Goal: Information Seeking & Learning: Learn about a topic

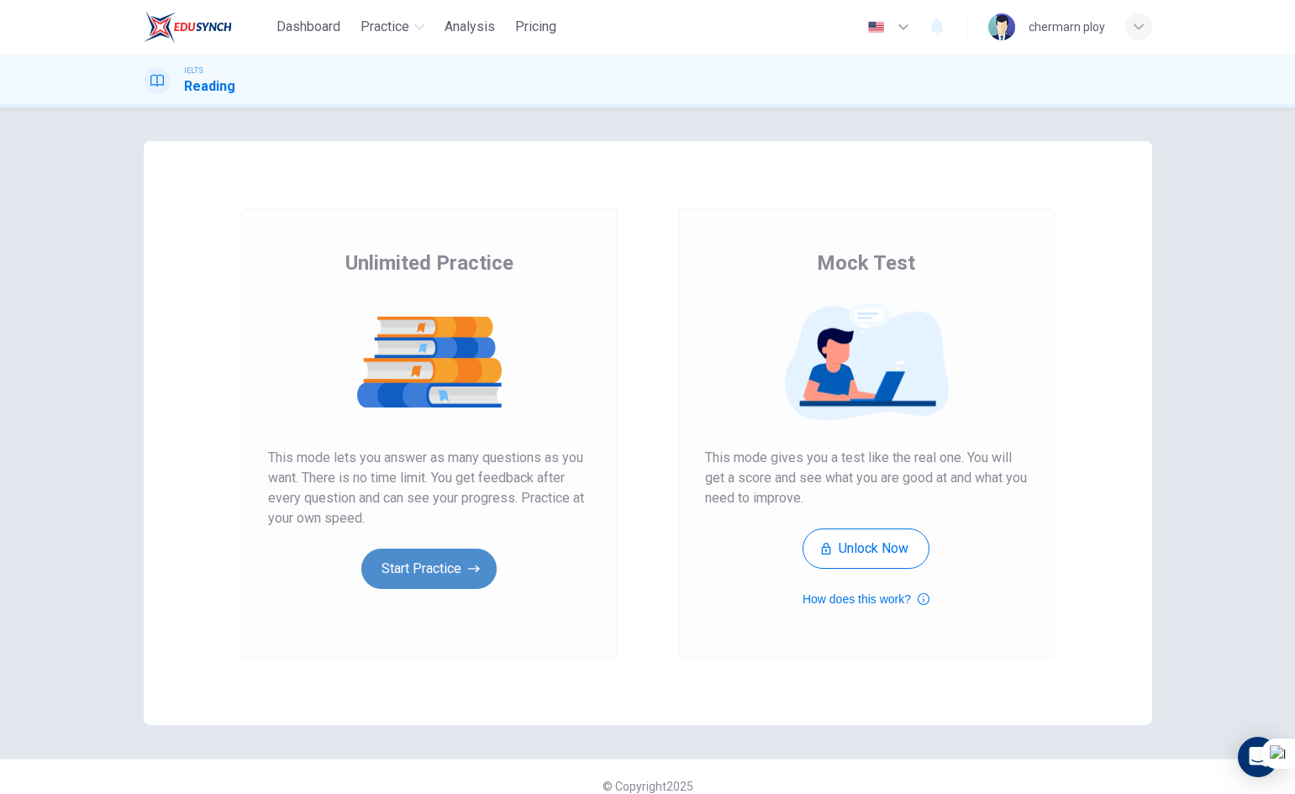
click at [441, 564] on button "Start Practice" at bounding box center [428, 569] width 135 height 40
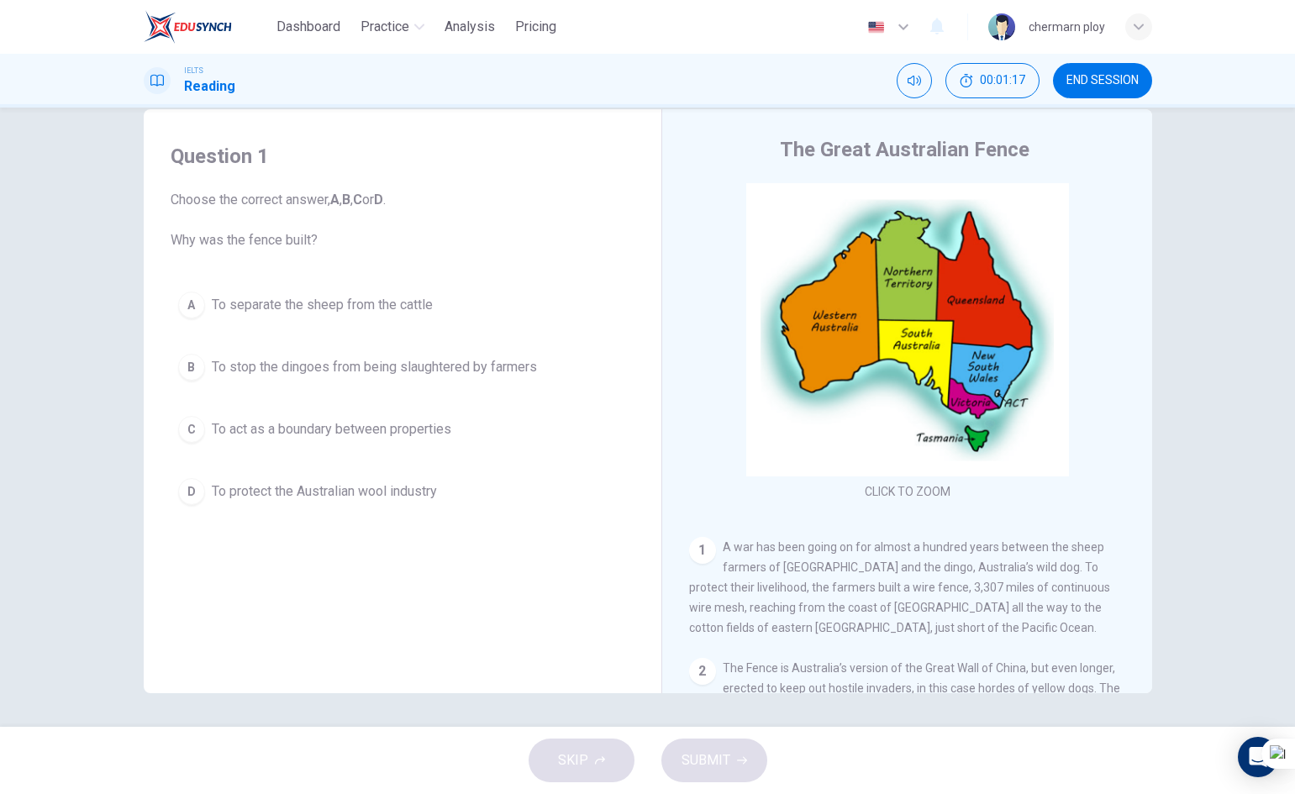
scroll to position [84, 0]
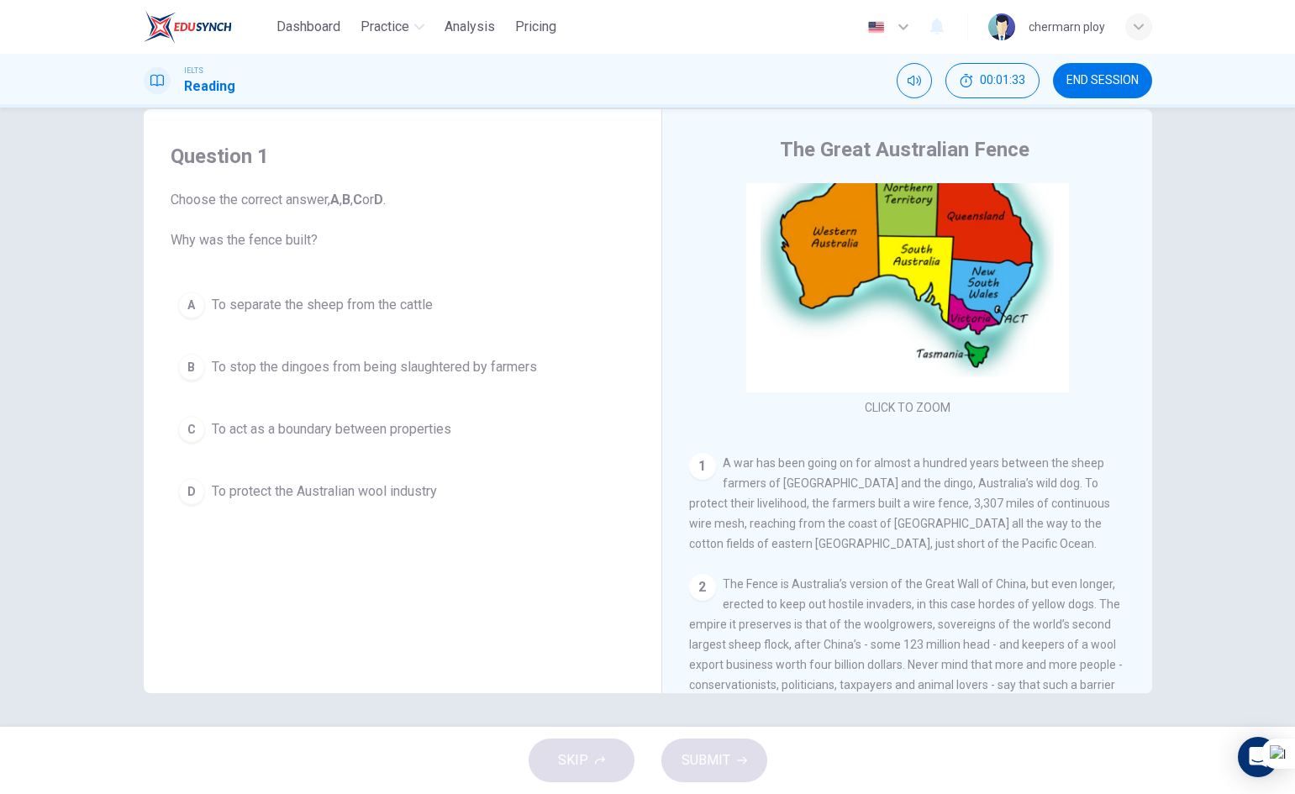
click at [193, 483] on div "D" at bounding box center [191, 491] width 27 height 27
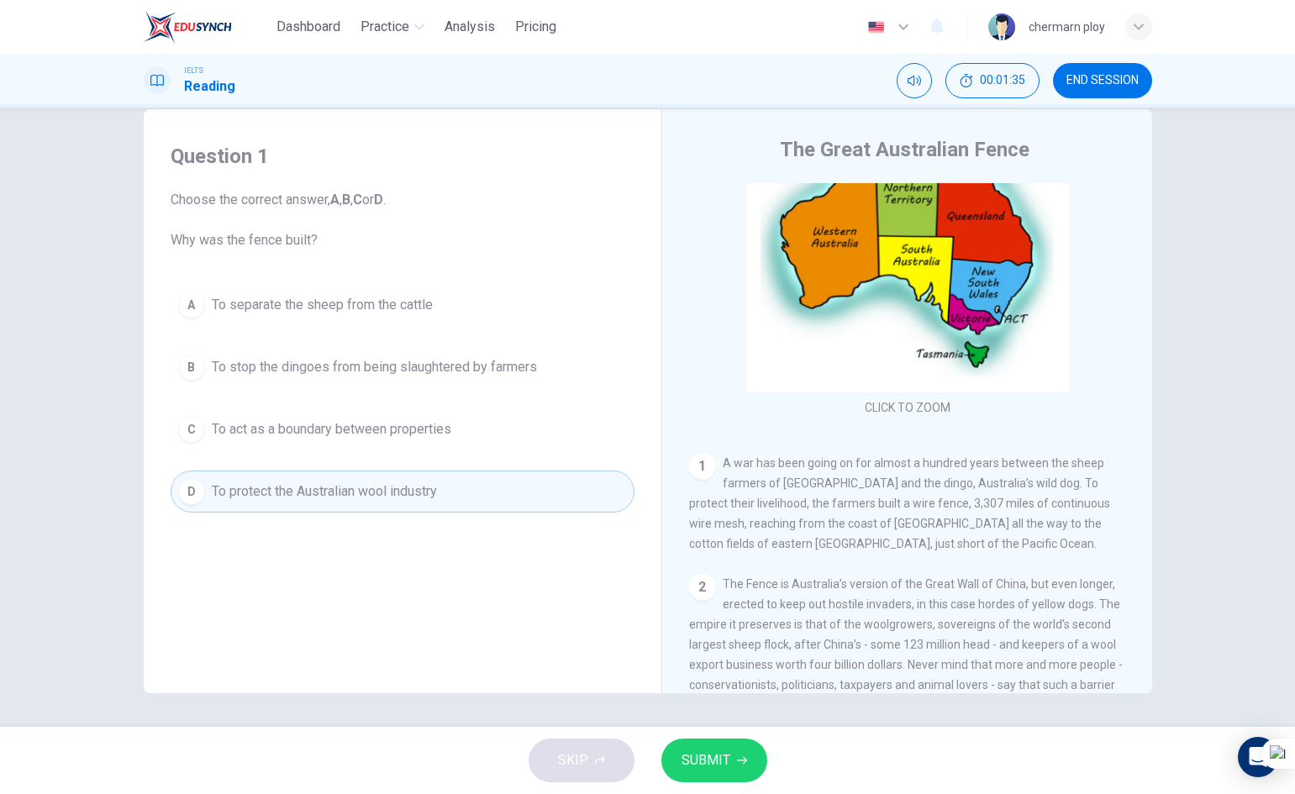
click at [710, 754] on span "SUBMIT" at bounding box center [706, 761] width 49 height 24
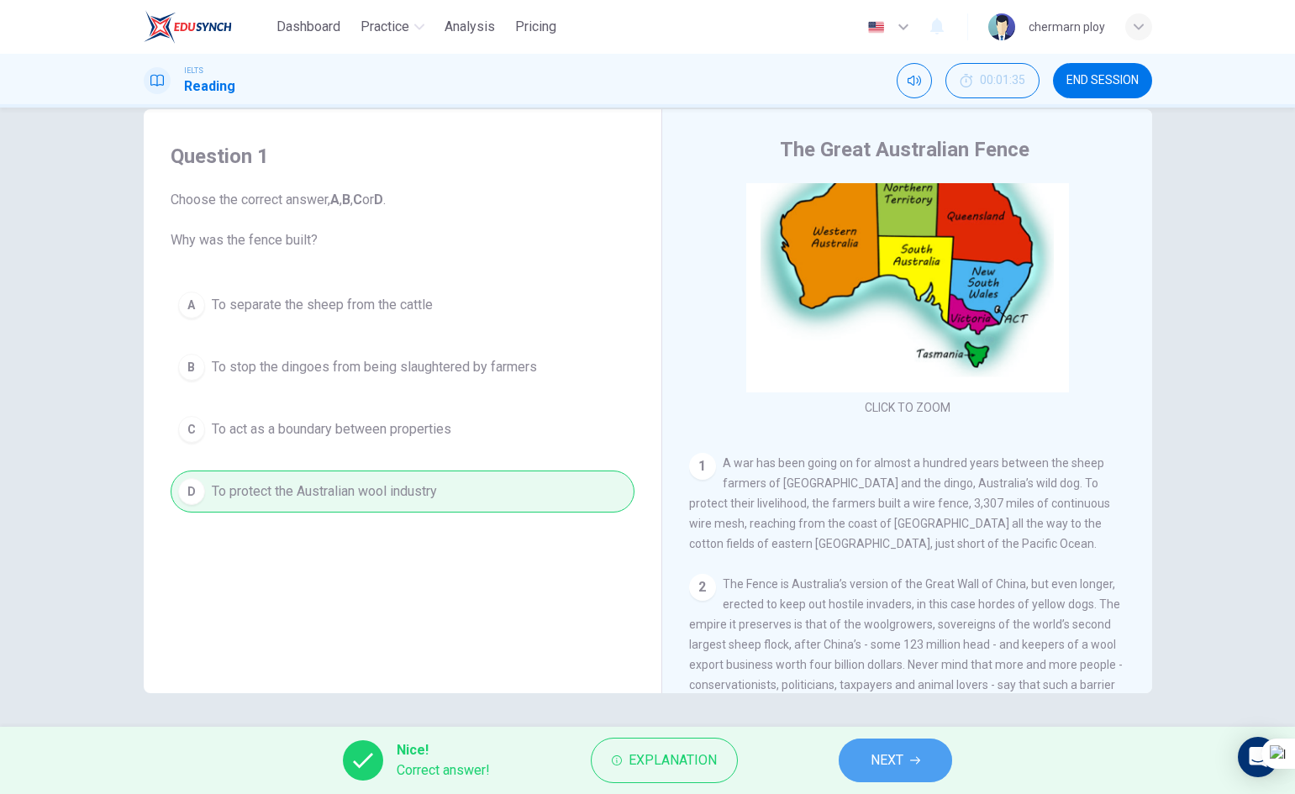
click at [904, 777] on button "NEXT" at bounding box center [895, 761] width 113 height 44
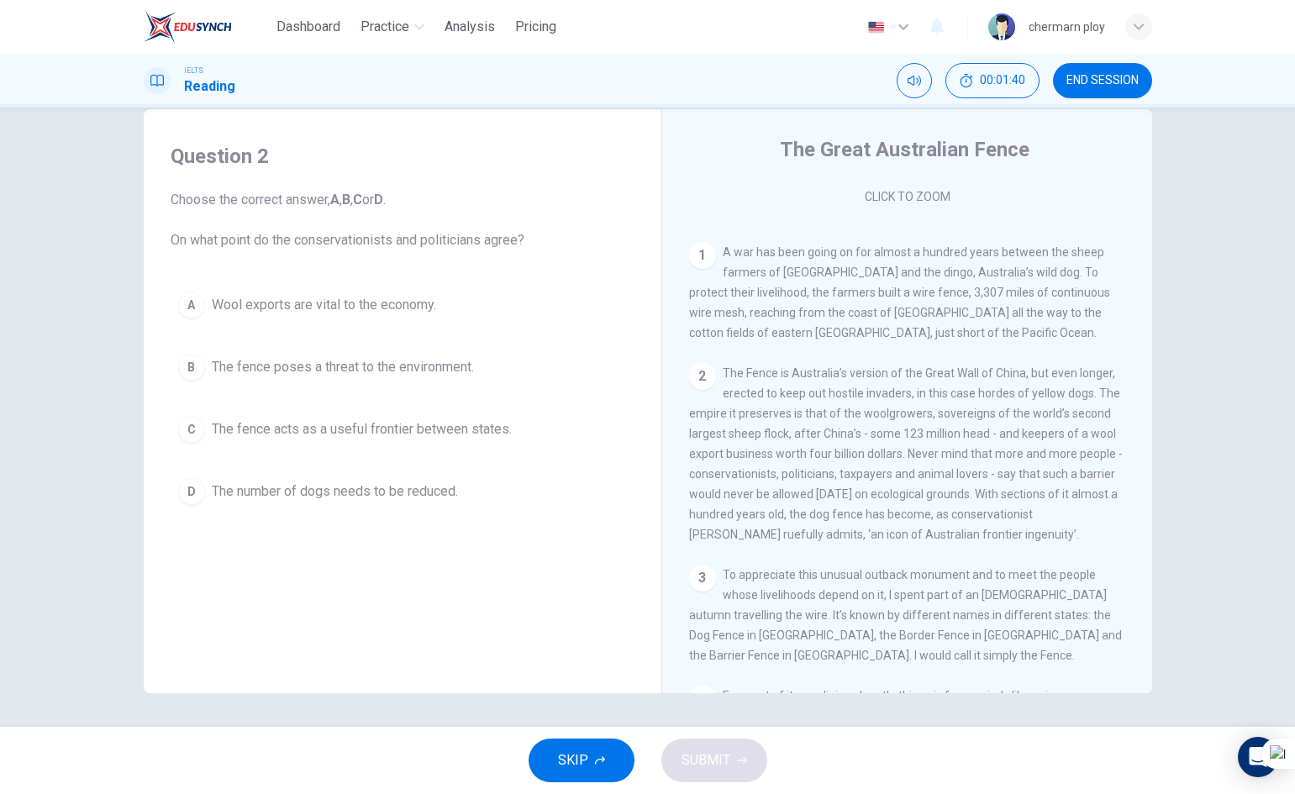
scroll to position [336, 0]
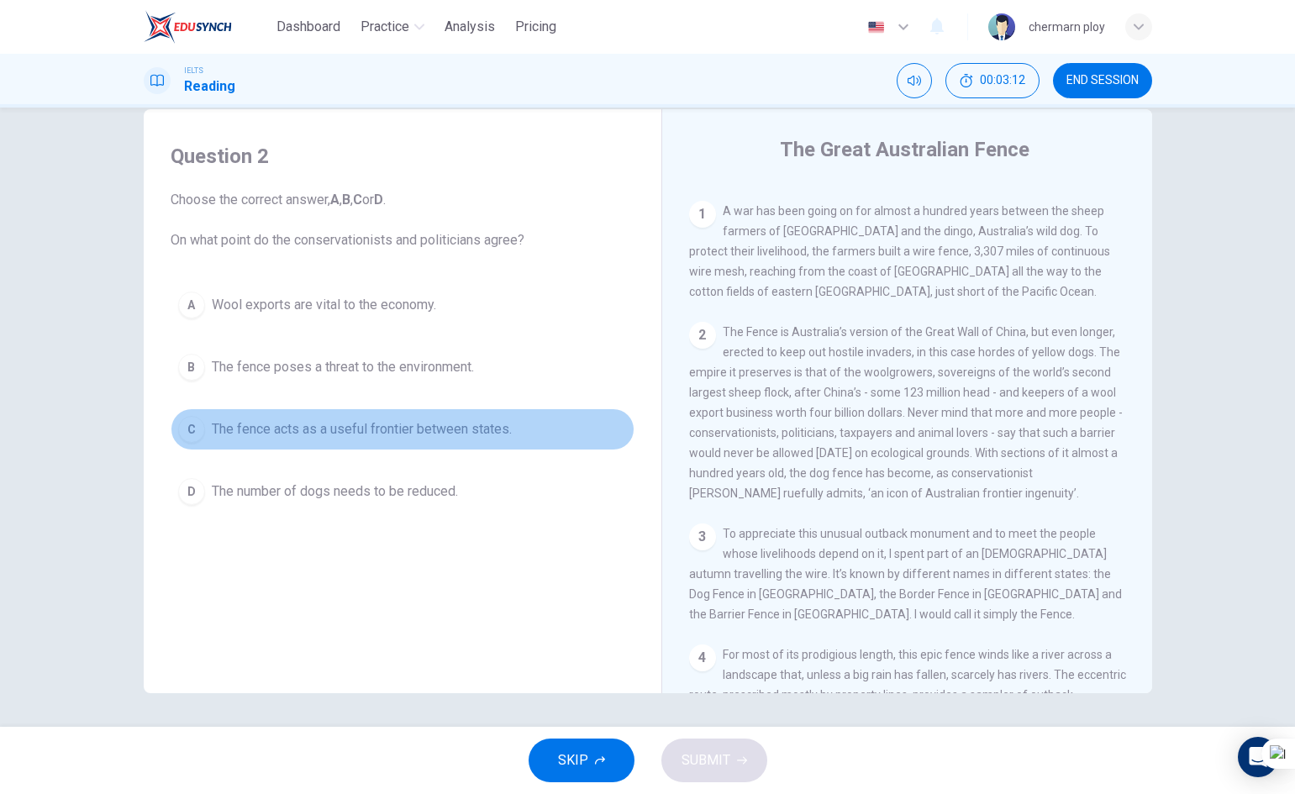
click at [191, 432] on div "C" at bounding box center [191, 429] width 27 height 27
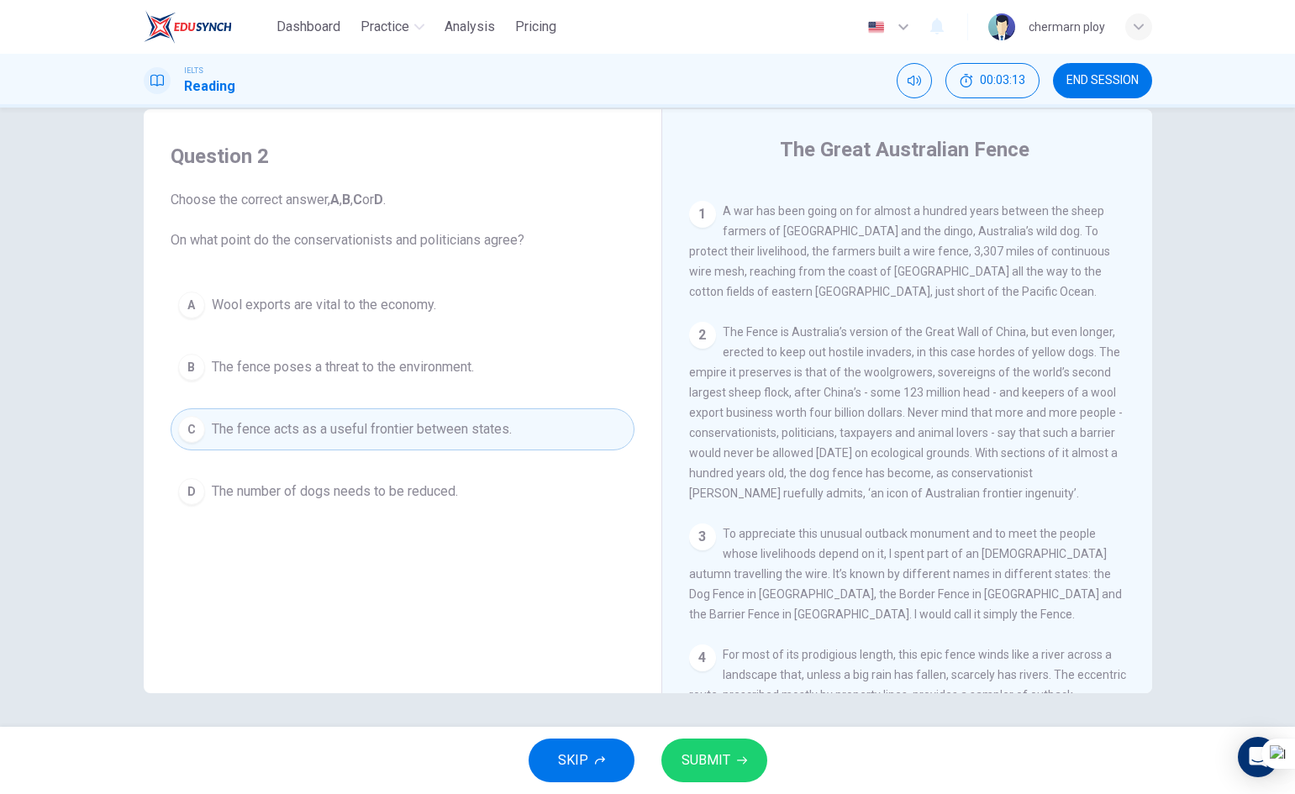
click at [193, 420] on div "C" at bounding box center [191, 429] width 27 height 27
click at [746, 774] on button "SUBMIT" at bounding box center [715, 761] width 106 height 44
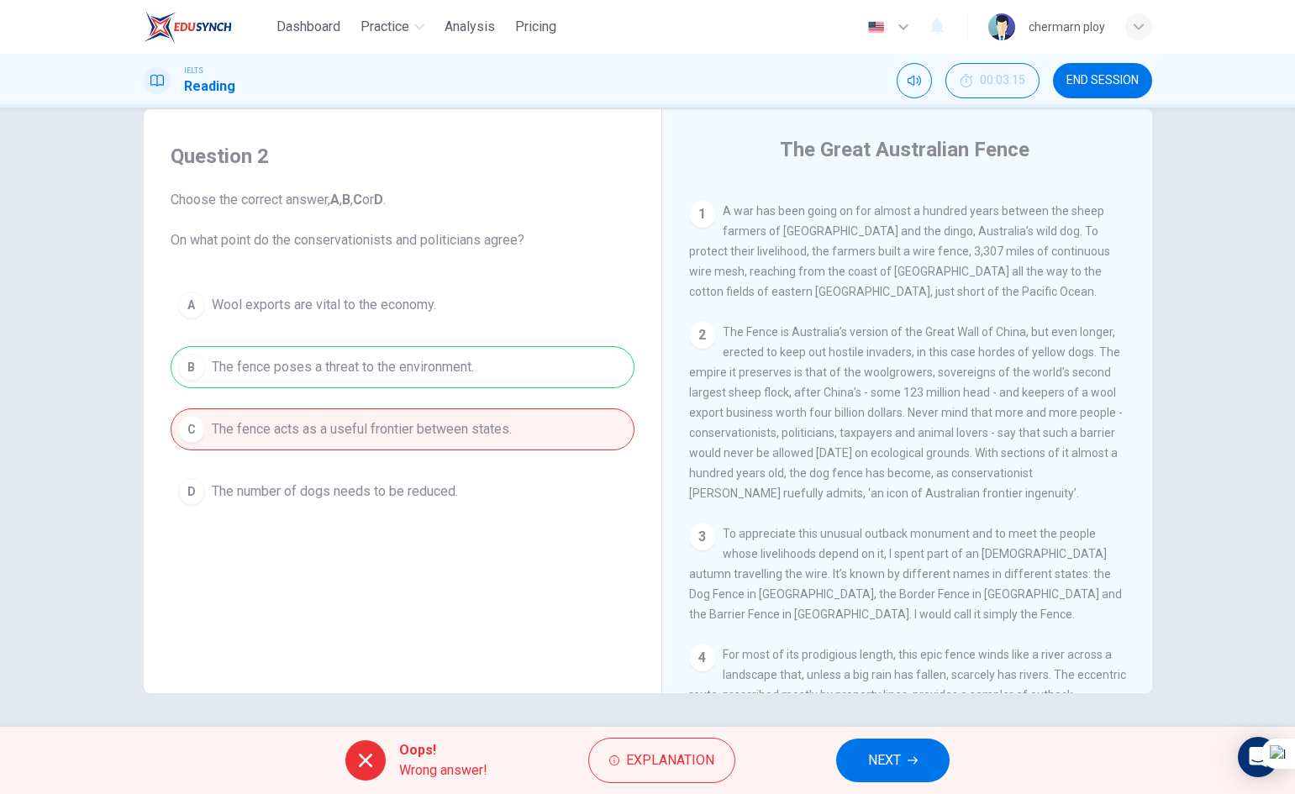
click at [896, 752] on span "NEXT" at bounding box center [884, 761] width 33 height 24
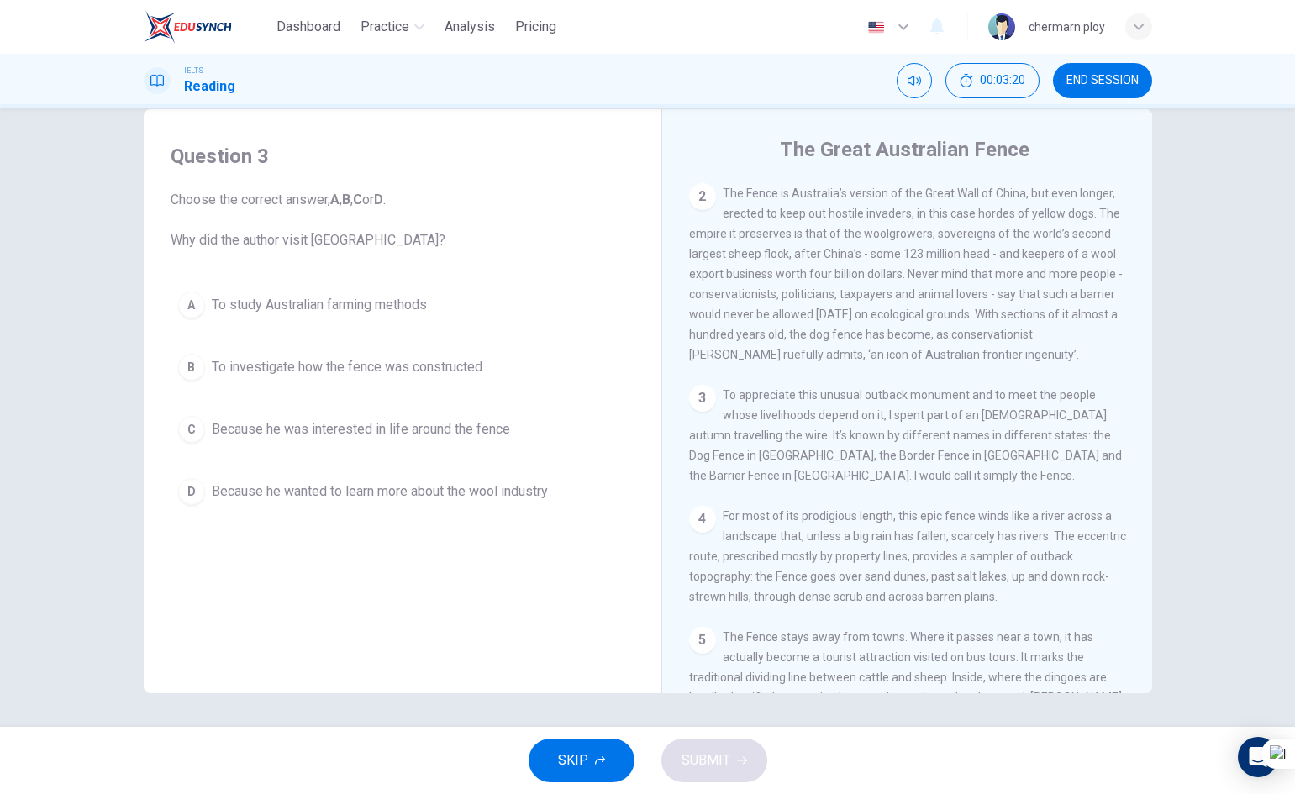
scroll to position [504, 0]
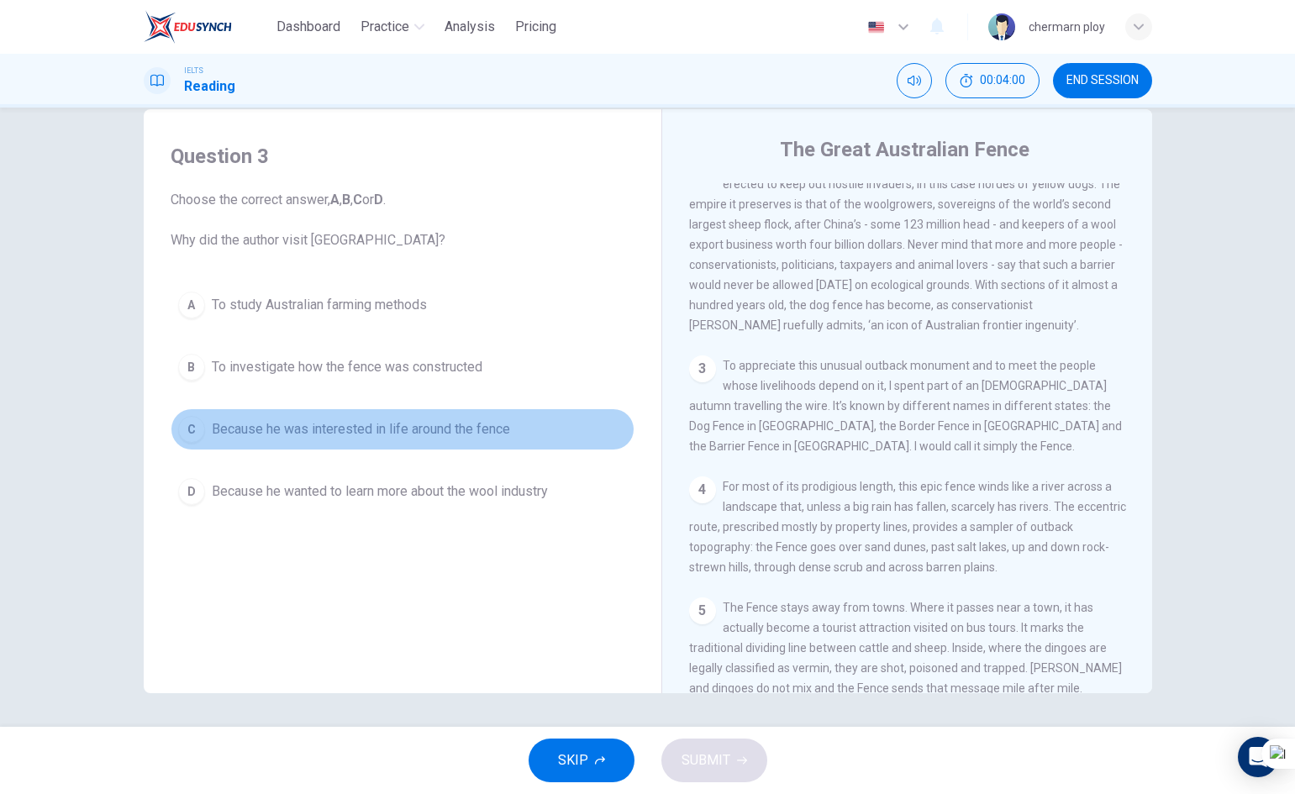
click at [192, 434] on div "C" at bounding box center [191, 429] width 27 height 27
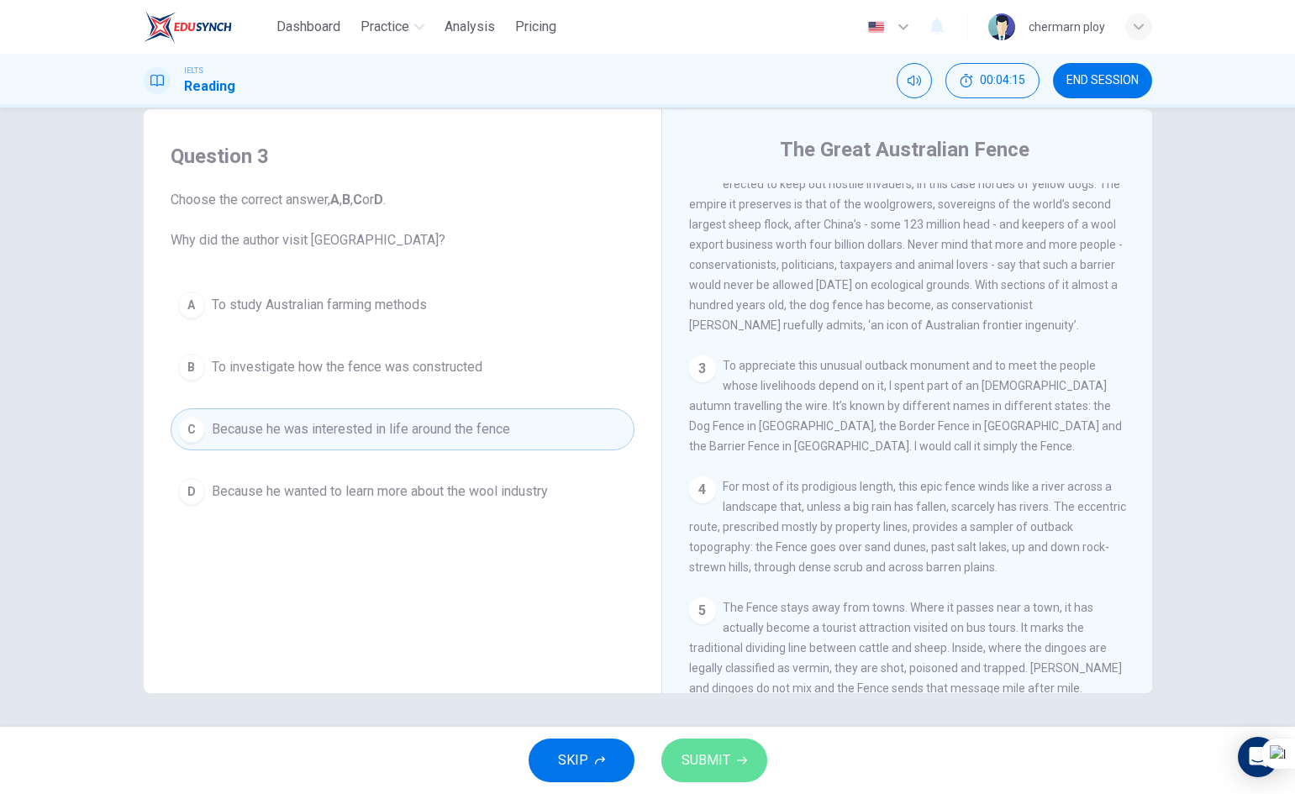
click at [738, 759] on icon "button" at bounding box center [742, 761] width 10 height 10
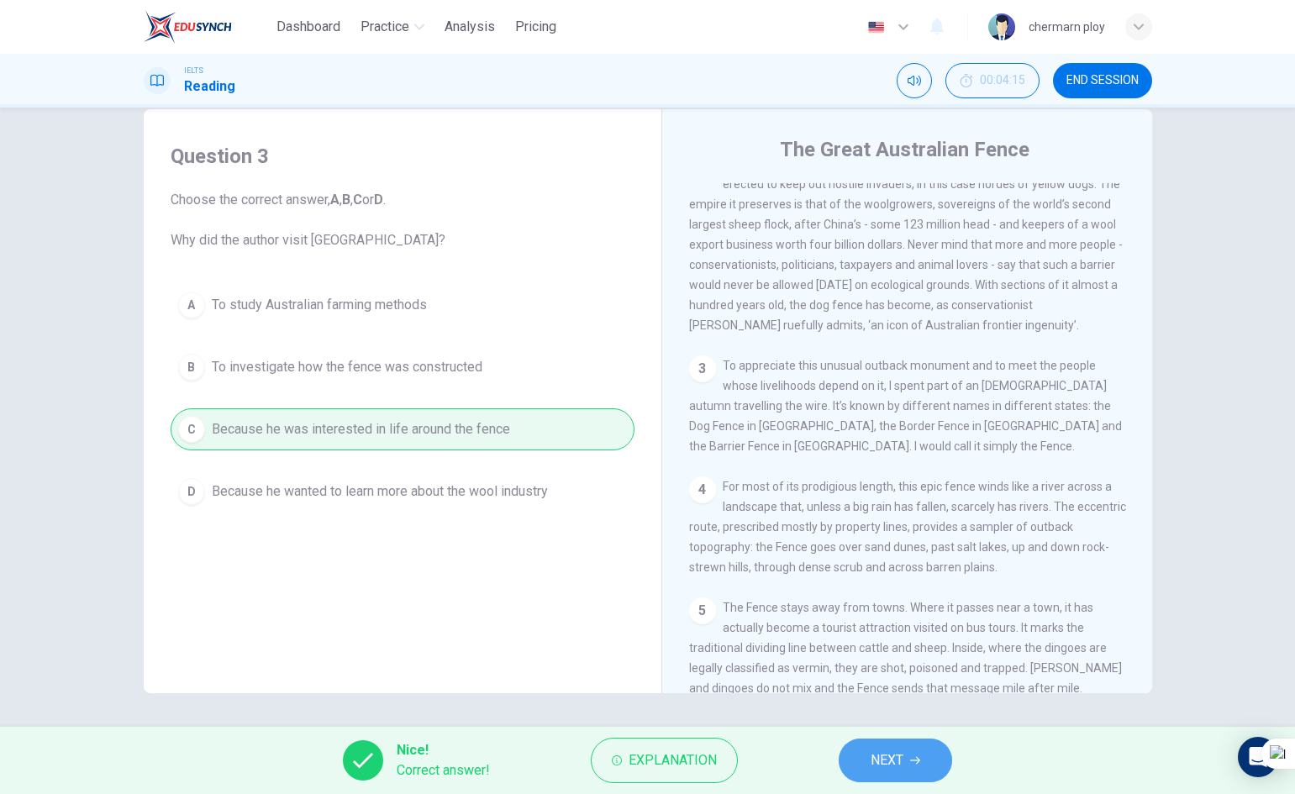
click at [866, 767] on button "NEXT" at bounding box center [895, 761] width 113 height 44
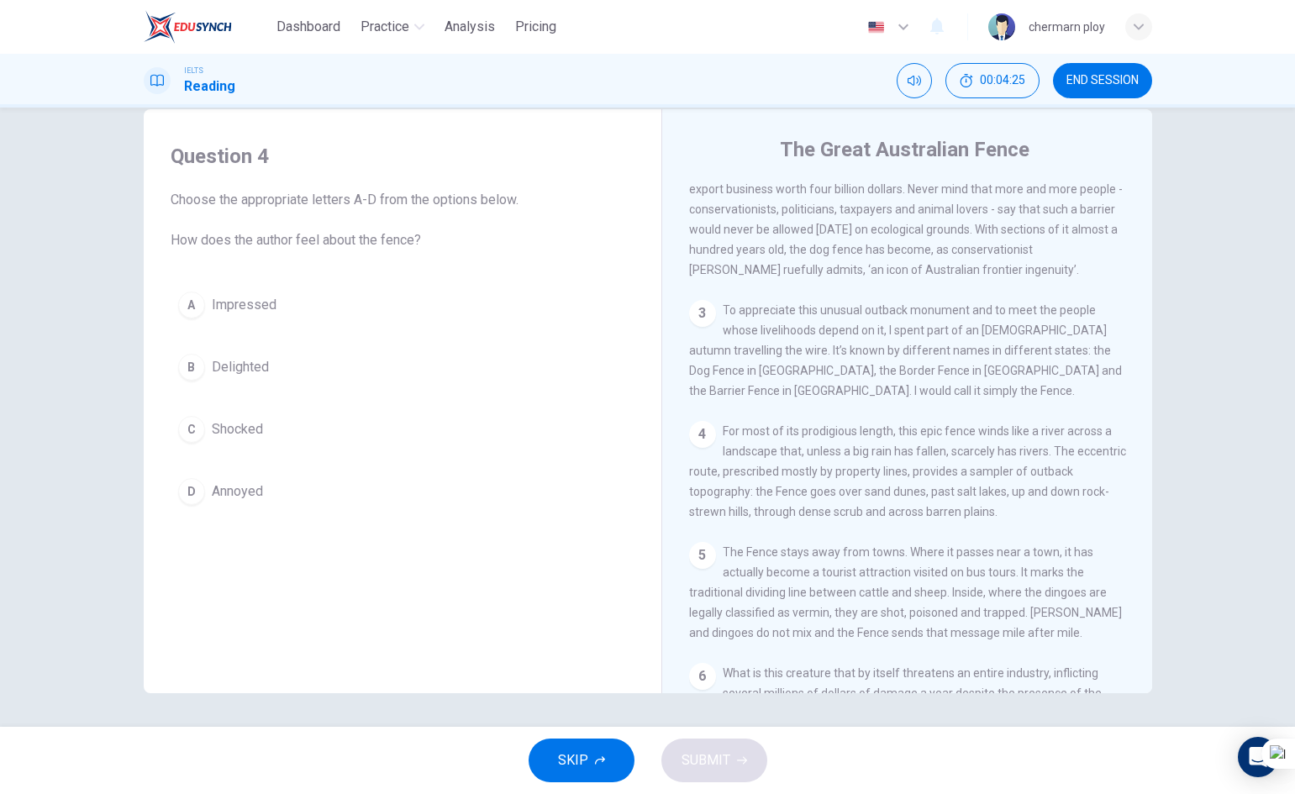
scroll to position [588, 0]
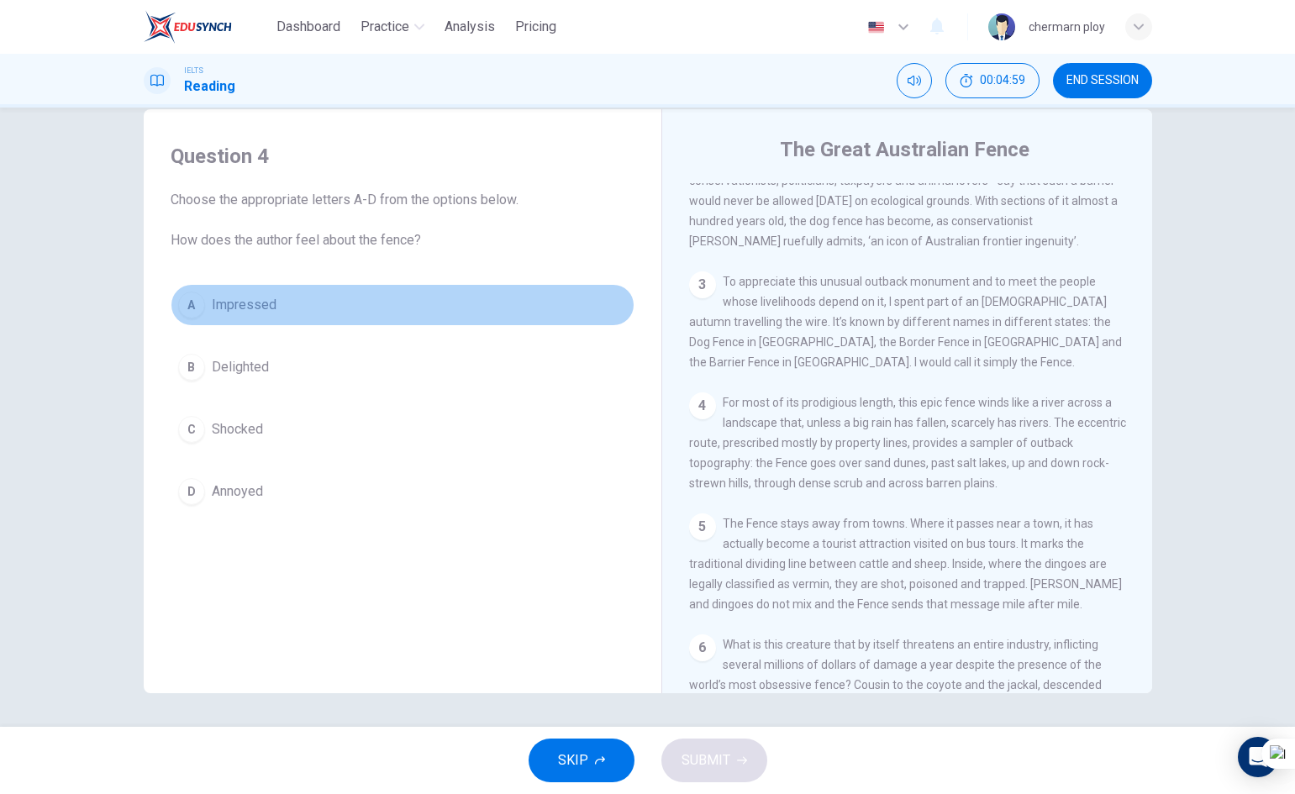
click at [314, 299] on button "A Impressed" at bounding box center [403, 305] width 464 height 42
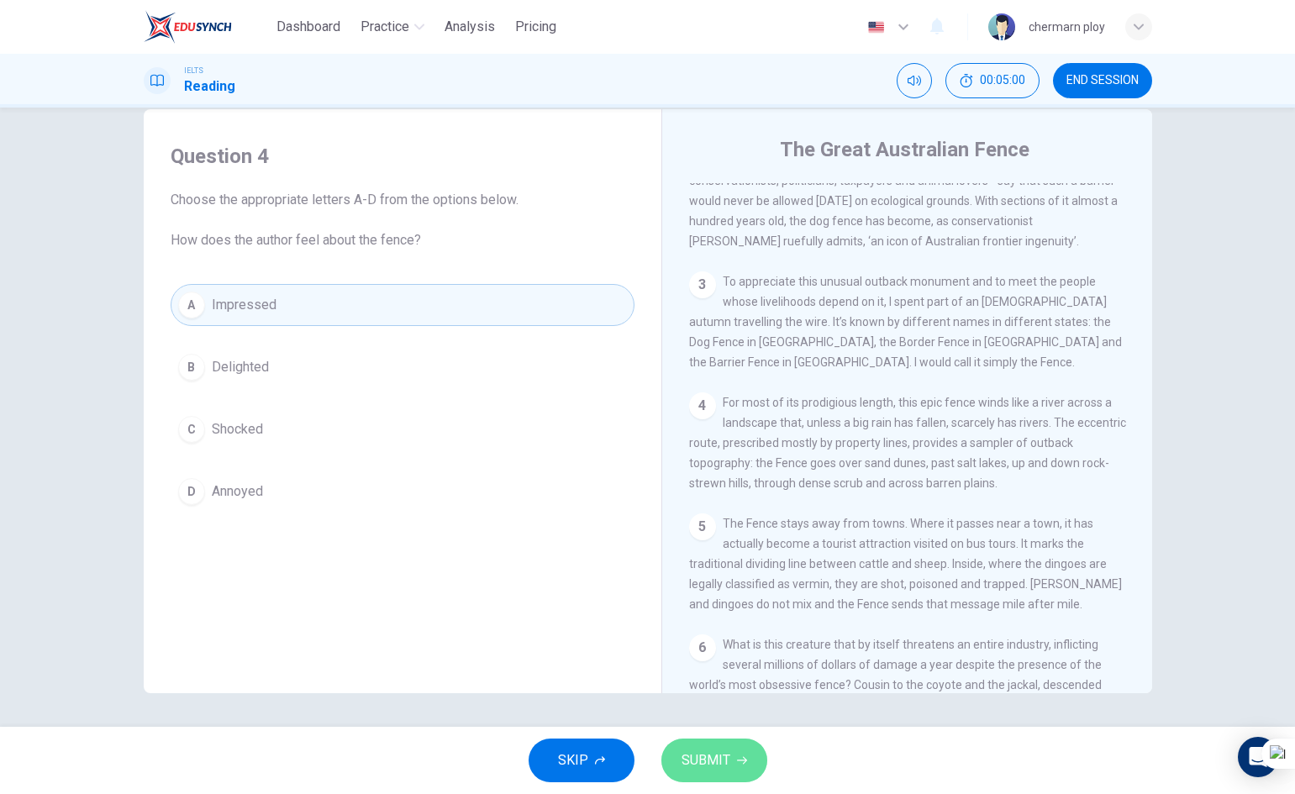
click at [706, 763] on span "SUBMIT" at bounding box center [706, 761] width 49 height 24
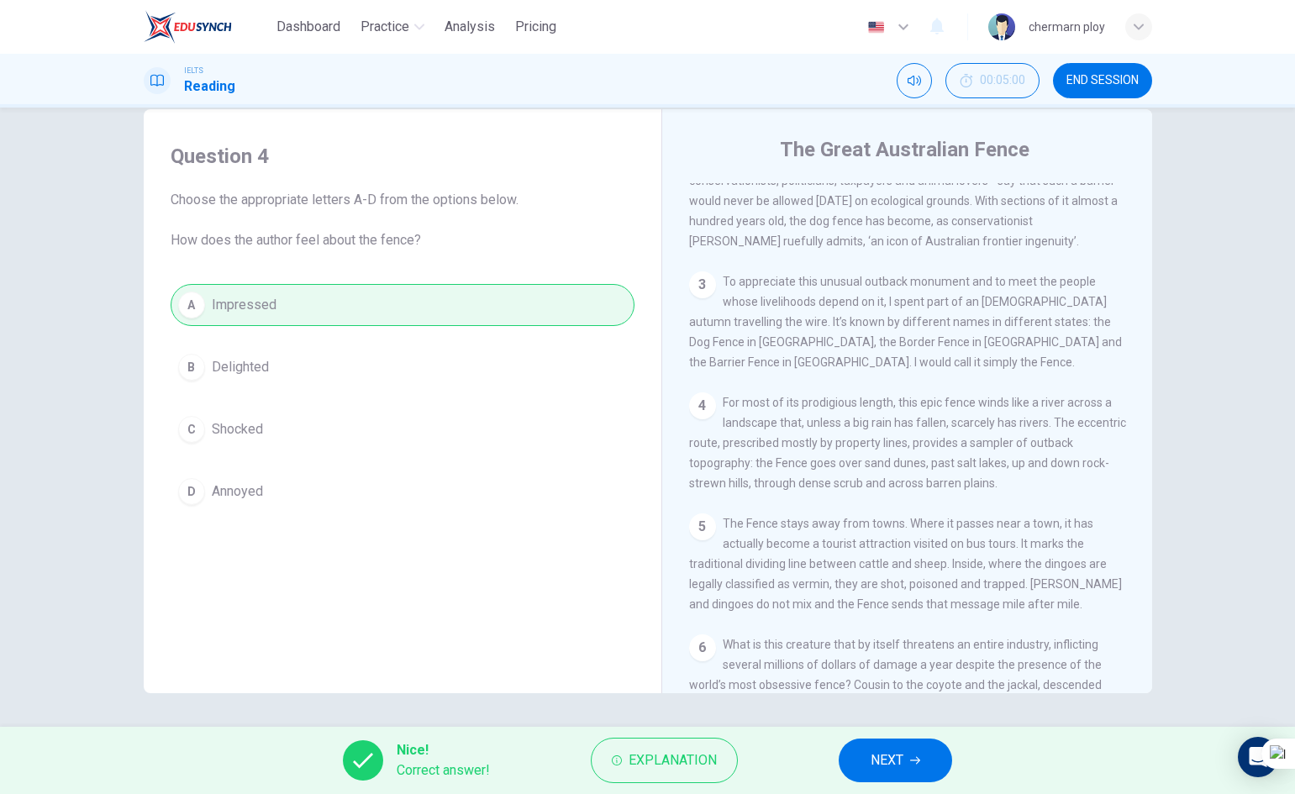
click at [873, 767] on span "NEXT" at bounding box center [887, 761] width 33 height 24
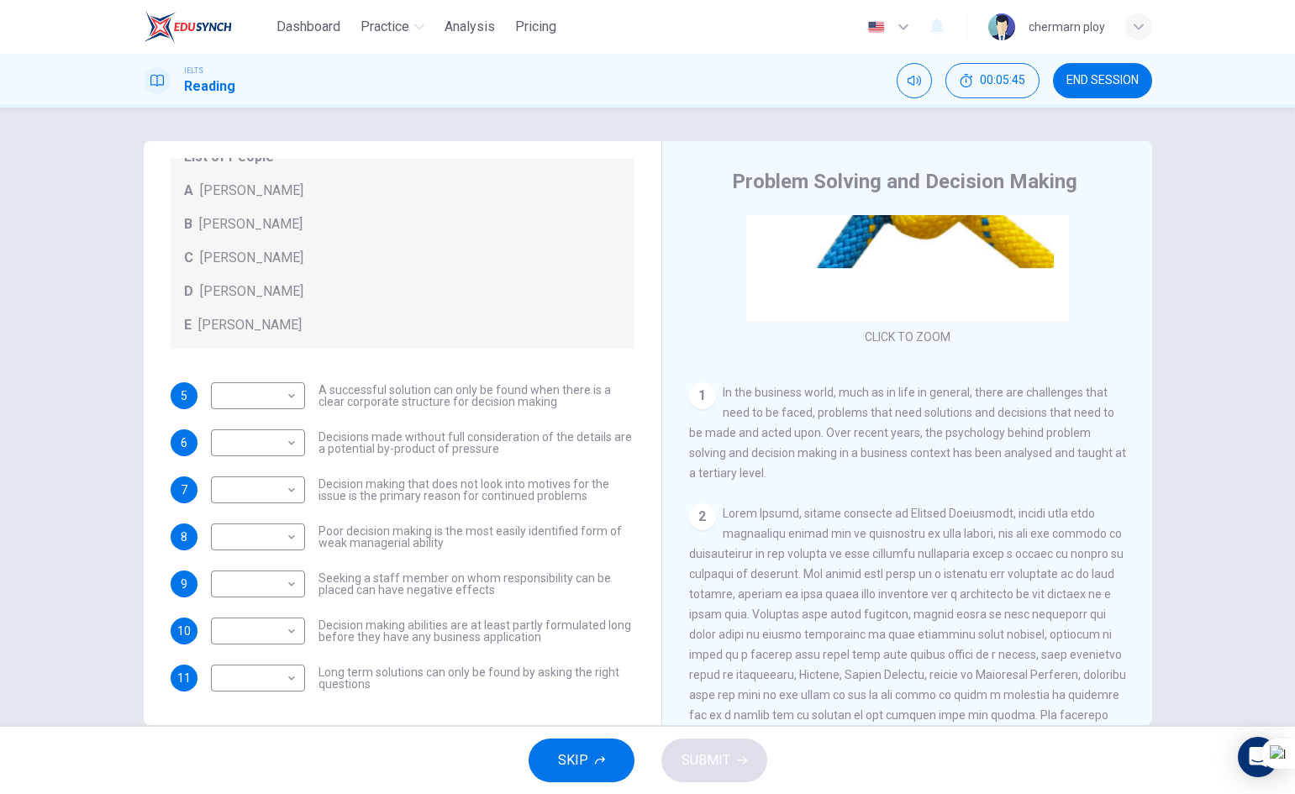
scroll to position [420, 0]
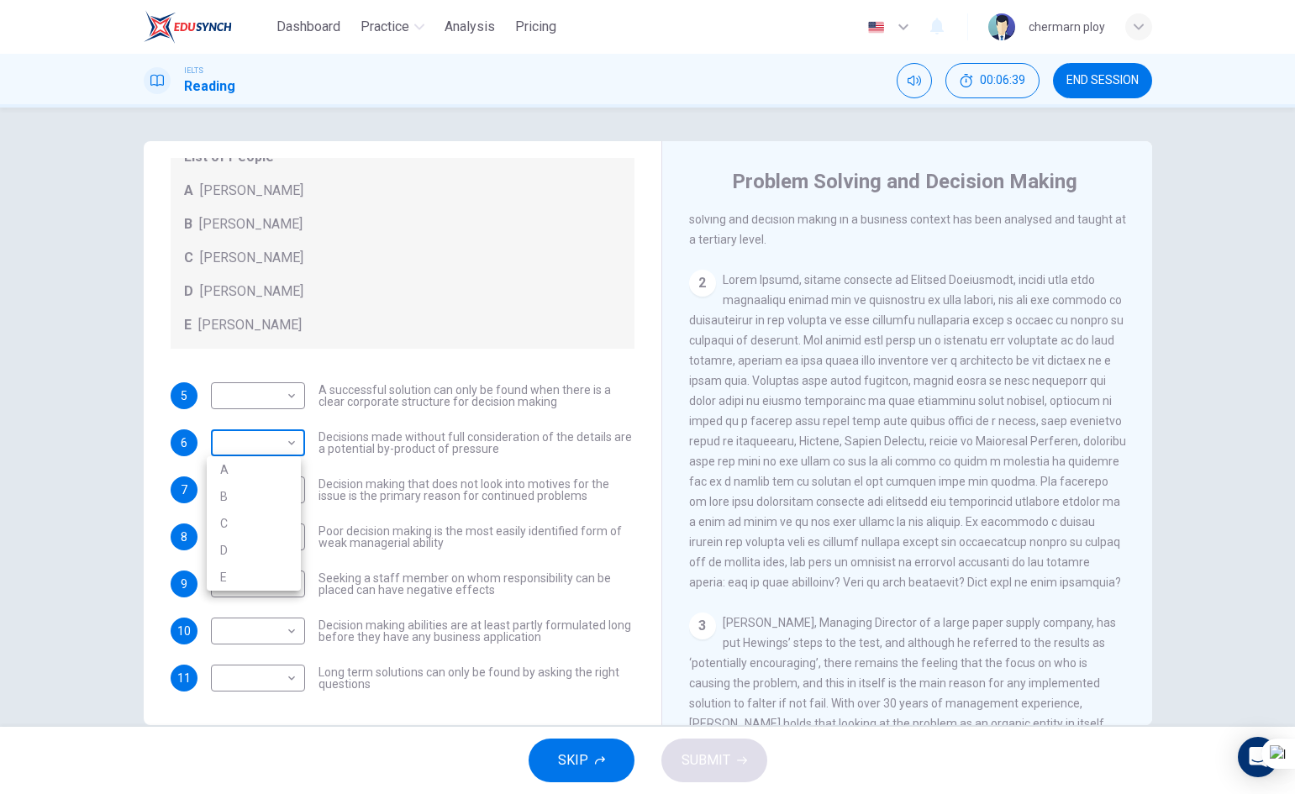
click at [266, 451] on body "Dashboard Practice Analysis Pricing English en ​ chermarn ploy IELTS Reading 00…" at bounding box center [647, 397] width 1295 height 794
click at [255, 474] on li "A" at bounding box center [254, 469] width 94 height 27
type input "A"
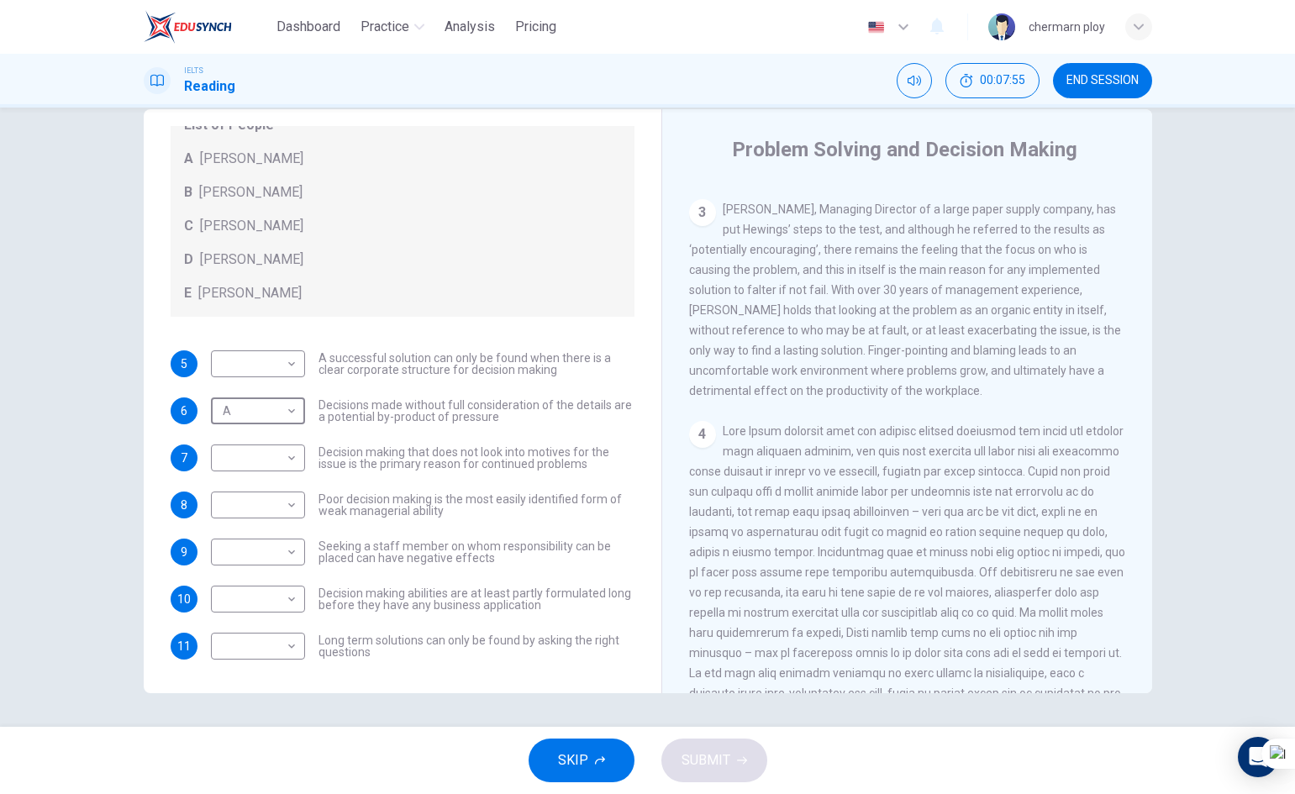
scroll to position [841, 0]
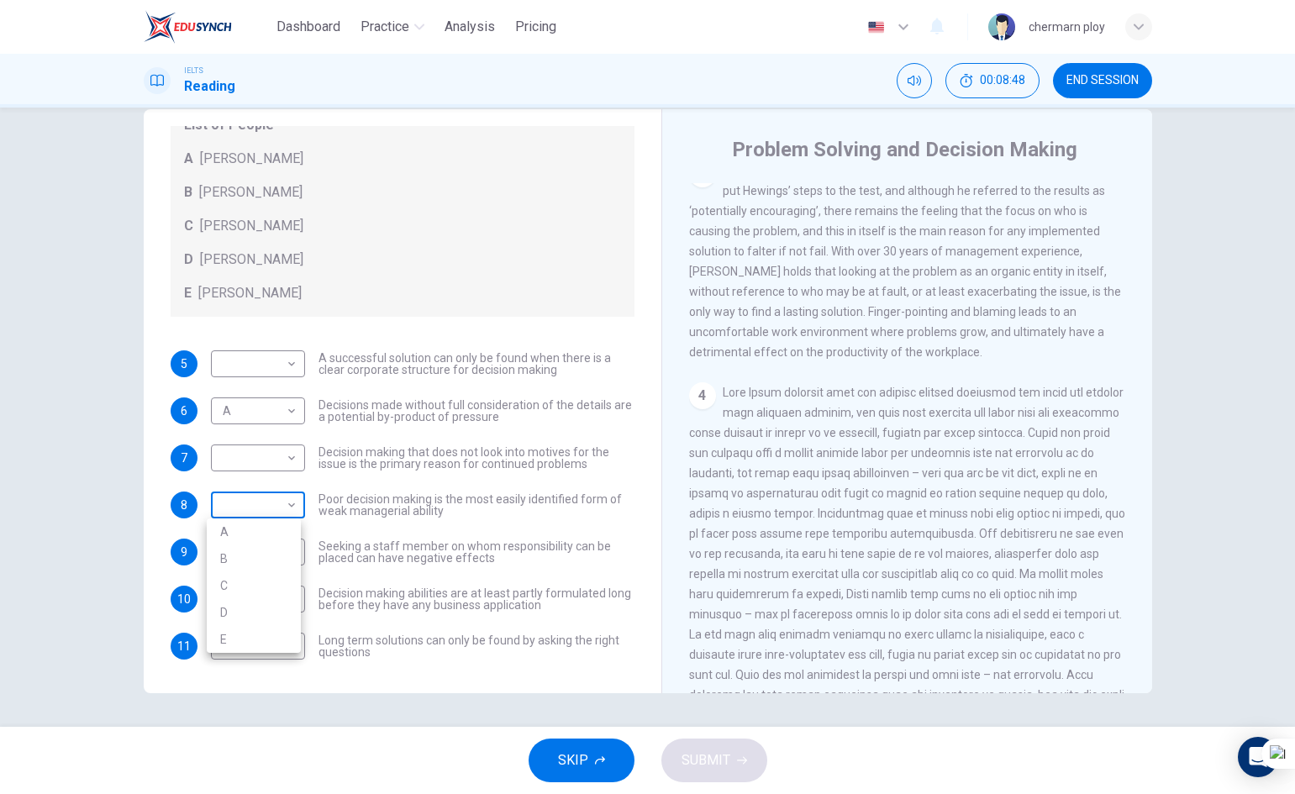
click at [266, 505] on body "Dashboard Practice Analysis Pricing English en ​ chermarn ploy IELTS Reading 00…" at bounding box center [647, 397] width 1295 height 794
click at [260, 599] on li "C" at bounding box center [254, 585] width 94 height 27
type input "C"
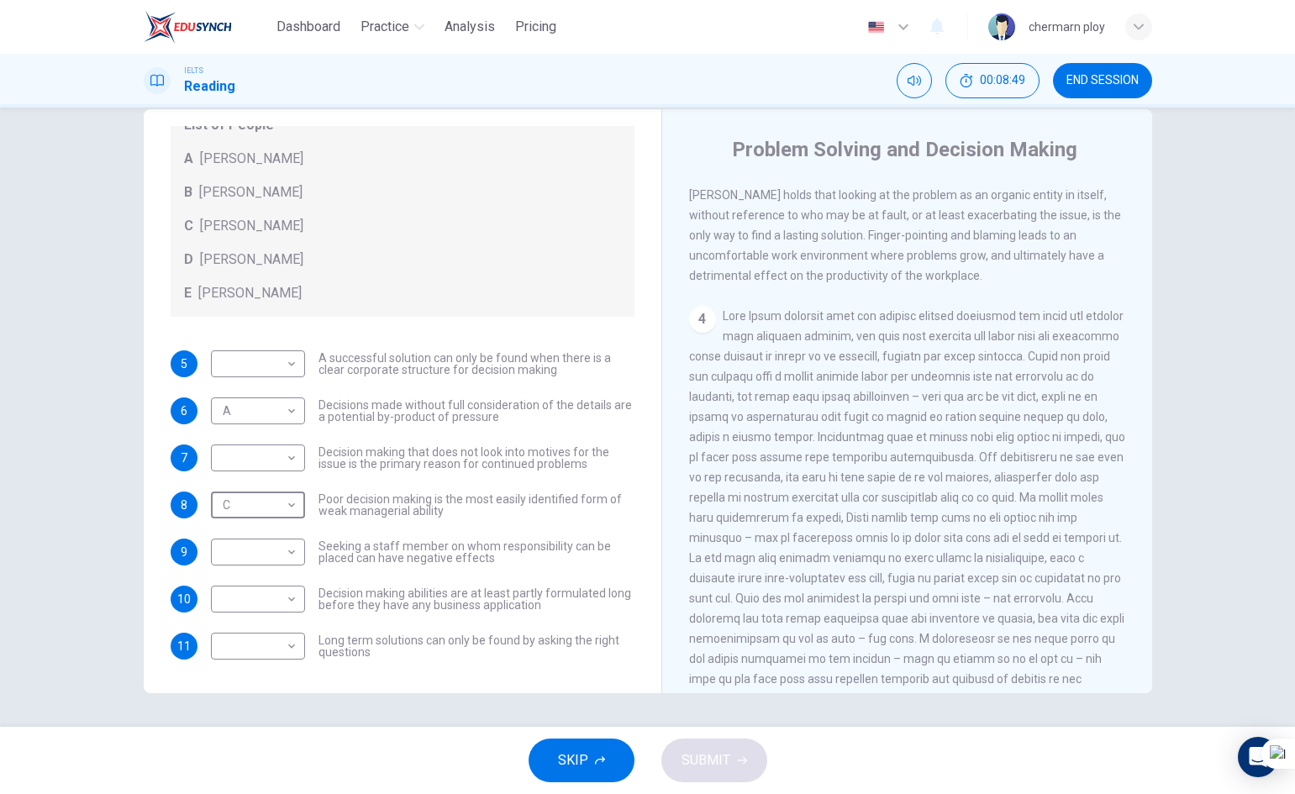
scroll to position [1009, 0]
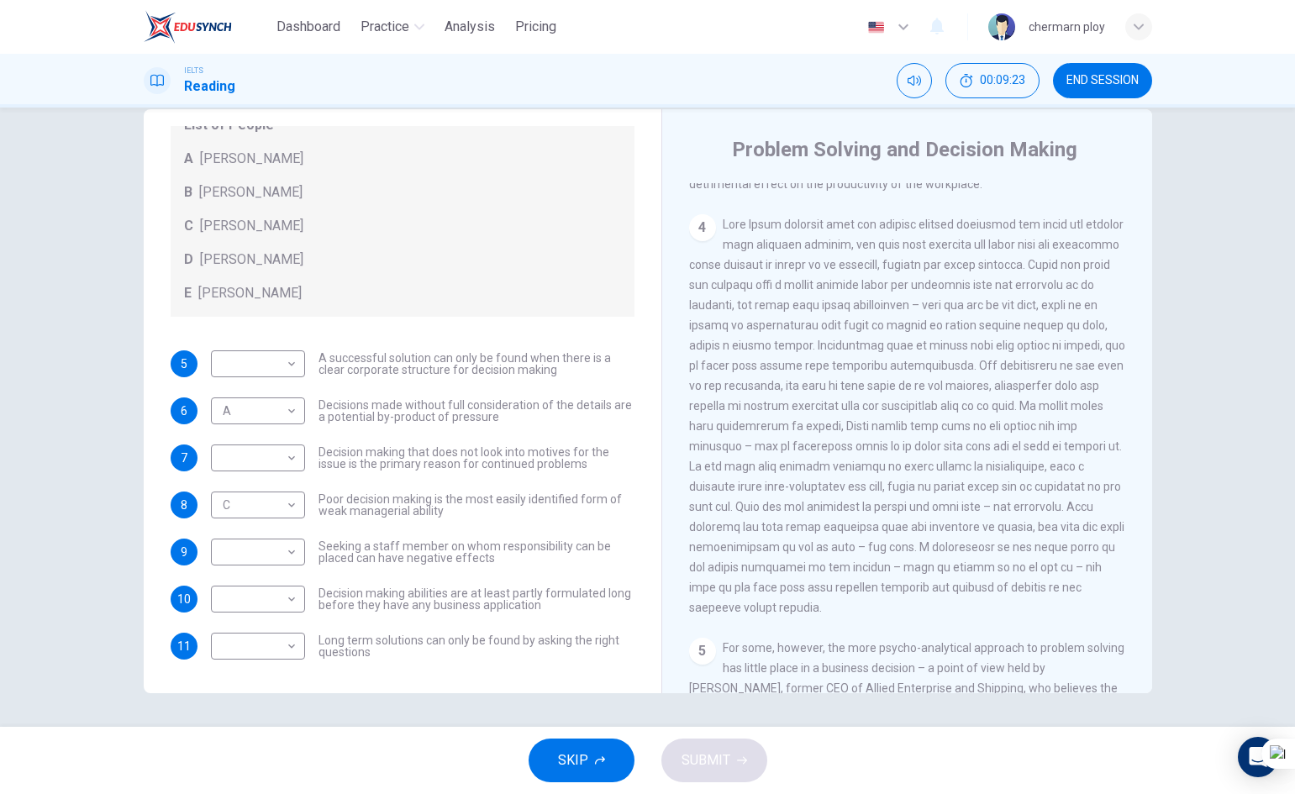
drag, startPoint x: 996, startPoint y: 422, endPoint x: 1046, endPoint y: 418, distance: 49.8
click at [1042, 418] on span at bounding box center [907, 416] width 436 height 397
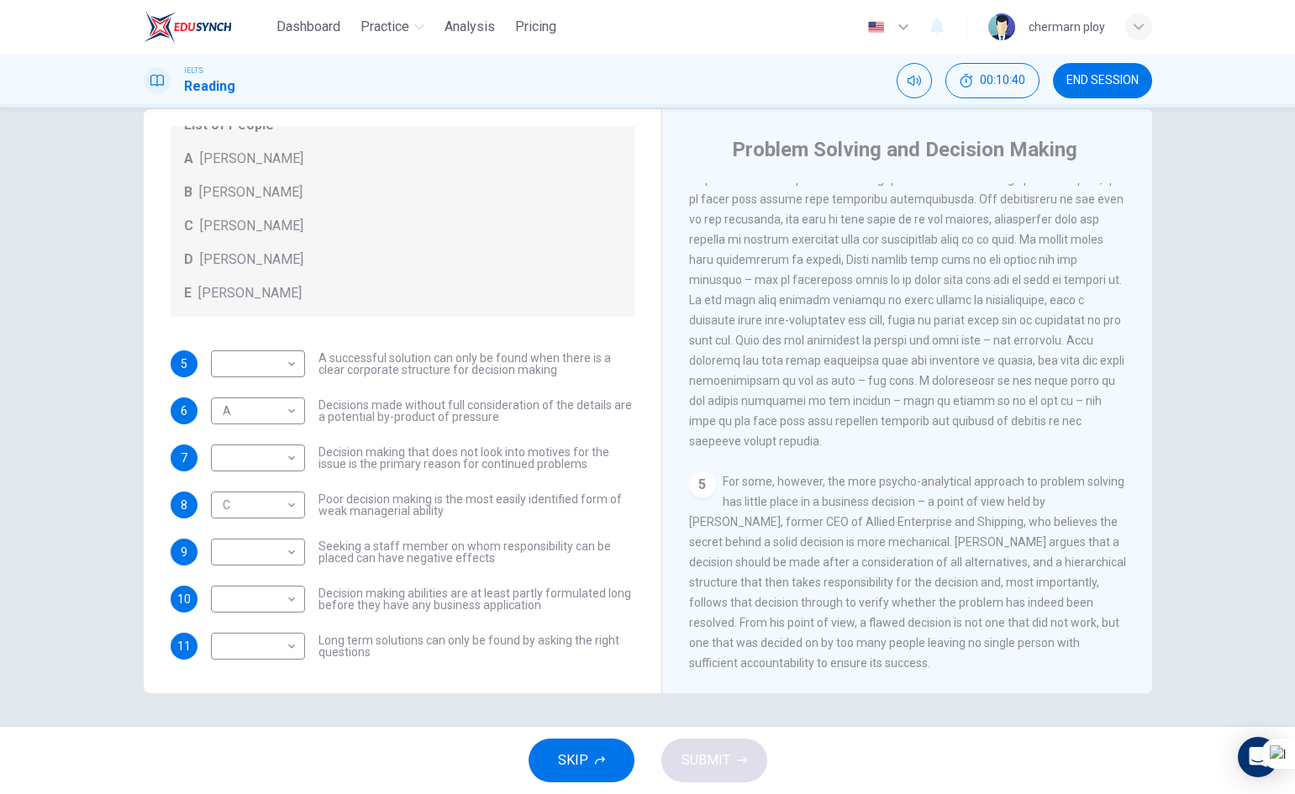
scroll to position [1227, 0]
click at [285, 604] on body "Dashboard Practice Analysis Pricing English en ​ chermarn ploy IELTS Reading 00…" at bounding box center [647, 397] width 1295 height 794
click at [218, 730] on li "E" at bounding box center [254, 733] width 94 height 27
type input "E"
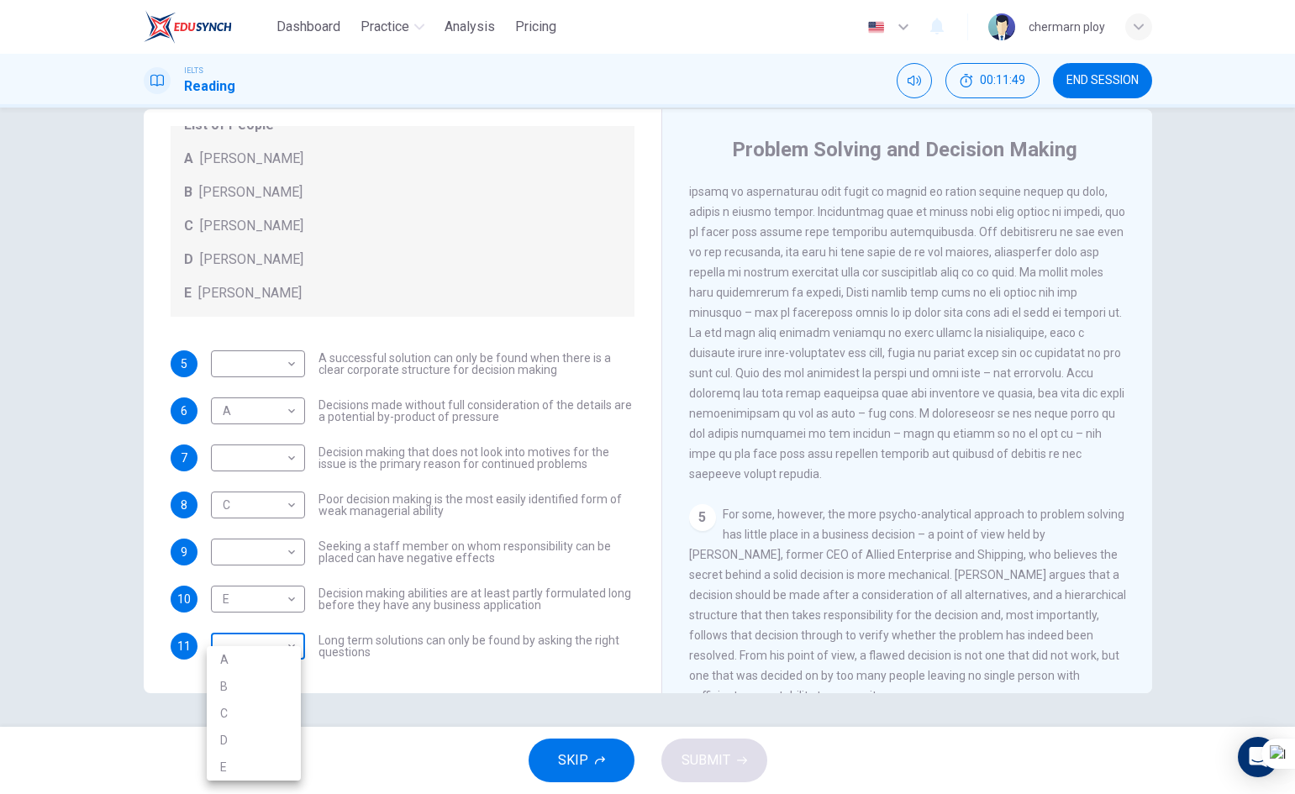
click at [264, 640] on body "Dashboard Practice Analysis Pricing English en ​ chermarn ploy IELTS Reading 00…" at bounding box center [647, 397] width 1295 height 794
click at [265, 740] on li "D" at bounding box center [254, 740] width 94 height 27
type input "D"
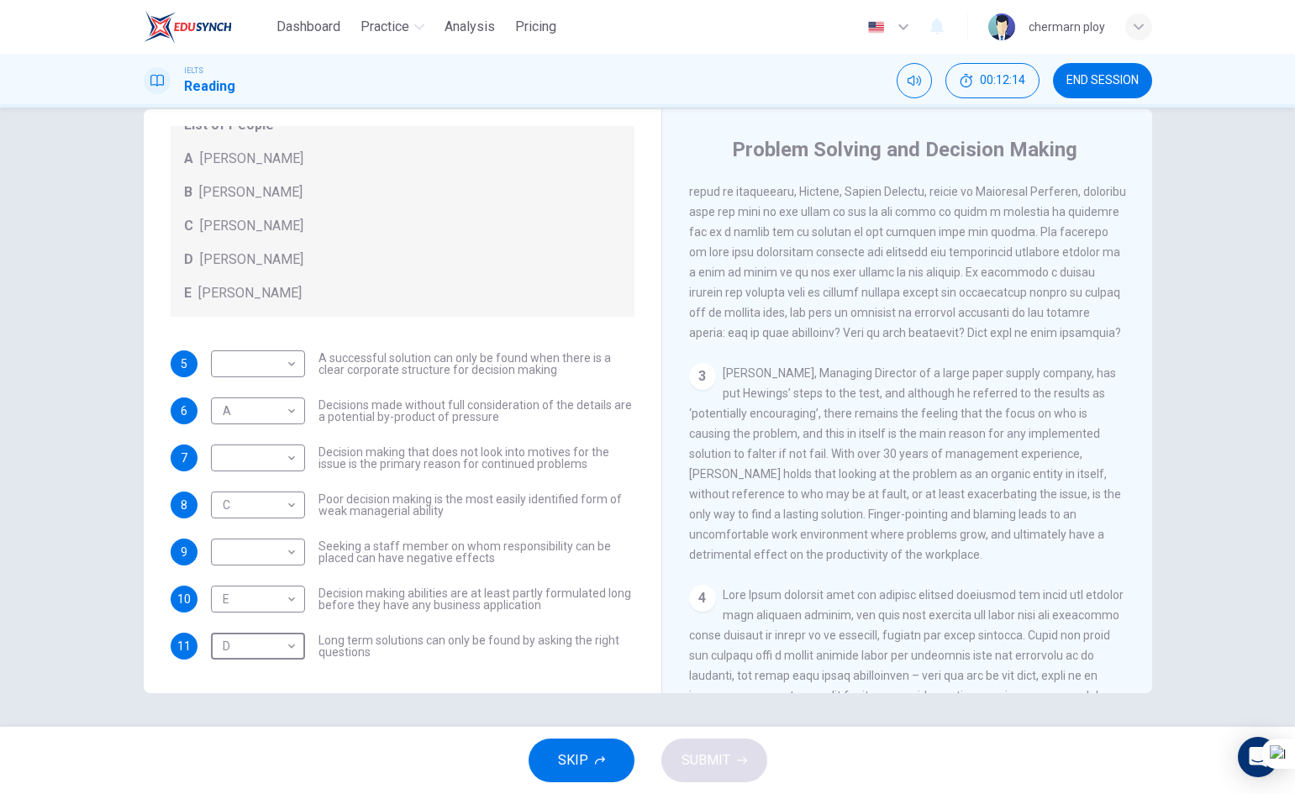
scroll to position [470, 0]
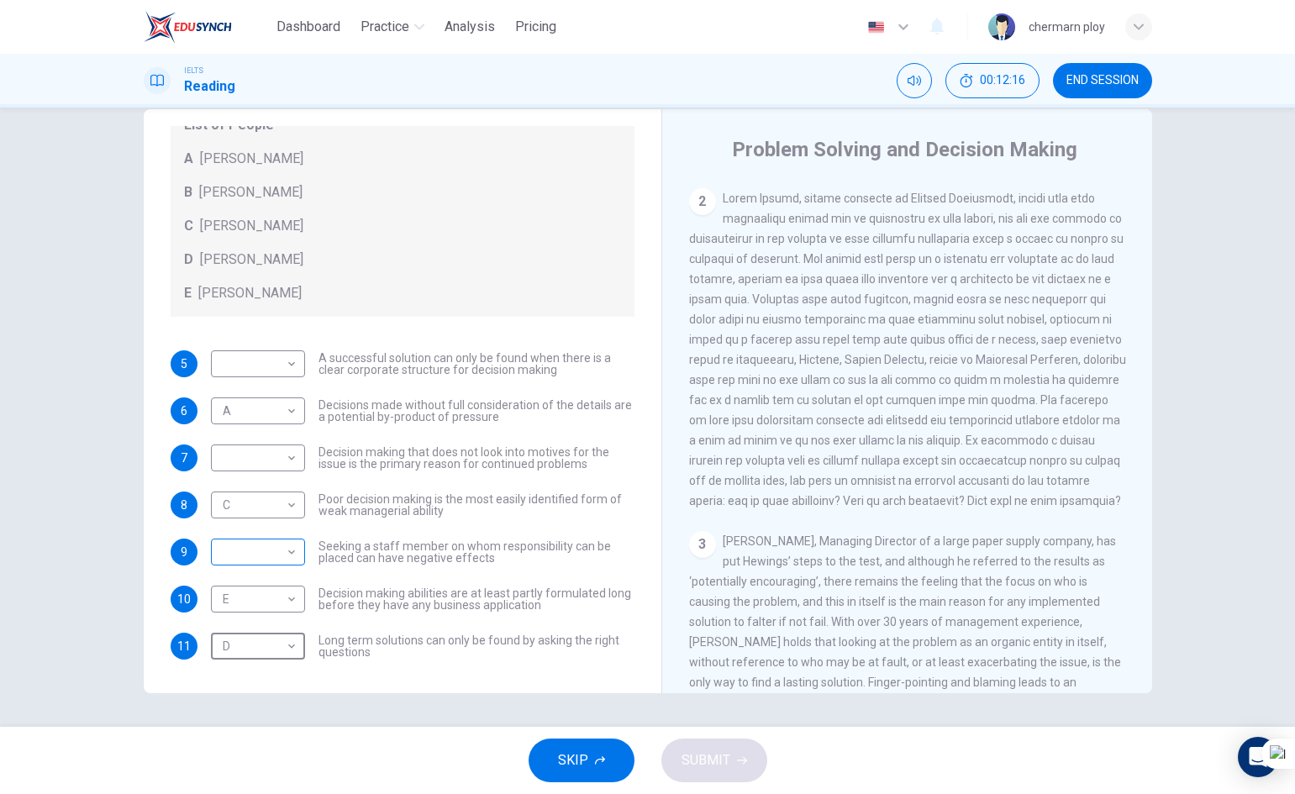
click at [245, 565] on body "Dashboard Practice Analysis Pricing English en ​ chermarn ploy IELTS Reading 00…" at bounding box center [647, 397] width 1295 height 794
click at [257, 603] on li "B" at bounding box center [254, 606] width 94 height 27
type input "B"
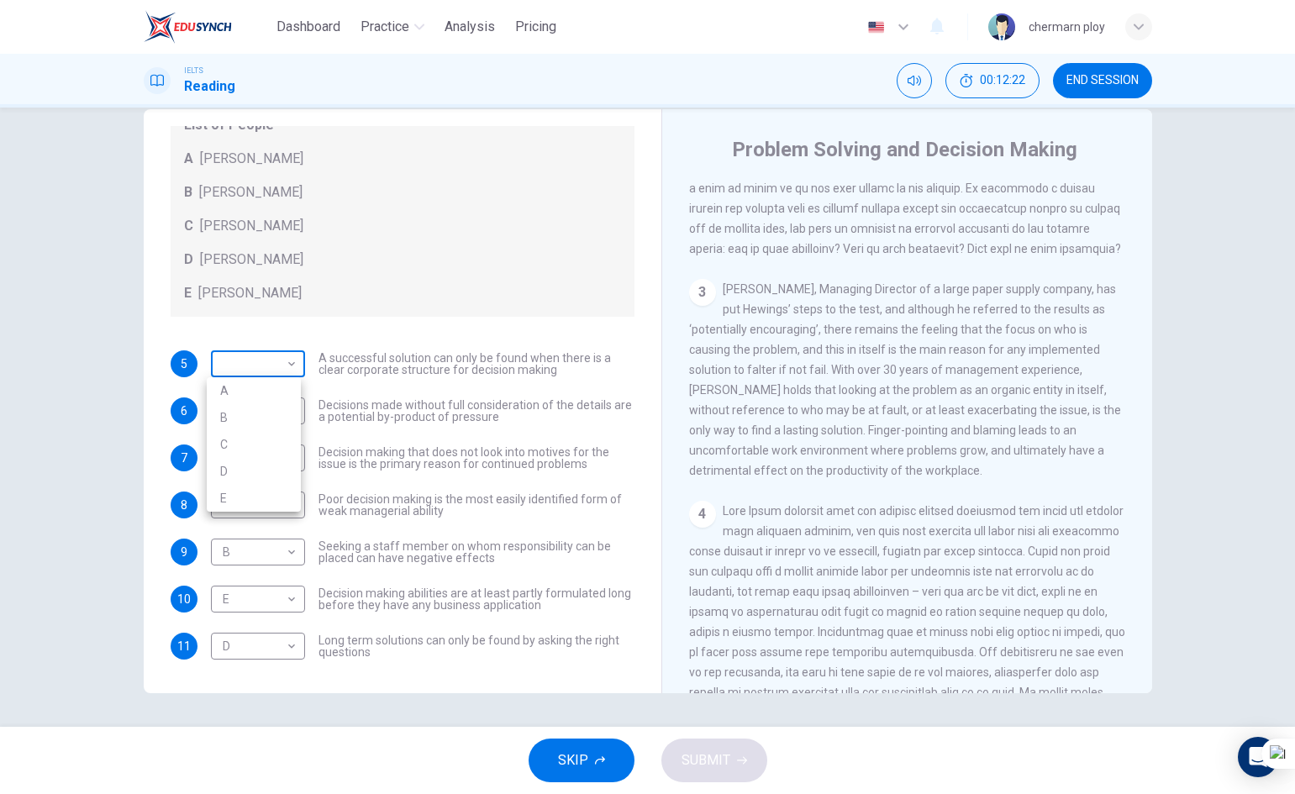
click at [227, 363] on body "Dashboard Practice Analysis Pricing English en ​ chermarn ploy IELTS Reading 00…" at bounding box center [647, 397] width 1295 height 794
click at [290, 404] on li "B" at bounding box center [254, 417] width 94 height 27
type input "B"
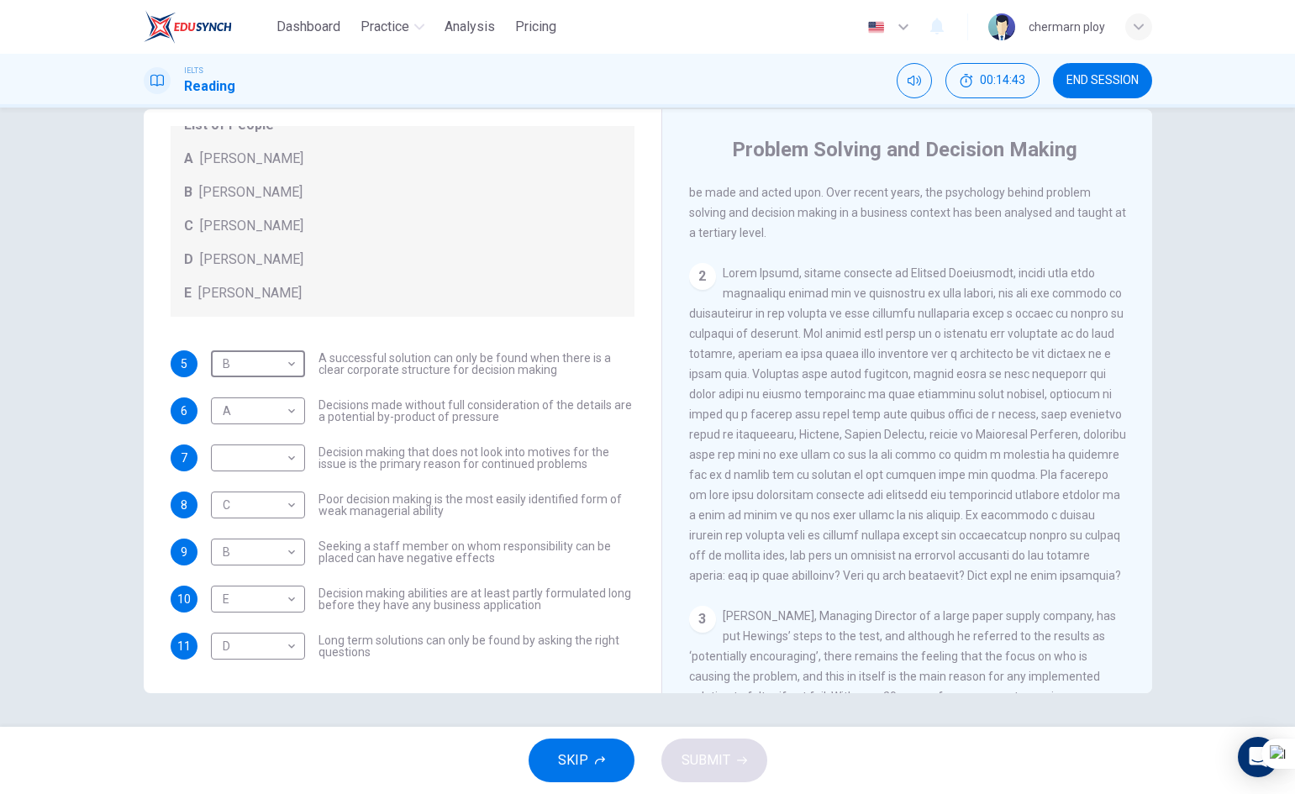
scroll to position [386, 0]
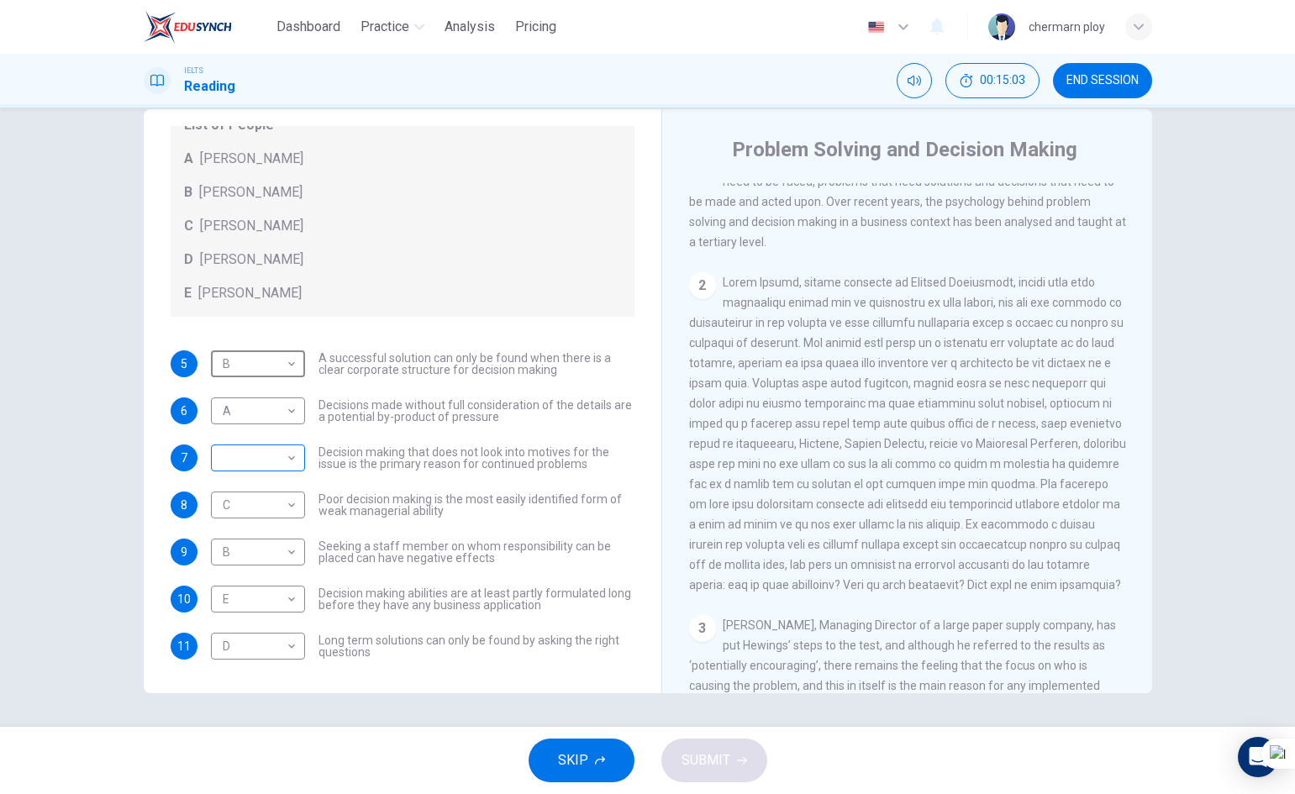
click at [236, 470] on body "Dashboard Practice Analysis Pricing English en ​ chermarn ploy IELTS Reading 00…" at bounding box center [647, 397] width 1295 height 794
click at [540, 480] on div at bounding box center [647, 397] width 1295 height 794
drag, startPoint x: 261, startPoint y: 466, endPoint x: 275, endPoint y: 484, distance: 22.9
click at [262, 464] on body "Dashboard Practice Analysis Pricing English en ​ chermarn ploy IELTS Reading 00…" at bounding box center [647, 397] width 1295 height 794
click at [261, 530] on li "C" at bounding box center [254, 538] width 94 height 27
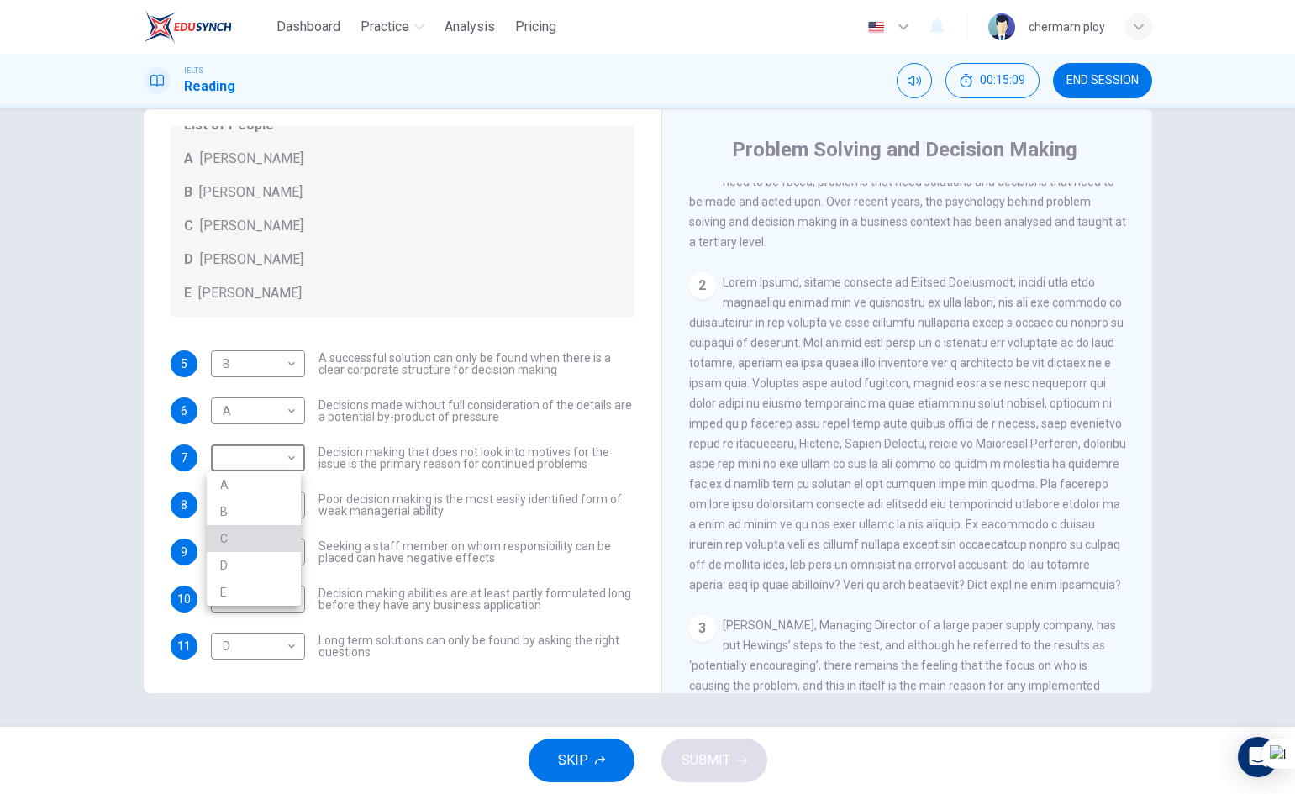
type input "C"
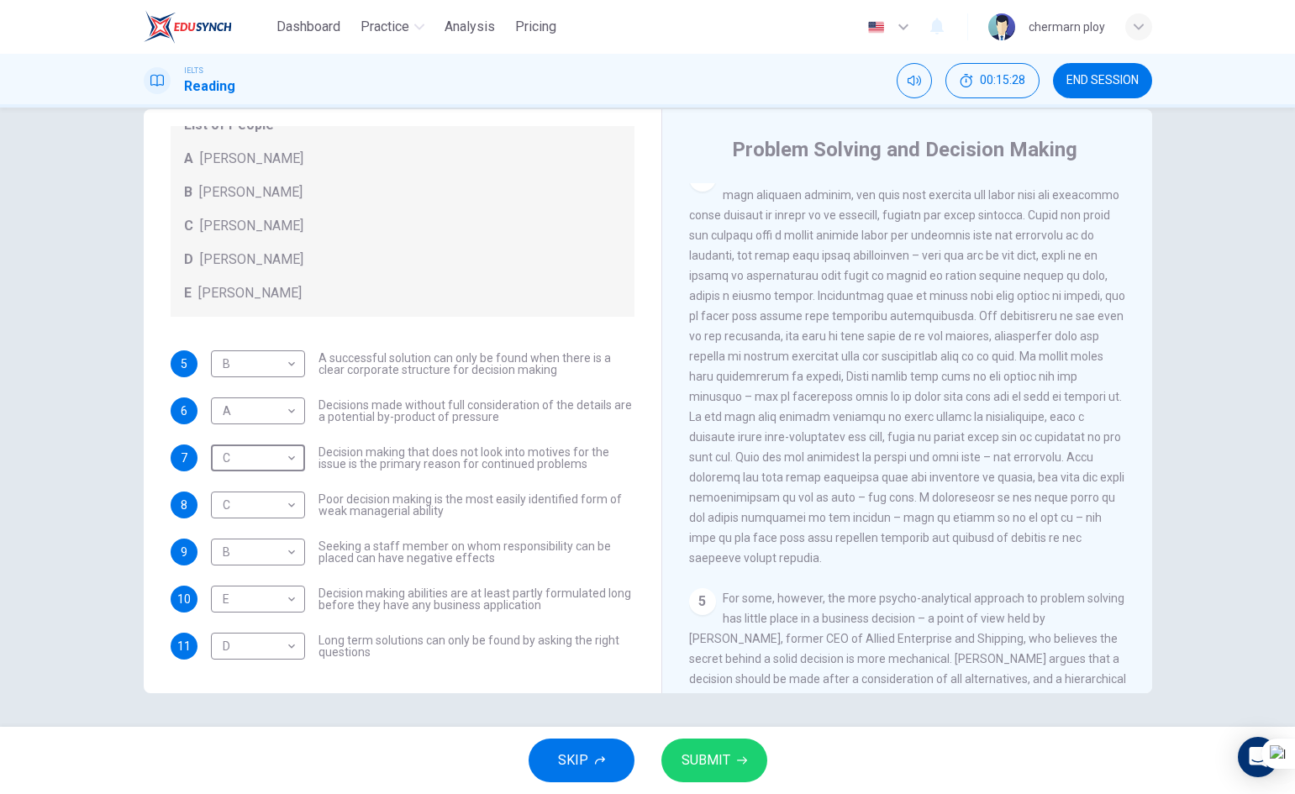
scroll to position [1227, 0]
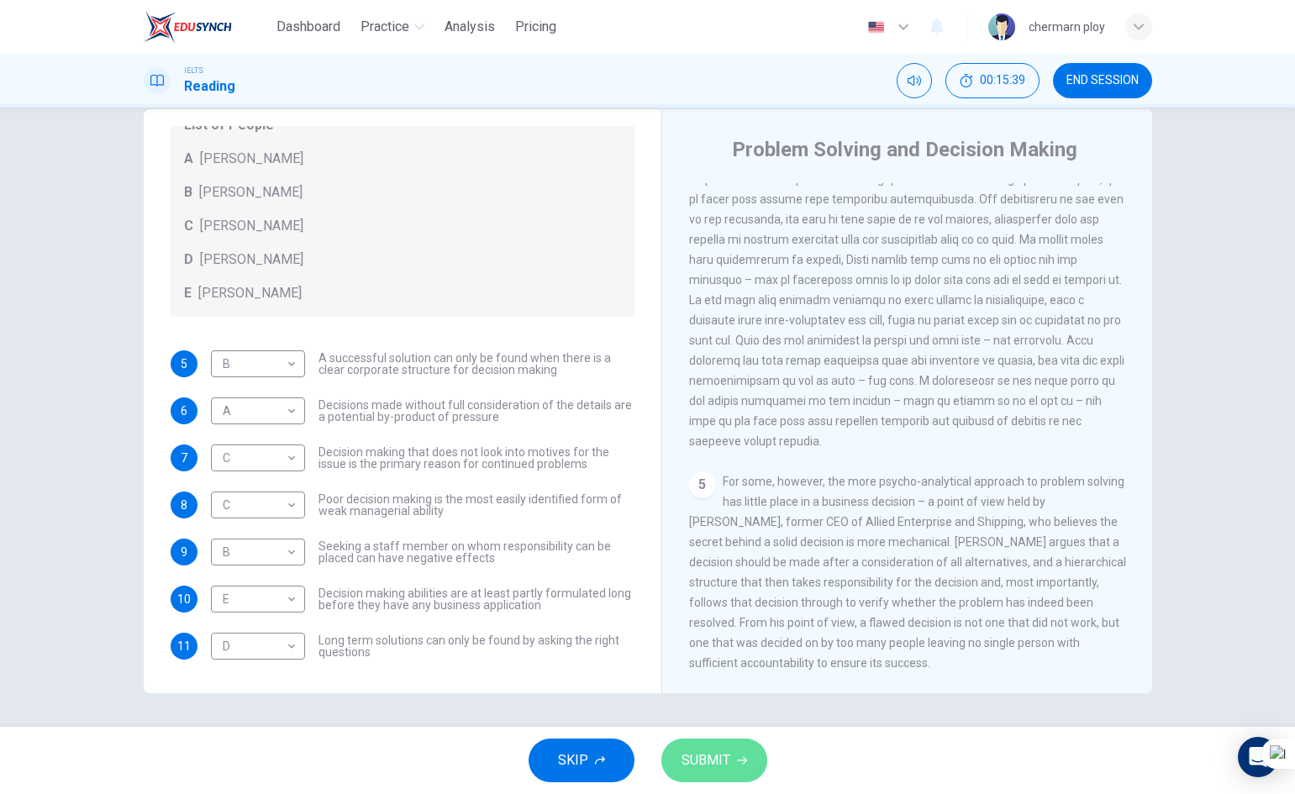
click at [759, 752] on button "SUBMIT" at bounding box center [715, 761] width 106 height 44
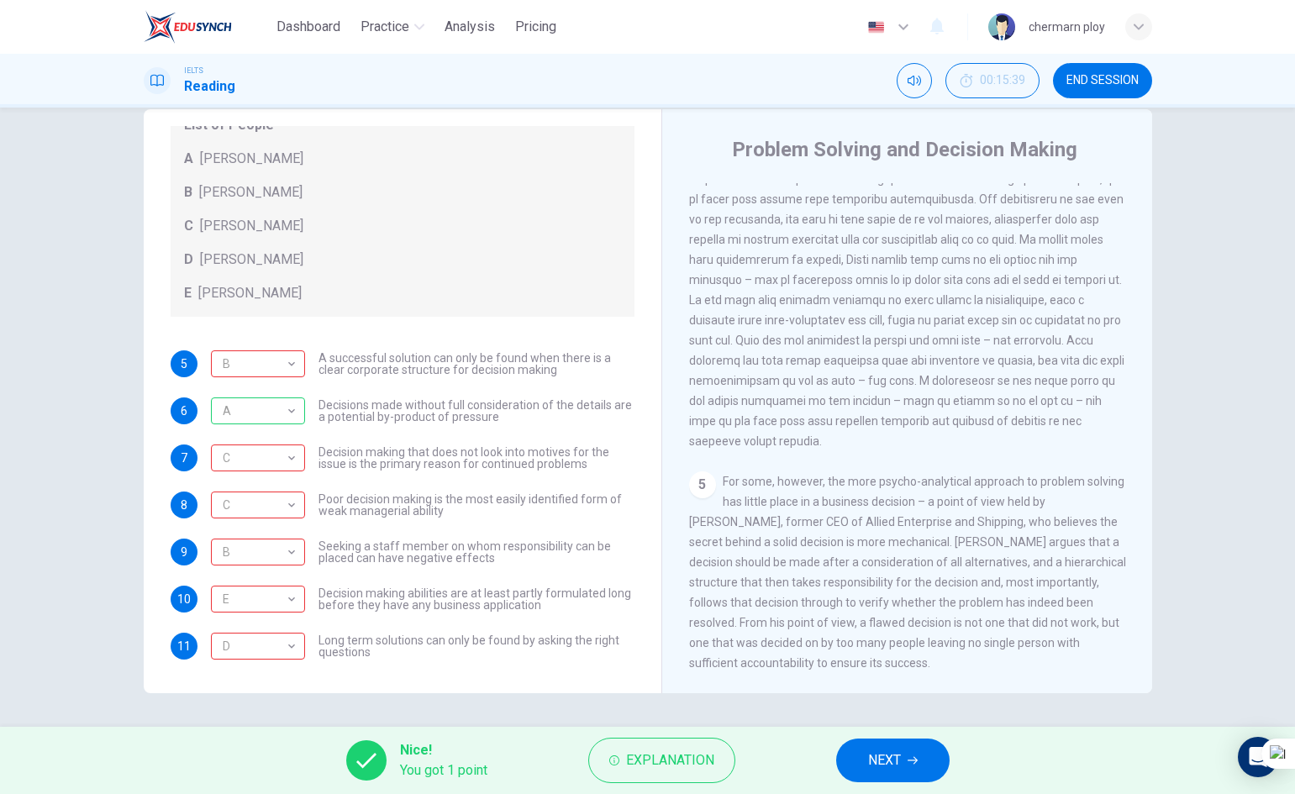
click at [914, 759] on icon "button" at bounding box center [913, 761] width 10 height 10
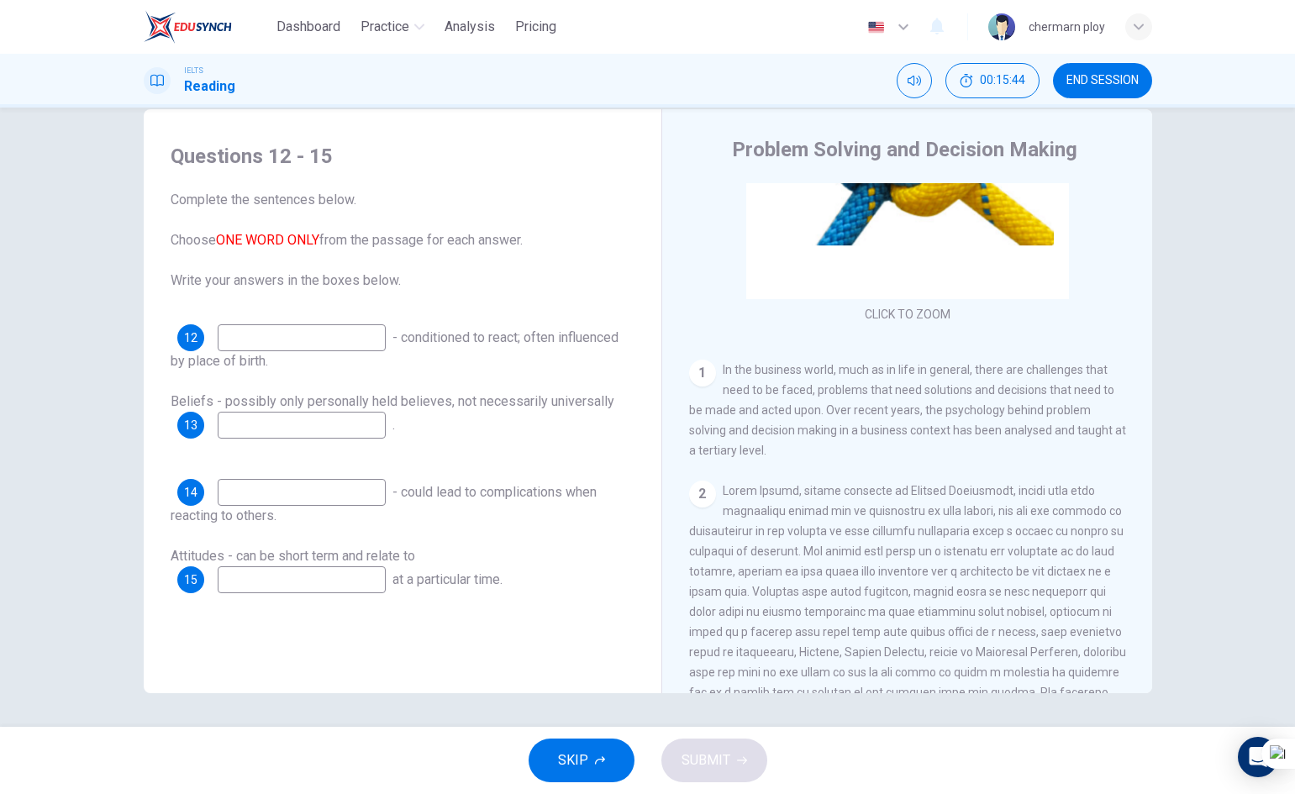
scroll to position [168, 0]
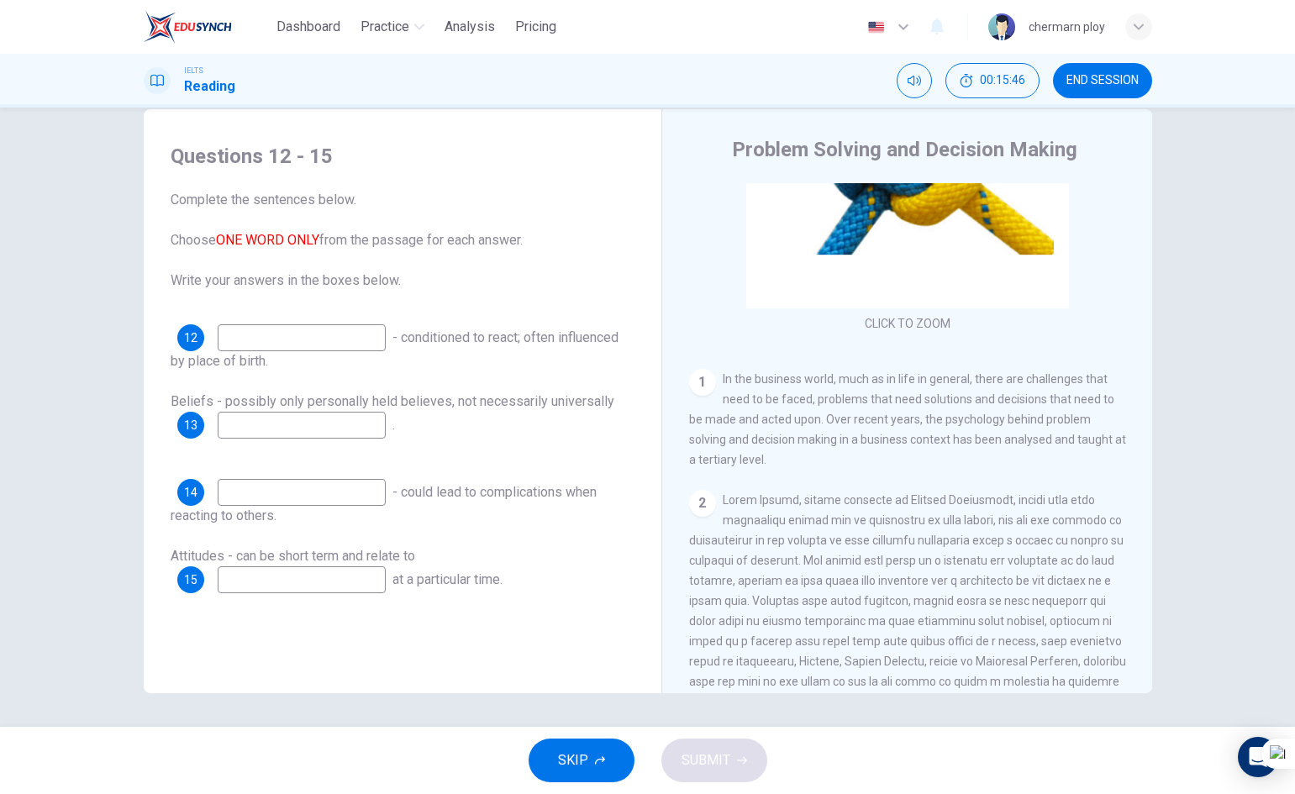
click at [285, 350] on input at bounding box center [302, 337] width 168 height 27
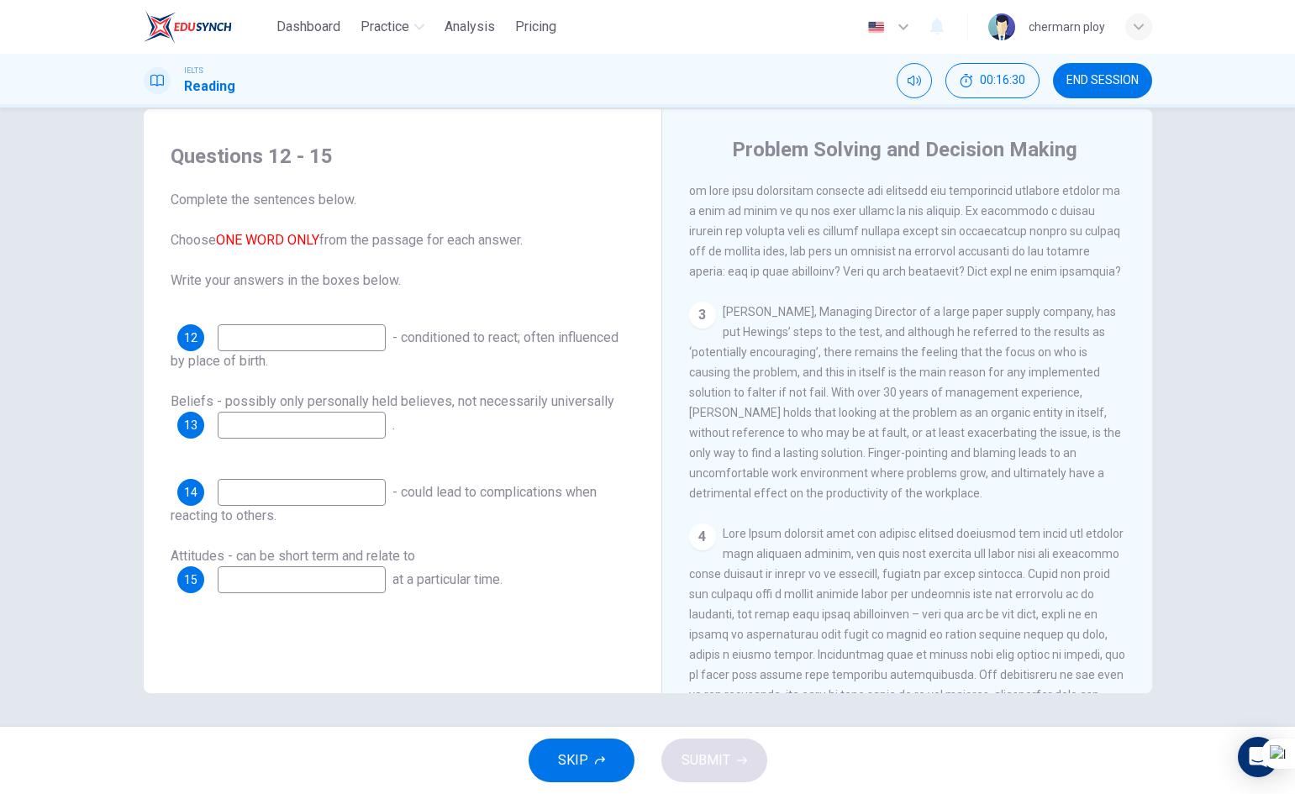
scroll to position [841, 0]
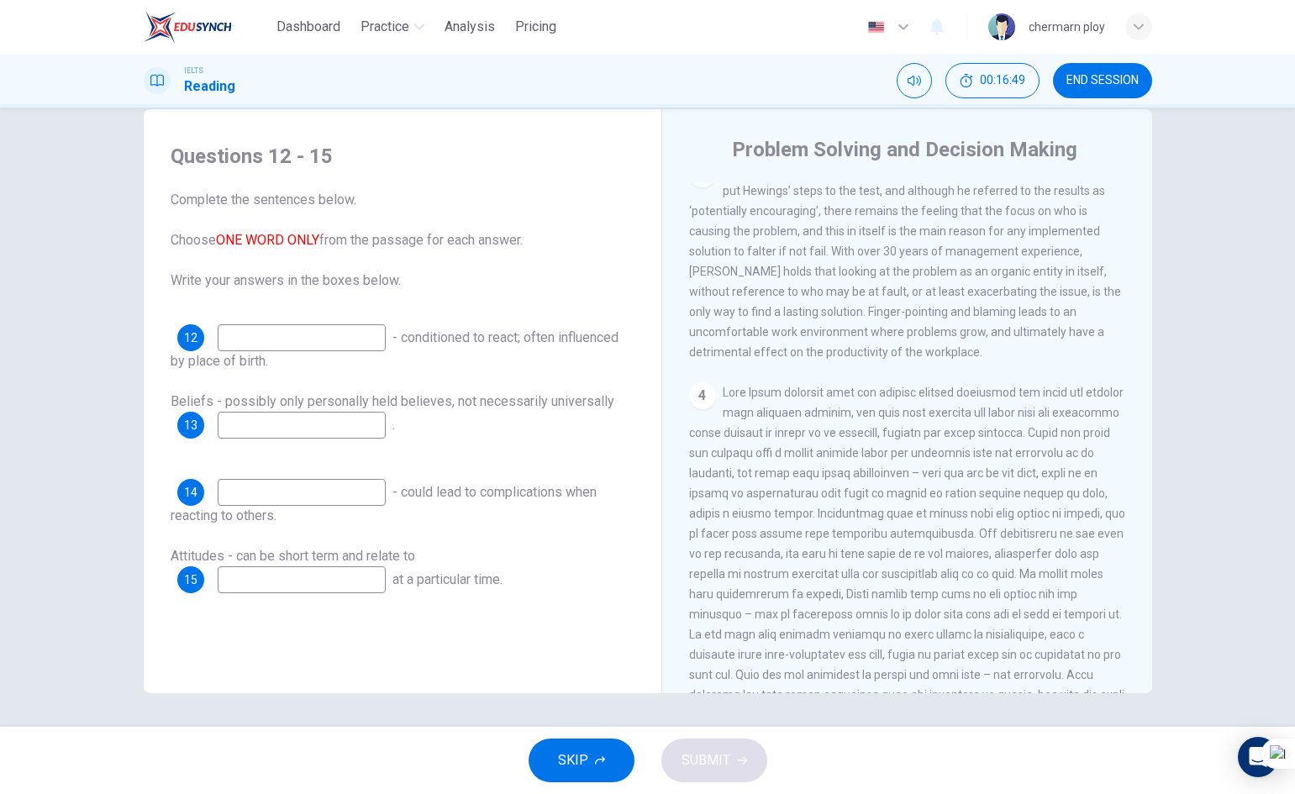
drag, startPoint x: 921, startPoint y: 523, endPoint x: 964, endPoint y: 527, distance: 43.9
click at [964, 527] on span at bounding box center [907, 584] width 436 height 397
click at [326, 335] on input at bounding box center [302, 337] width 168 height 27
type input "ย"
type input "view"
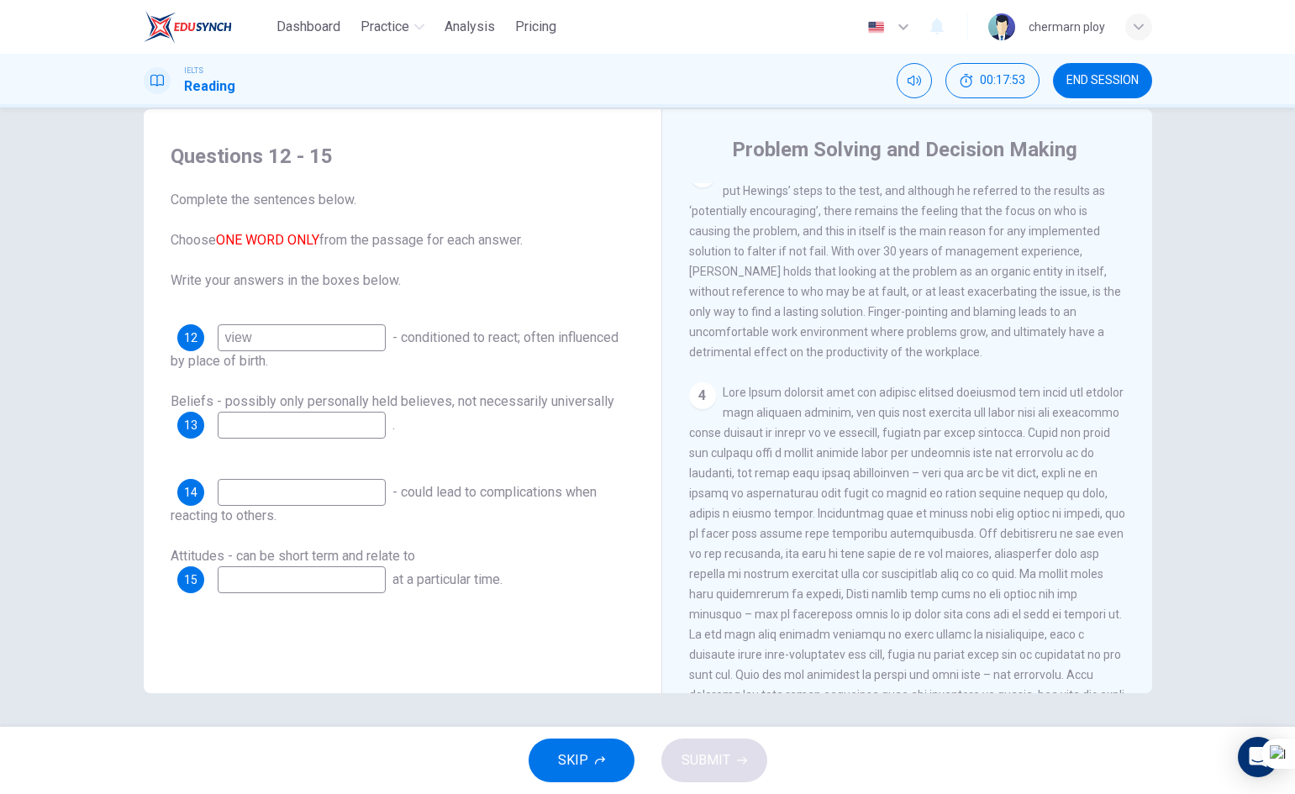
click at [324, 419] on input at bounding box center [302, 425] width 168 height 27
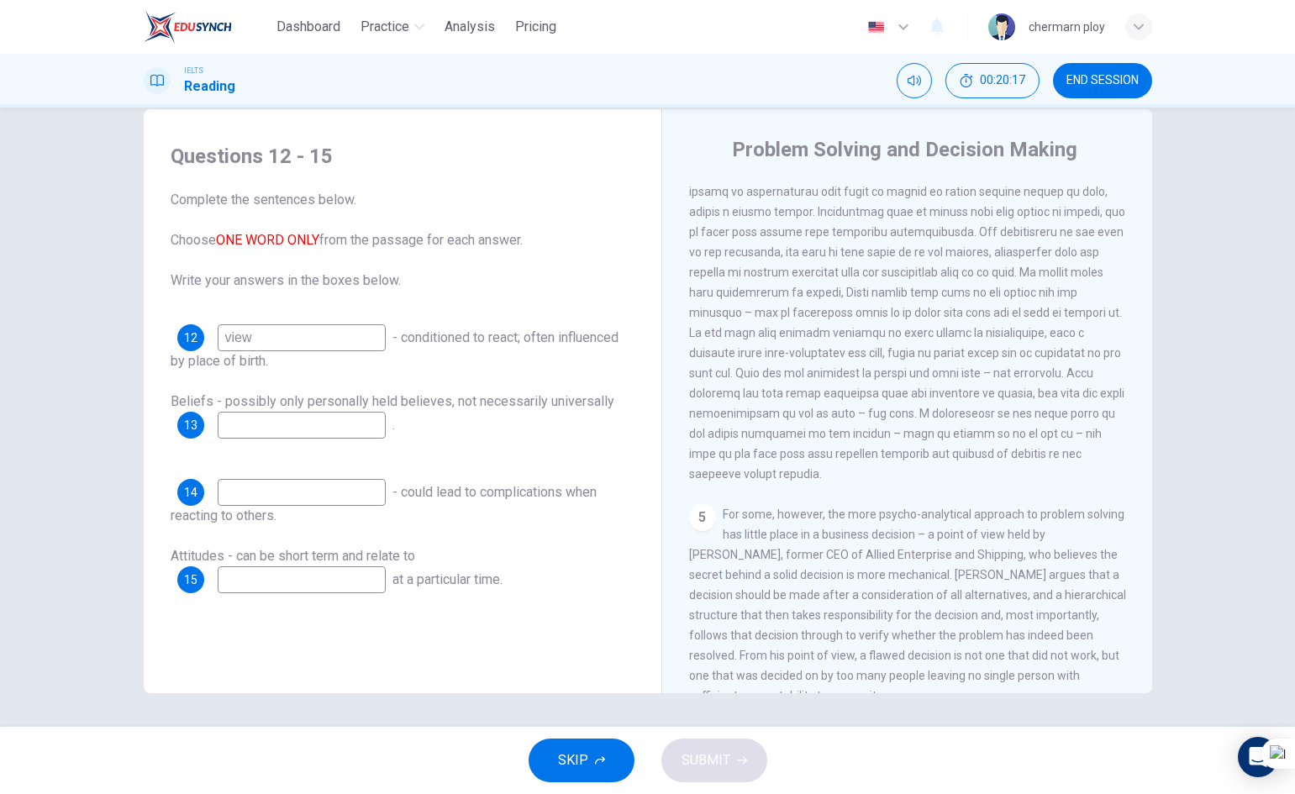
scroll to position [1058, 0]
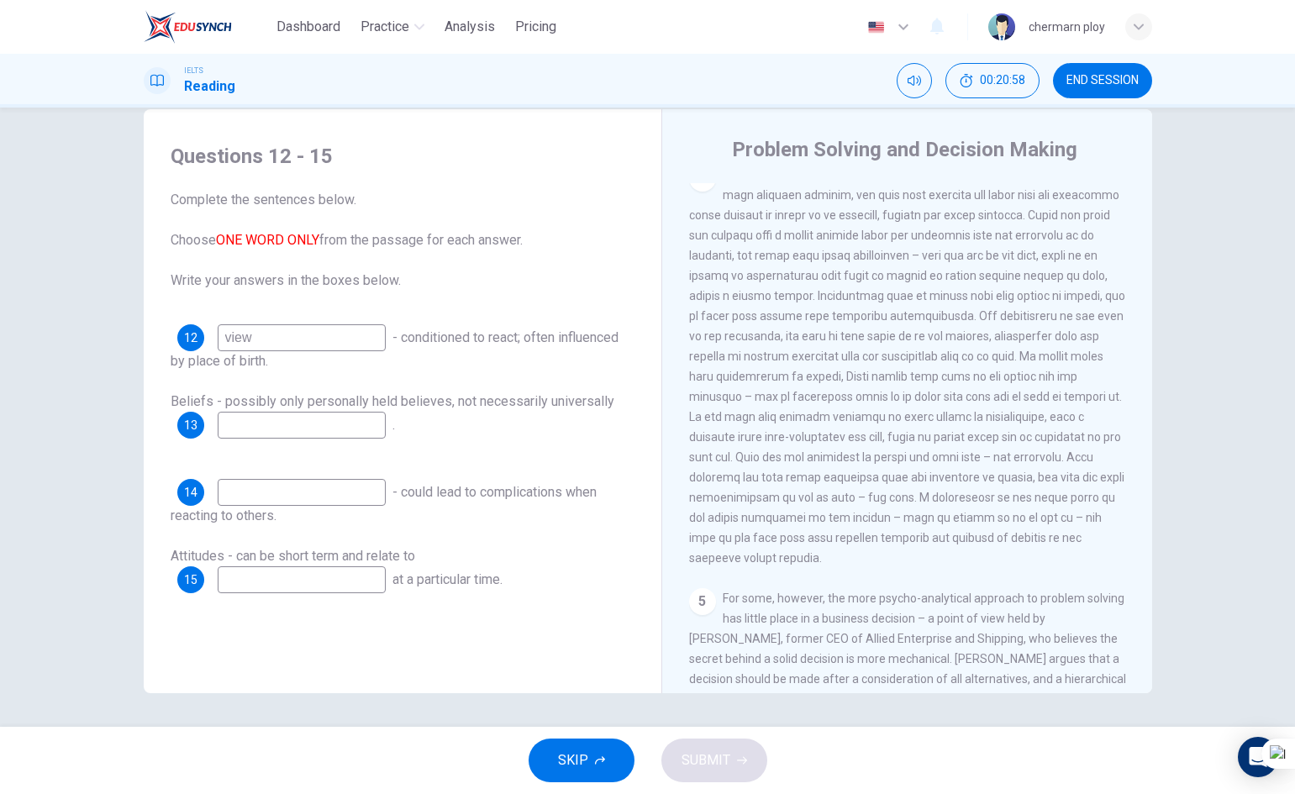
click at [240, 577] on input at bounding box center [302, 580] width 168 height 27
type input "mood"
click at [292, 480] on input at bounding box center [302, 492] width 168 height 27
click at [296, 486] on input at bounding box center [302, 492] width 168 height 27
type input "Feelings"
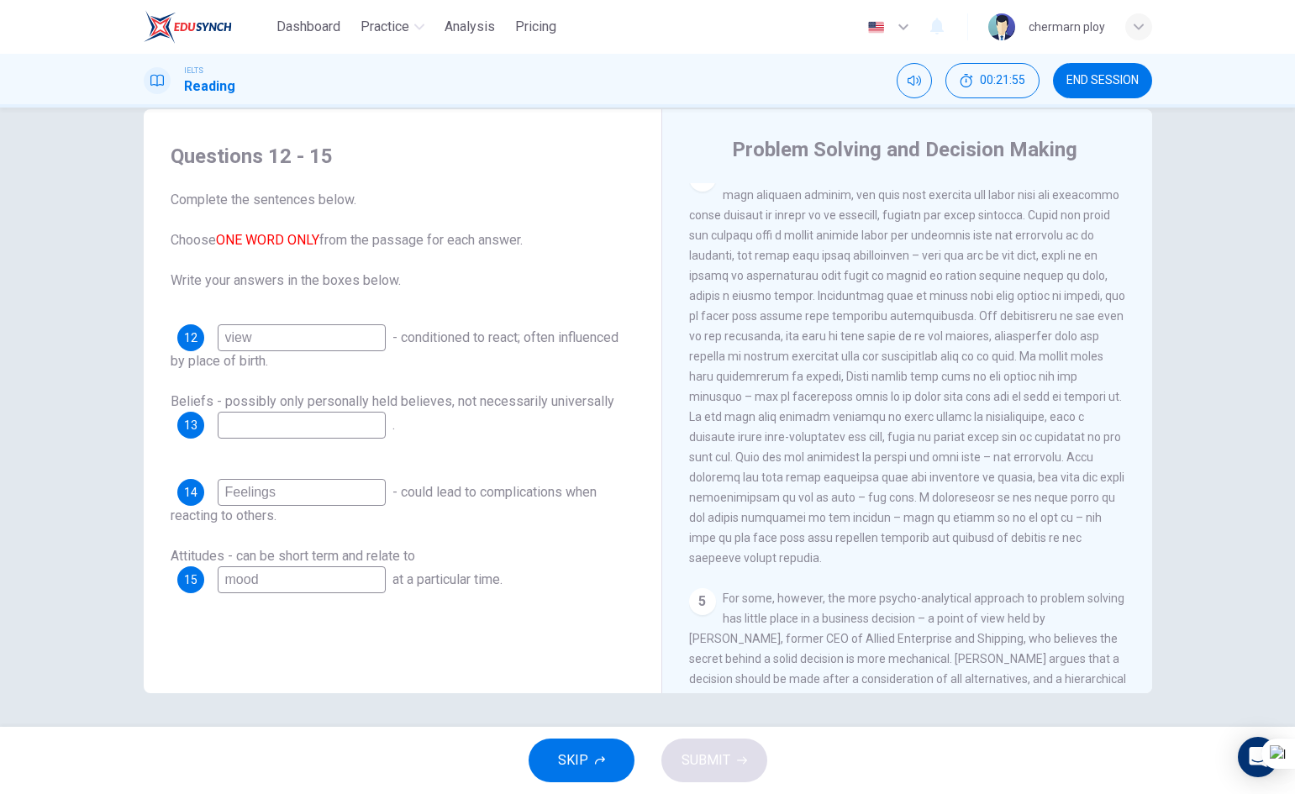
drag, startPoint x: 255, startPoint y: 340, endPoint x: 177, endPoint y: 347, distance: 78.5
click at [177, 347] on div "12 view" at bounding box center [281, 337] width 208 height 27
click at [220, 335] on input "conditioning" at bounding box center [302, 337] width 168 height 27
click at [229, 336] on input "conditioning" at bounding box center [302, 337] width 168 height 27
type input "Conditioning"
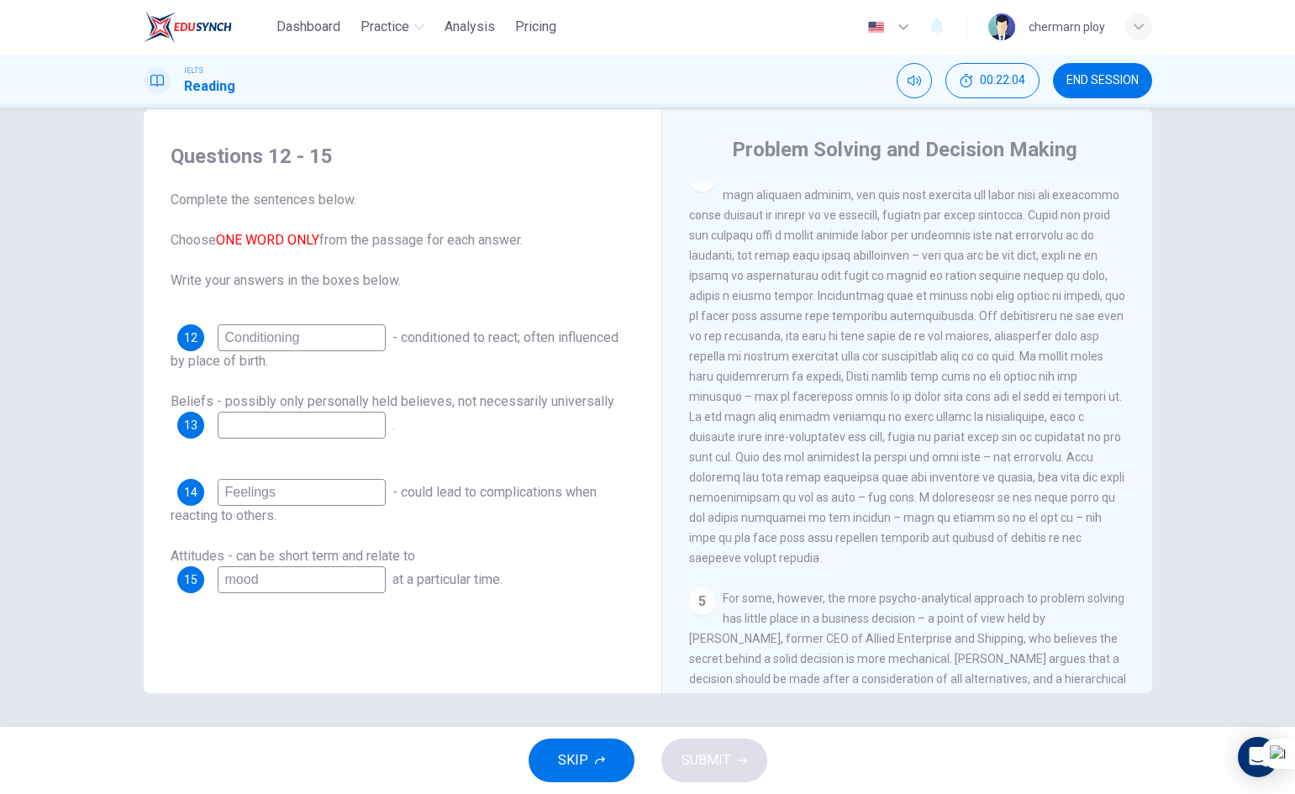
click at [308, 426] on input at bounding box center [302, 425] width 168 height 27
type input "true"
click at [752, 775] on button "SUBMIT" at bounding box center [715, 761] width 106 height 44
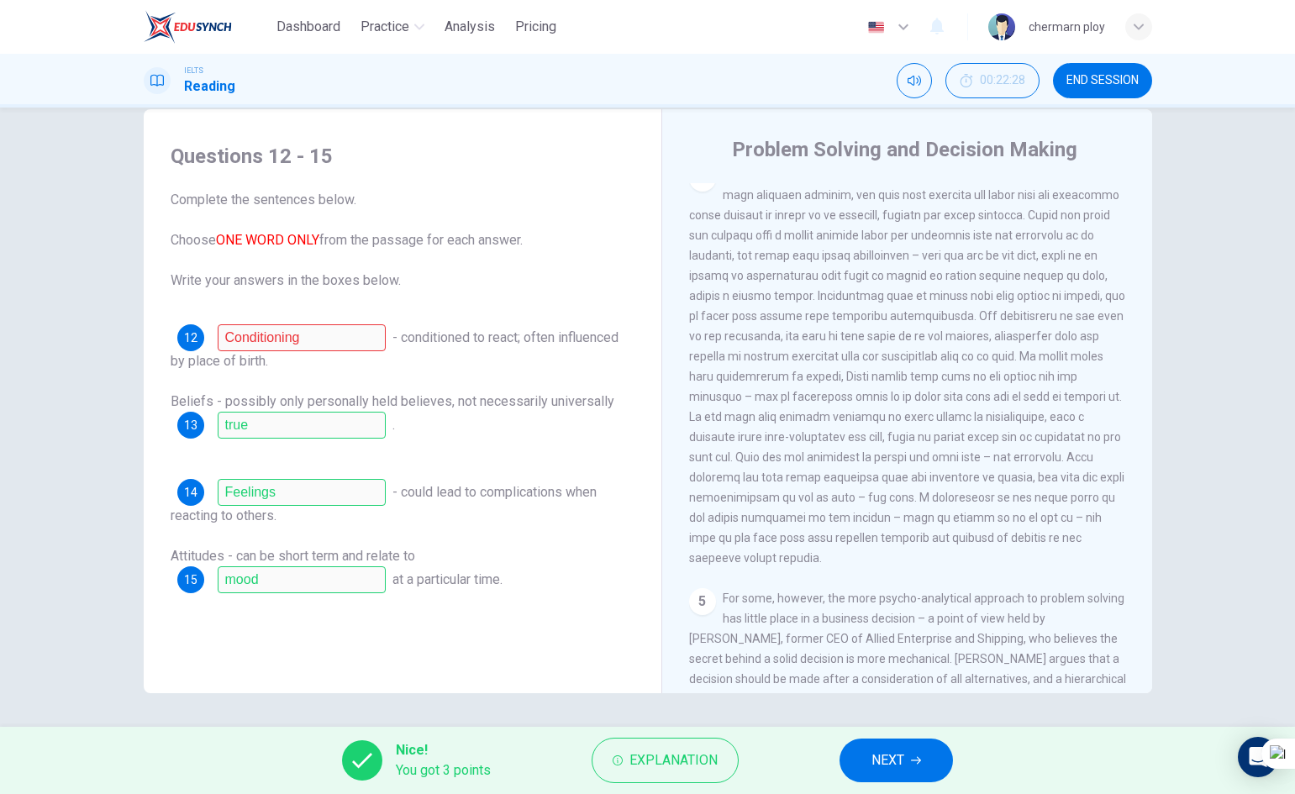
click at [899, 762] on span "NEXT" at bounding box center [888, 761] width 33 height 24
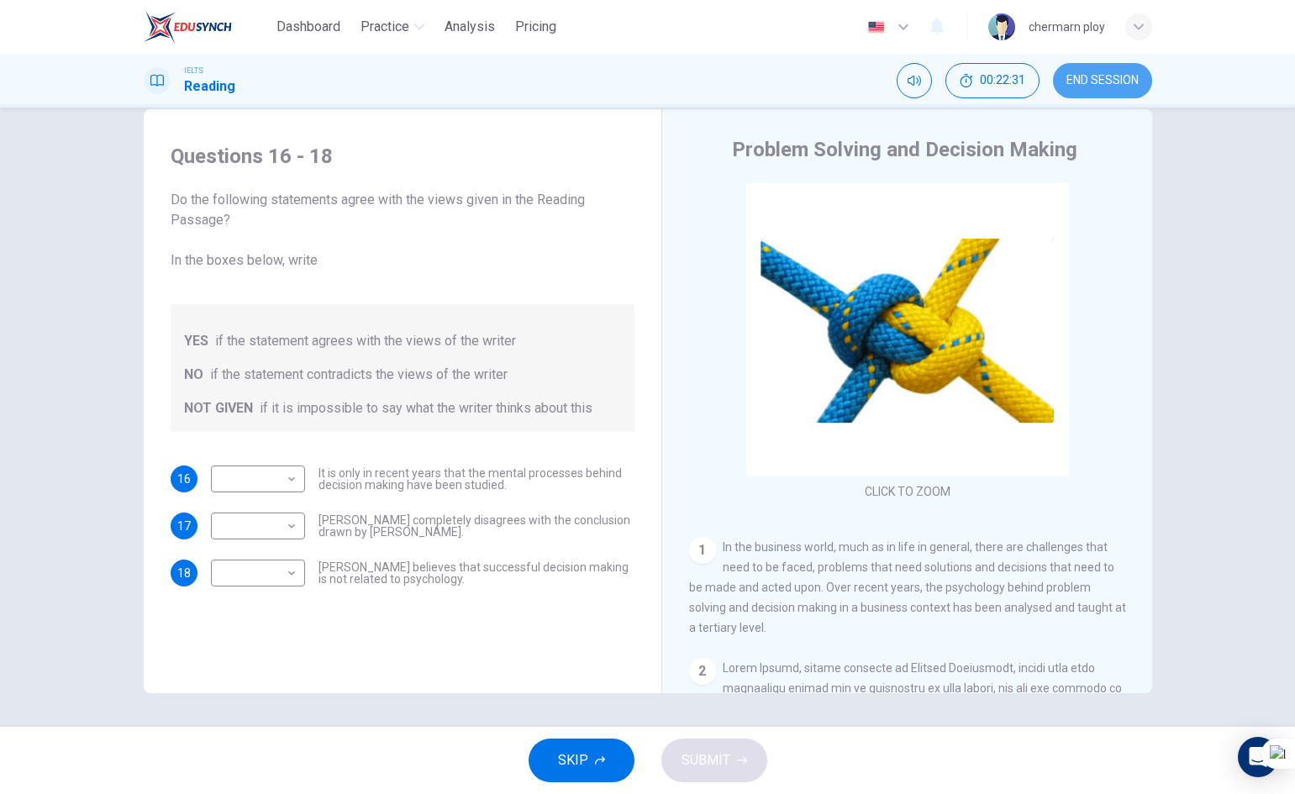
click at [1124, 78] on span "END SESSION" at bounding box center [1103, 80] width 72 height 13
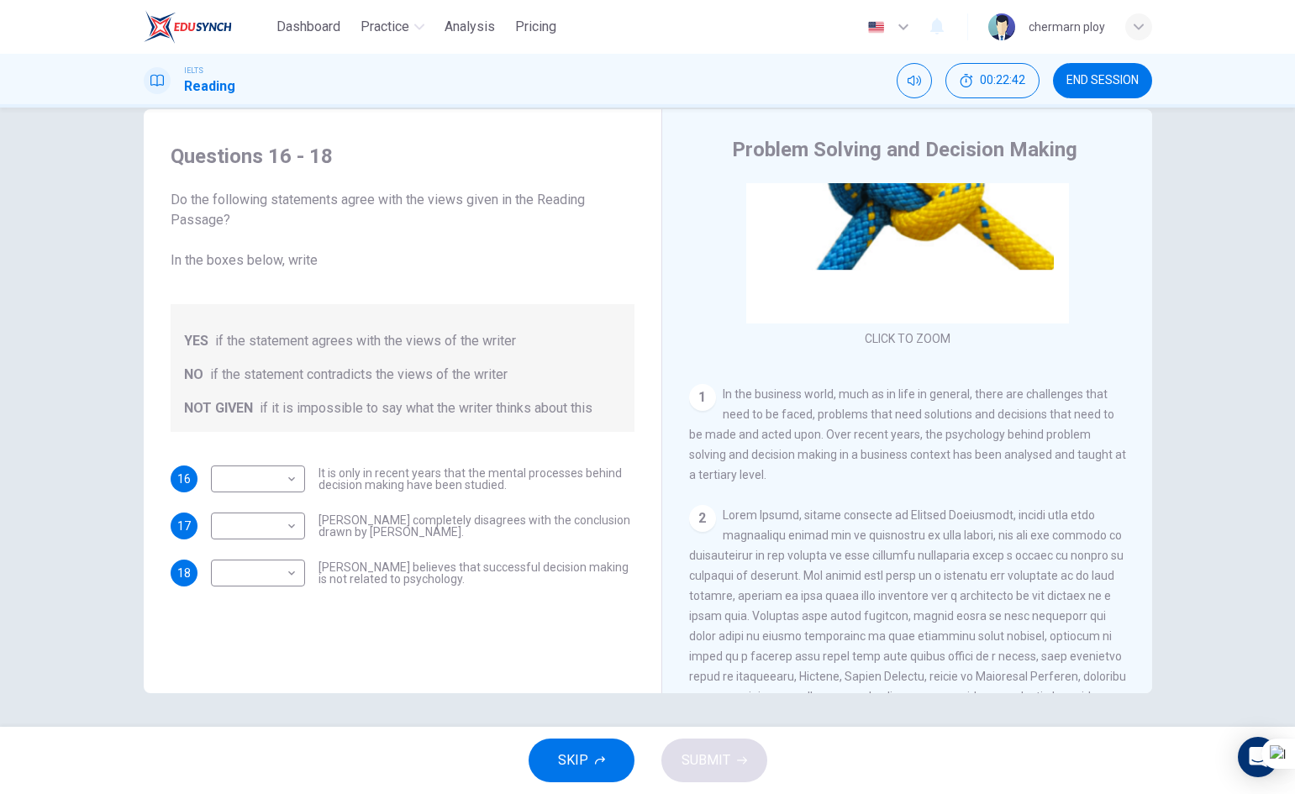
scroll to position [168, 0]
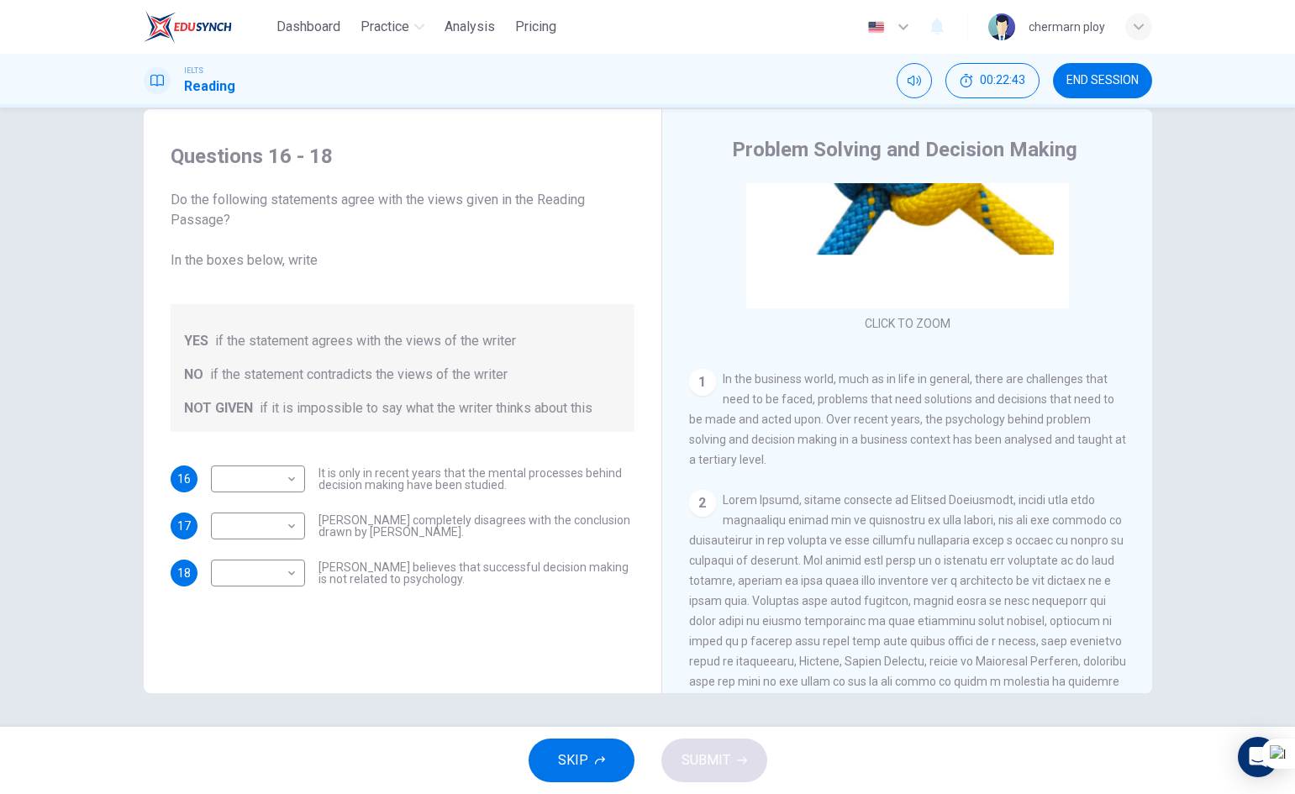
click at [1119, 71] on button "END SESSION" at bounding box center [1102, 80] width 99 height 35
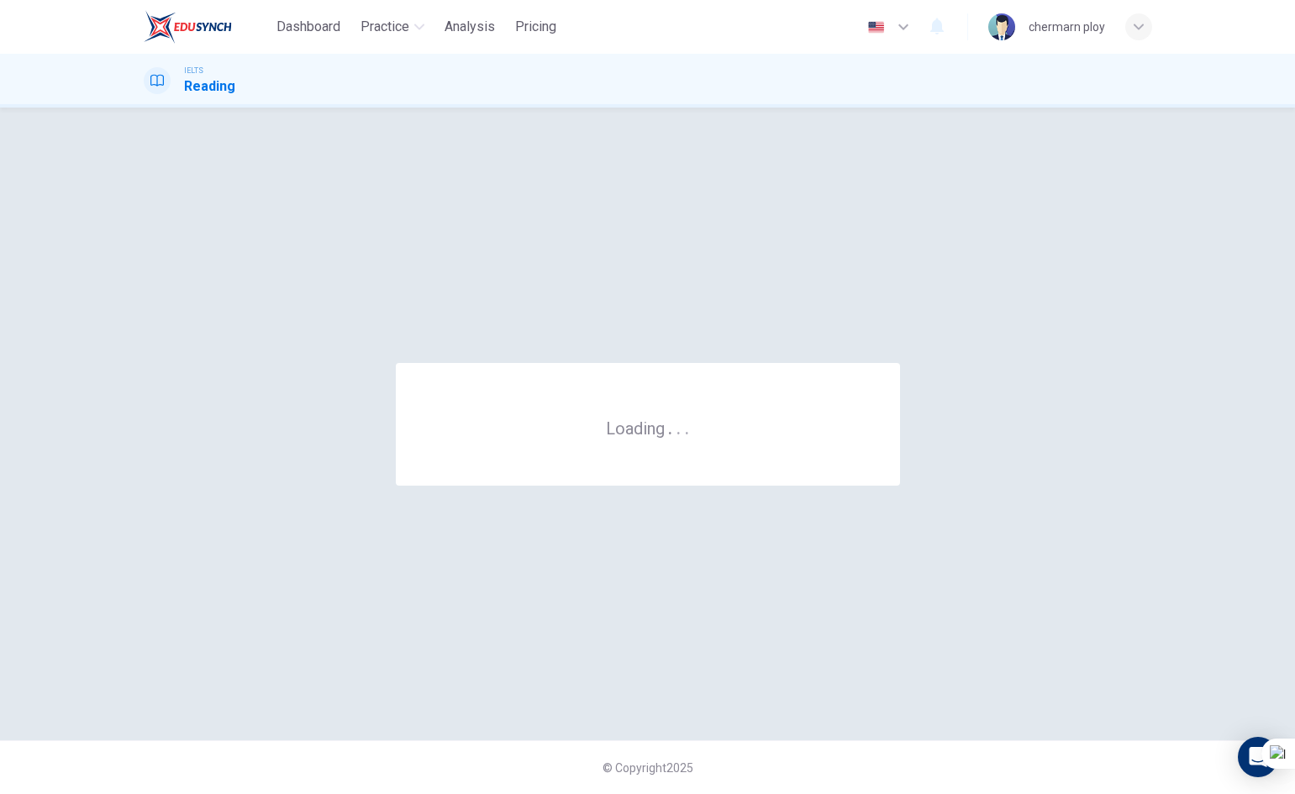
scroll to position [0, 0]
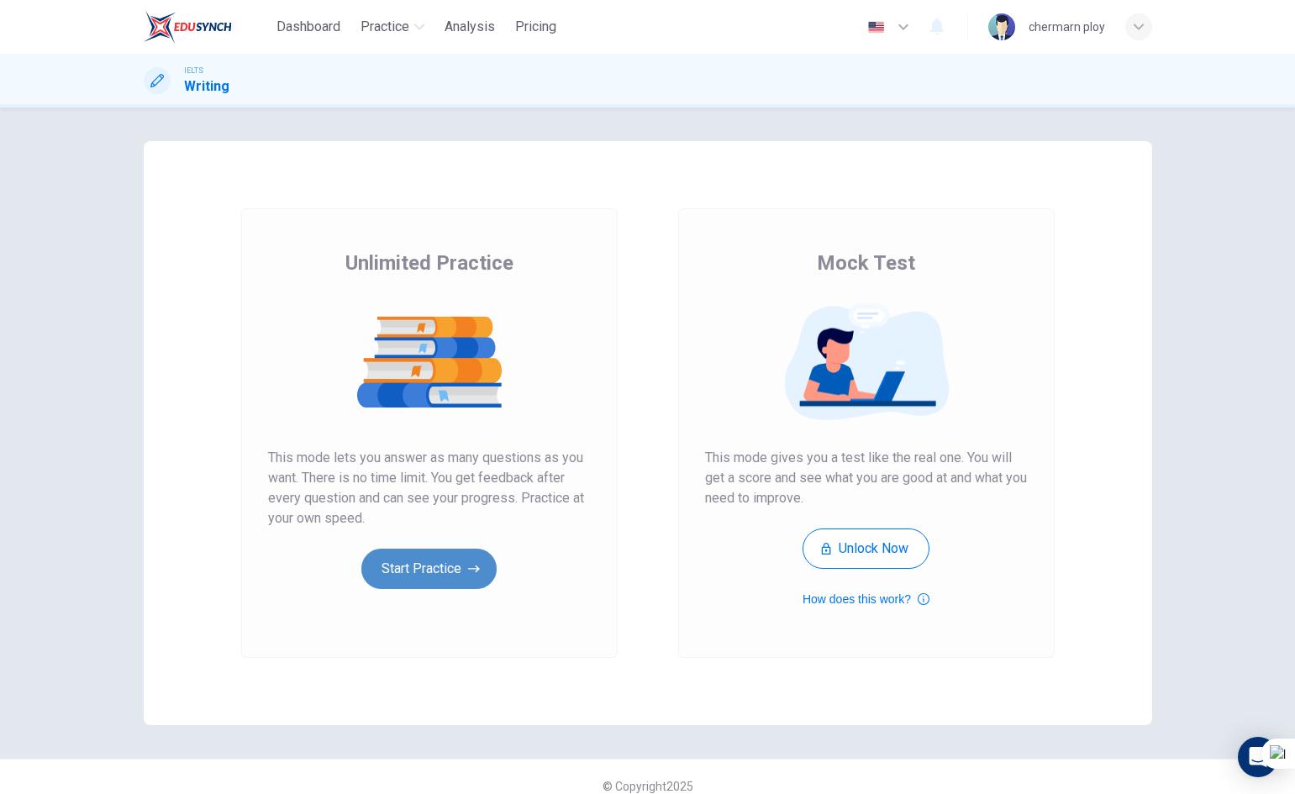
click at [426, 562] on button "Start Practice" at bounding box center [428, 569] width 135 height 40
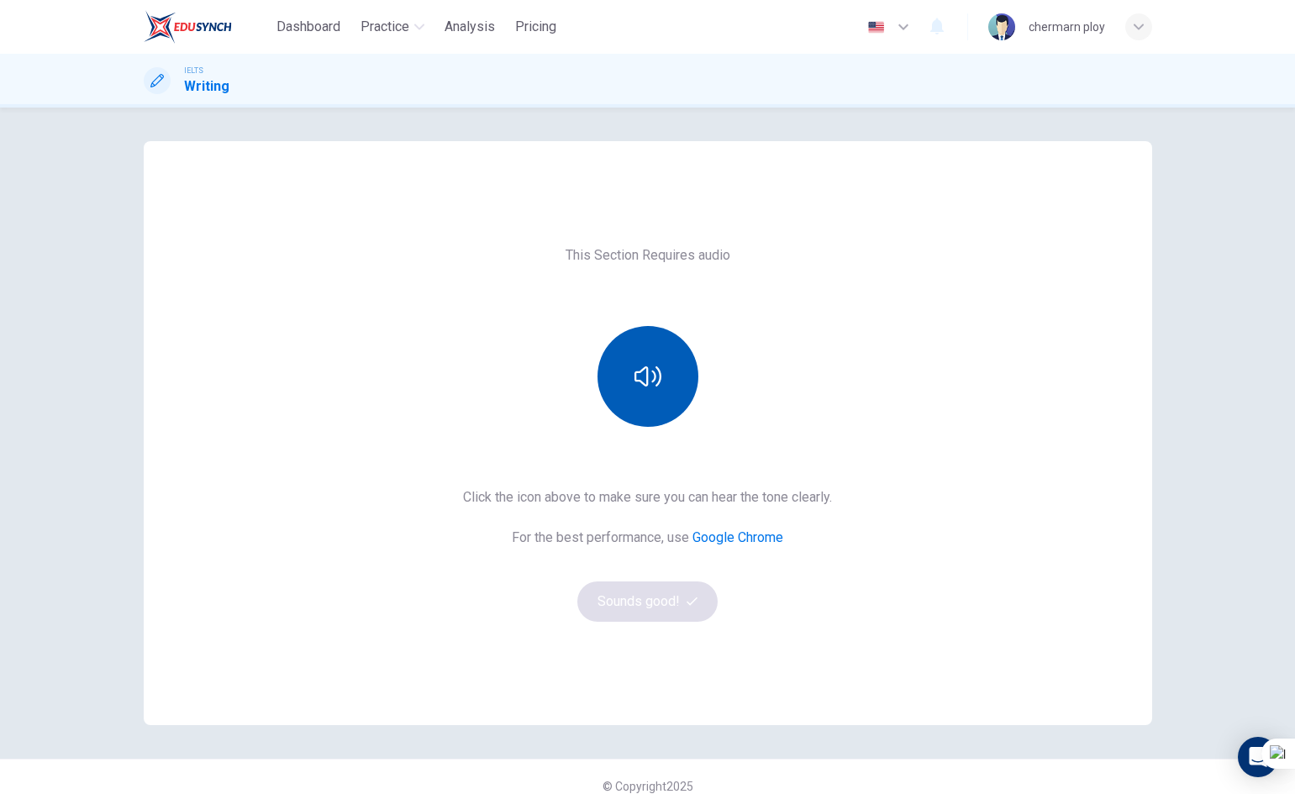
click at [683, 389] on button "button" at bounding box center [648, 376] width 101 height 101
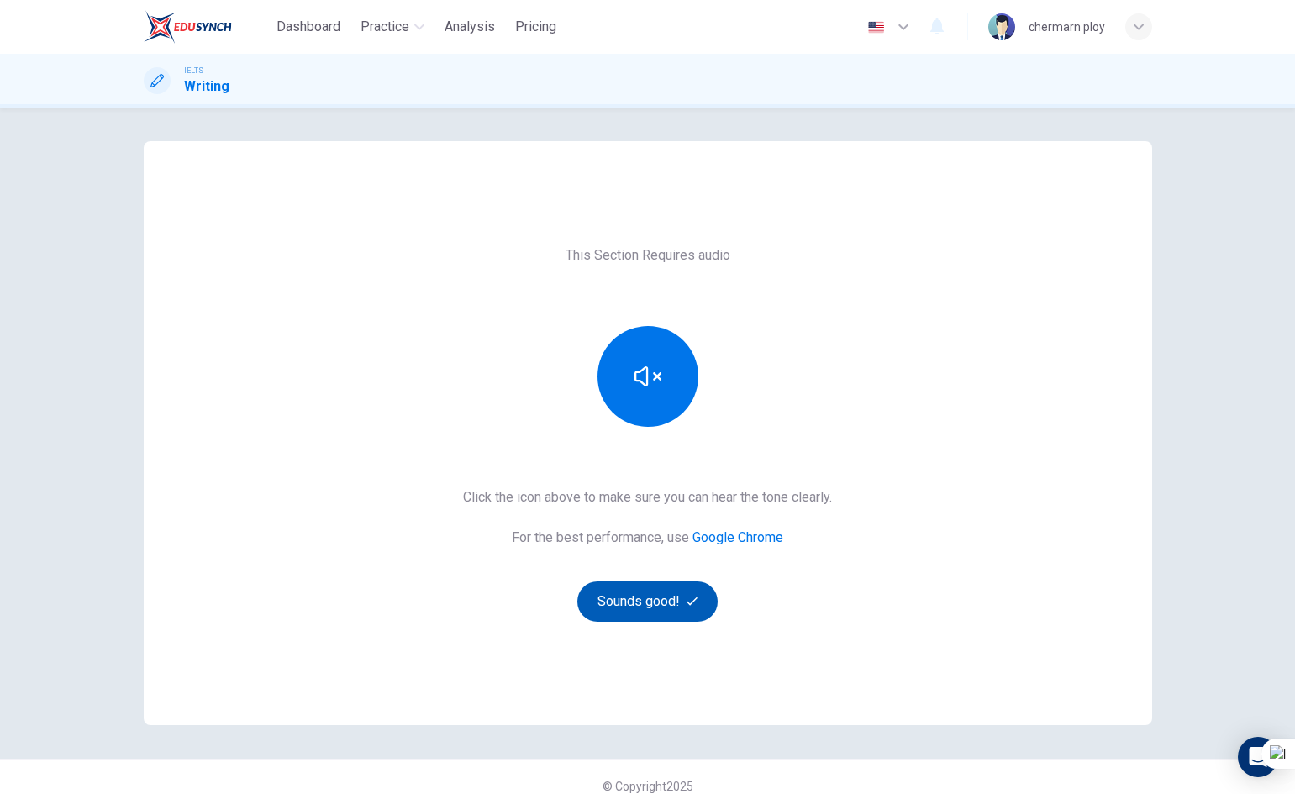
click at [649, 601] on button "Sounds good!" at bounding box center [648, 602] width 141 height 40
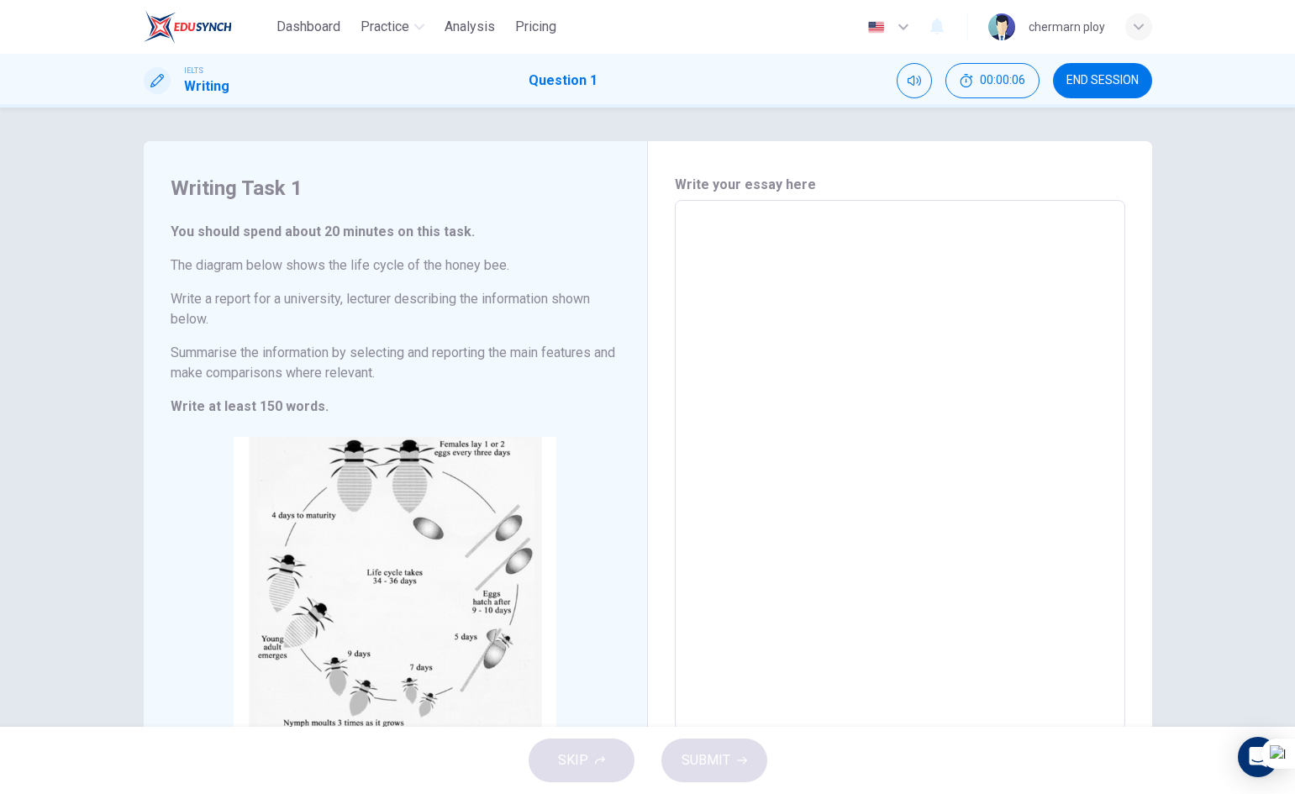
click at [822, 263] on textarea at bounding box center [900, 465] width 427 height 503
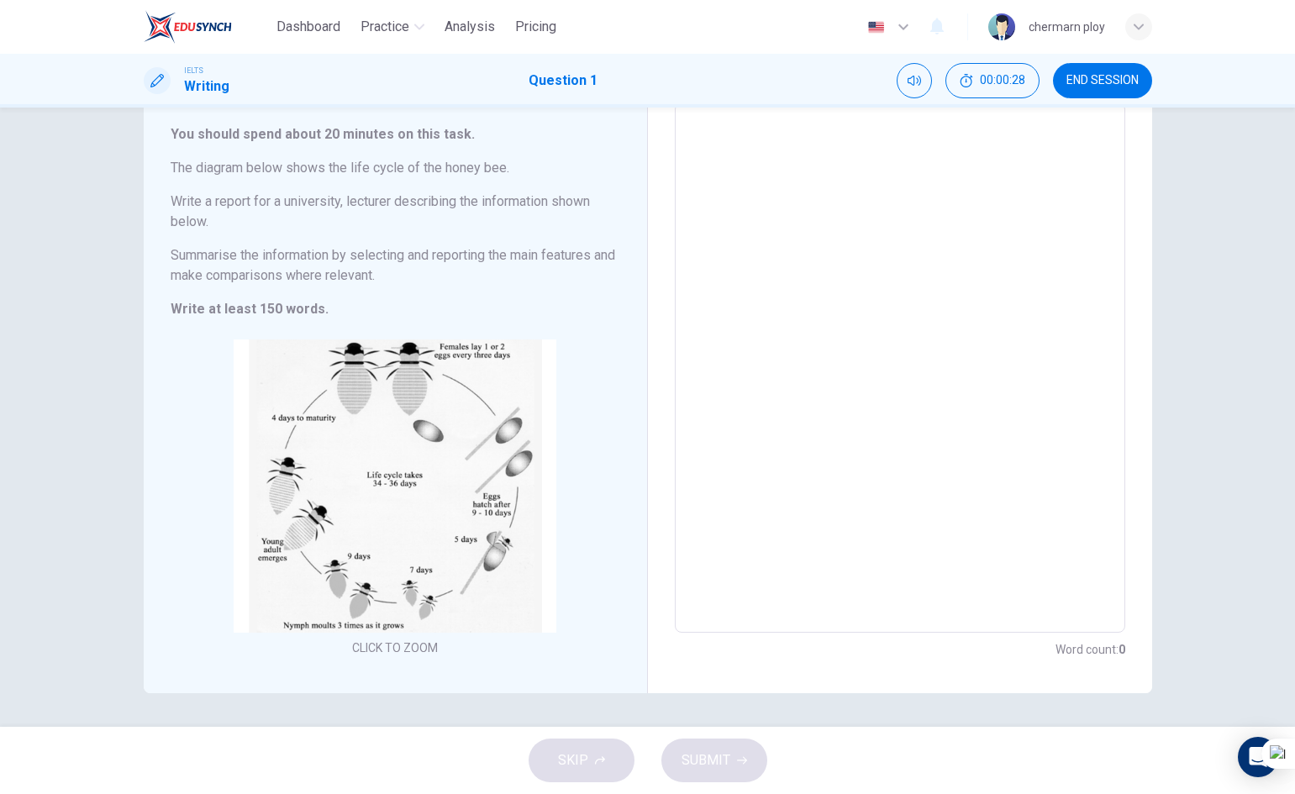
scroll to position [13, 0]
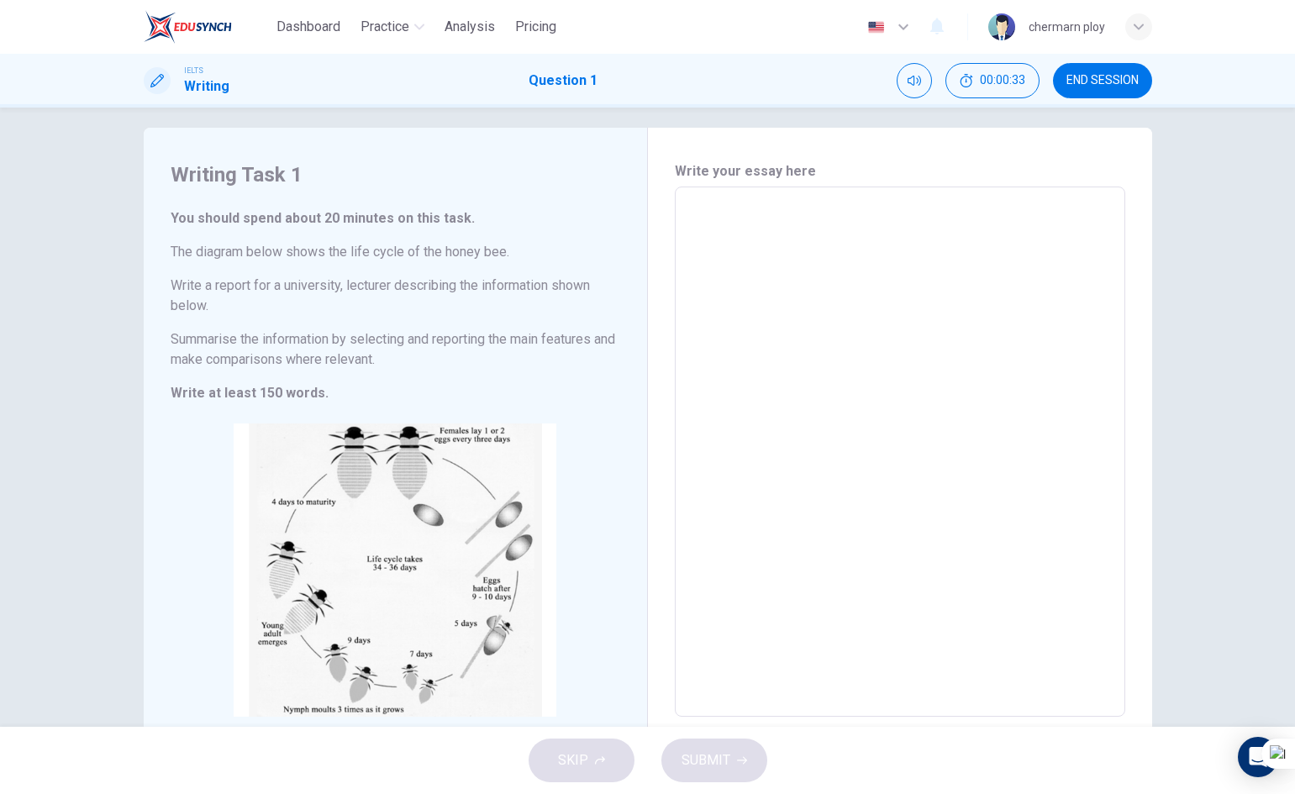
type textarea "T"
type textarea "x"
type textarea "Th"
type textarea "x"
type textarea "The"
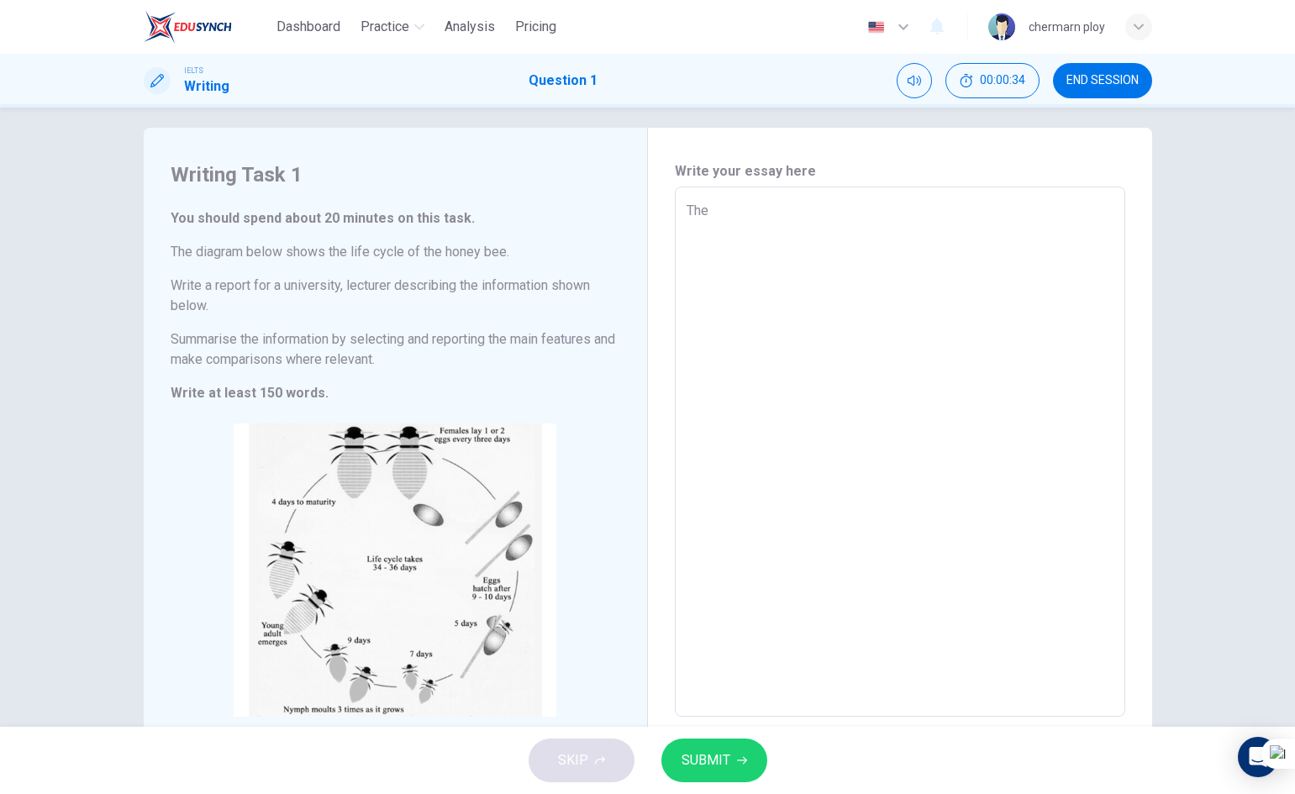
type textarea "x"
type textarea "The"
type textarea "x"
type textarea "The l"
type textarea "x"
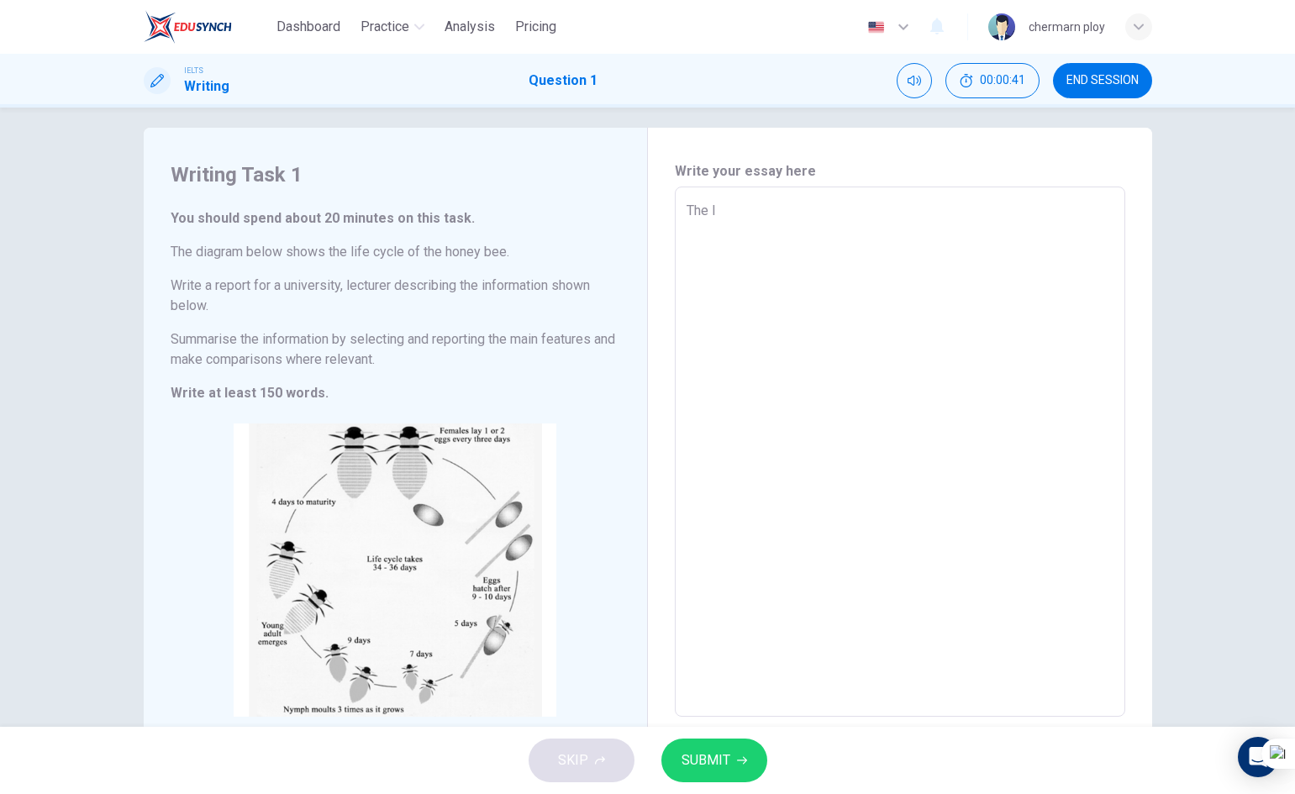
type textarea "The li"
type textarea "x"
type textarea "The lif"
type textarea "x"
type textarea "The life"
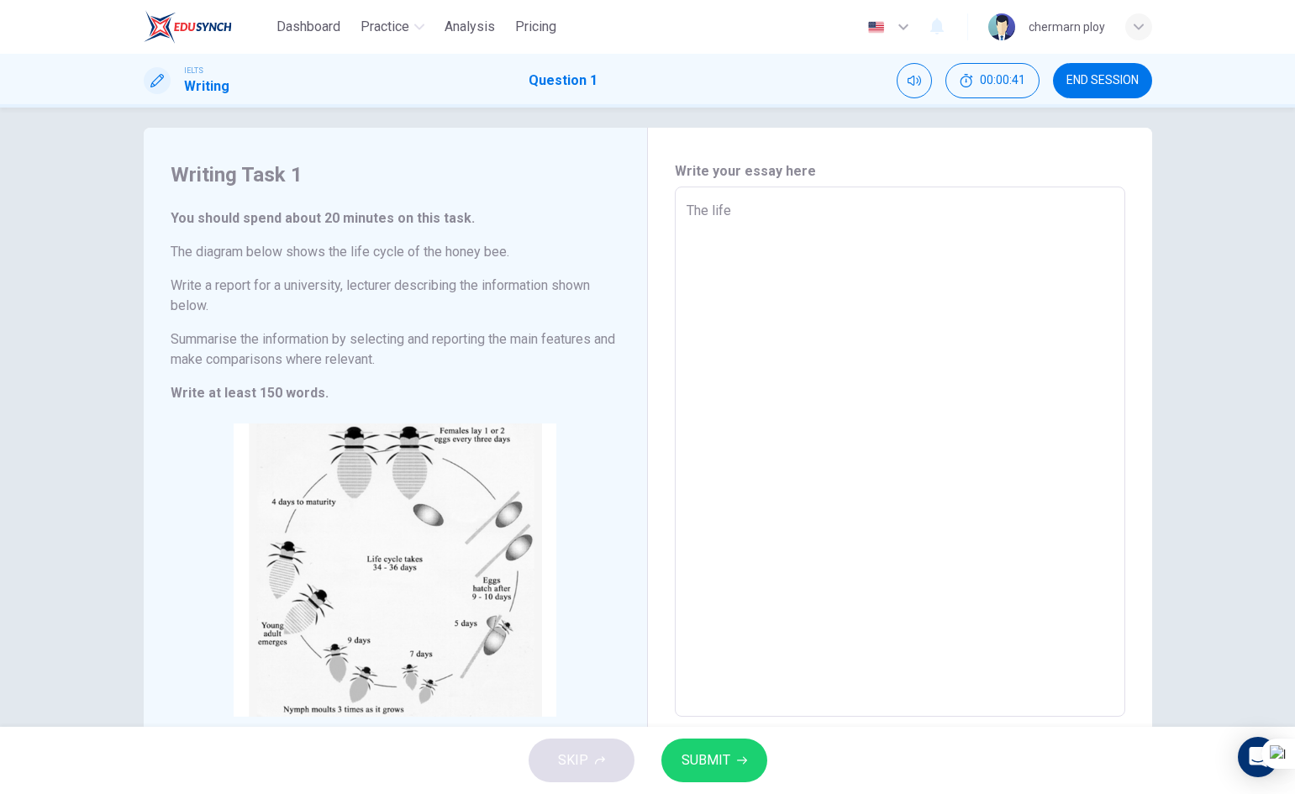
type textarea "x"
type textarea "The life"
type textarea "x"
type textarea "The life c"
type textarea "x"
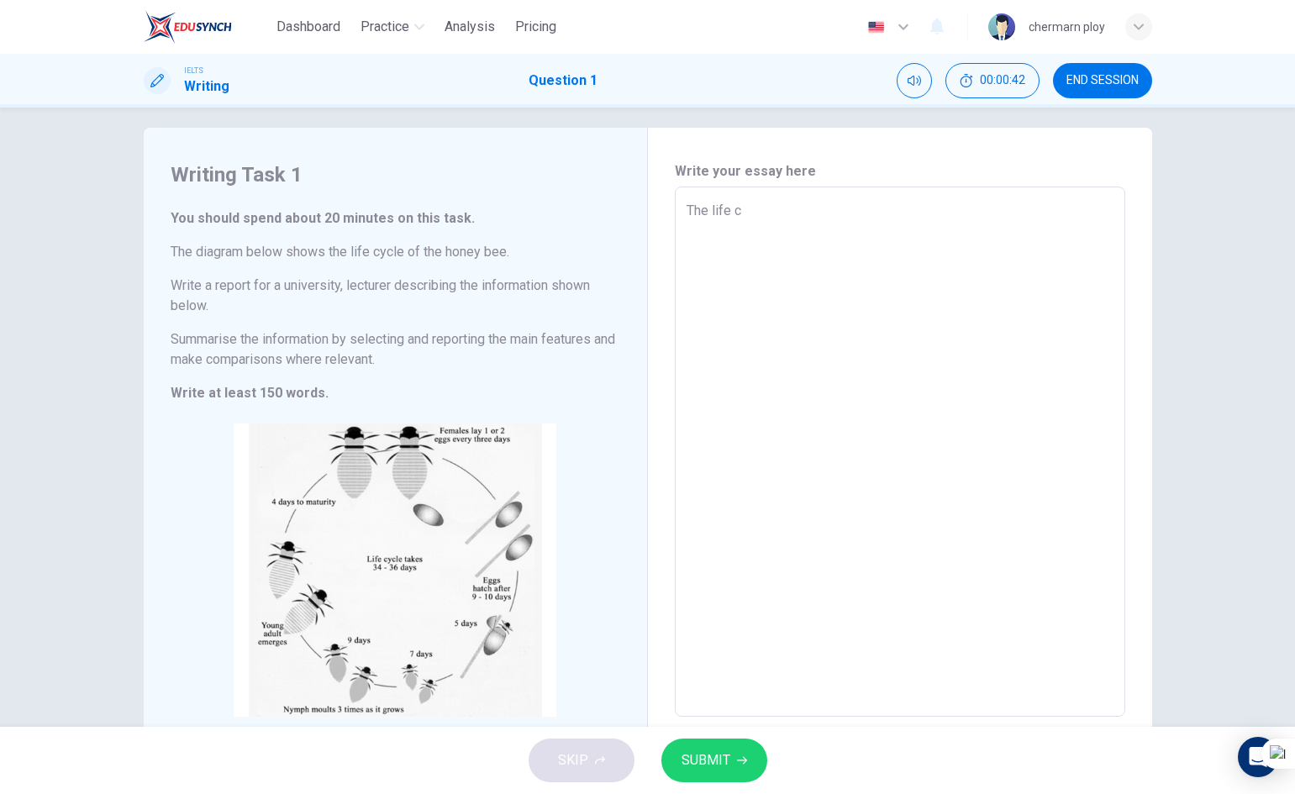
type textarea "The life cy"
type textarea "x"
type textarea "The life cyc"
type textarea "x"
type textarea "The life cycl"
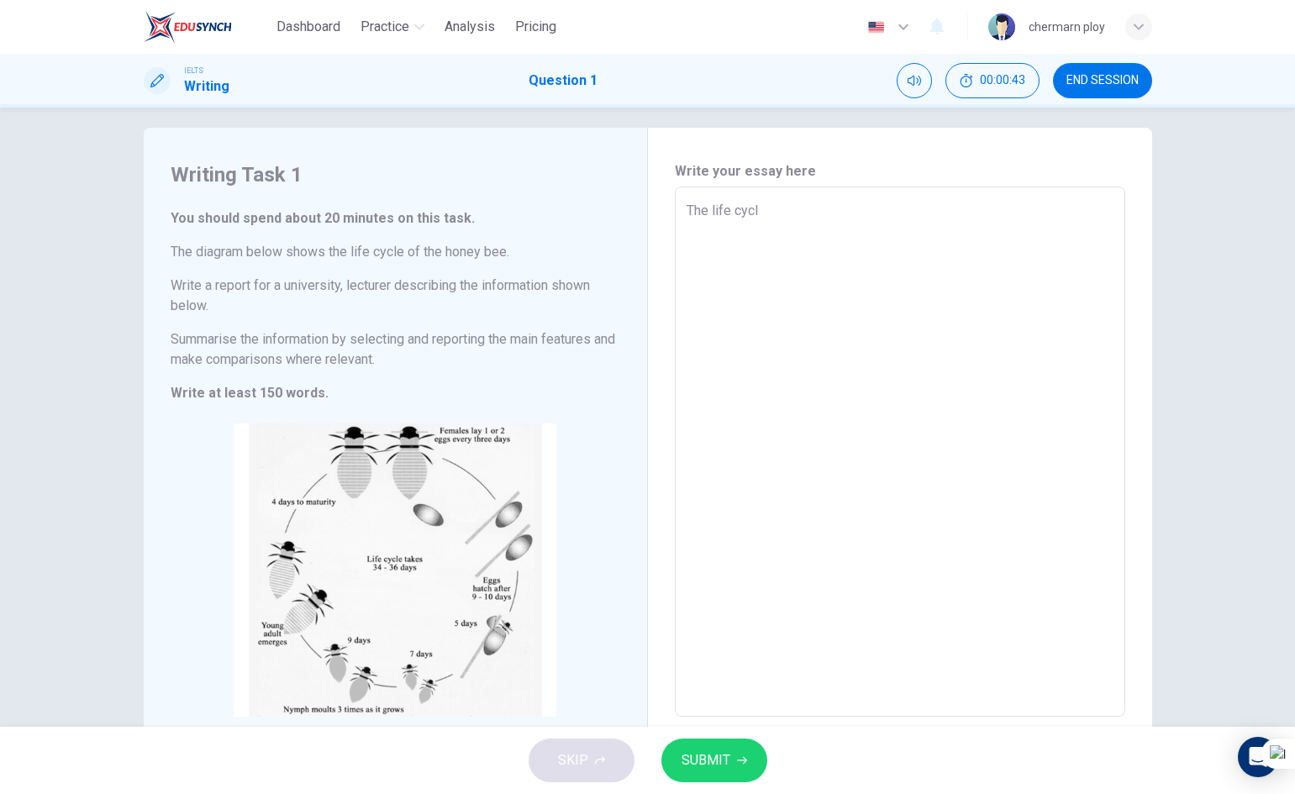
type textarea "x"
type textarea "The life cycle"
type textarea "x"
type textarea "The life cycle"
type textarea "x"
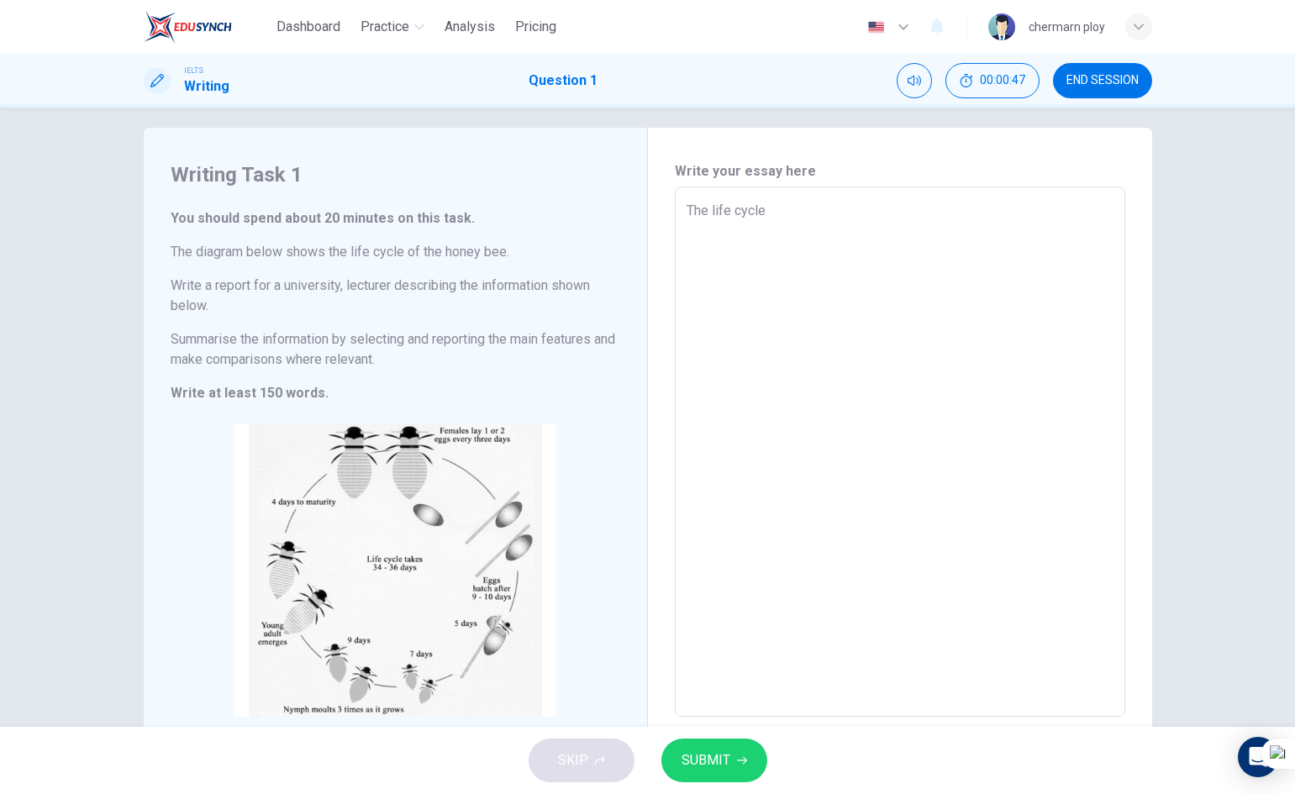
type textarea "The life cycle"
type textarea "x"
type textarea "The life cycl"
type textarea "x"
type textarea "The life cyc"
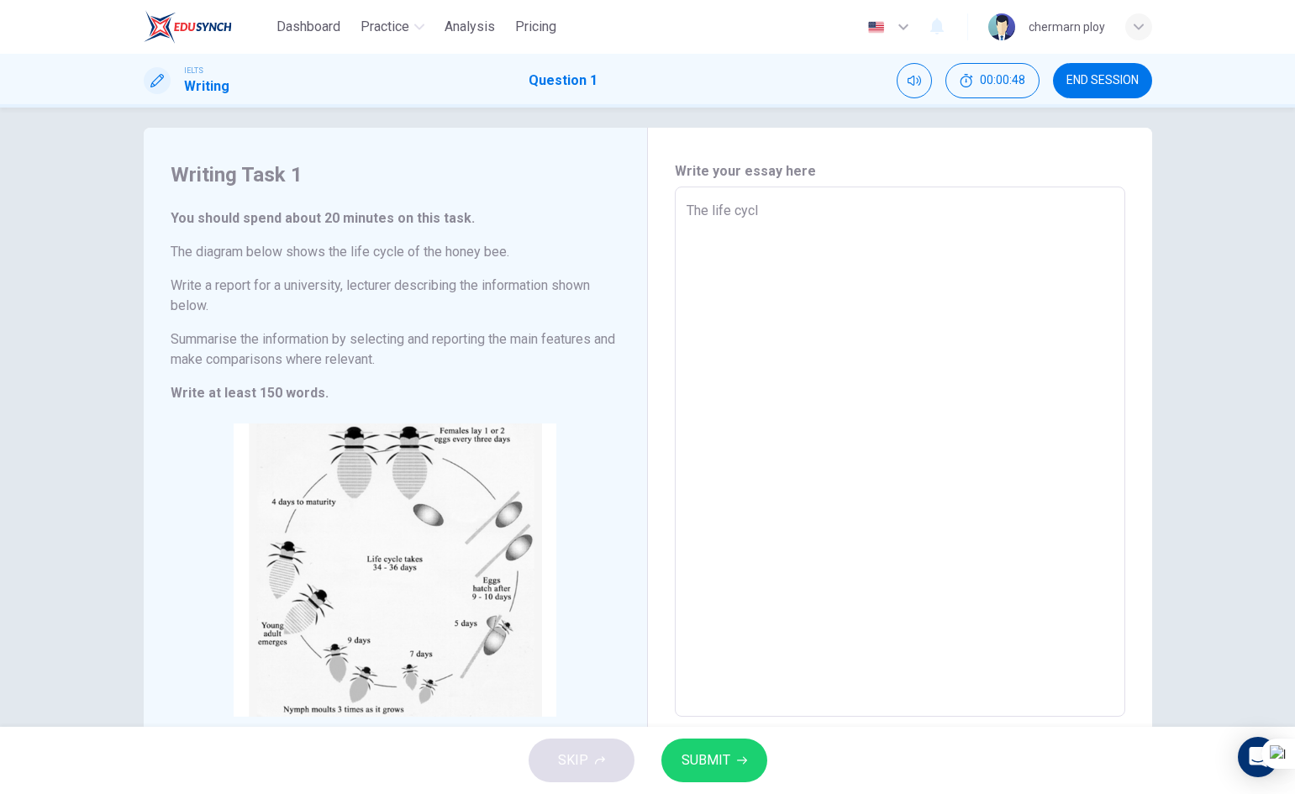
type textarea "x"
type textarea "The life cy"
type textarea "x"
type textarea "The life c"
type textarea "x"
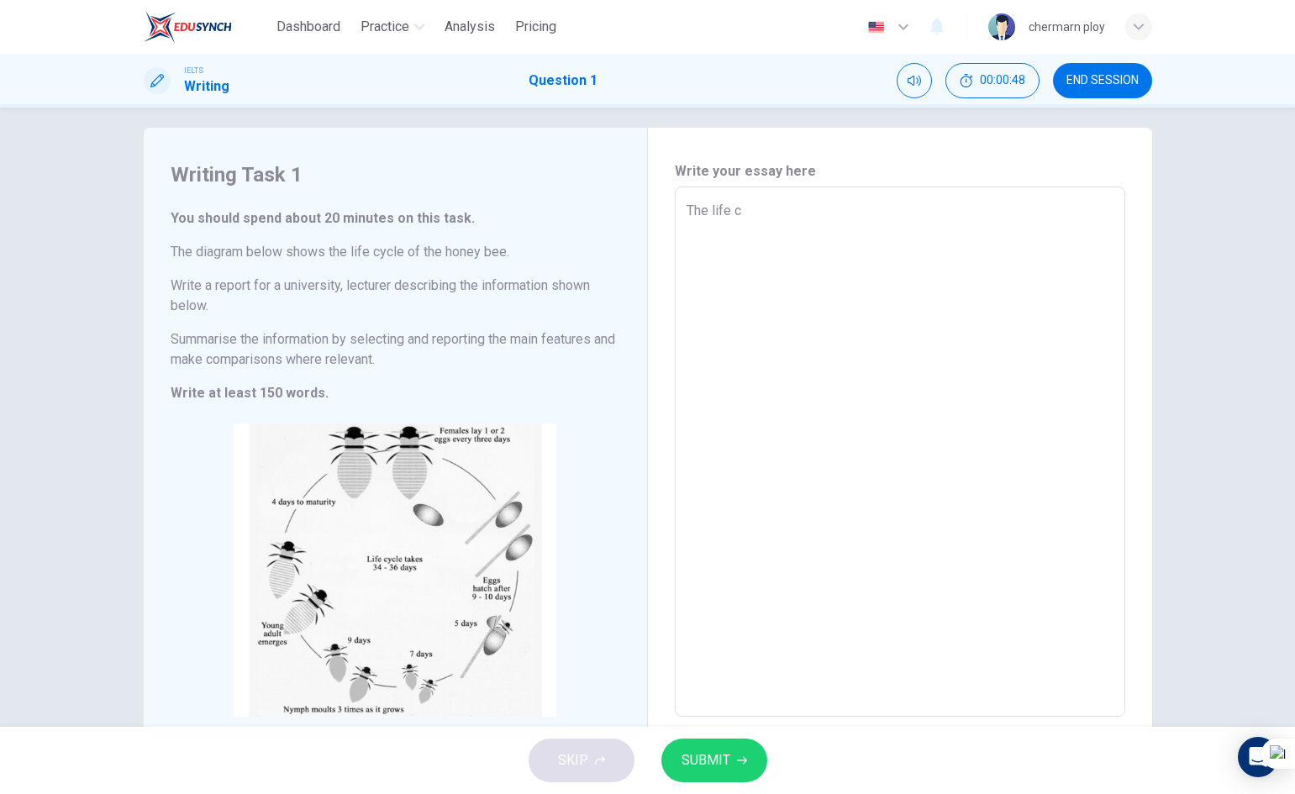
type textarea "The life"
type textarea "x"
type textarea "The life"
type textarea "x"
type textarea "The lif"
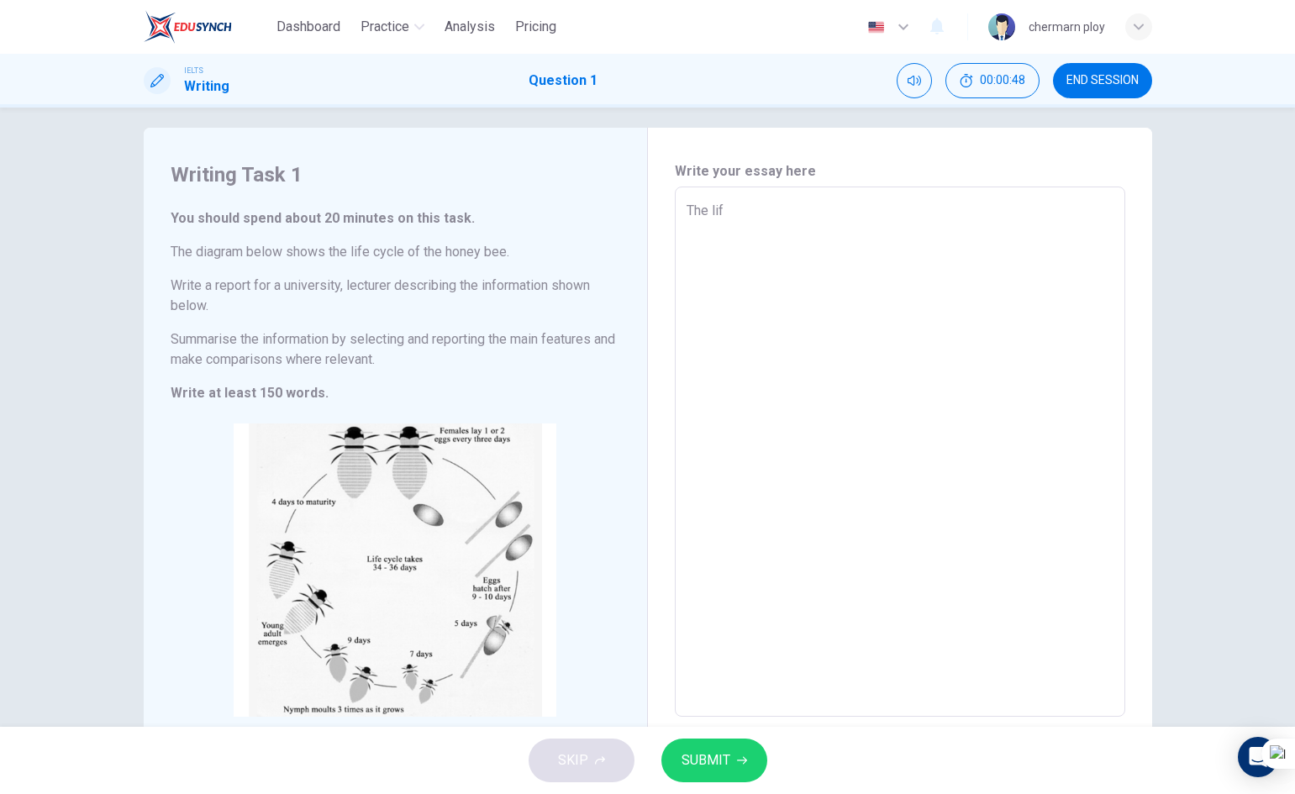
type textarea "x"
type textarea "The li"
type textarea "x"
type textarea "The l"
type textarea "x"
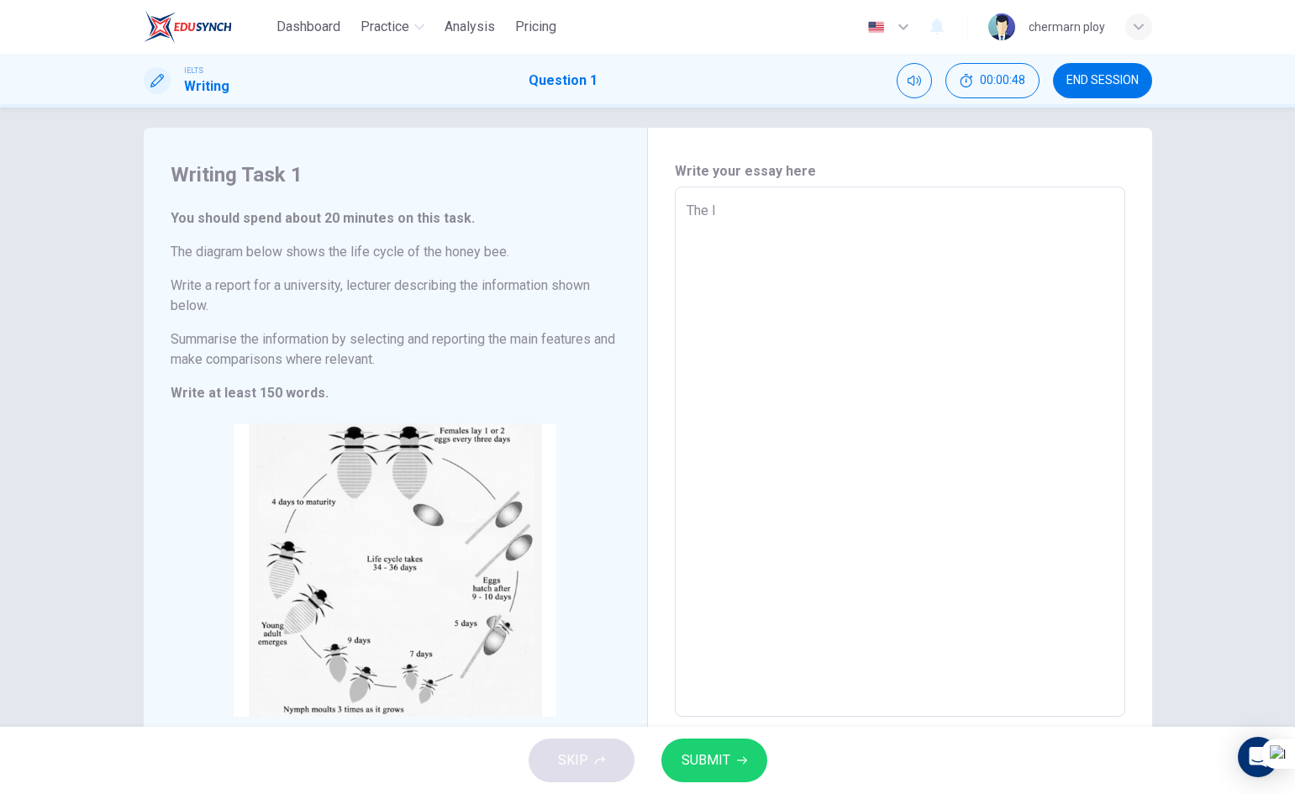
type textarea "The"
type textarea "x"
type textarea "The"
type textarea "x"
type textarea "Th"
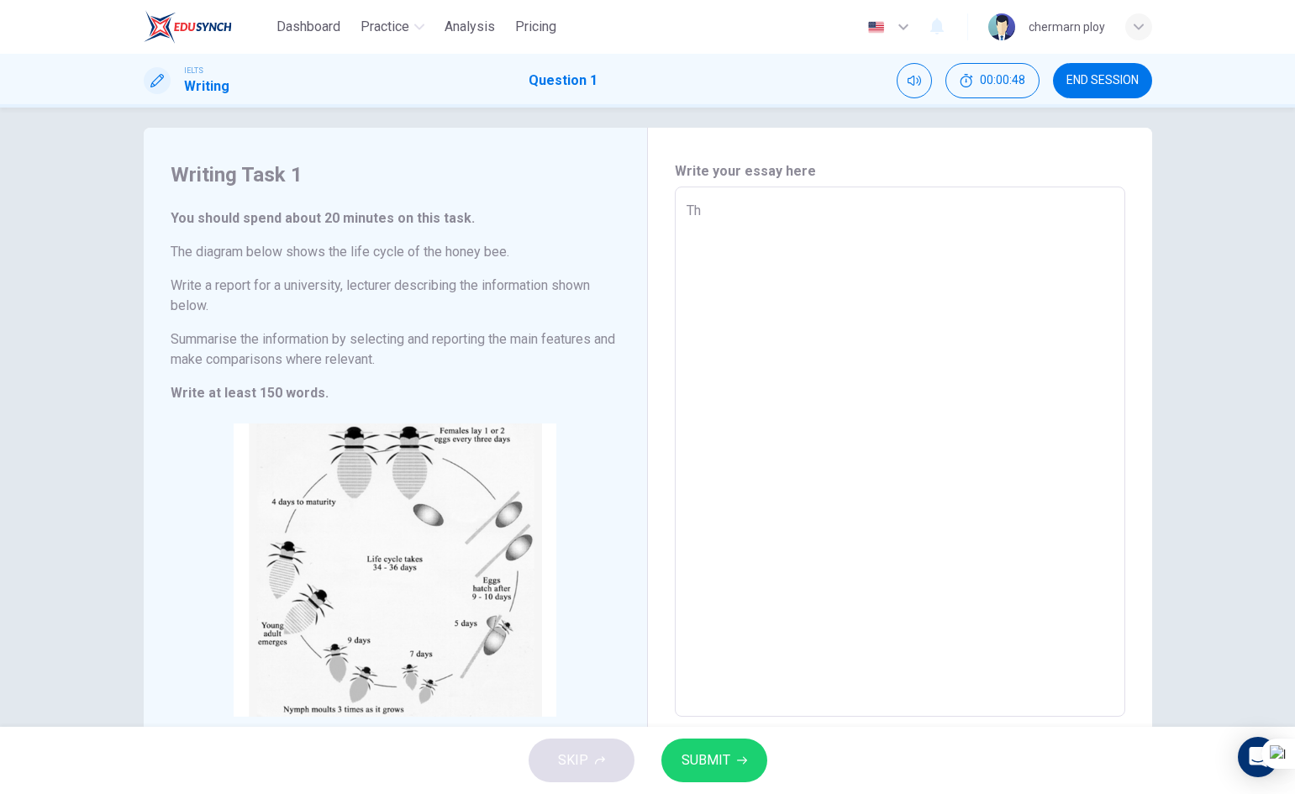
type textarea "x"
type textarea "T"
type textarea "x"
type textarea "T"
type textarea "x"
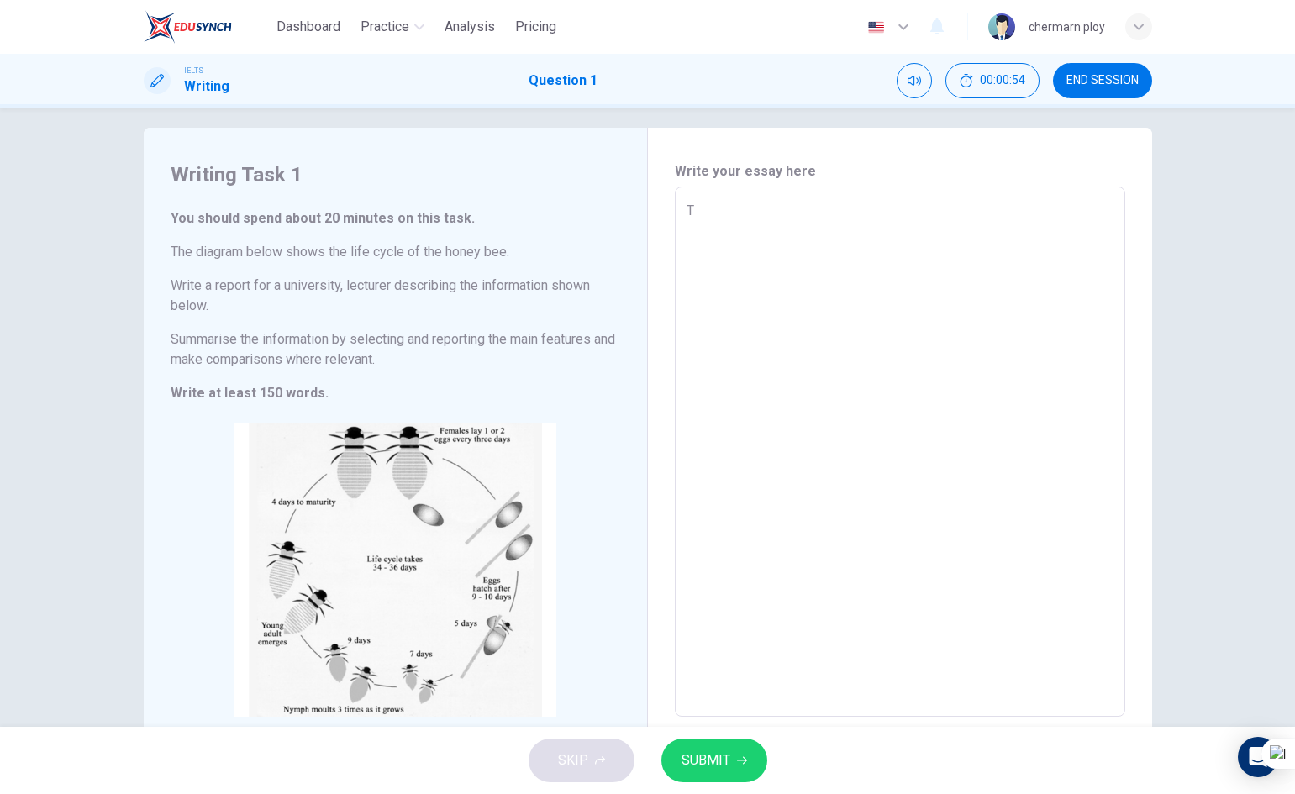
type textarea "Th"
type textarea "x"
type textarea "The"
type textarea "x"
type textarea "The l"
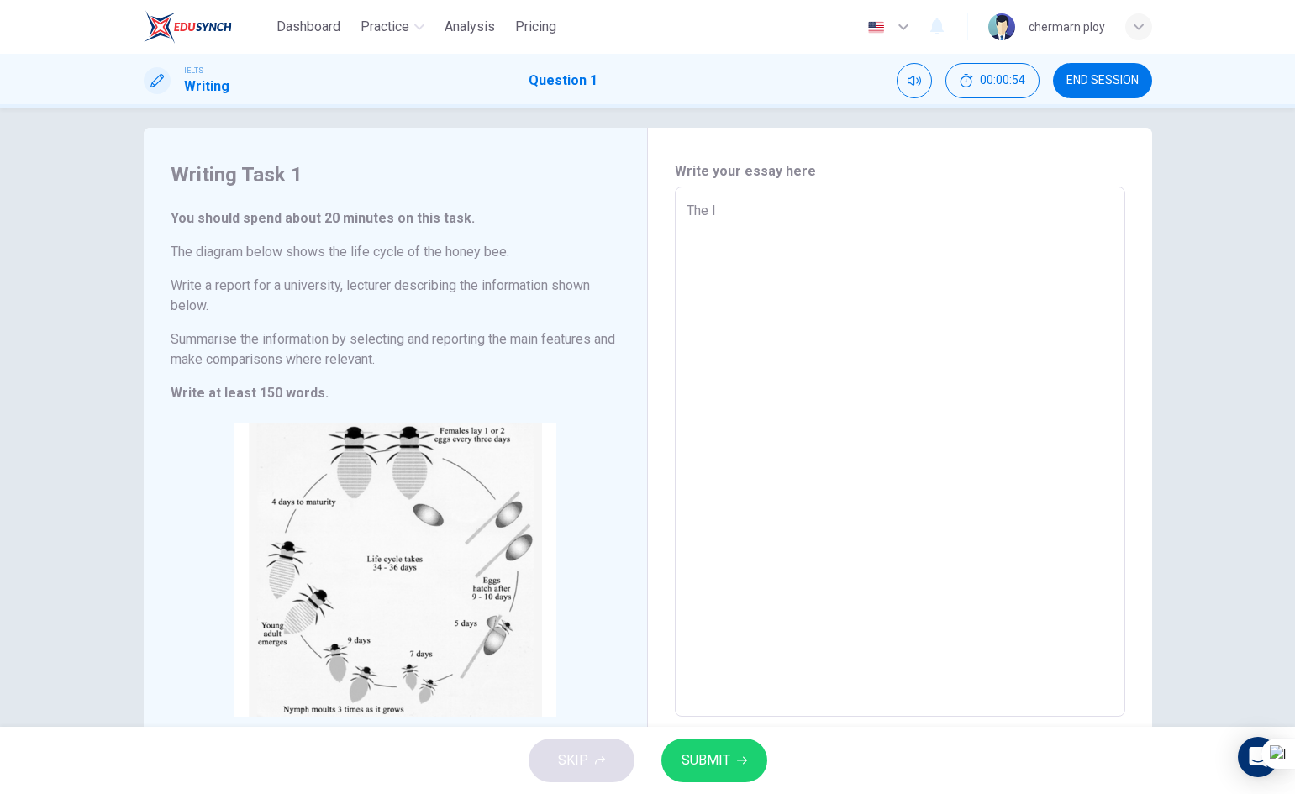
type textarea "x"
type textarea "The li"
type textarea "x"
type textarea "The lif"
type textarea "x"
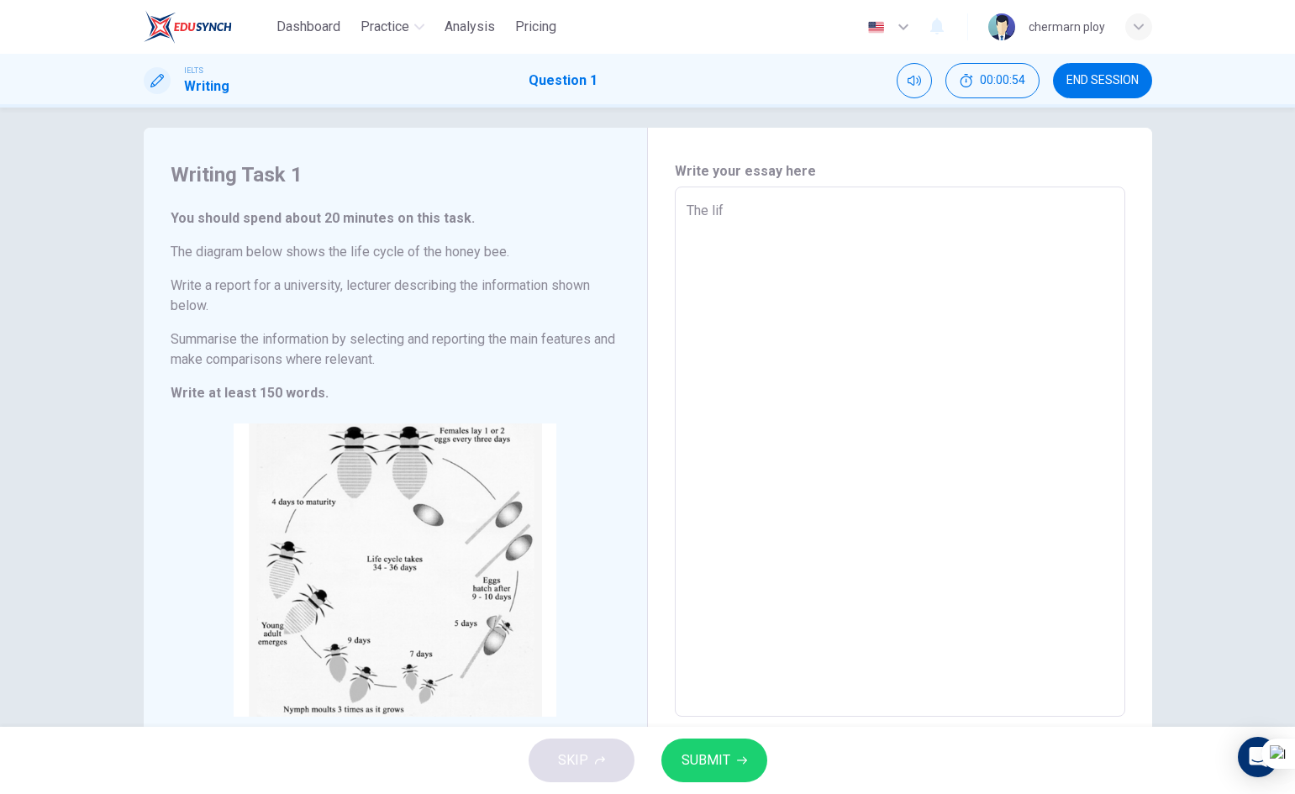
type textarea "The life"
type textarea "x"
type textarea "The life"
type textarea "x"
type textarea "The life c"
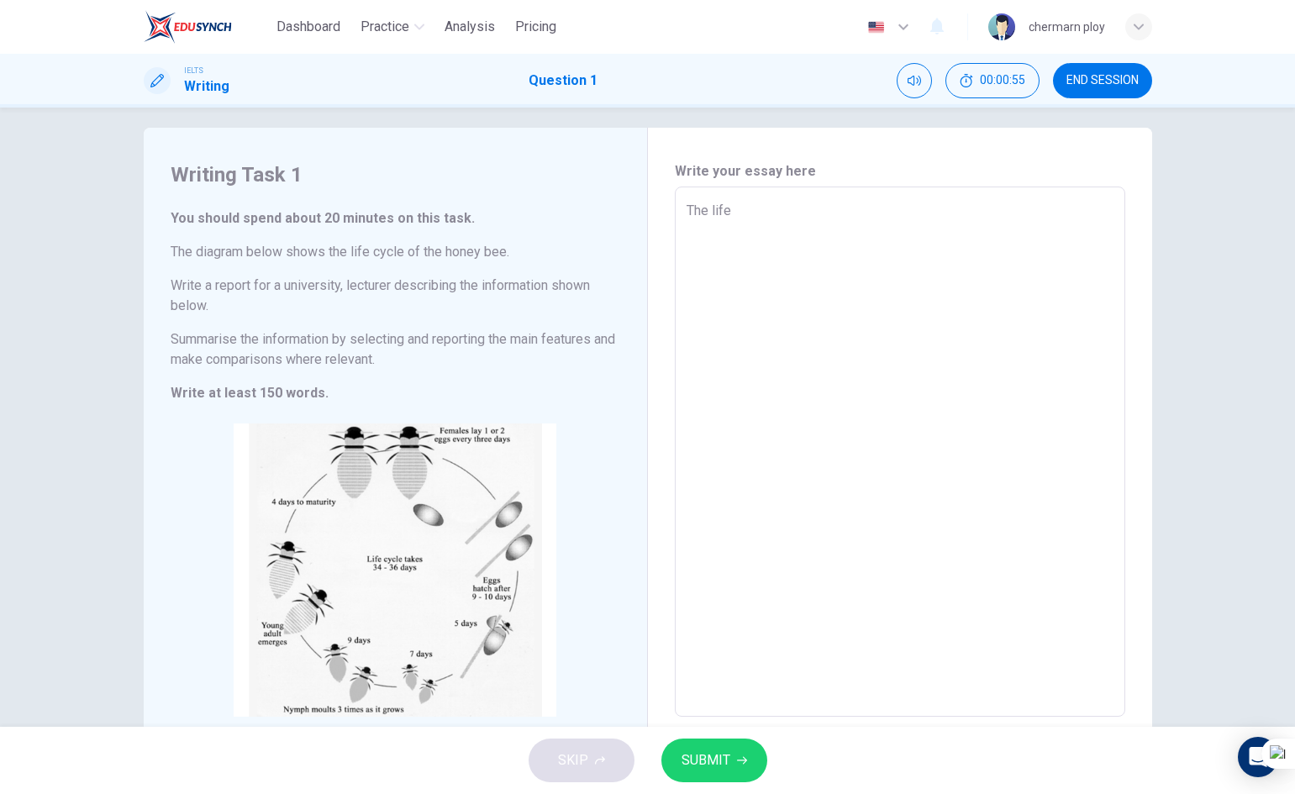
type textarea "x"
type textarea "The life cy"
type textarea "x"
type textarea "The life cyc"
type textarea "x"
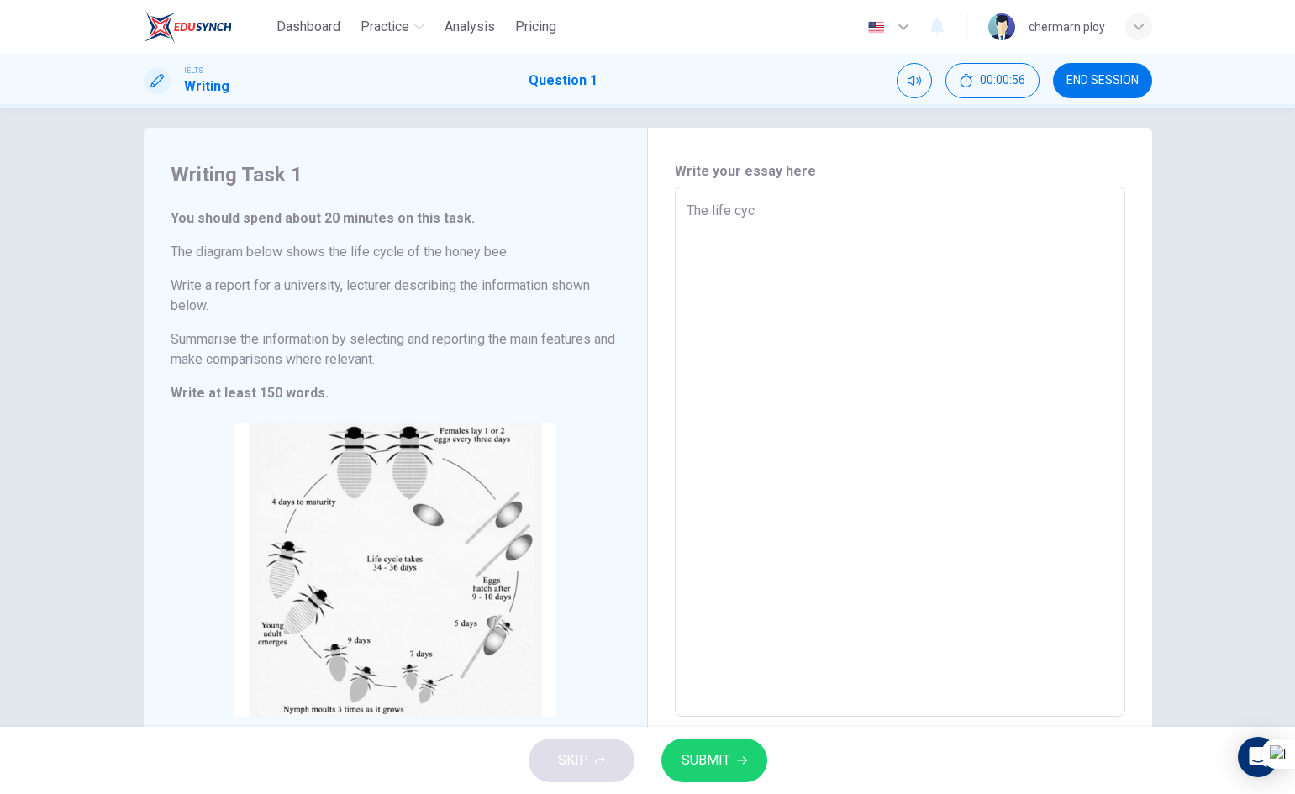
type textarea "The life cycl"
type textarea "x"
type textarea "The life cycle"
type textarea "x"
type textarea "The life cycle"
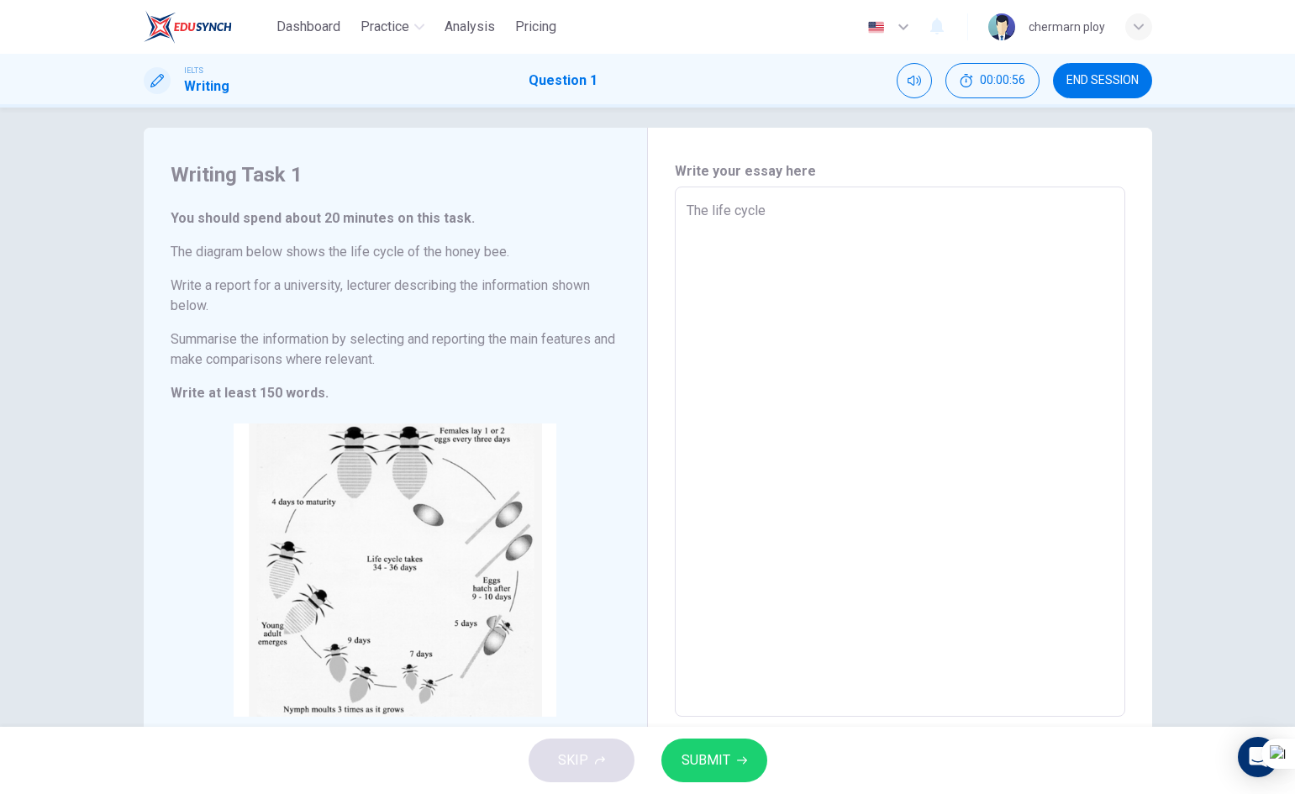
type textarea "x"
type textarea "The life cycle o"
type textarea "x"
type textarea "The life cycle of"
type textarea "x"
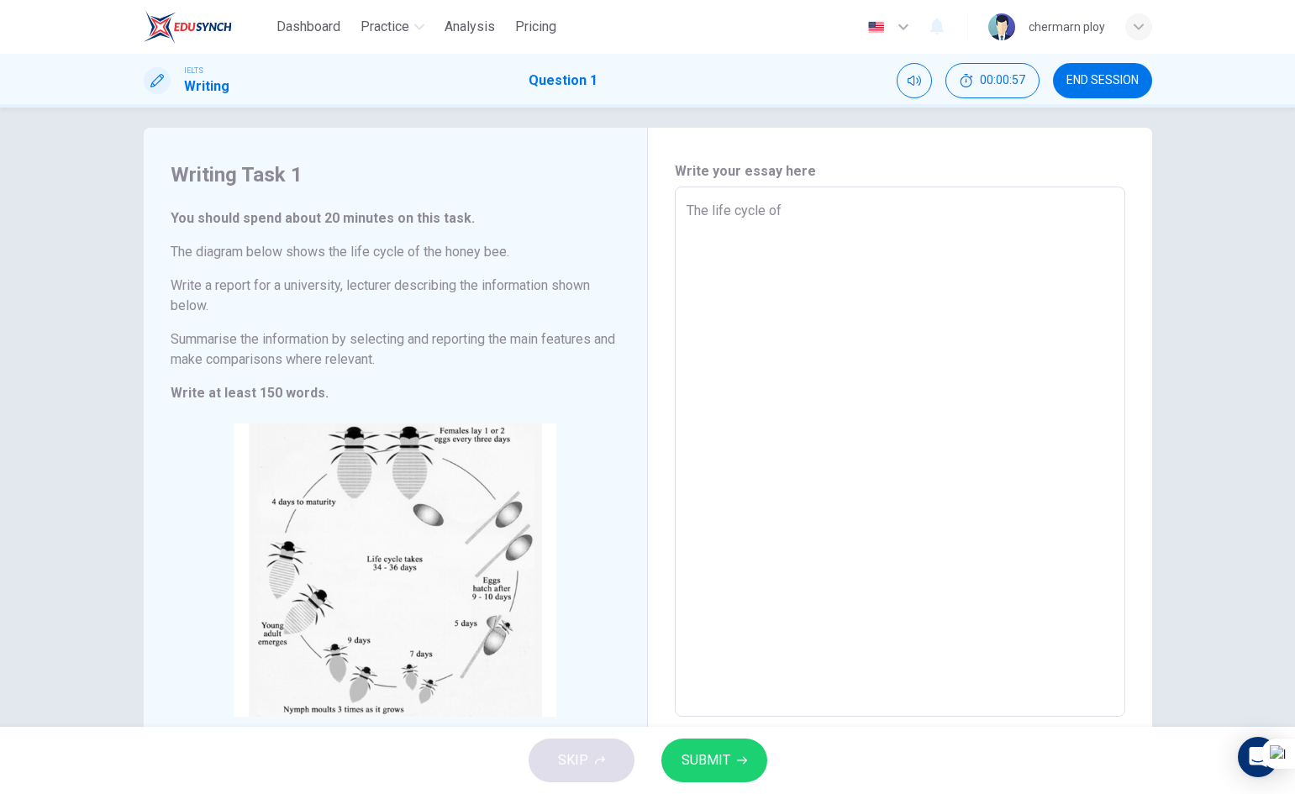
type textarea "The life cycle of"
type textarea "x"
type textarea "The life cycle of t"
type textarea "x"
type textarea "The life cycle of th"
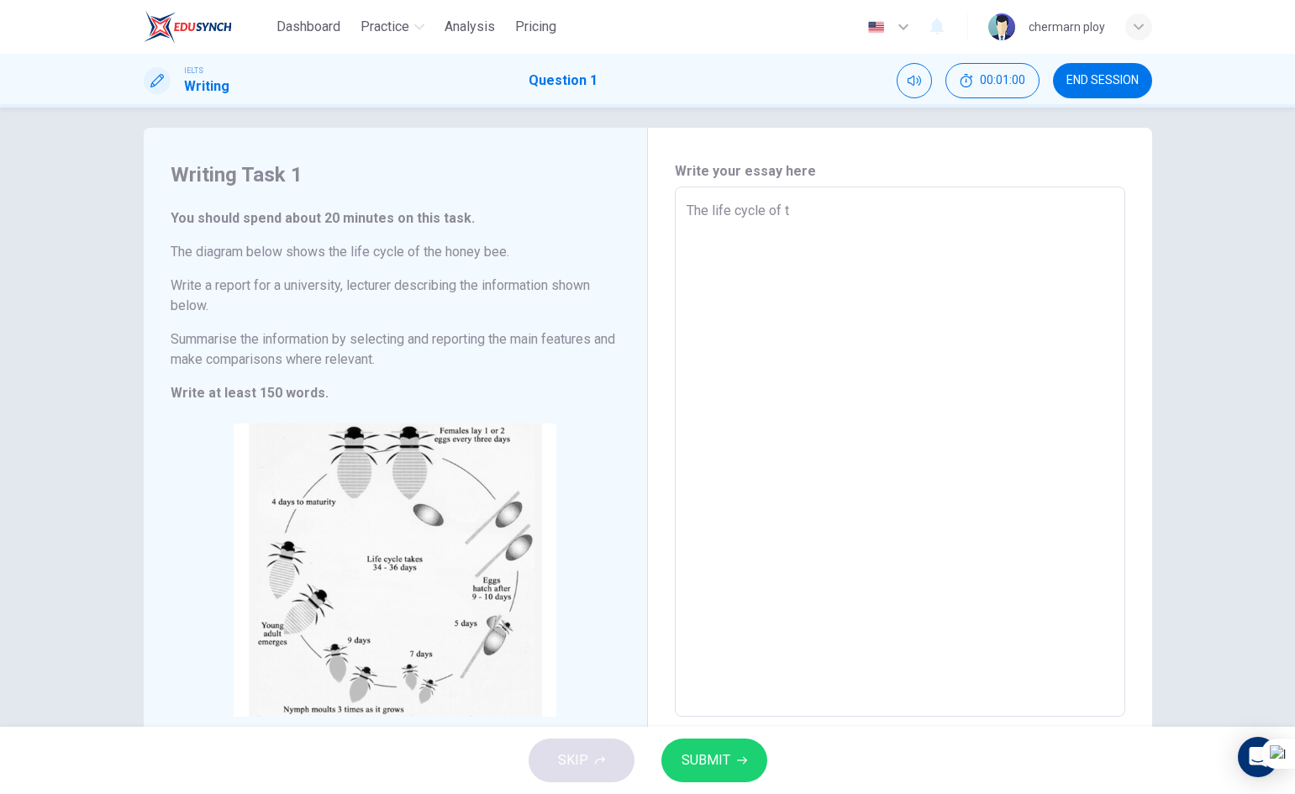
type textarea "x"
type textarea "The life cycle of the"
type textarea "x"
type textarea "The life cycle of the"
type textarea "x"
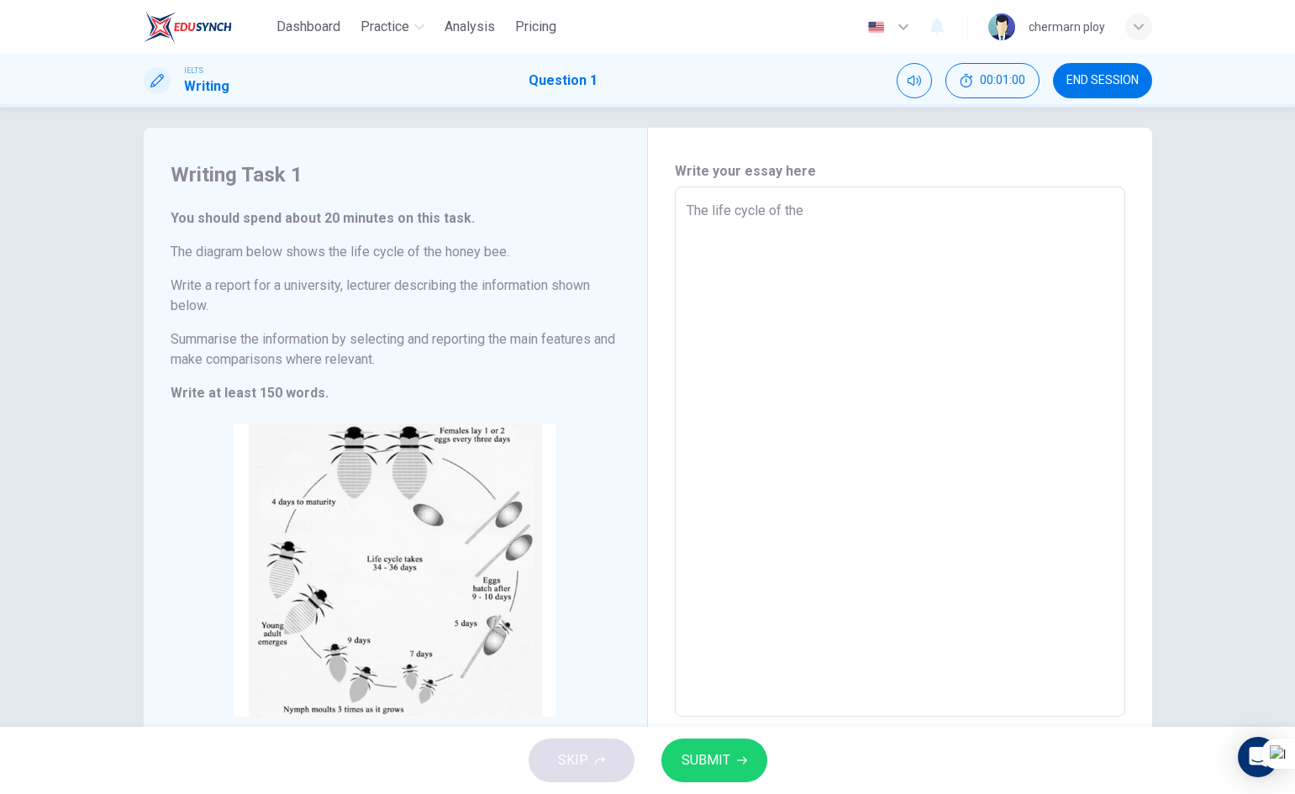
type textarea "The life cycle of the h"
type textarea "x"
type textarea "The life cycle of the ho"
type textarea "x"
type textarea "The life cycle of the hon"
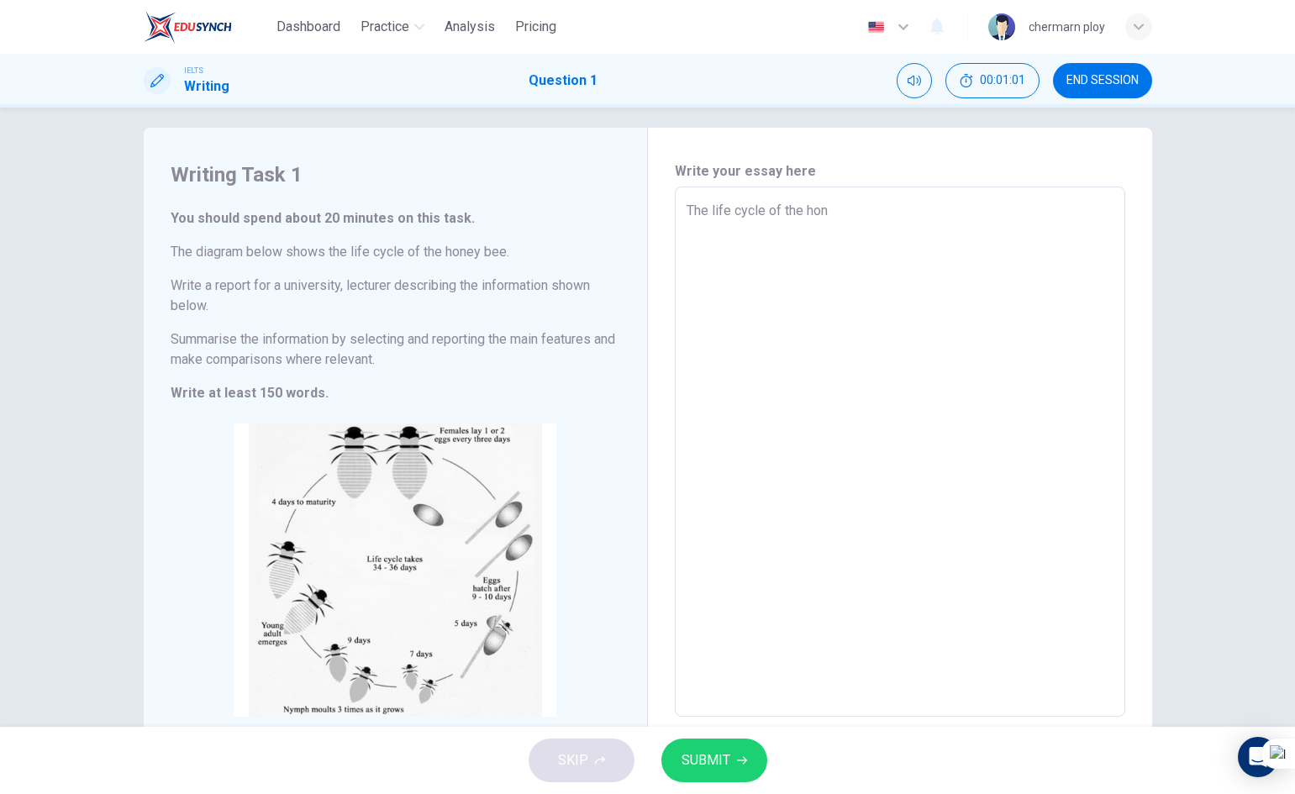
type textarea "x"
type textarea "The life cycle of the hone"
type textarea "x"
type textarea "The life cycle of the honey"
type textarea "x"
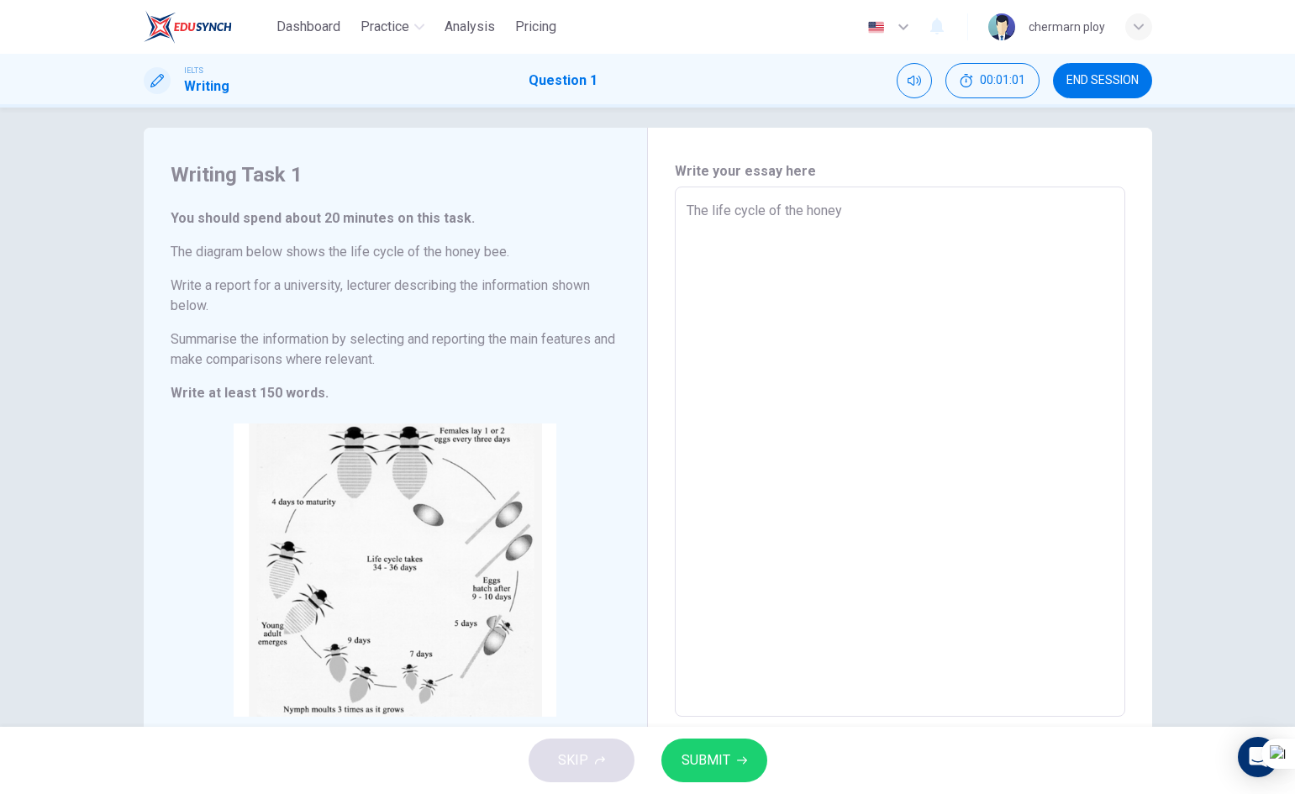
type textarea "The life cycle of the honey"
type textarea "x"
type textarea "The life cycle of the honey b"
type textarea "x"
type textarea "The life cycle of the honey be"
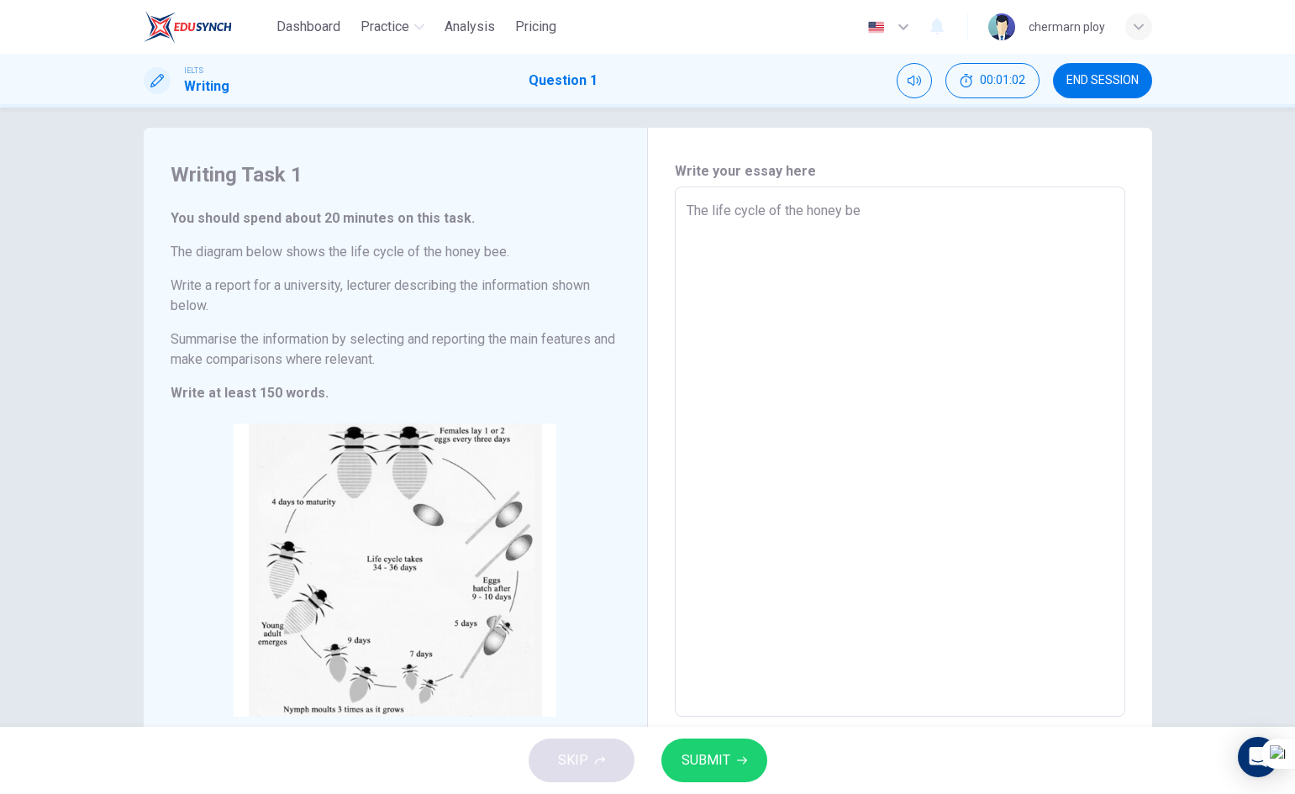
type textarea "x"
type textarea "The life cycle of the honey bee"
type textarea "x"
type textarea "The life cycle of the honey bee"
type textarea "x"
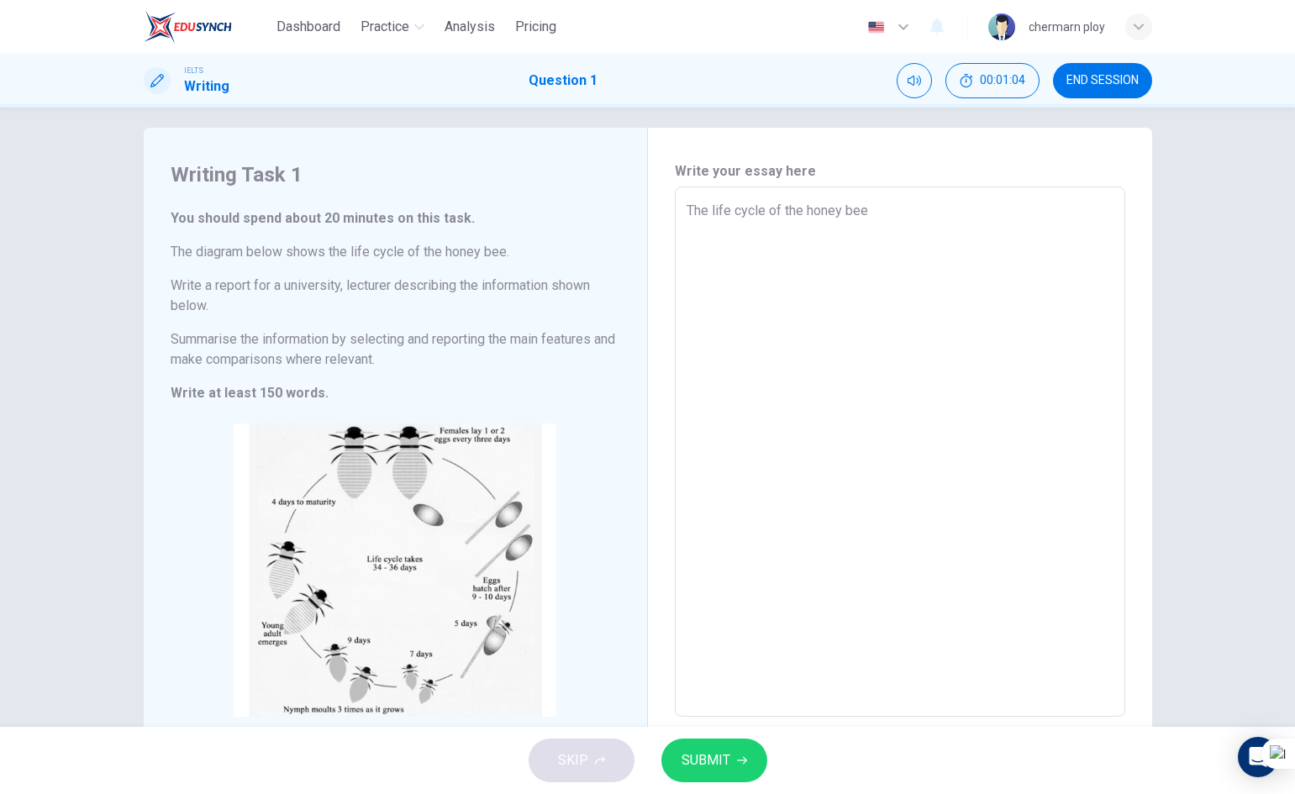
type textarea "The life cycle of the honey bee t"
type textarea "x"
type textarea "The life cycle of the honey bee ta"
type textarea "x"
type textarea "The life cycle of the honey bee tak"
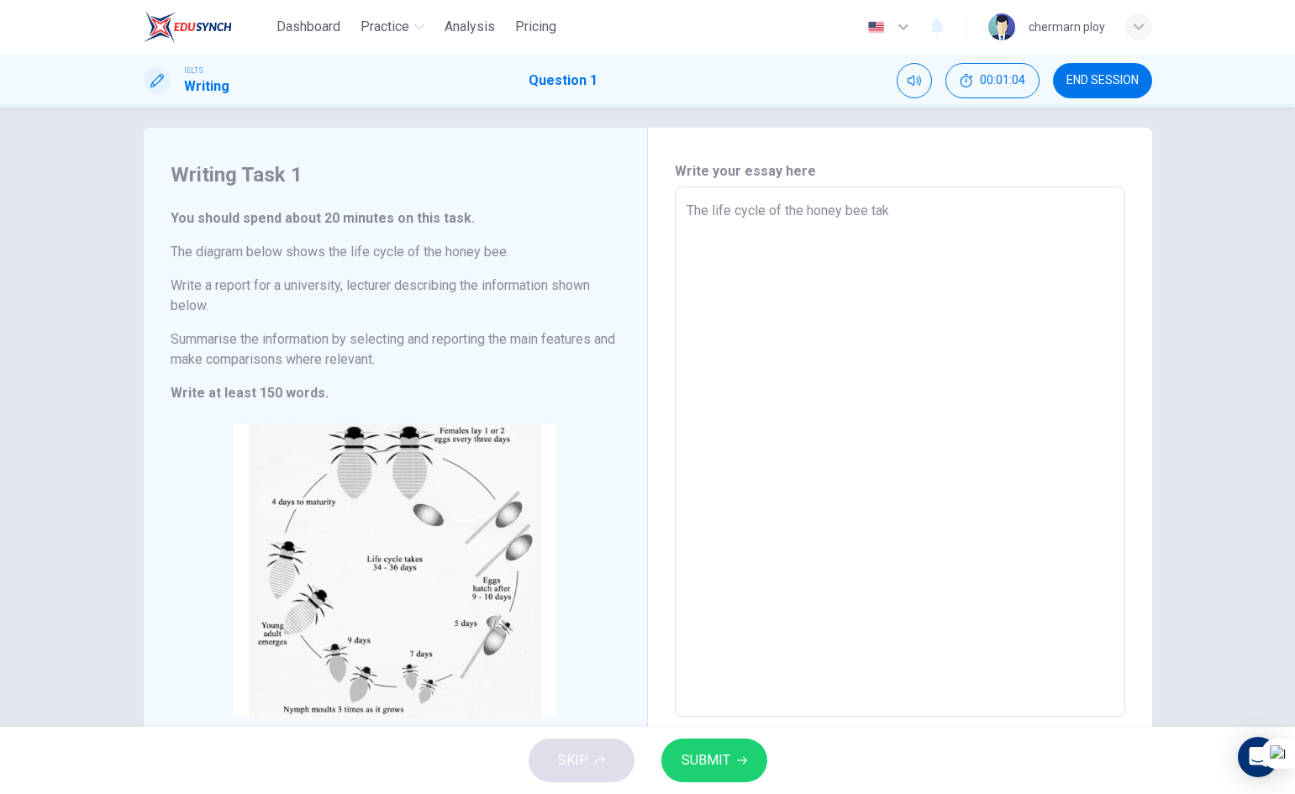
type textarea "x"
type textarea "The life cycle of the honey bee take"
type textarea "x"
type textarea "The life cycle of the honey bee takes"
type textarea "x"
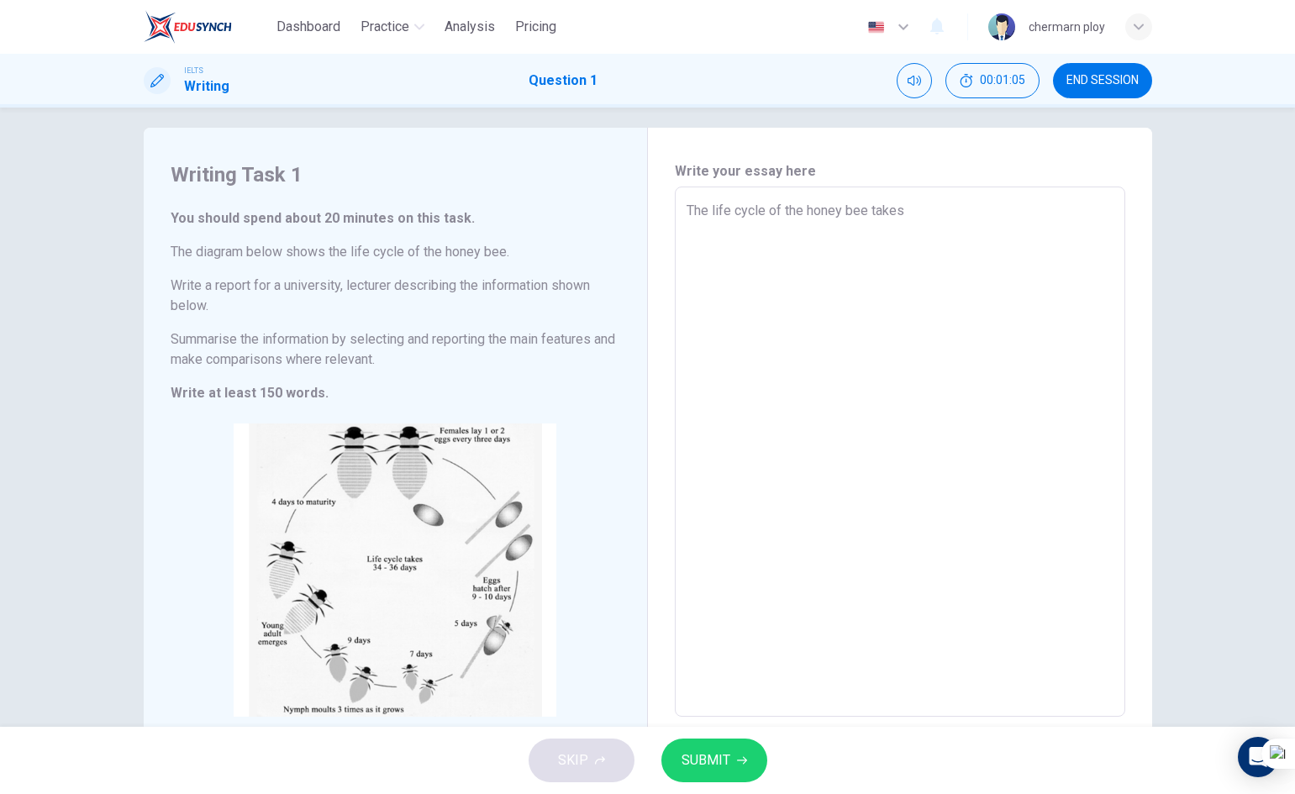
type textarea "The life cycle of the honey bee takes"
type textarea "x"
type textarea "The life cycle of the honey bee takes a"
type textarea "x"
type textarea "The life cycle of the honey bee takes ar"
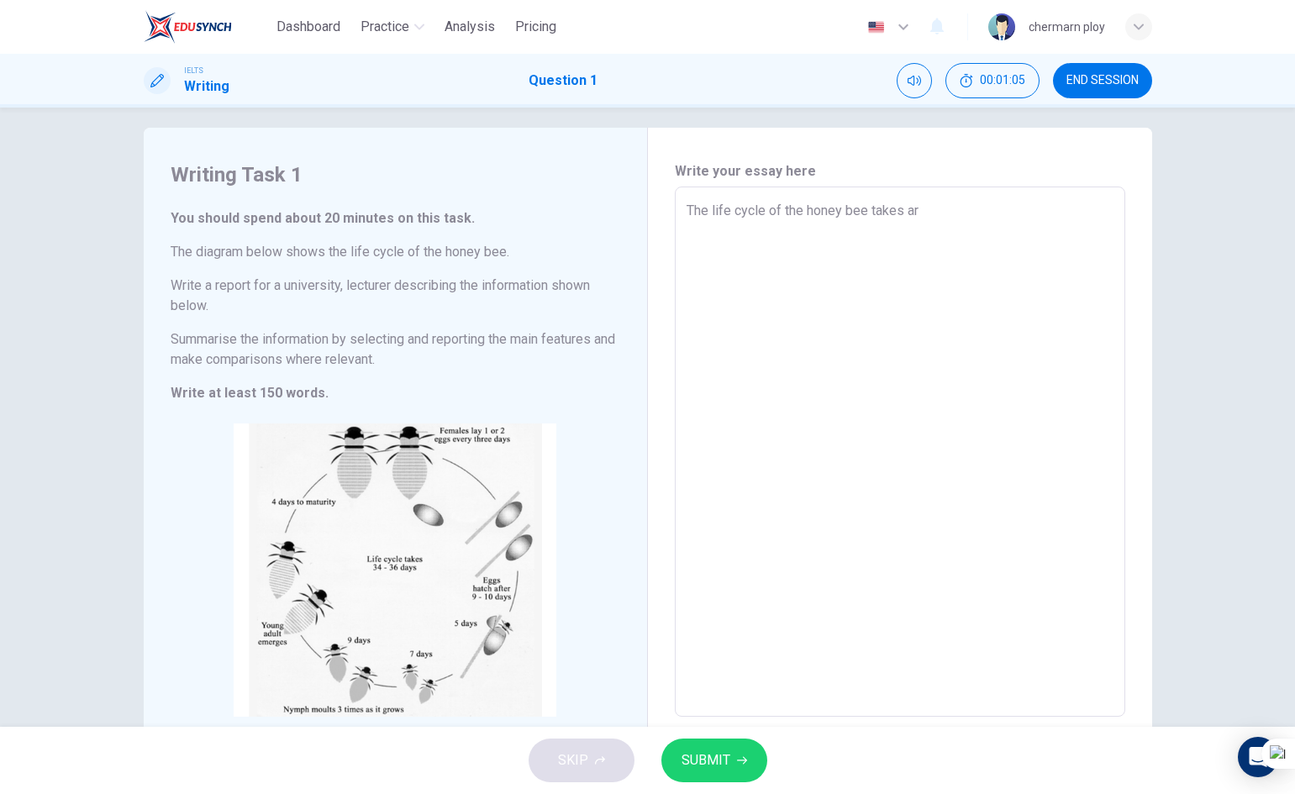
type textarea "x"
type textarea "The life cycle of the honey bee takes aro"
type textarea "x"
type textarea "The life cycle of the honey bee takes arou"
type textarea "x"
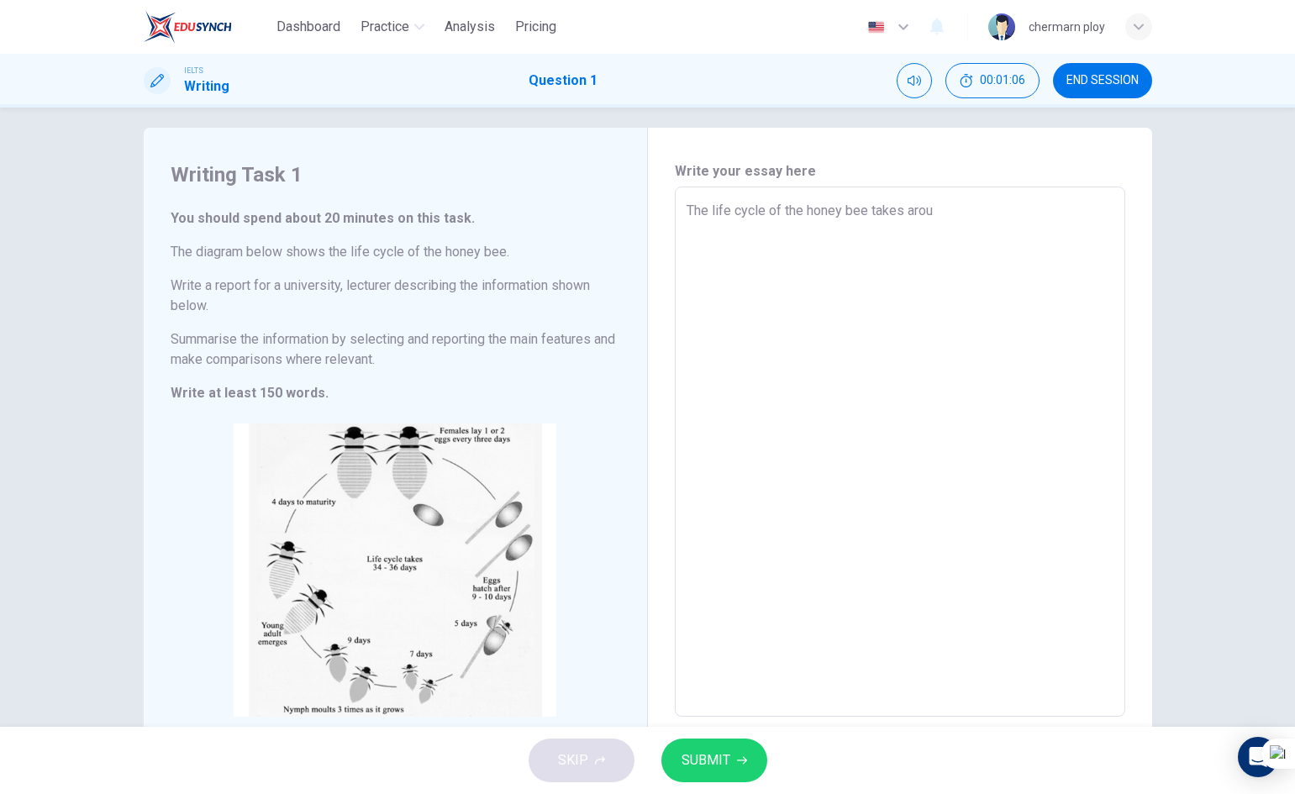
type textarea "The life cycle of the honey bee takes aroun"
type textarea "x"
type textarea "The life cycle of the honey bee takes around"
type textarea "x"
type textarea "The life cycle of the honey bee takes around"
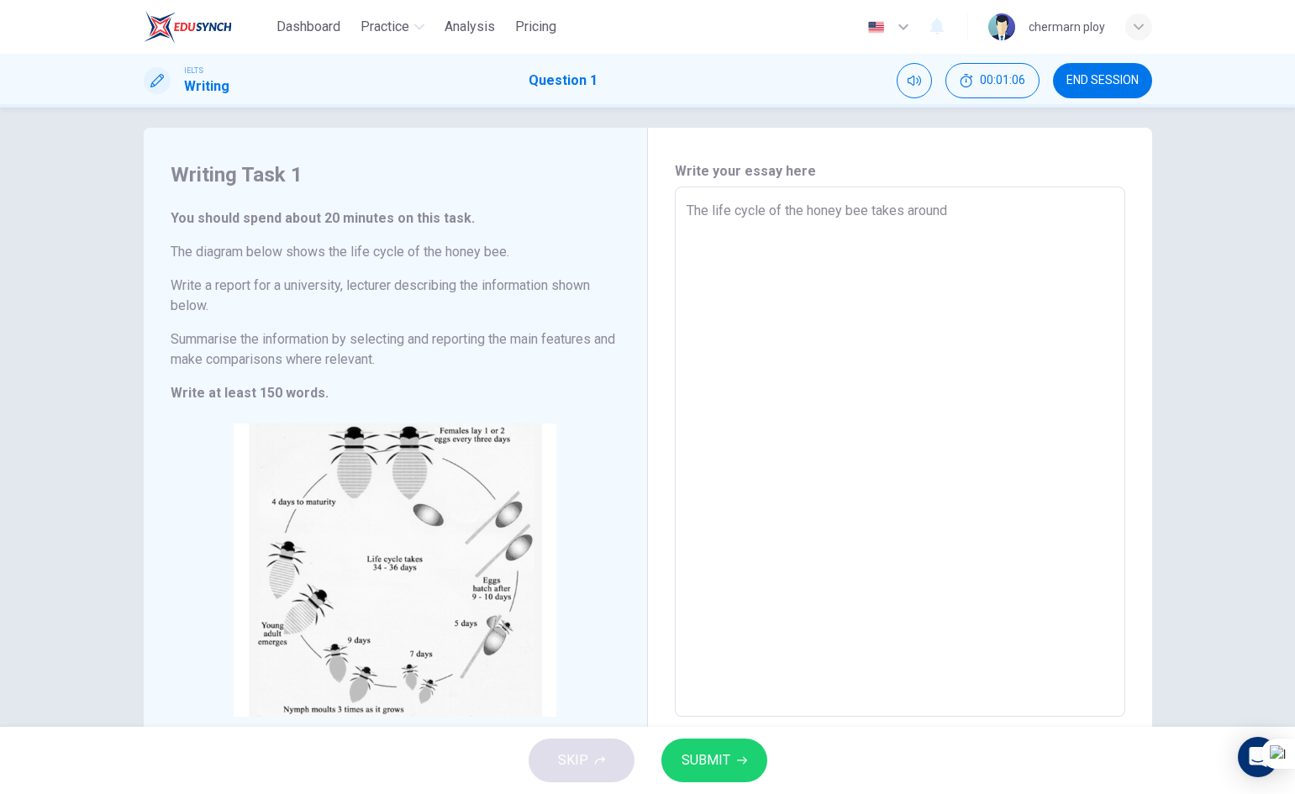
type textarea "x"
type textarea "The life cycle of the honey bee takes around 3"
type textarea "x"
type textarea "The life cycle of the honey bee takes around 34"
type textarea "x"
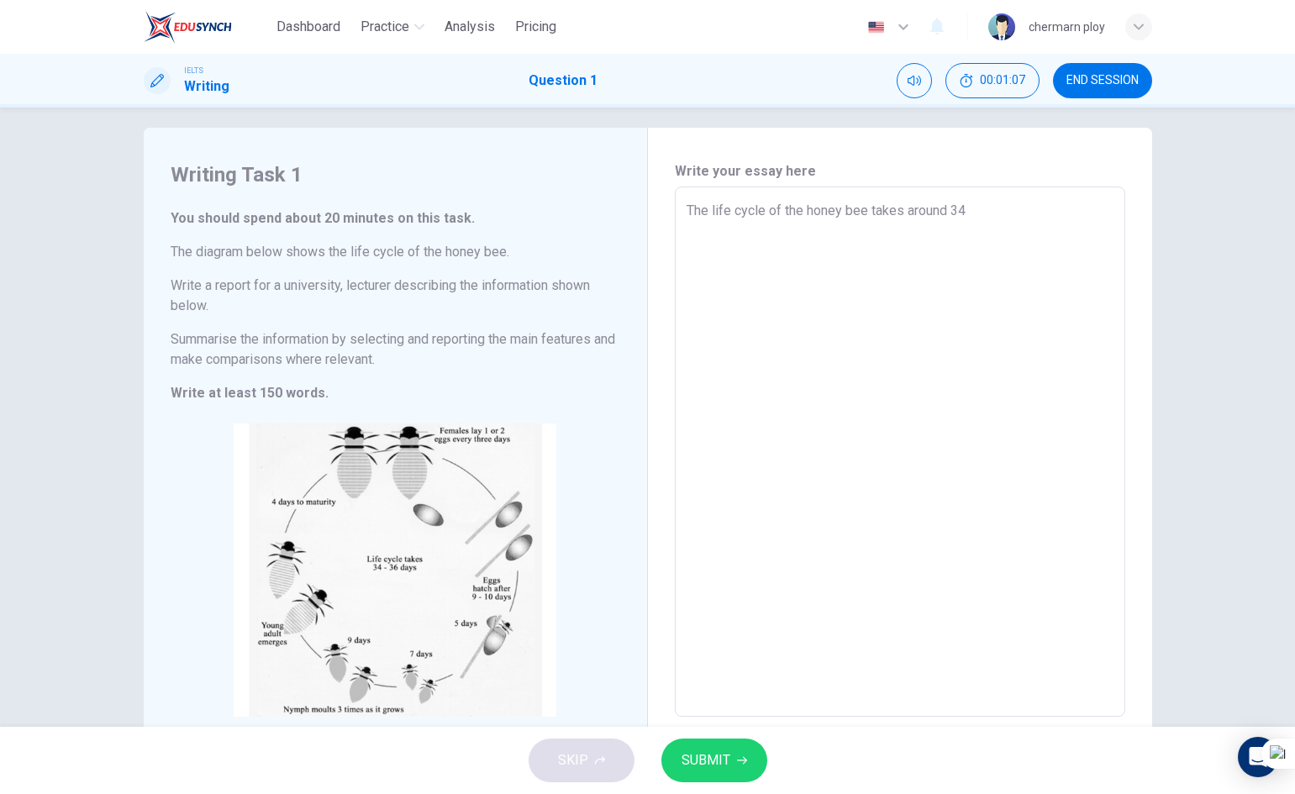
type textarea "The life cycle of the honey bee takes around 3"
type textarea "x"
type textarea "The life cycle of the honey bee takes around"
type textarea "x"
type textarea "The life cycle of the honey bee takes around b"
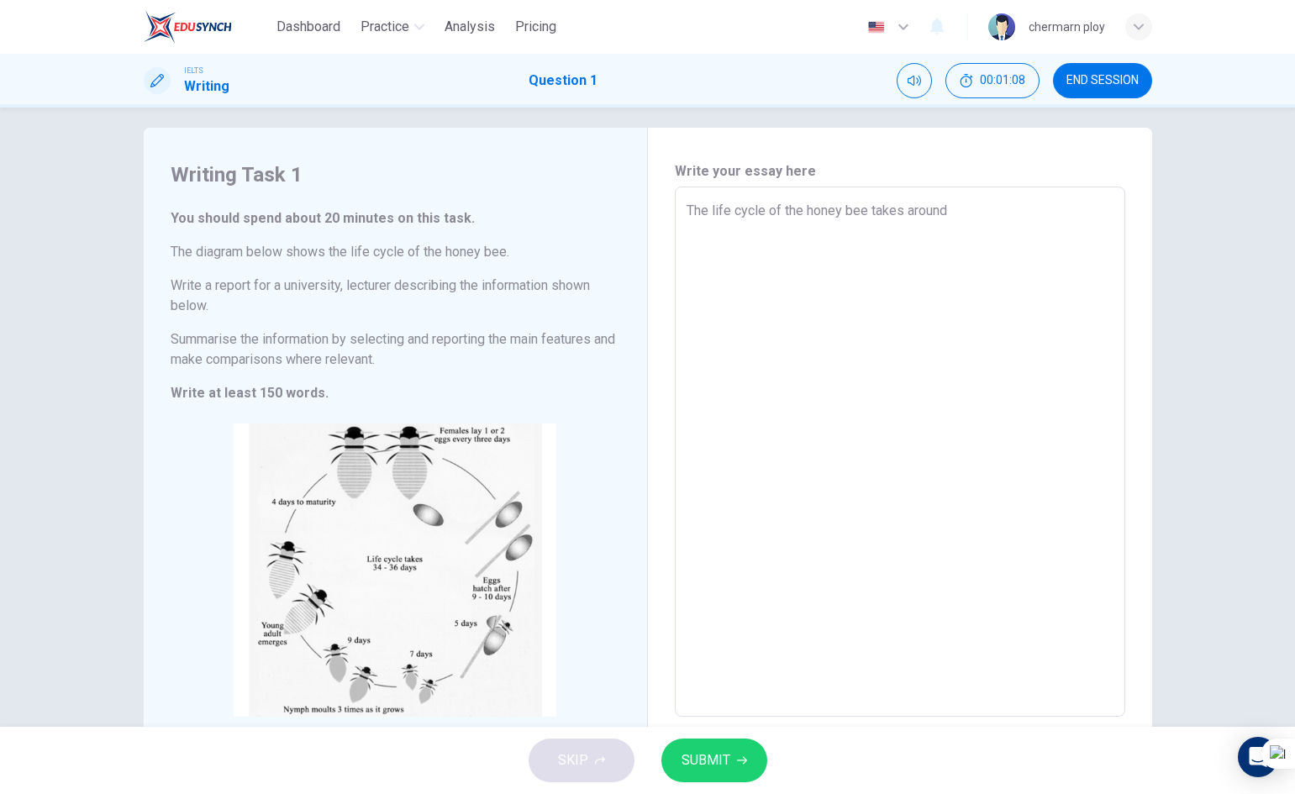
type textarea "x"
type textarea "The life cycle of the honey bee takes around be"
type textarea "x"
type textarea "The life cycle of the honey bee takes around bet"
type textarea "x"
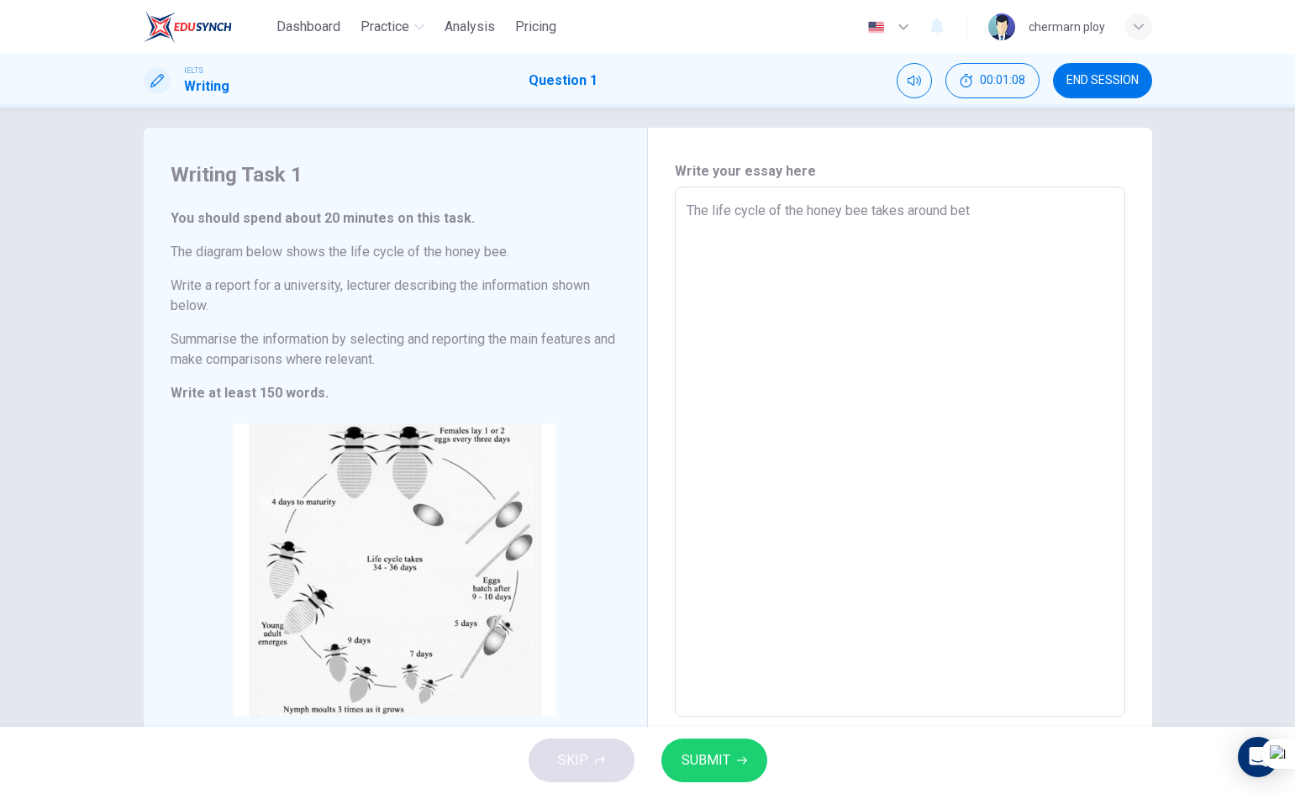
type textarea "The life cycle of the honey bee takes around betw"
type textarea "x"
type textarea "The life cycle of the honey bee takes around betwe"
type textarea "x"
type textarea "The life cycle of the honey bee takes around betwee"
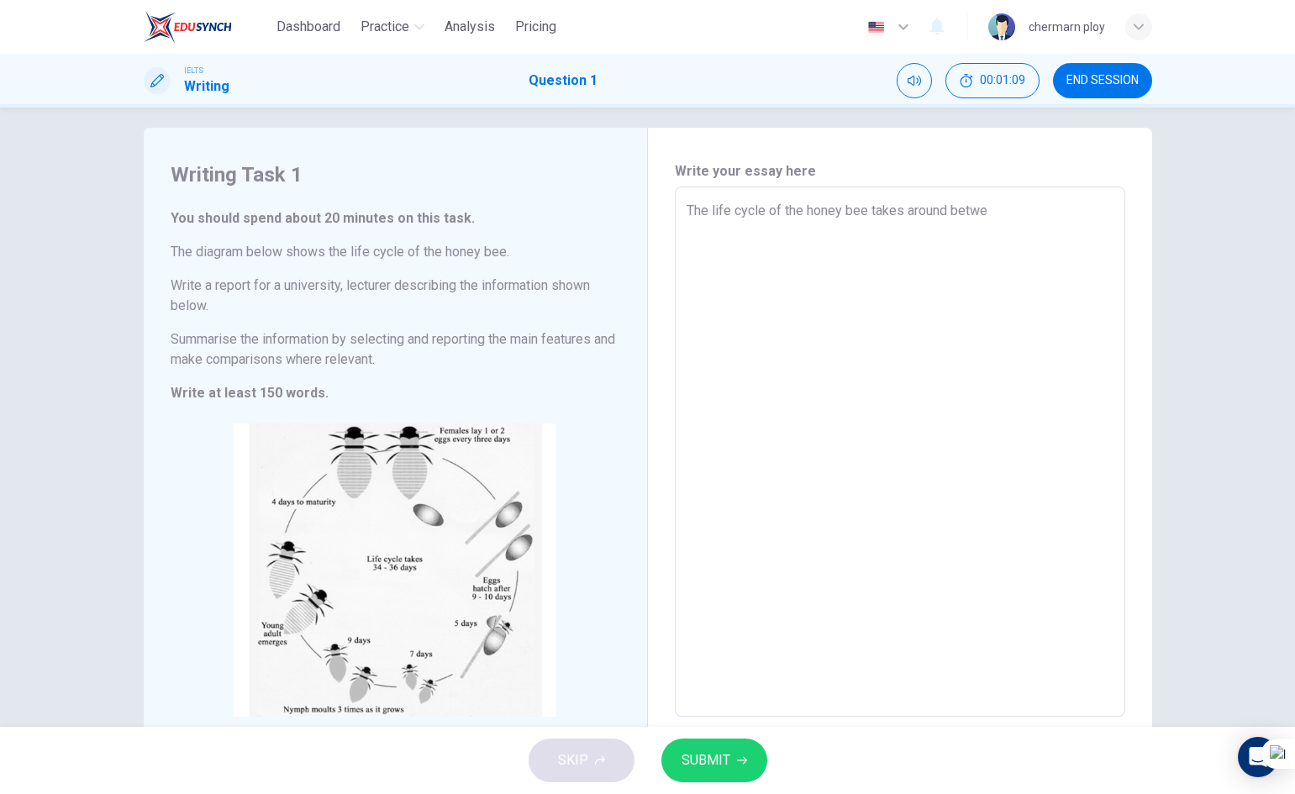
type textarea "x"
type textarea "The life cycle of the honey bee takes around between"
type textarea "x"
type textarea "The life cycle of the honey bee takes around between"
type textarea "x"
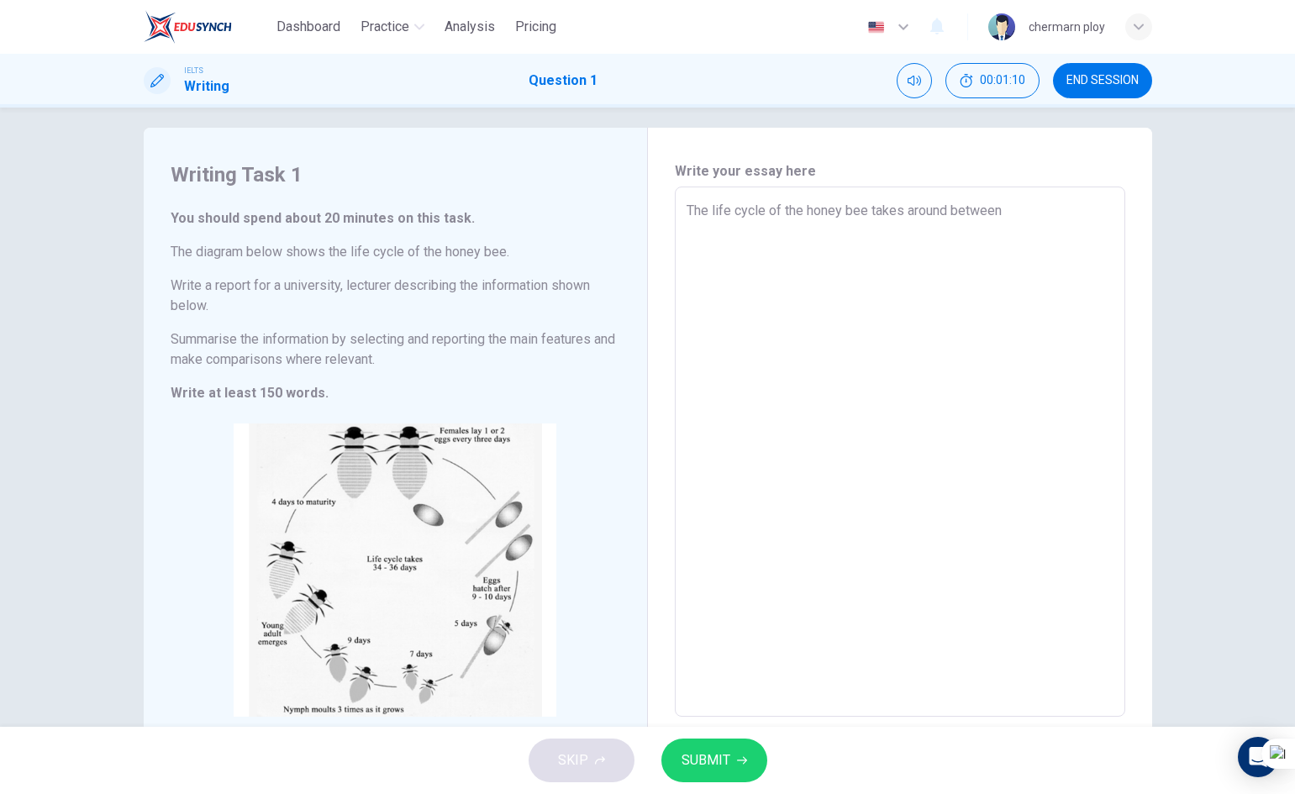
type textarea "The life cycle of the honey bee takes around between 3"
type textarea "x"
type textarea "The life cycle of the honey bee takes around between 34"
type textarea "x"
type textarea "The life cycle of the honey bee takes around between 34"
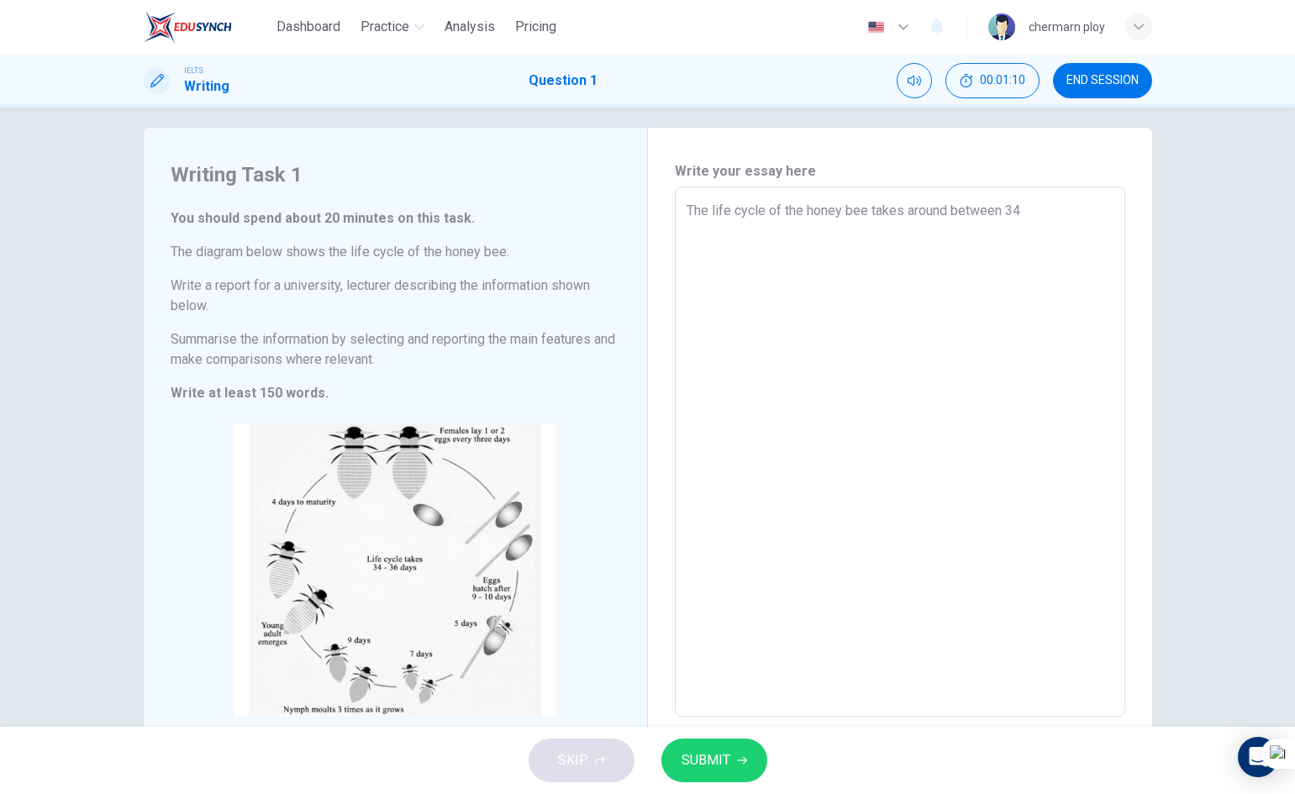
type textarea "x"
type textarea "The life cycle of the honey bee takes around between 34 a"
type textarea "x"
type textarea "The life cycle of the honey bee takes around between 34 an"
type textarea "x"
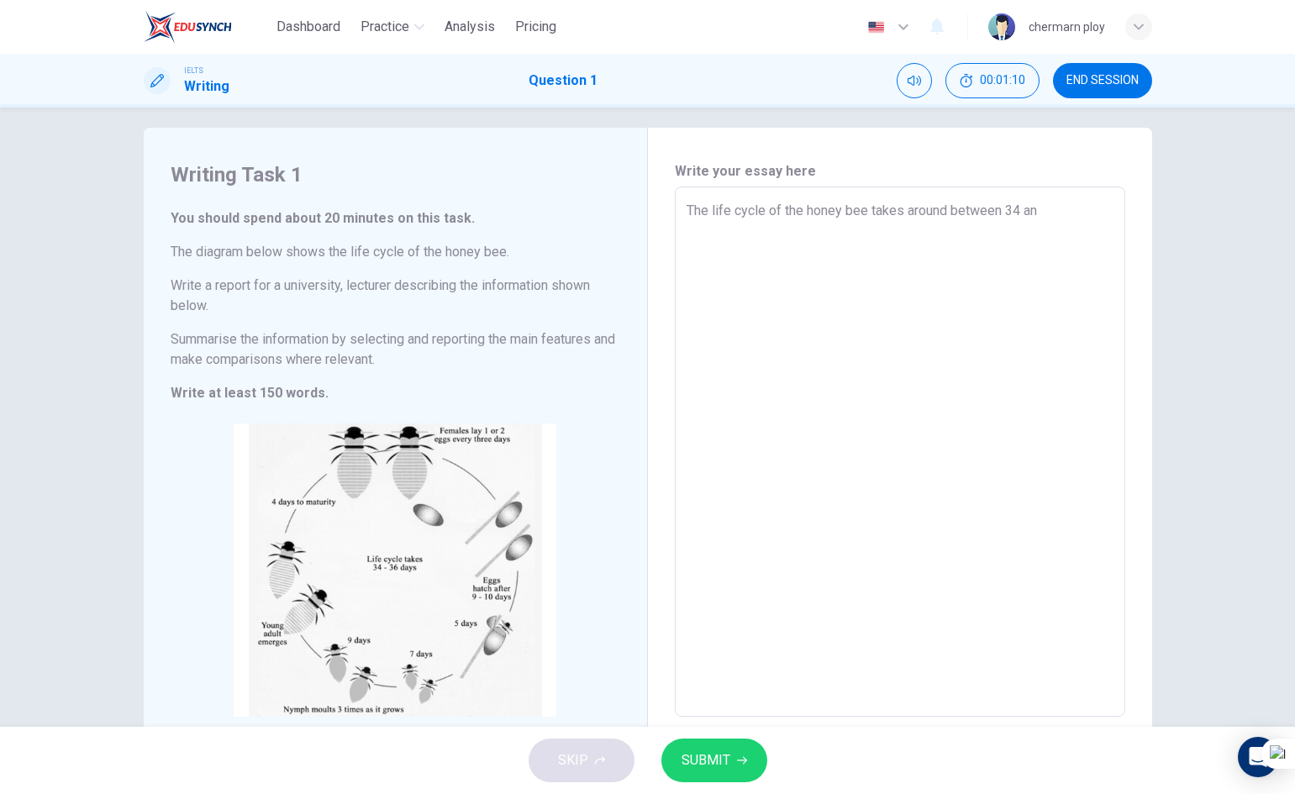
type textarea "The life cycle of the honey bee takes around between 34 and"
type textarea "x"
type textarea "The life cycle of the honey bee takes around between 34 and"
type textarea "x"
type textarea "The life cycle of the honey bee takes around between 34 and 4"
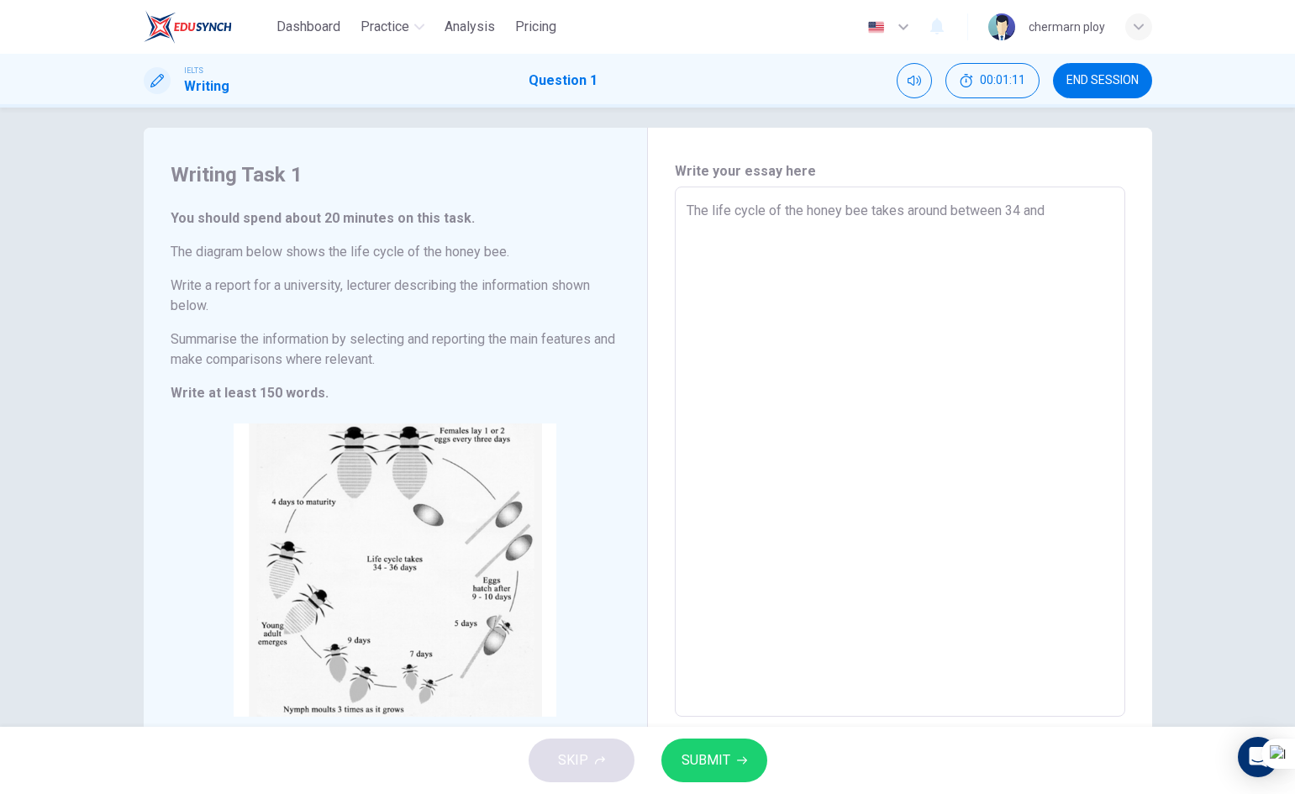
type textarea "x"
type textarea "The life cycle of the honey bee takes around between 34 and 47"
type textarea "x"
type textarea "The life cycle of the honey bee takes around between 34 and 4"
type textarea "x"
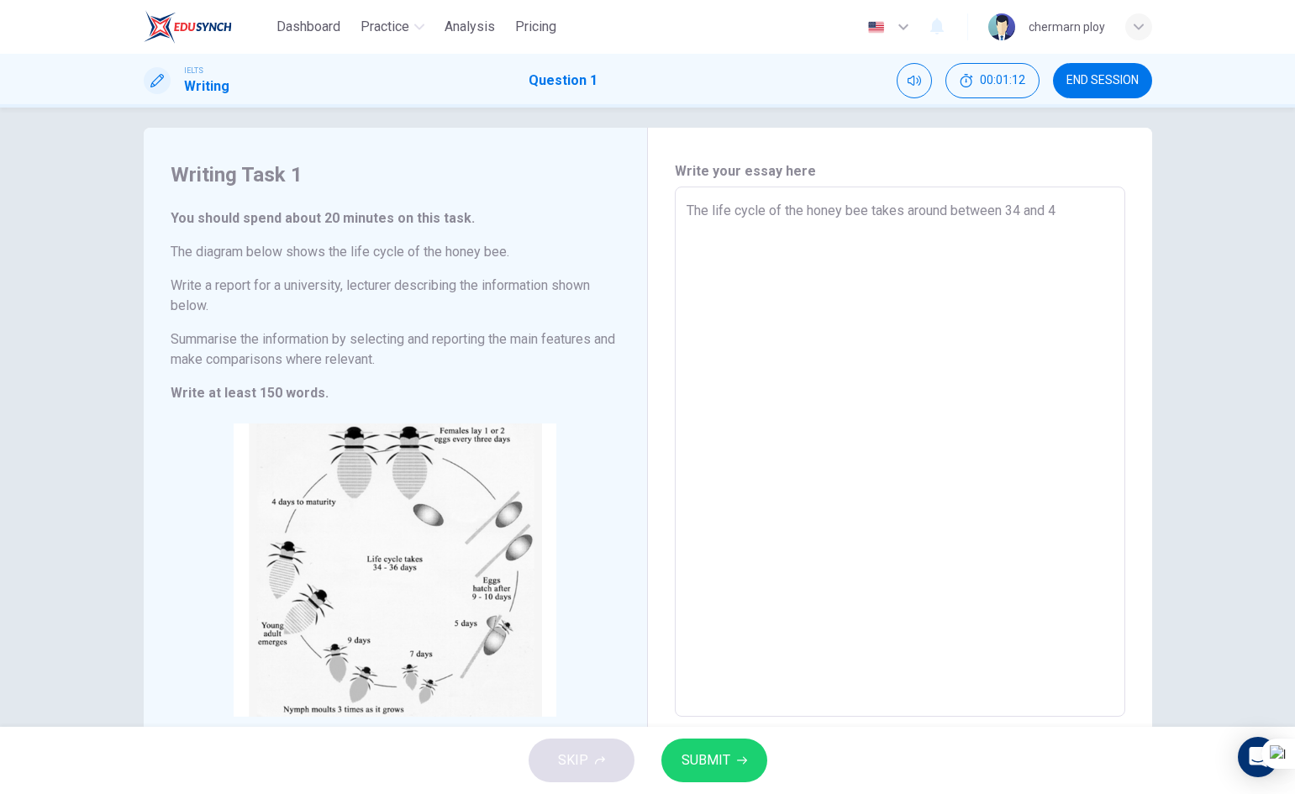
type textarea "The life cycle of the honey bee takes around between 34 and"
type textarea "x"
type textarea "The life cycle of the honey bee takes around between 34 and 3"
type textarea "x"
type textarea "The life cycle of the honey bee takes around between 34 and 36"
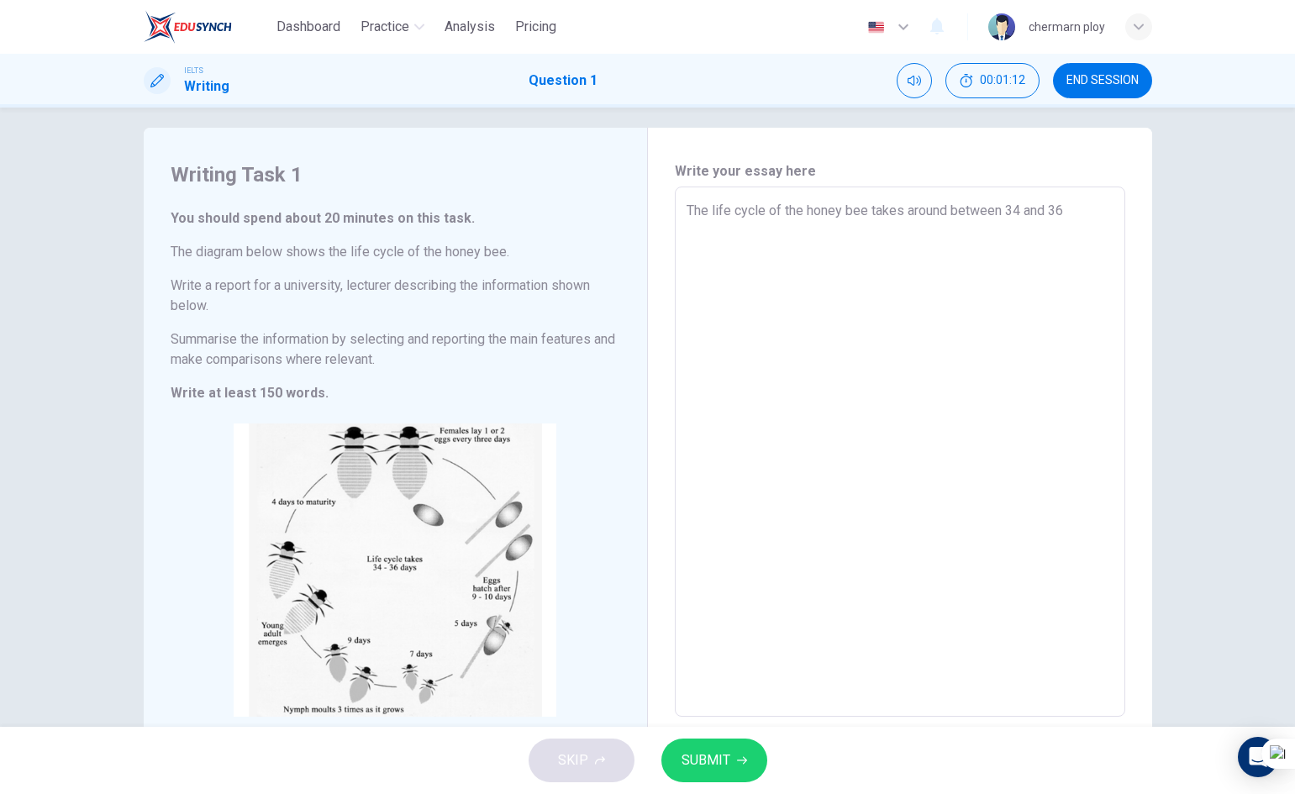
type textarea "x"
type textarea "The life cycle of the honey bee takes around between 34 and 36"
type textarea "x"
type textarea "The life cycle of the honey bee takes around between 34 and 36 d"
type textarea "x"
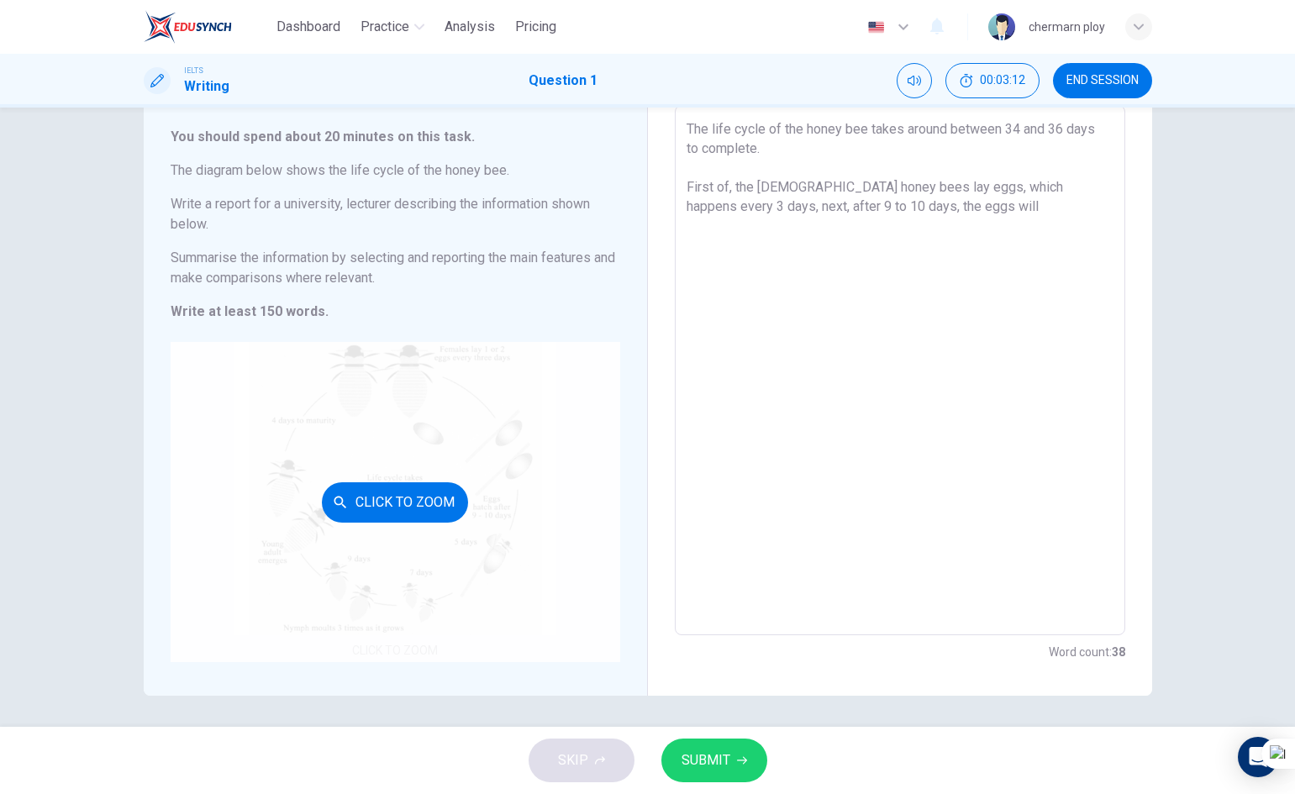
scroll to position [98, 0]
click at [381, 539] on div "Click to Zoom" at bounding box center [396, 500] width 450 height 320
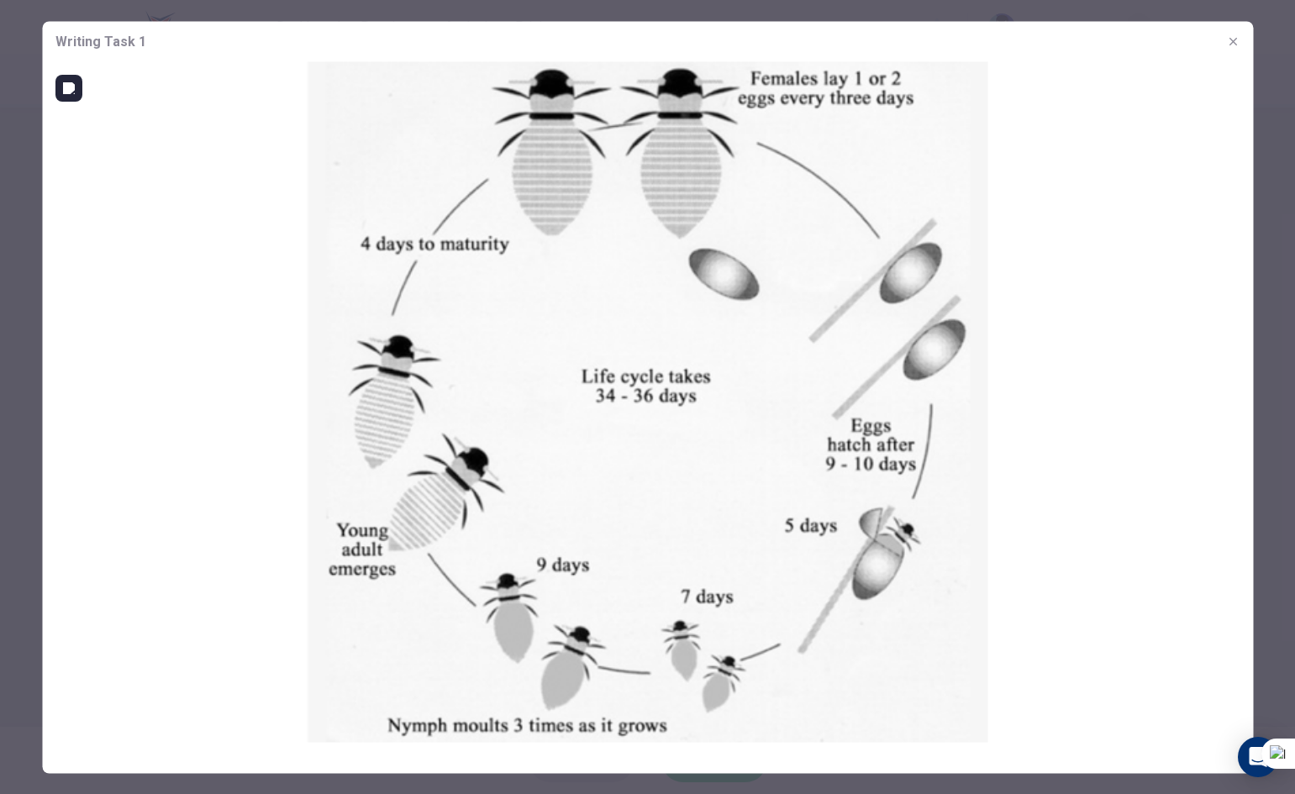
click at [202, 304] on img at bounding box center [647, 401] width 1211 height 681
click at [1231, 41] on icon "button" at bounding box center [1233, 40] width 13 height 13
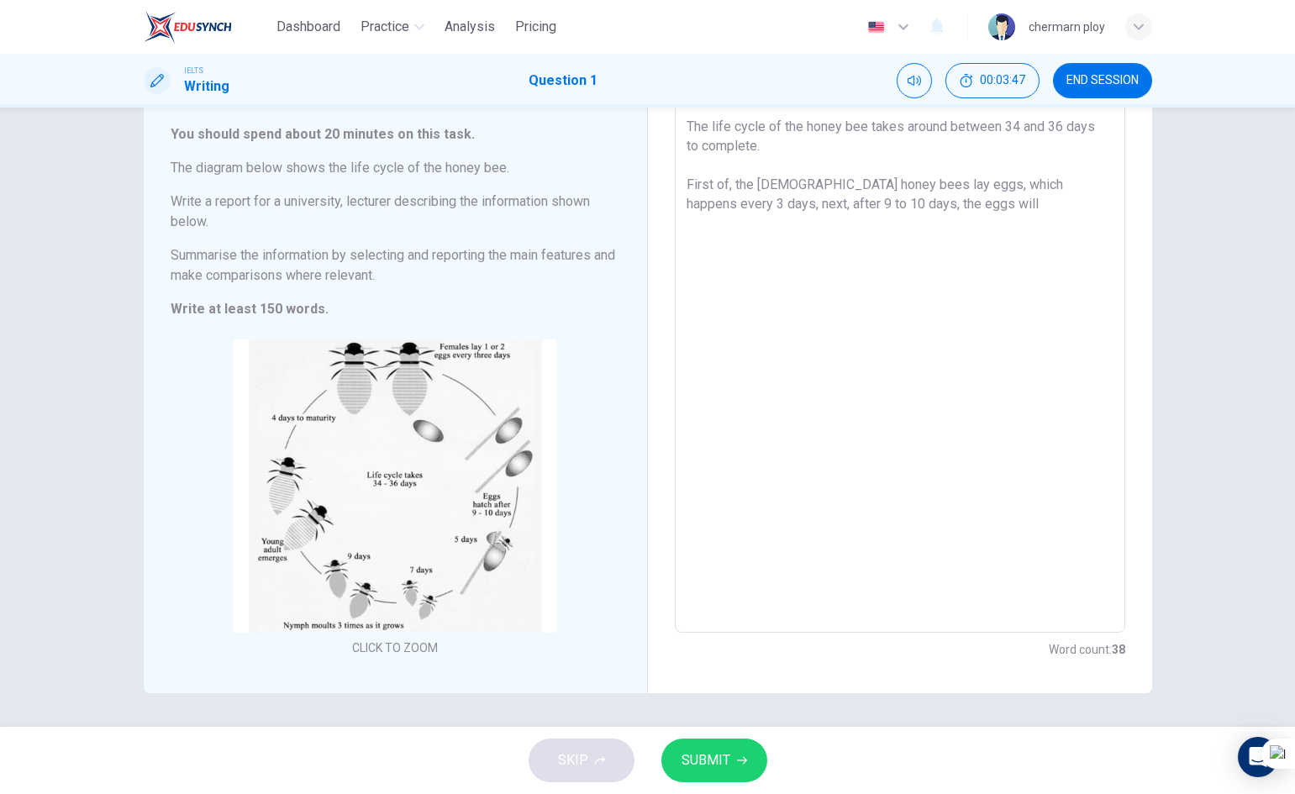
click at [905, 219] on textarea "The life cycle of the honey bee takes around between 34 and 36 days to complete…" at bounding box center [900, 368] width 427 height 503
click at [925, 227] on textarea "The life cycle of the honey bee takes around between 34 and 36 days to complete…" at bounding box center [900, 368] width 427 height 503
click at [928, 226] on textarea "The life cycle of the honey bee takes around between 34 and 36 days to complete…" at bounding box center [900, 368] width 427 height 503
click at [1008, 225] on textarea "The life cycle of the honey bee takes around between 34 and 36 days to complete…" at bounding box center [900, 368] width 427 height 503
click at [918, 189] on textarea "The life cycle of the honey bee takes around between 34 and 36 days to complete…" at bounding box center [900, 368] width 427 height 503
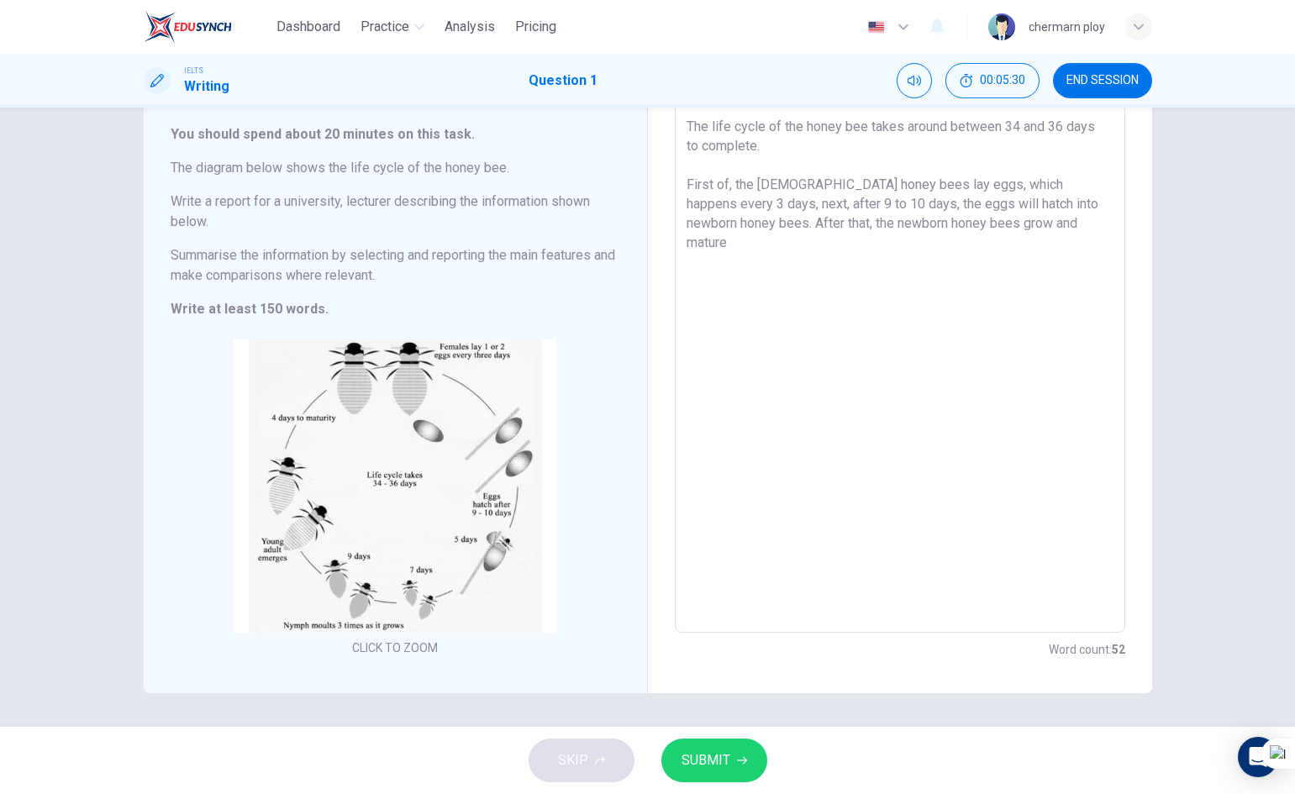
click at [1032, 237] on textarea "The life cycle of the honey bee takes around between 34 and 36 days to complete…" at bounding box center [900, 368] width 427 height 503
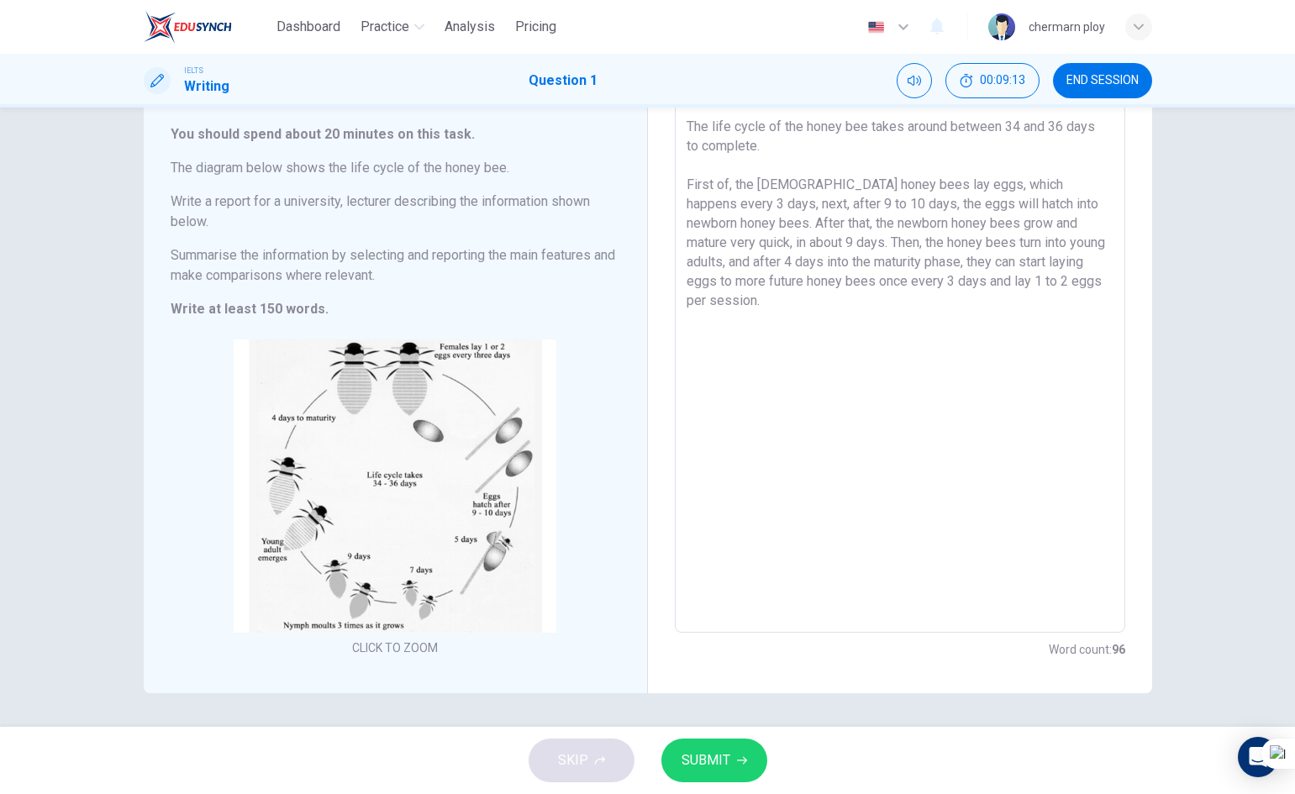
click at [1090, 220] on textarea "The life cycle of the honey bee takes around between 34 and 36 days to complete…" at bounding box center [900, 368] width 427 height 503
drag, startPoint x: 1046, startPoint y: 249, endPoint x: 1021, endPoint y: 244, distance: 25.7
click at [1021, 244] on textarea "The life cycle of the honey bee takes around between 34 and 36 days to complete…" at bounding box center [900, 368] width 427 height 503
click at [1026, 305] on textarea "The life cycle of the honey bee takes around between 34 and 36 days to complete…" at bounding box center [900, 368] width 427 height 503
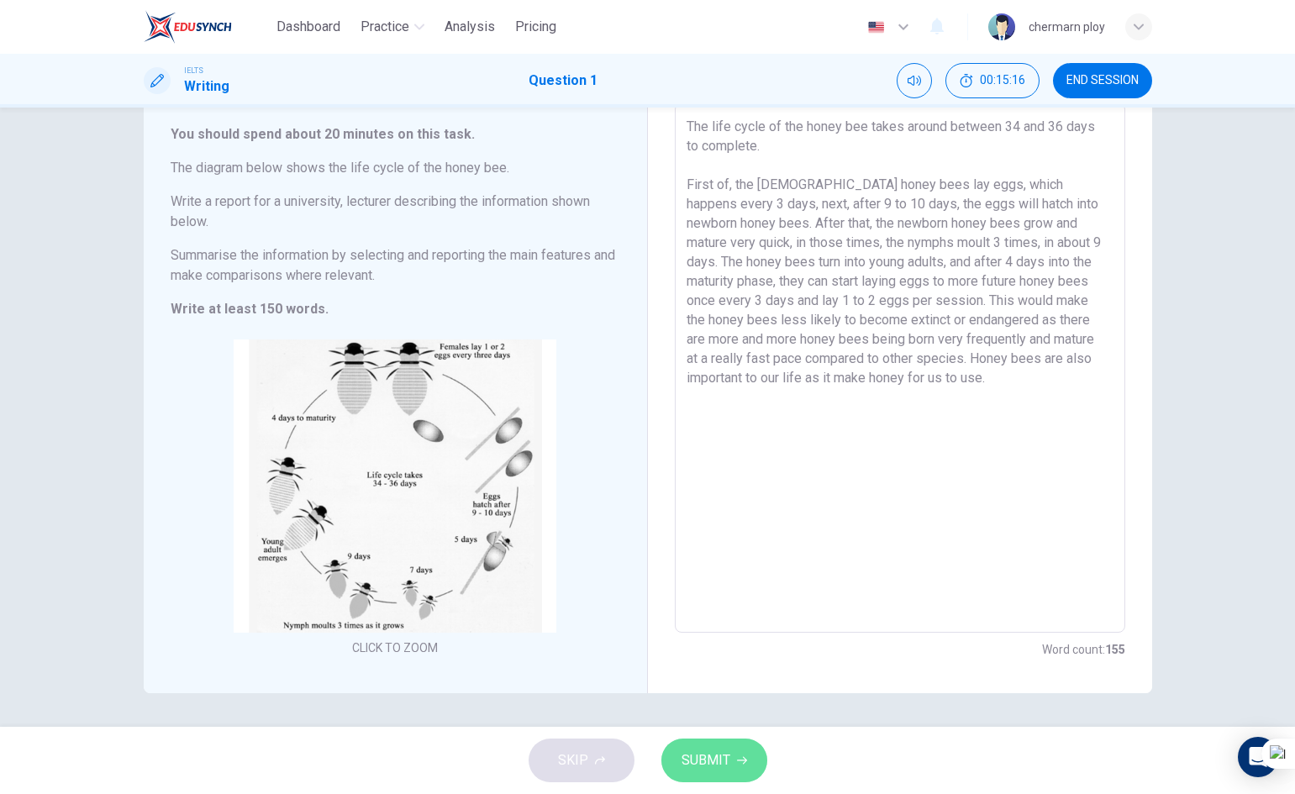
click at [683, 752] on span "SUBMIT" at bounding box center [706, 761] width 49 height 24
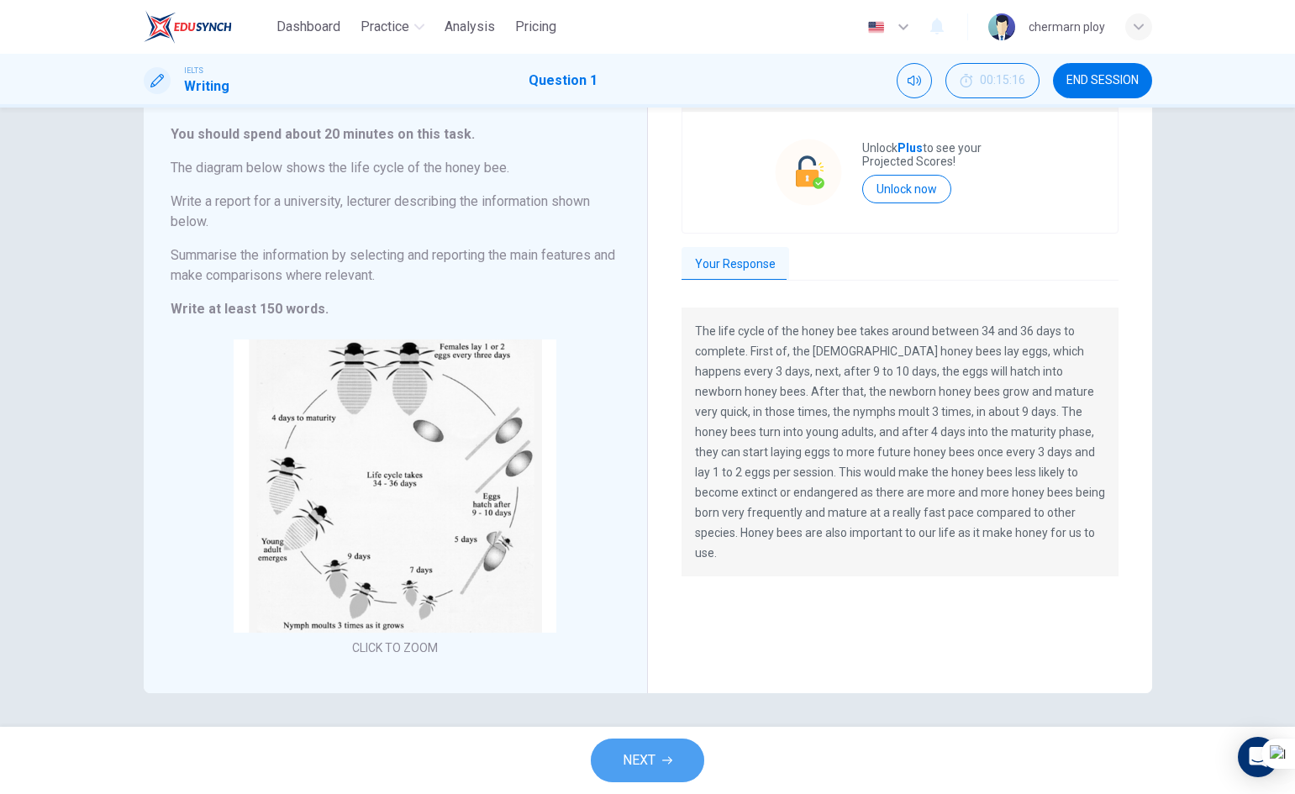
click at [667, 765] on icon "button" at bounding box center [667, 761] width 10 height 10
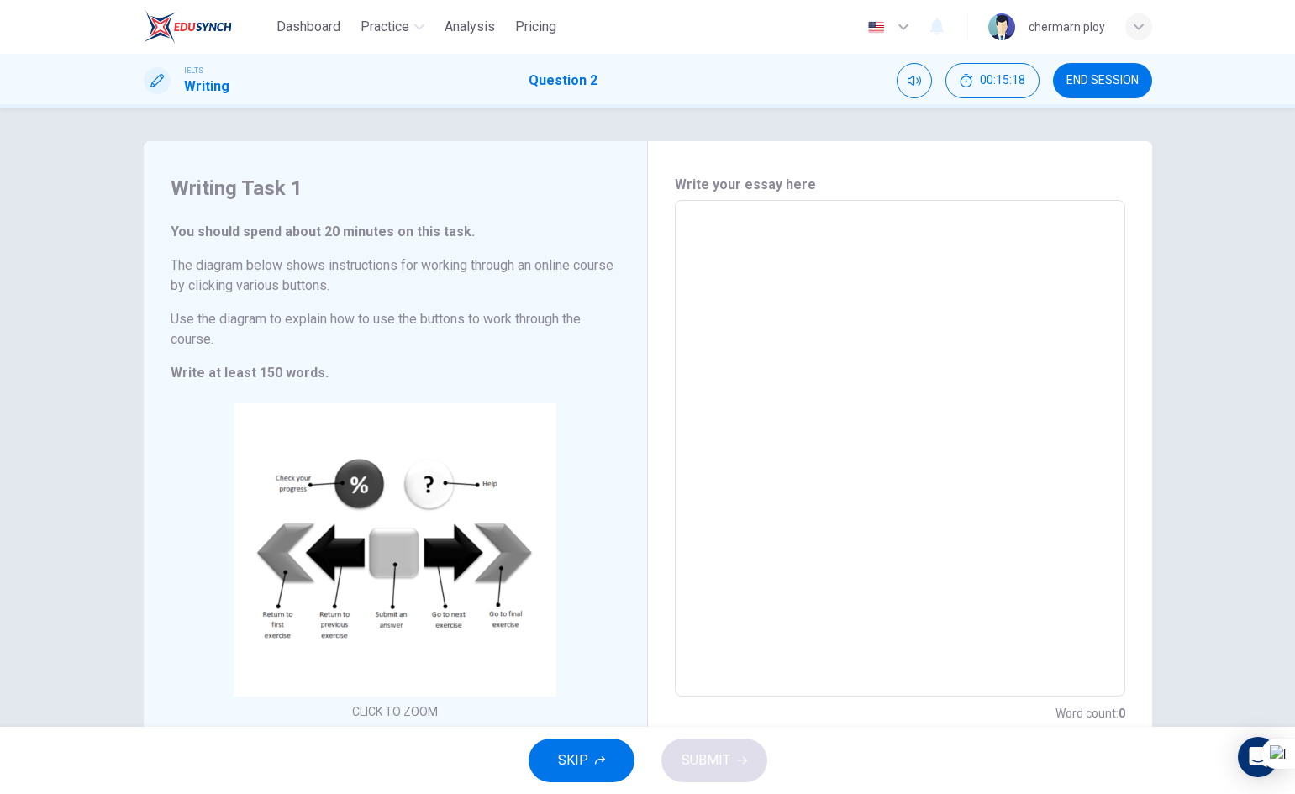
click at [1105, 86] on span "END SESSION" at bounding box center [1103, 80] width 72 height 13
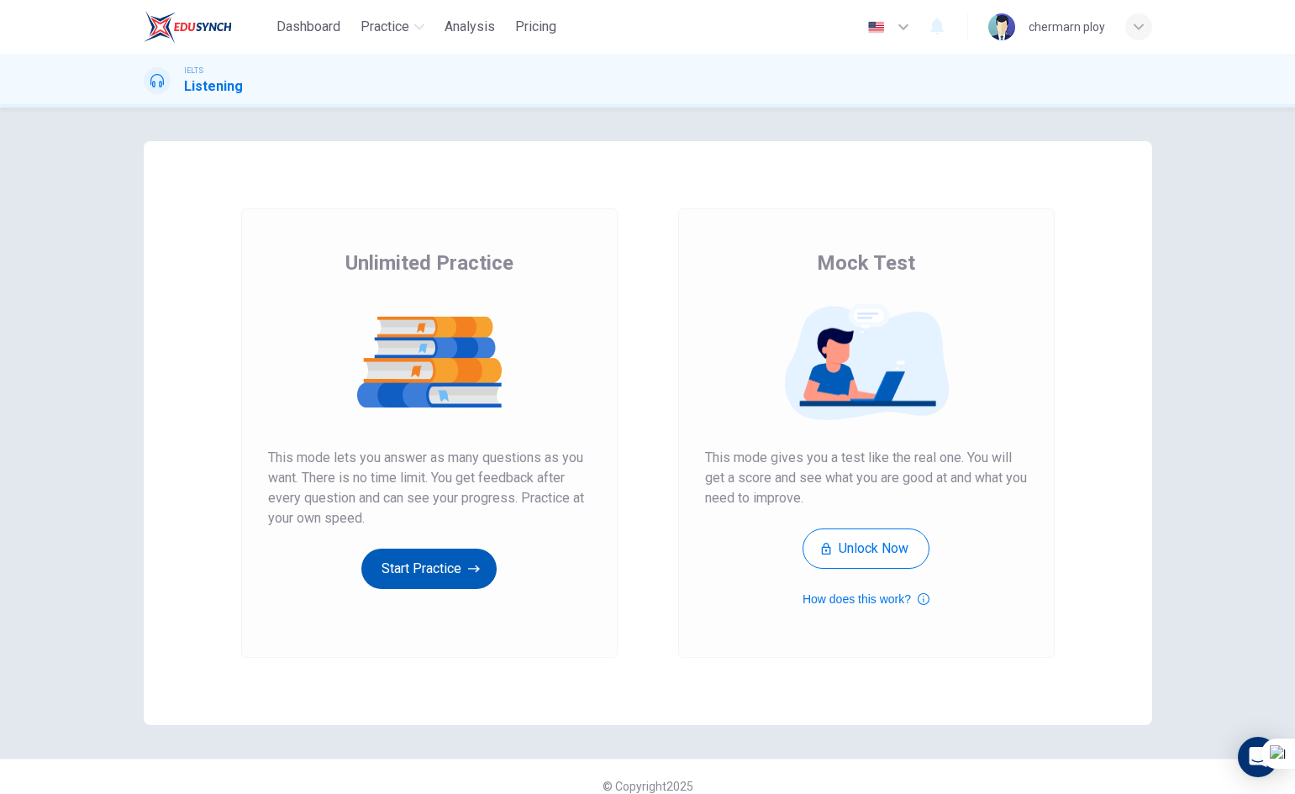
click at [436, 557] on button "Start Practice" at bounding box center [428, 569] width 135 height 40
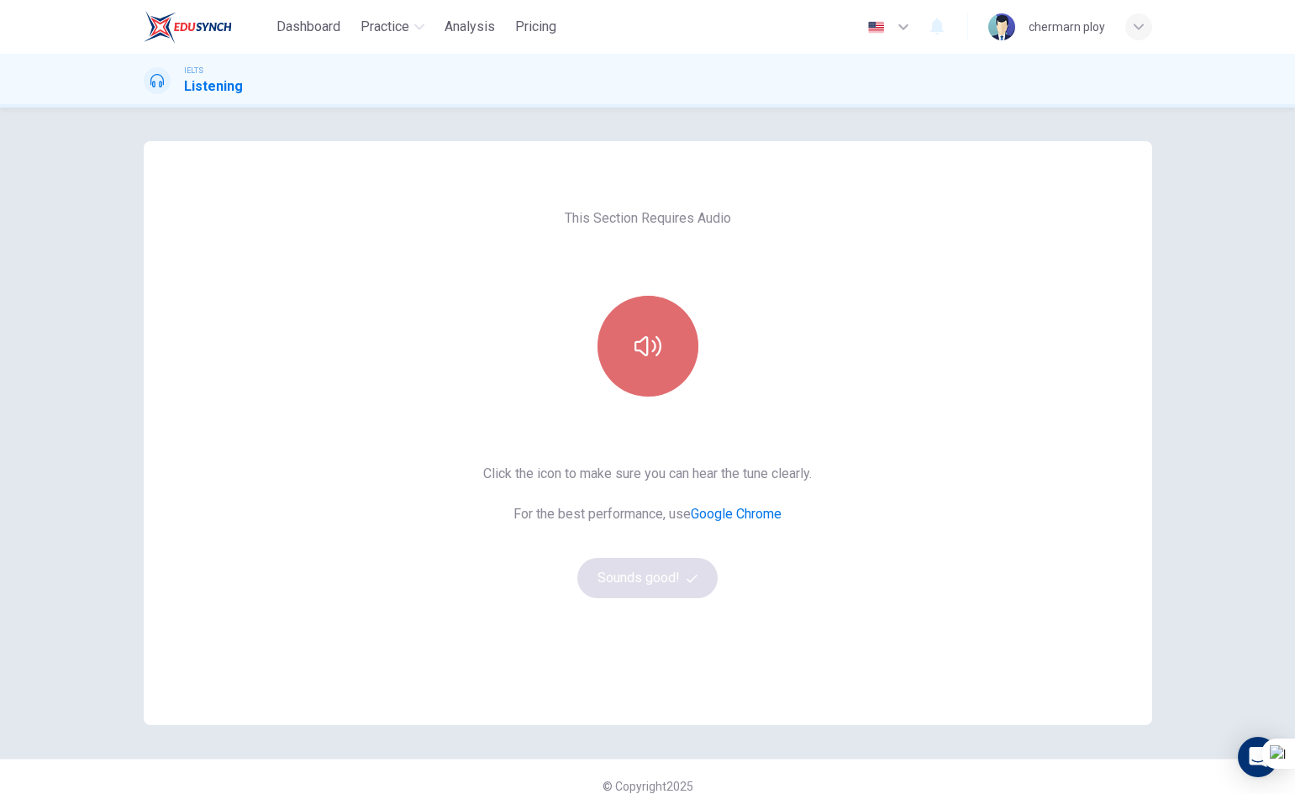
click at [658, 324] on button "button" at bounding box center [648, 346] width 101 height 101
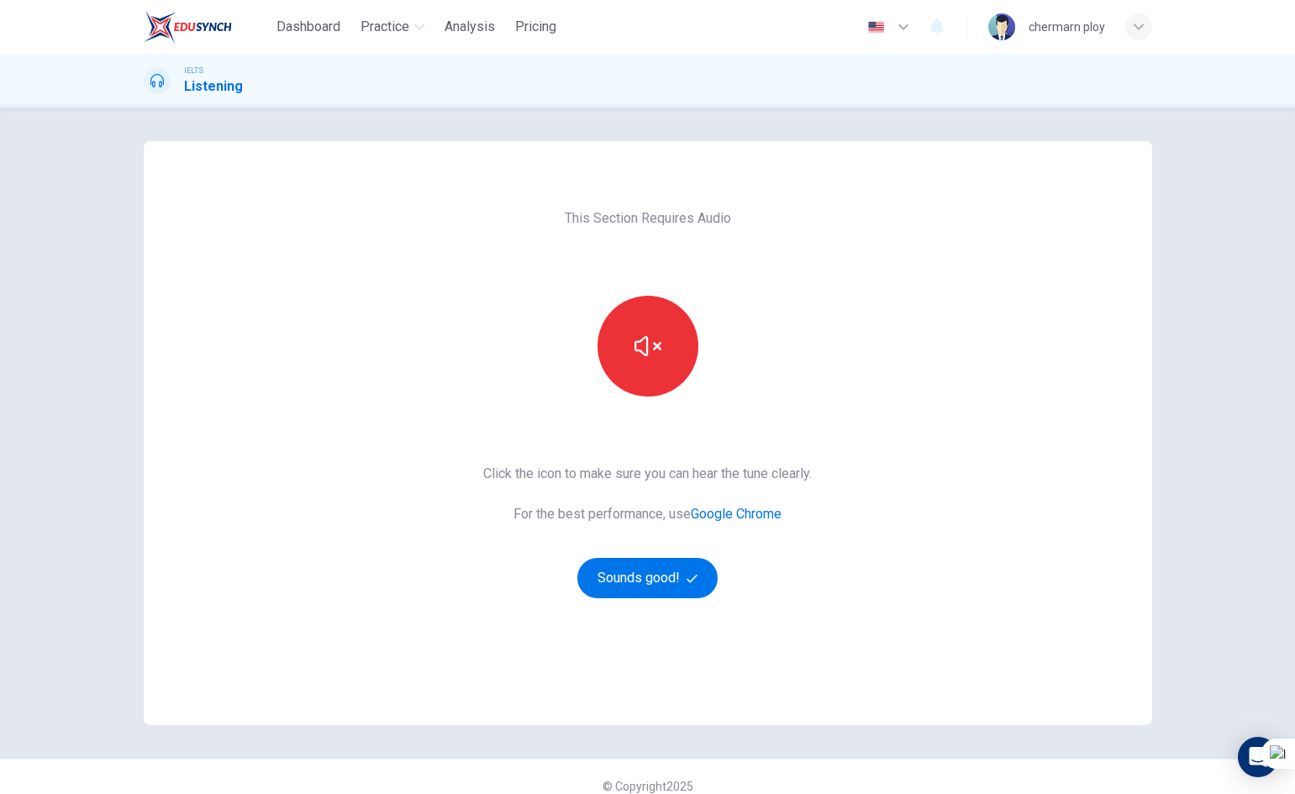
click at [653, 602] on div "This Section Requires Audio Click the icon to make sure you can hear the tune c…" at bounding box center [648, 433] width 356 height 584
click at [673, 561] on button "Sounds good!" at bounding box center [648, 578] width 141 height 40
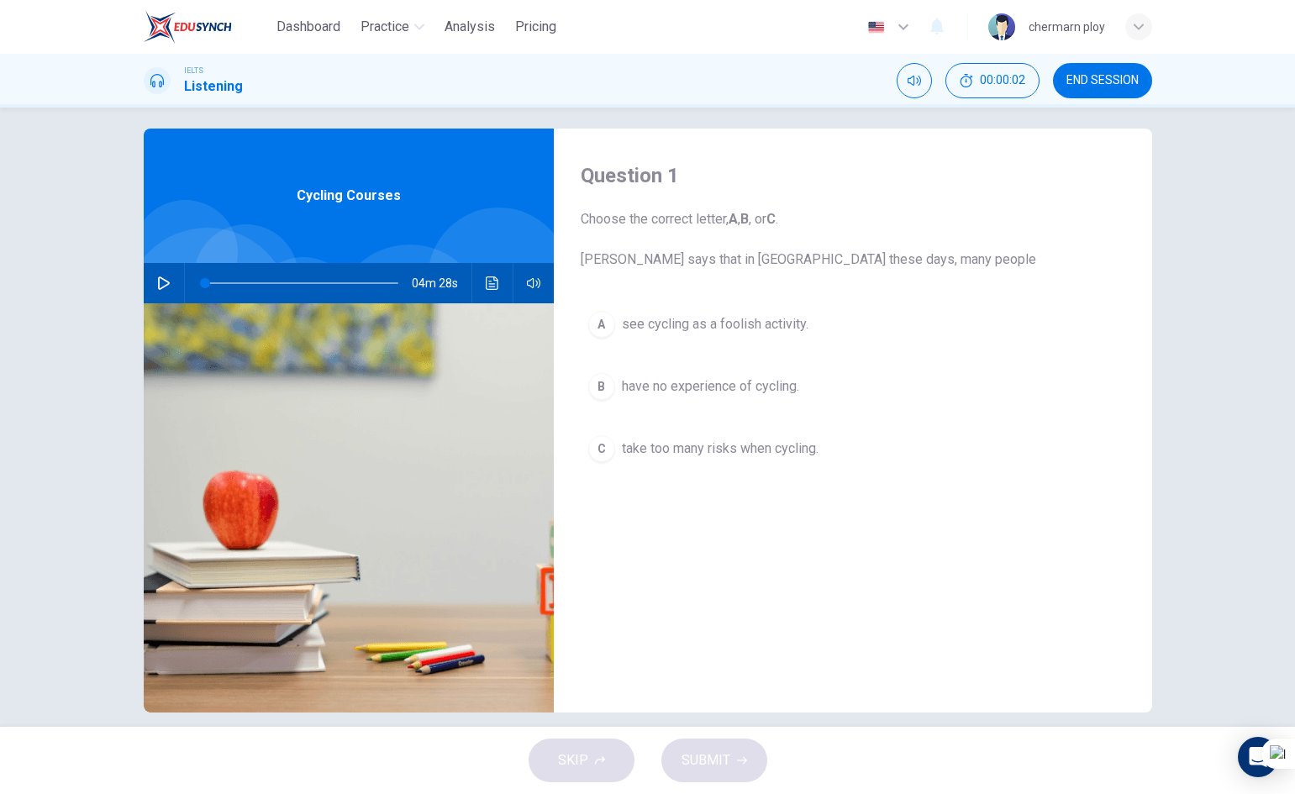
scroll to position [32, 0]
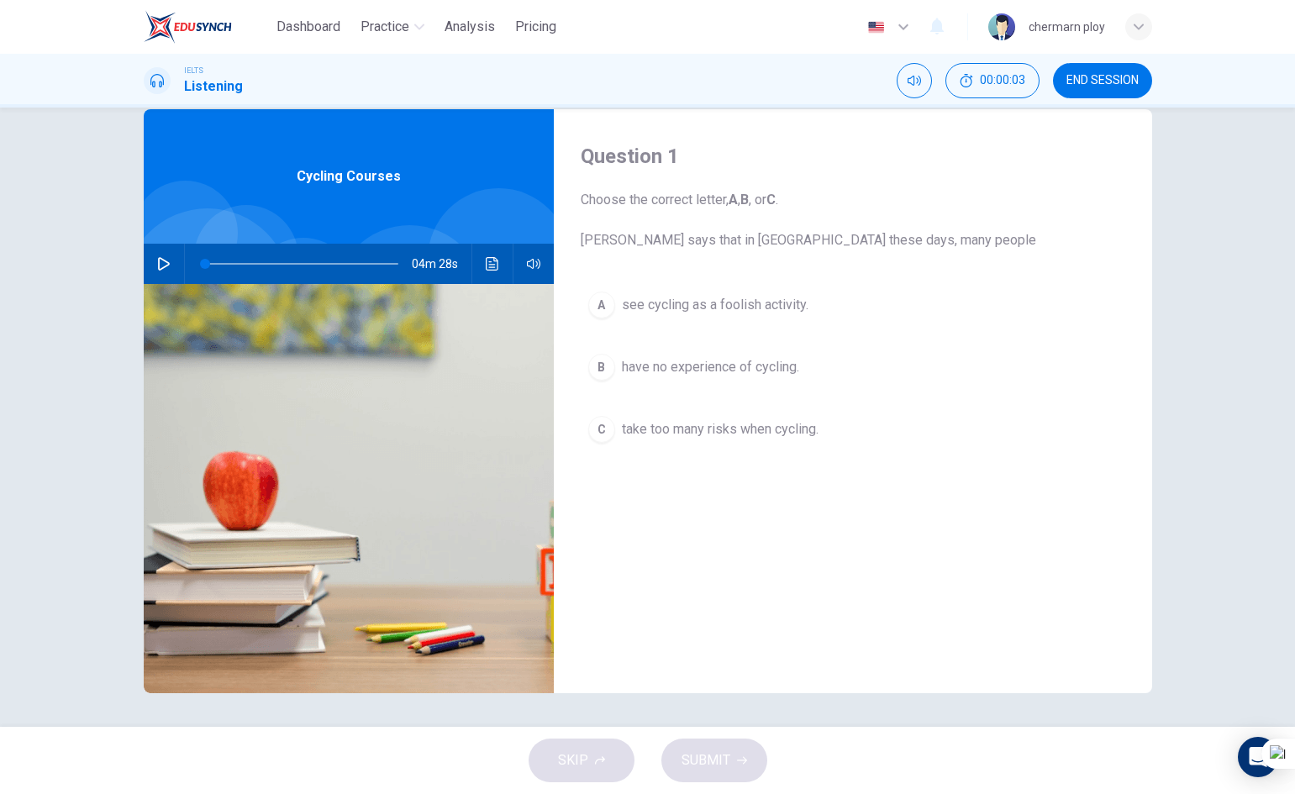
click at [157, 263] on icon "button" at bounding box center [163, 263] width 13 height 13
click at [221, 452] on img at bounding box center [349, 488] width 410 height 409
click at [224, 519] on img at bounding box center [349, 488] width 410 height 409
click at [479, 671] on img at bounding box center [349, 488] width 410 height 409
click at [284, 567] on img at bounding box center [349, 488] width 410 height 409
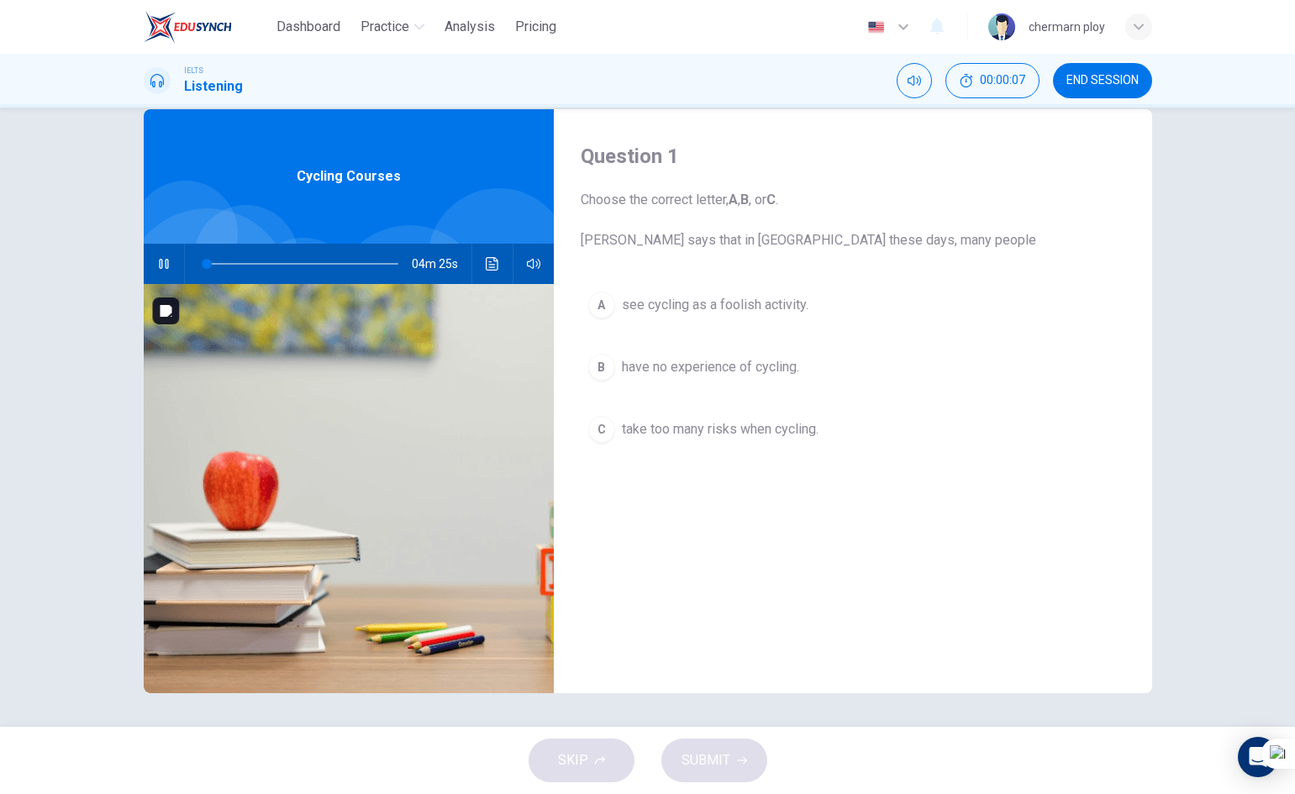
click at [512, 479] on img at bounding box center [349, 488] width 410 height 409
click at [514, 524] on img at bounding box center [349, 488] width 410 height 409
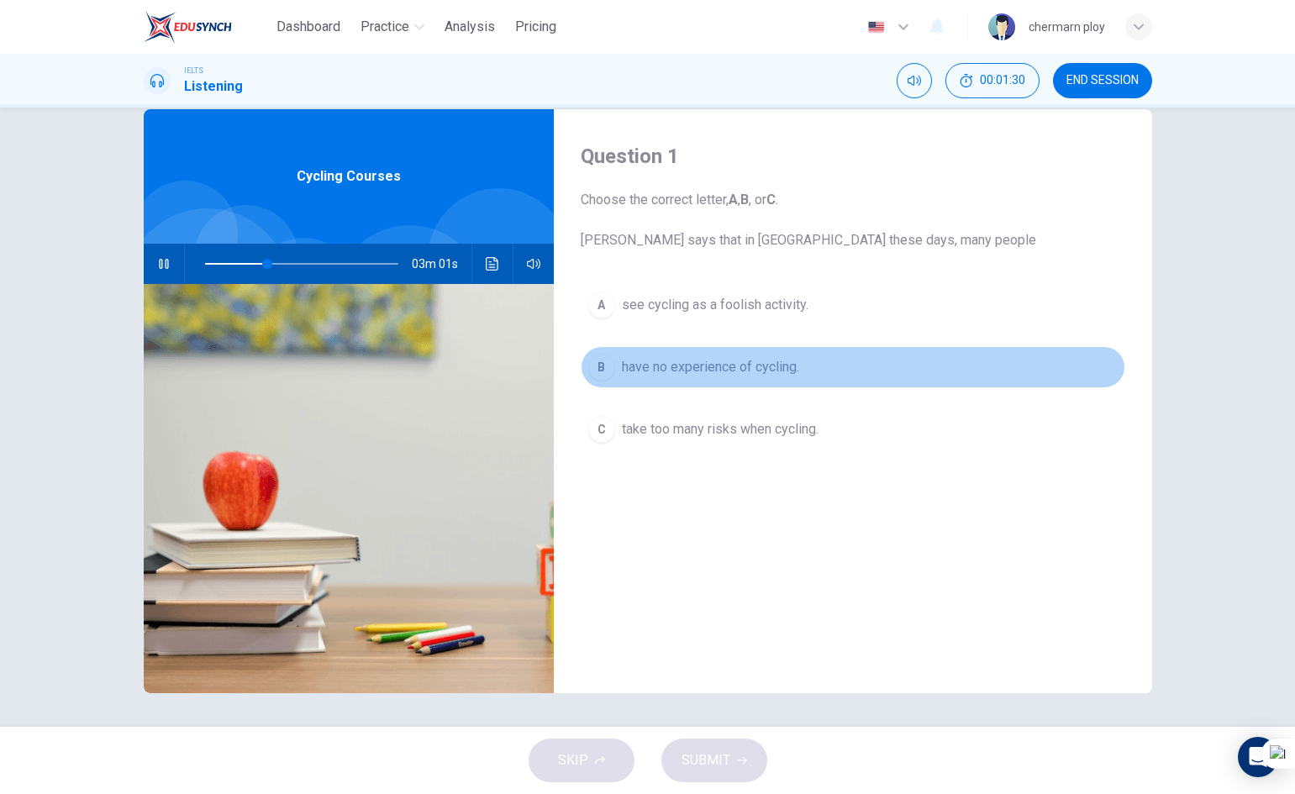
click at [674, 359] on span "have no experience of cycling." at bounding box center [710, 367] width 177 height 20
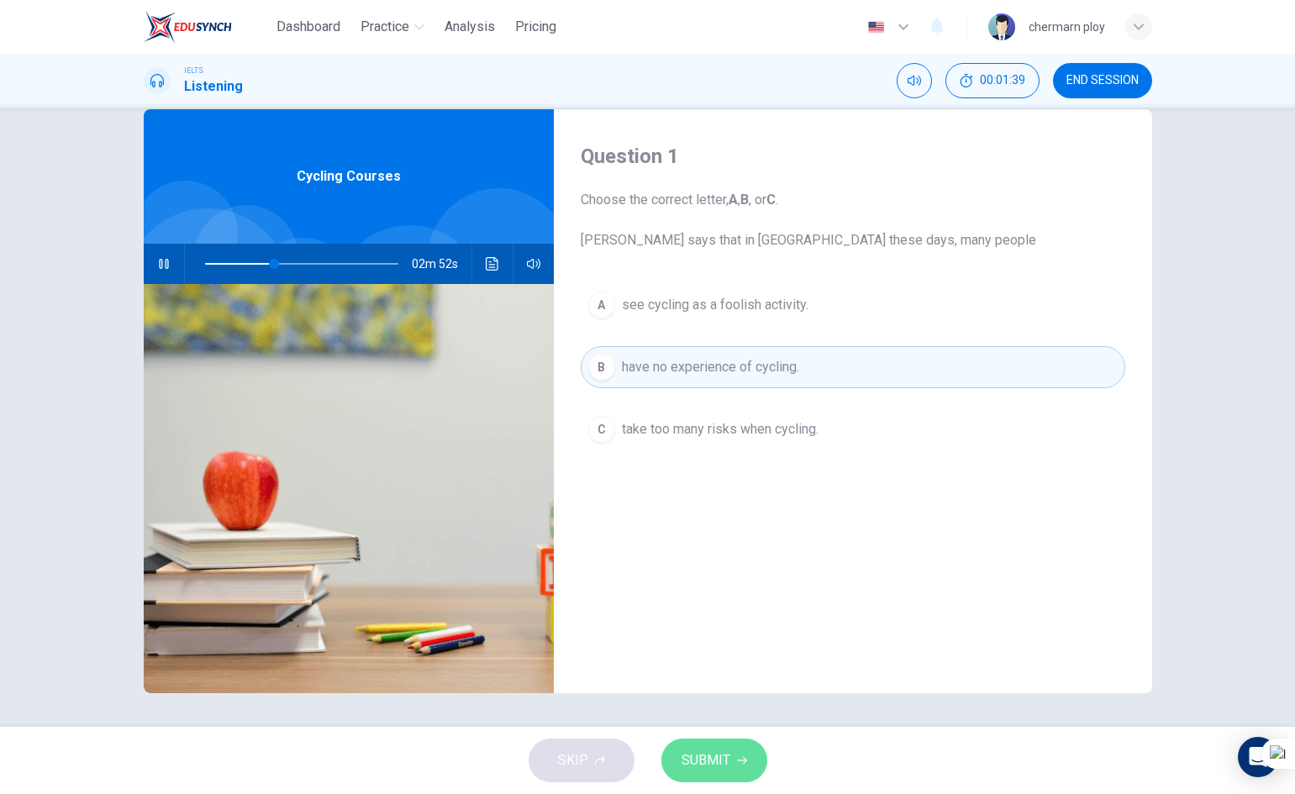
click at [724, 755] on span "SUBMIT" at bounding box center [706, 761] width 49 height 24
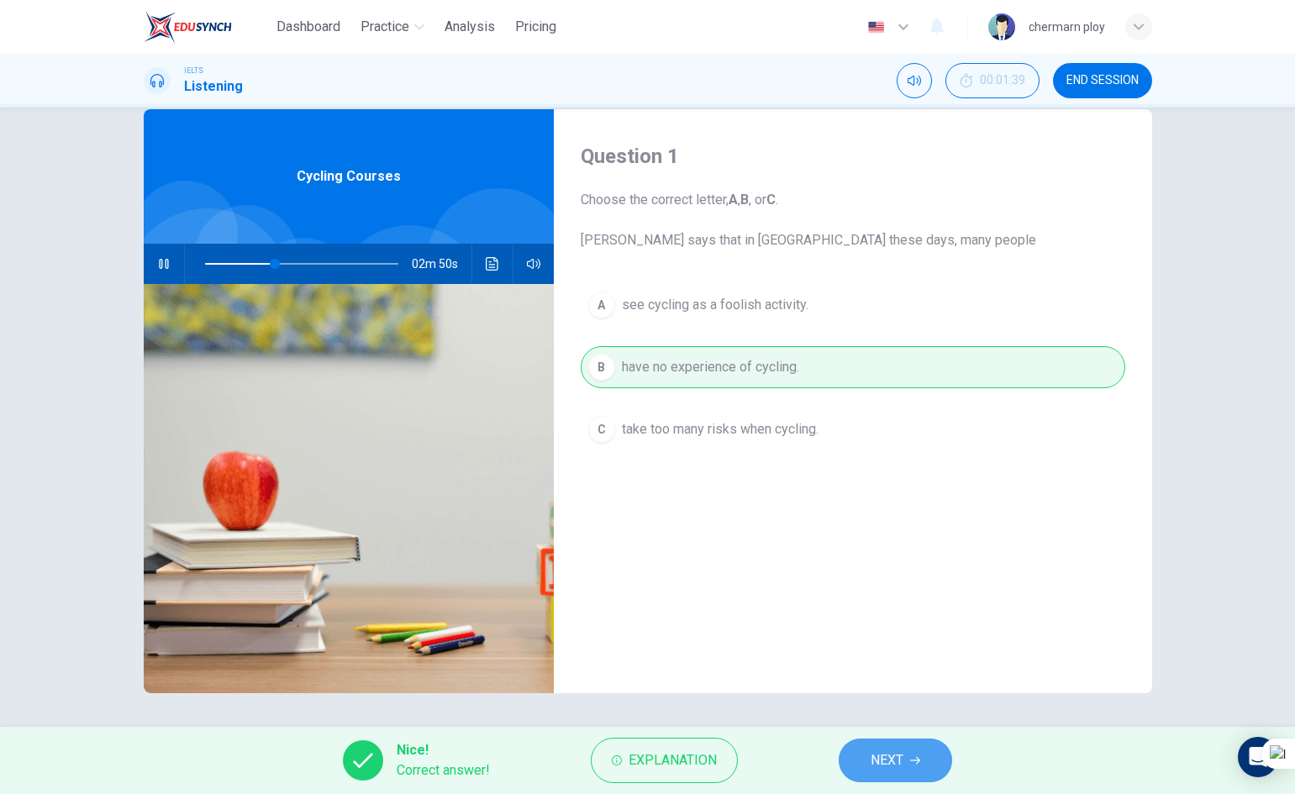
click at [890, 763] on span "NEXT" at bounding box center [887, 761] width 33 height 24
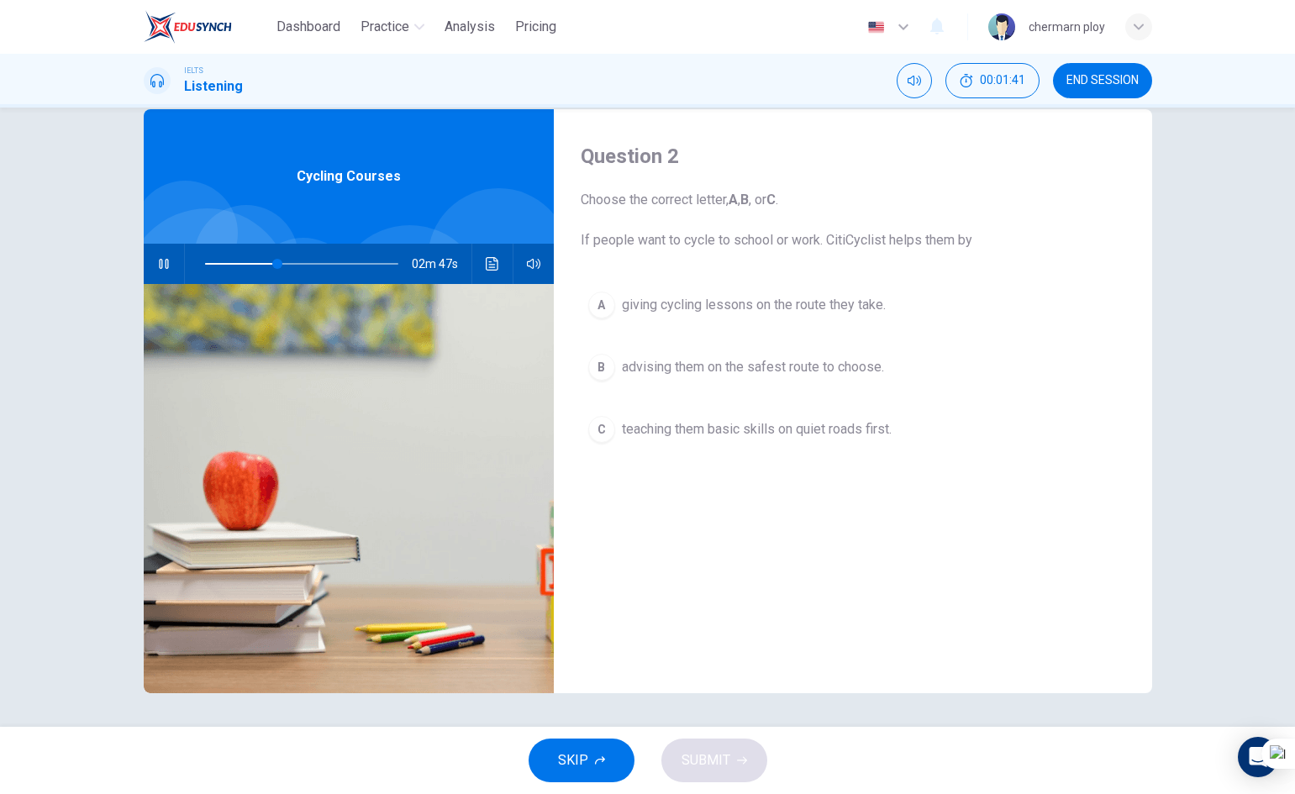
click at [157, 265] on icon "button" at bounding box center [163, 263] width 13 height 13
click at [163, 259] on icon "button" at bounding box center [163, 263] width 13 height 13
click at [595, 367] on div "B" at bounding box center [601, 367] width 27 height 27
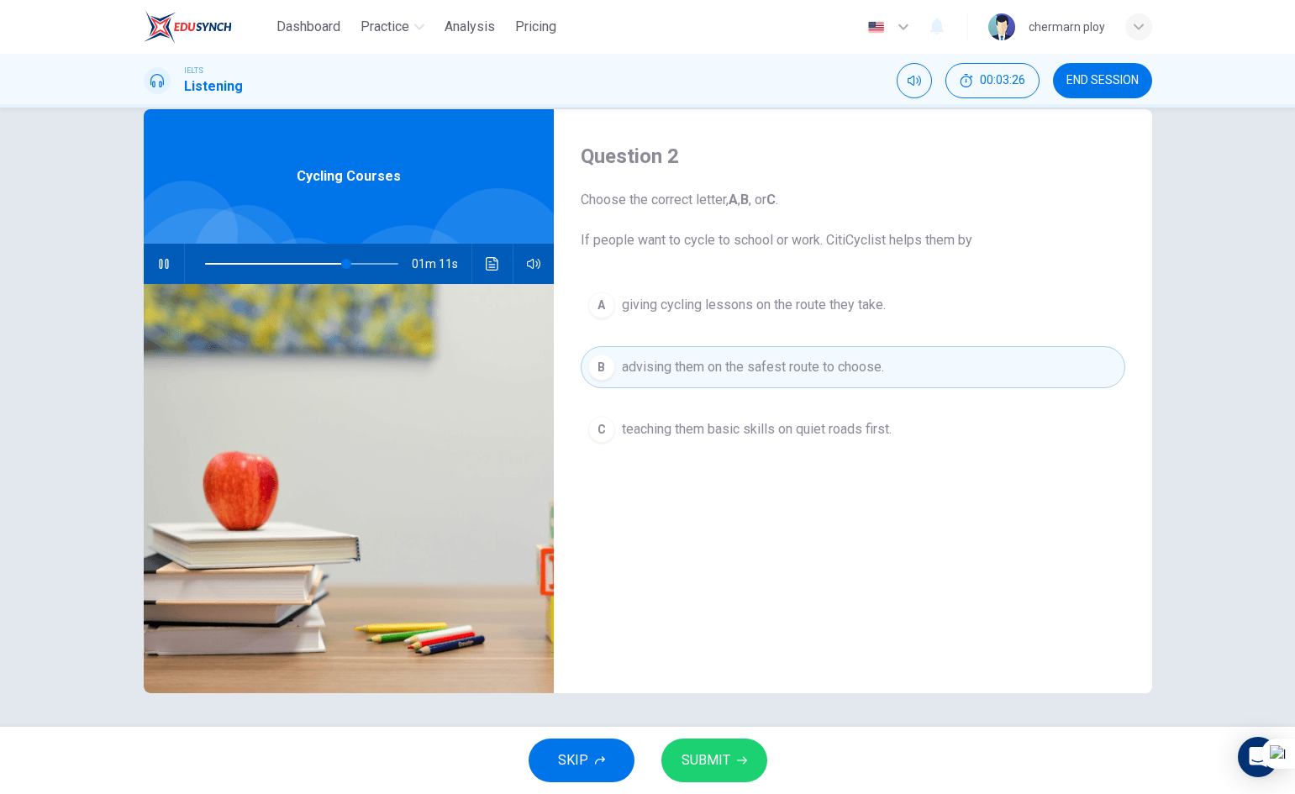
click at [694, 750] on span "SUBMIT" at bounding box center [706, 761] width 49 height 24
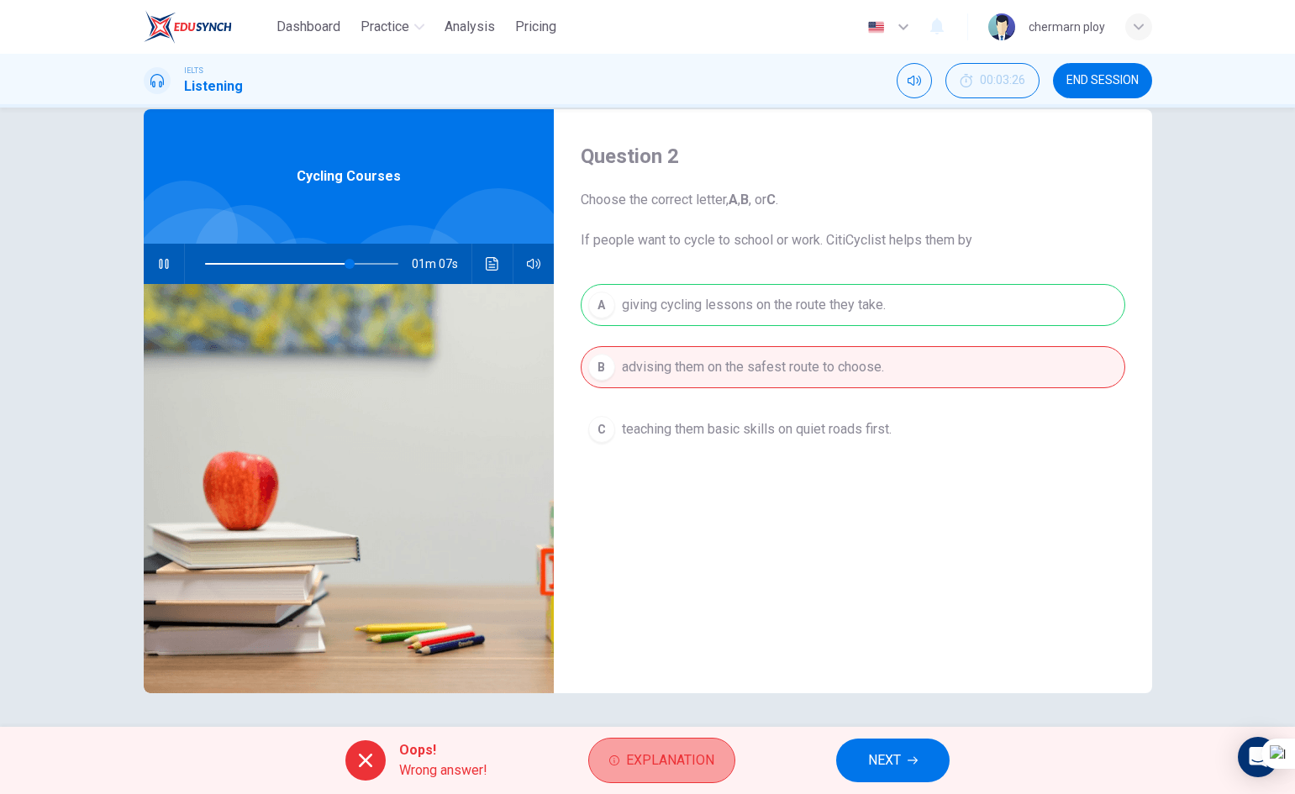
click at [706, 766] on span "Explanation" at bounding box center [670, 761] width 88 height 24
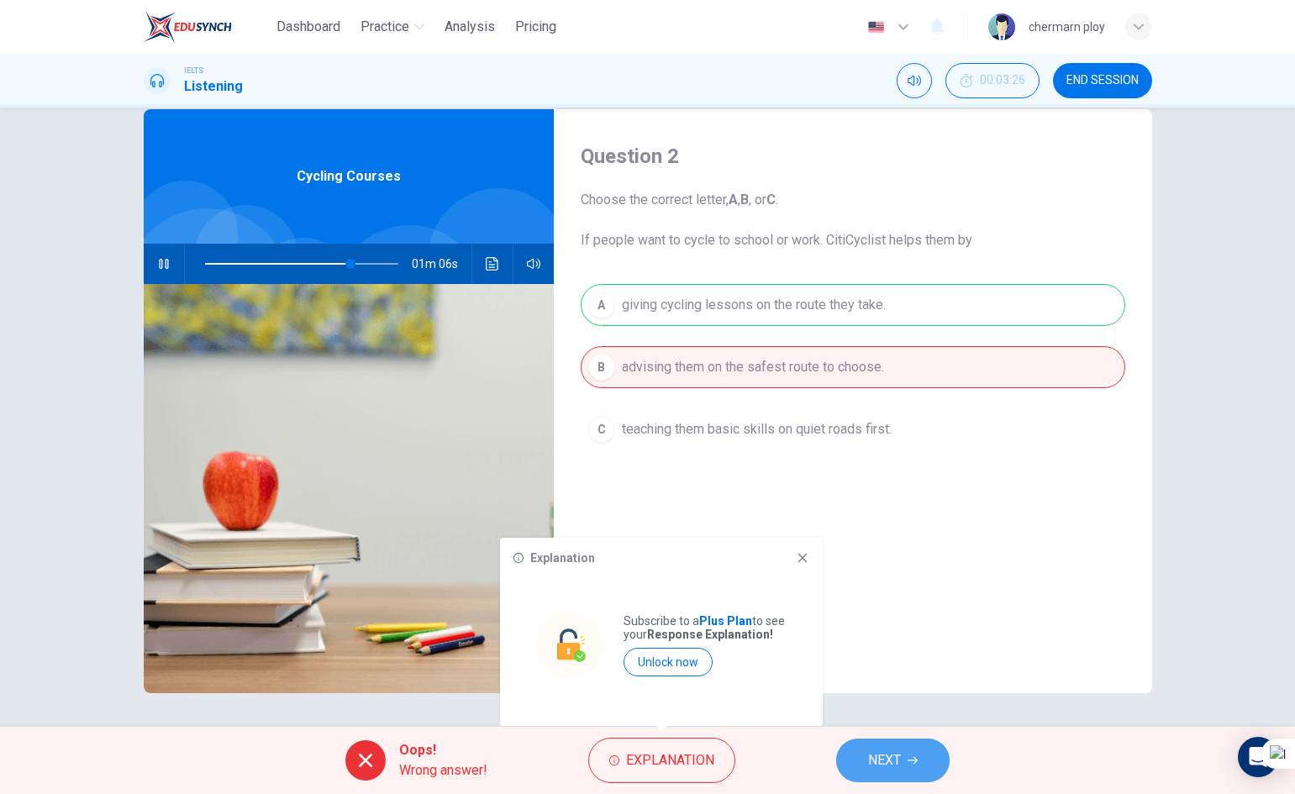
click at [907, 762] on button "NEXT" at bounding box center [892, 761] width 113 height 44
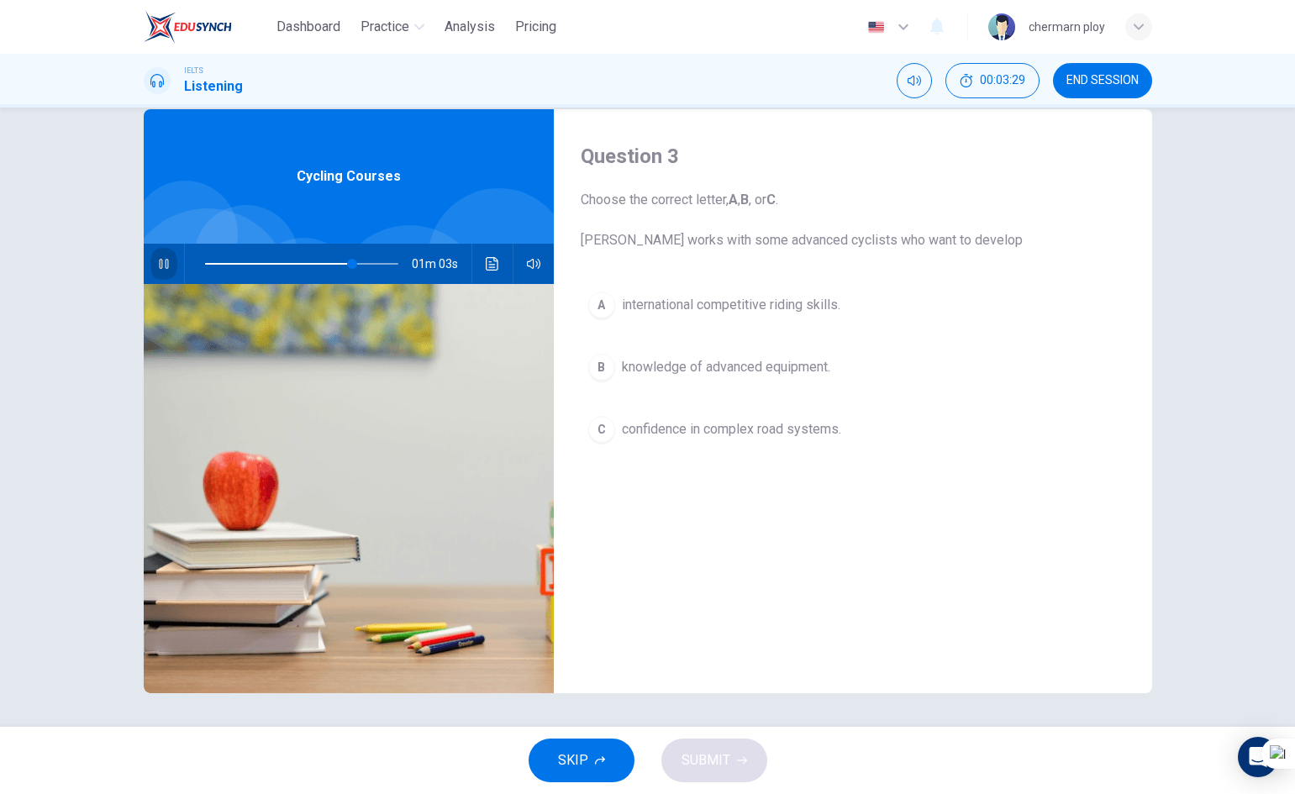
click at [162, 266] on icon "button" at bounding box center [163, 263] width 13 height 13
click at [162, 266] on icon "button" at bounding box center [164, 263] width 12 height 13
click at [162, 266] on icon "button" at bounding box center [163, 263] width 13 height 13
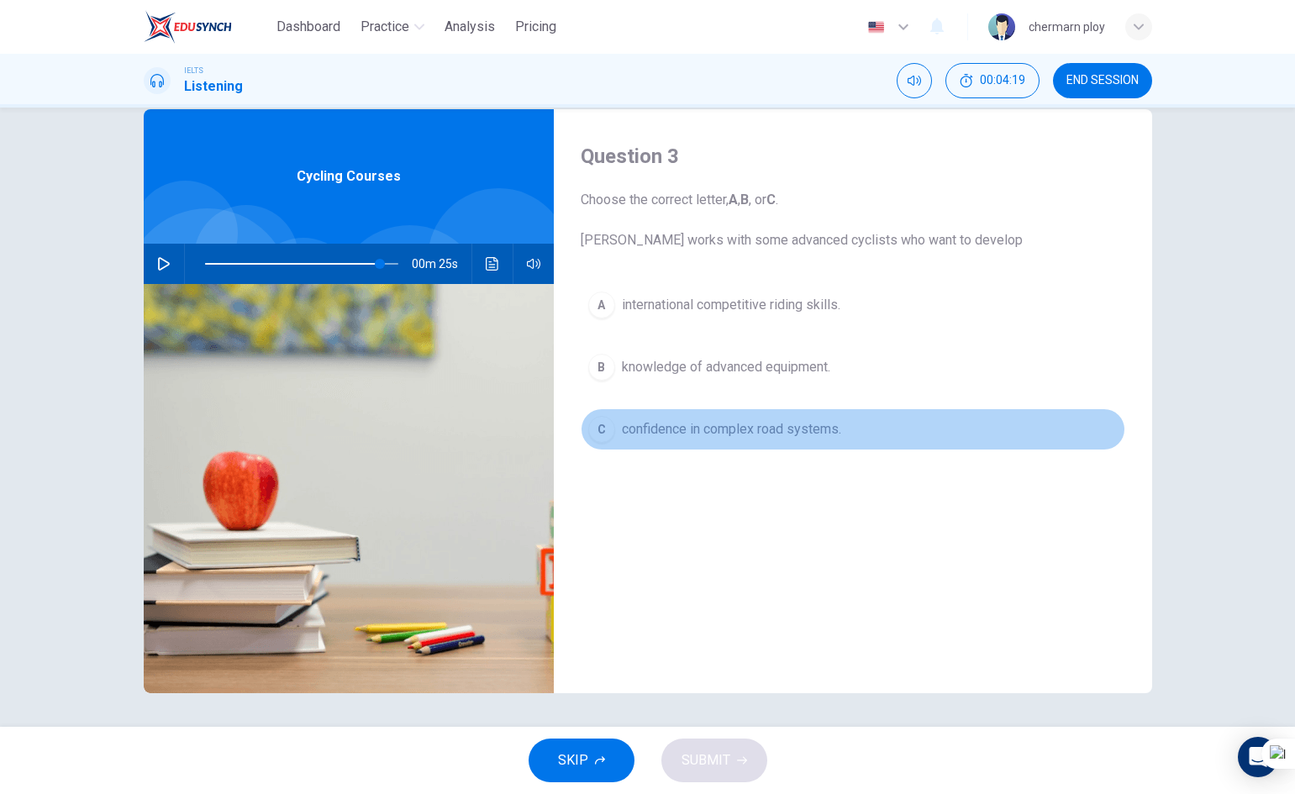
click at [803, 439] on span "confidence in complex road systems." at bounding box center [731, 429] width 219 height 20
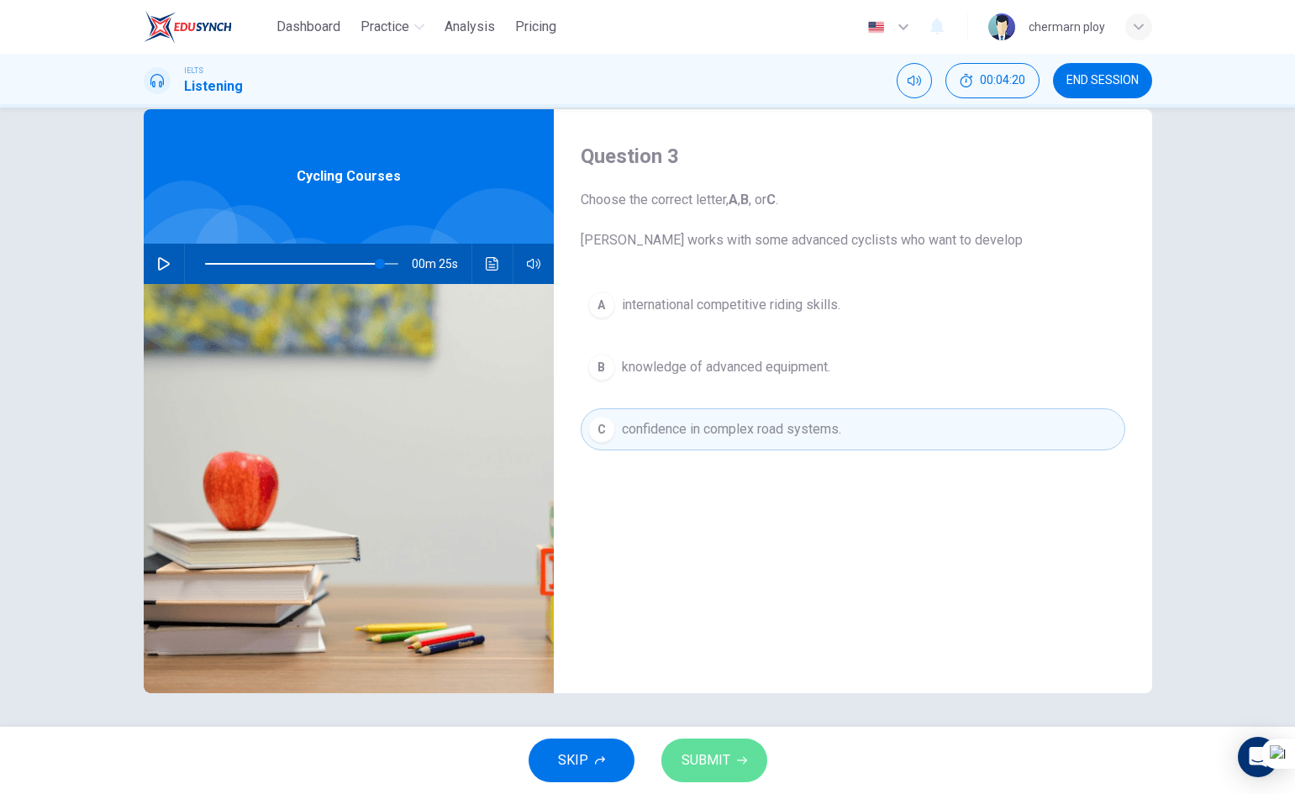
click at [730, 761] on button "SUBMIT" at bounding box center [715, 761] width 106 height 44
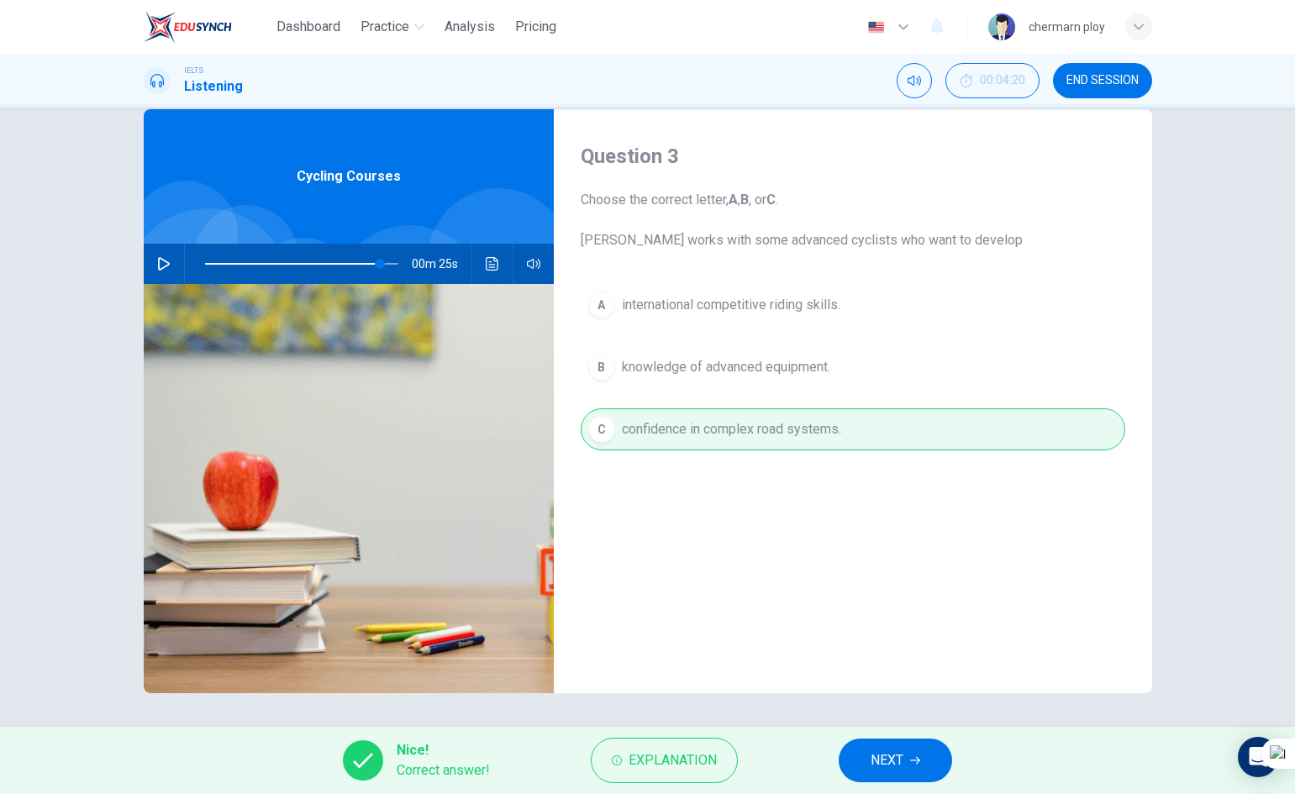
click at [871, 758] on button "NEXT" at bounding box center [895, 761] width 113 height 44
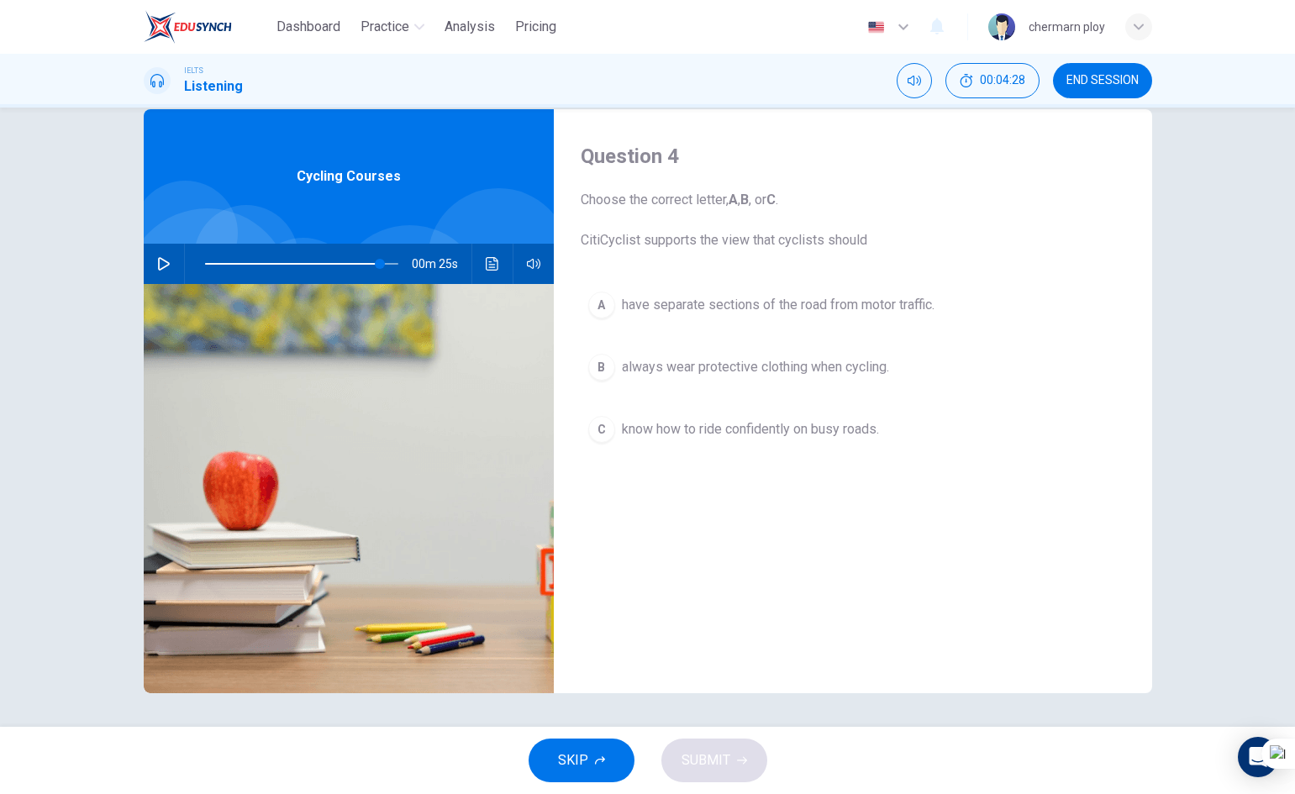
click at [742, 433] on span "know how to ride confidently on busy roads." at bounding box center [750, 429] width 257 height 20
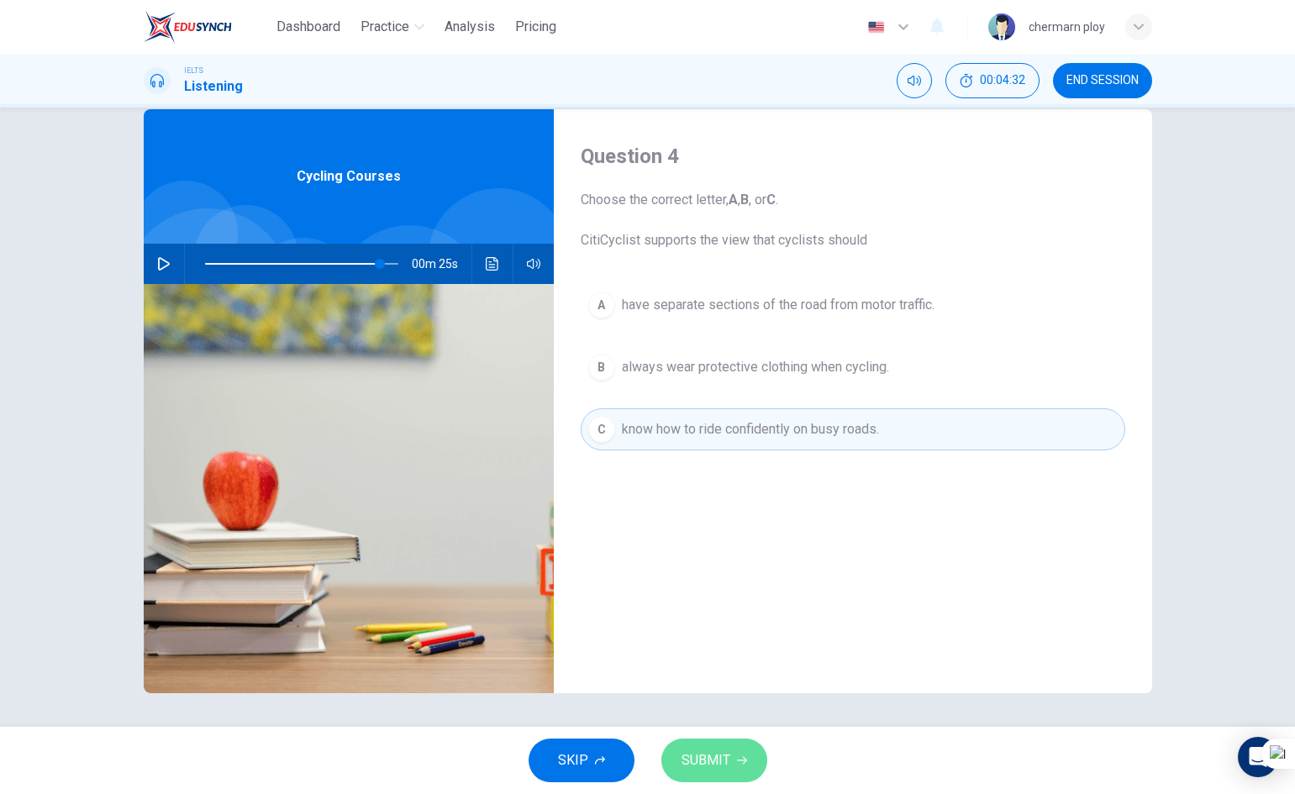
click at [705, 746] on button "SUBMIT" at bounding box center [715, 761] width 106 height 44
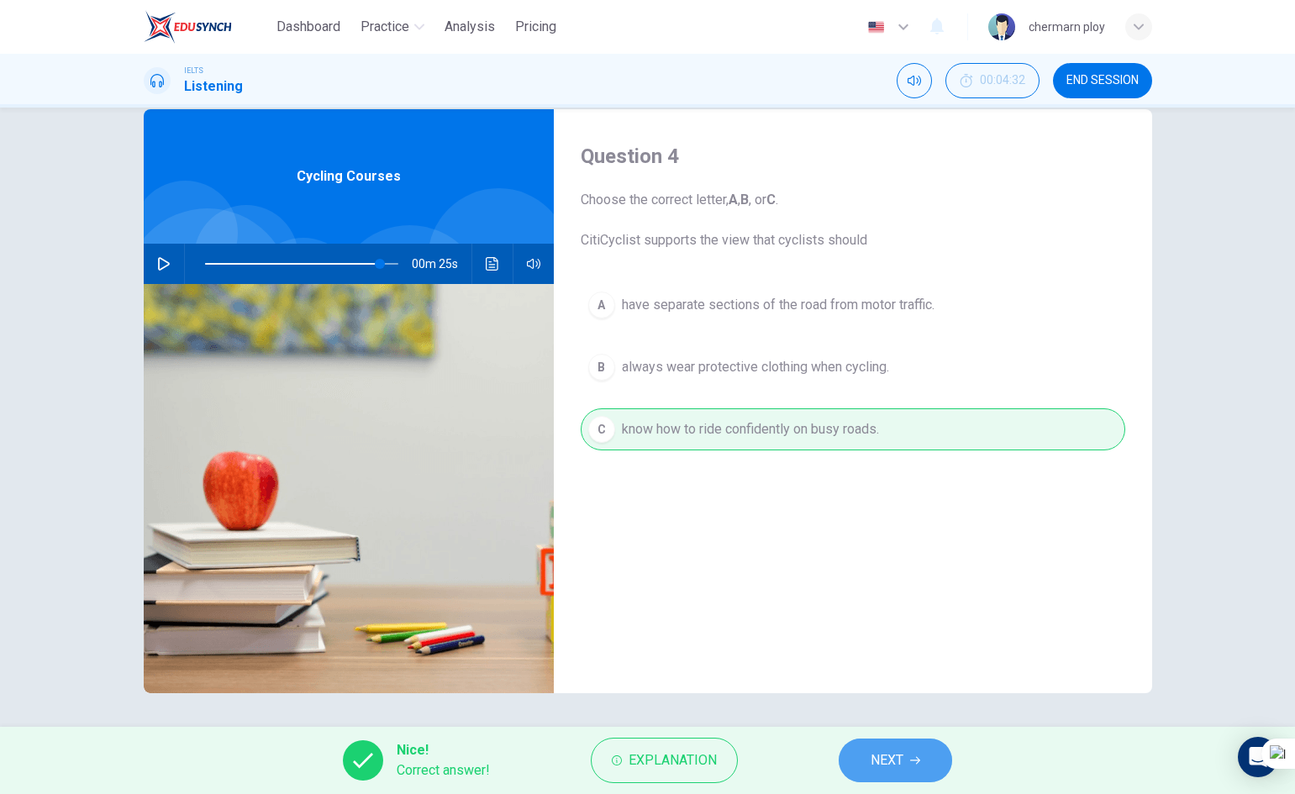
click at [897, 764] on span "NEXT" at bounding box center [887, 761] width 33 height 24
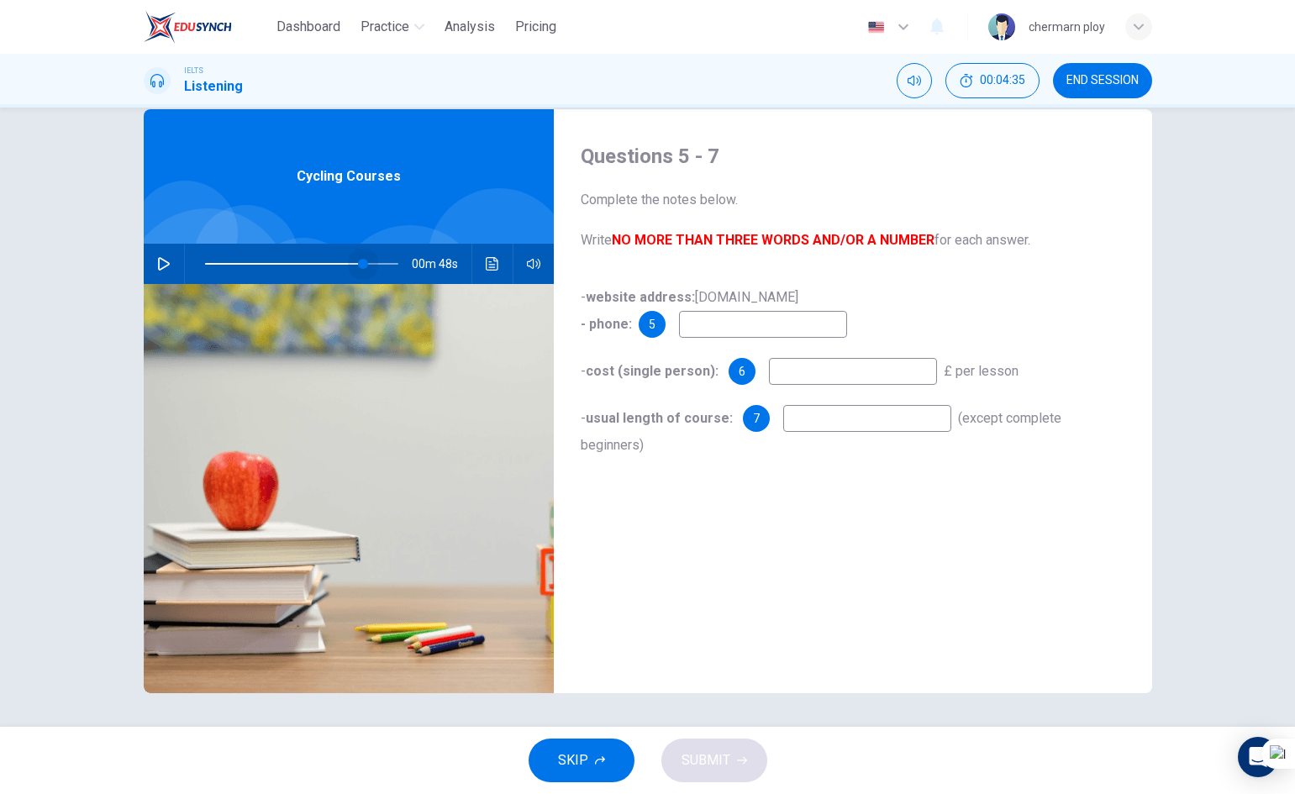
click at [359, 264] on span at bounding box center [363, 264] width 10 height 10
click at [158, 262] on icon "button" at bounding box center [164, 263] width 12 height 13
click at [163, 258] on icon "button" at bounding box center [163, 263] width 13 height 13
type input "83"
click at [767, 330] on input at bounding box center [763, 324] width 168 height 27
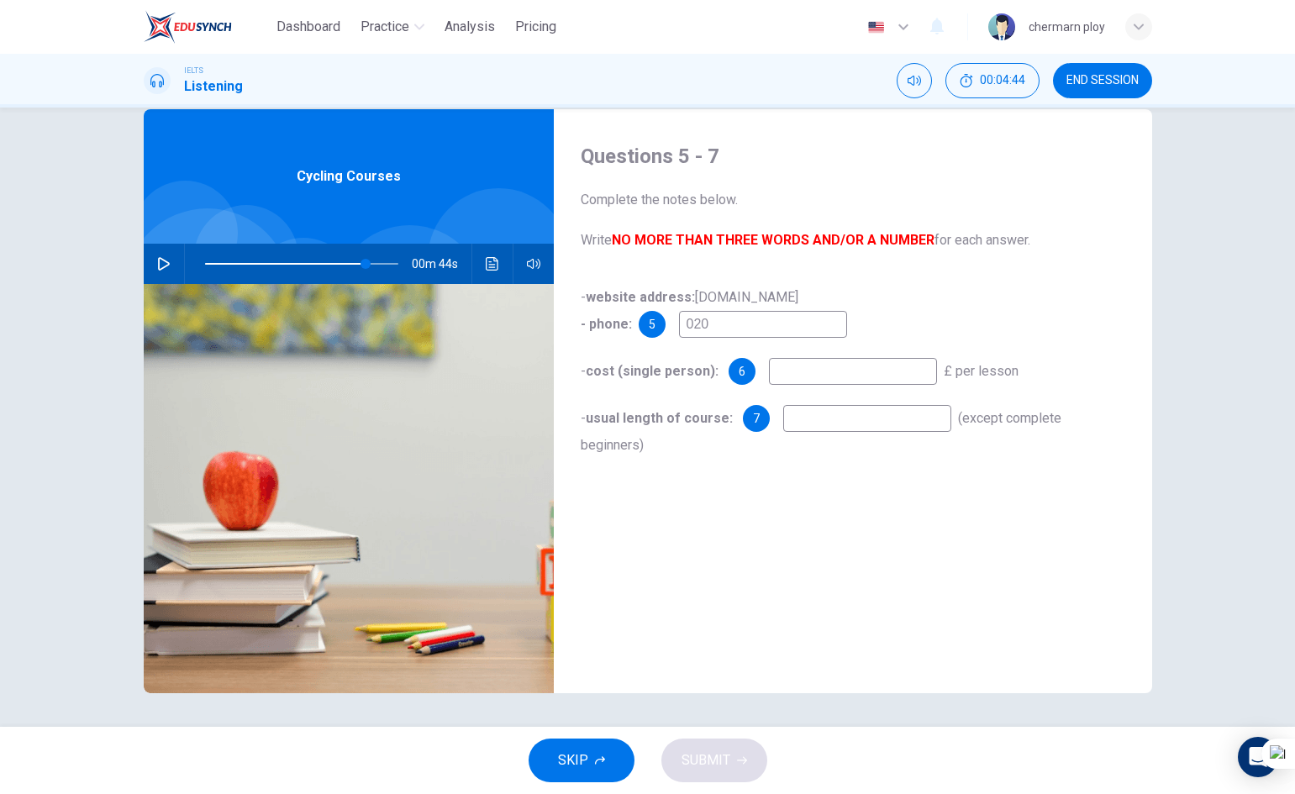
type input "020"
click at [163, 257] on button "button" at bounding box center [163, 264] width 27 height 40
click at [163, 257] on icon "button" at bounding box center [163, 263] width 13 height 13
type input "84"
click at [781, 319] on input "020" at bounding box center [763, 324] width 168 height 27
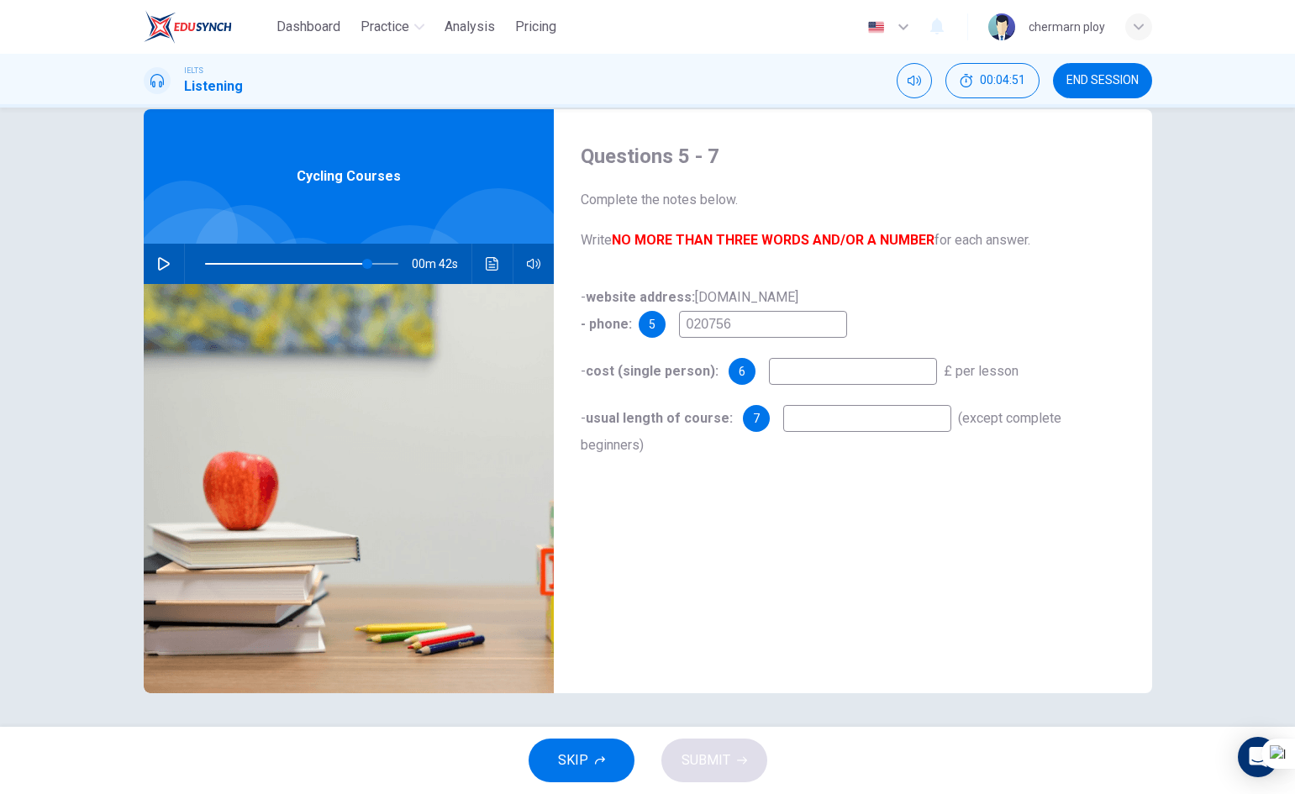
type input "0207562"
type input "84"
type input "0207562"
click at [163, 256] on button "button" at bounding box center [163, 264] width 27 height 40
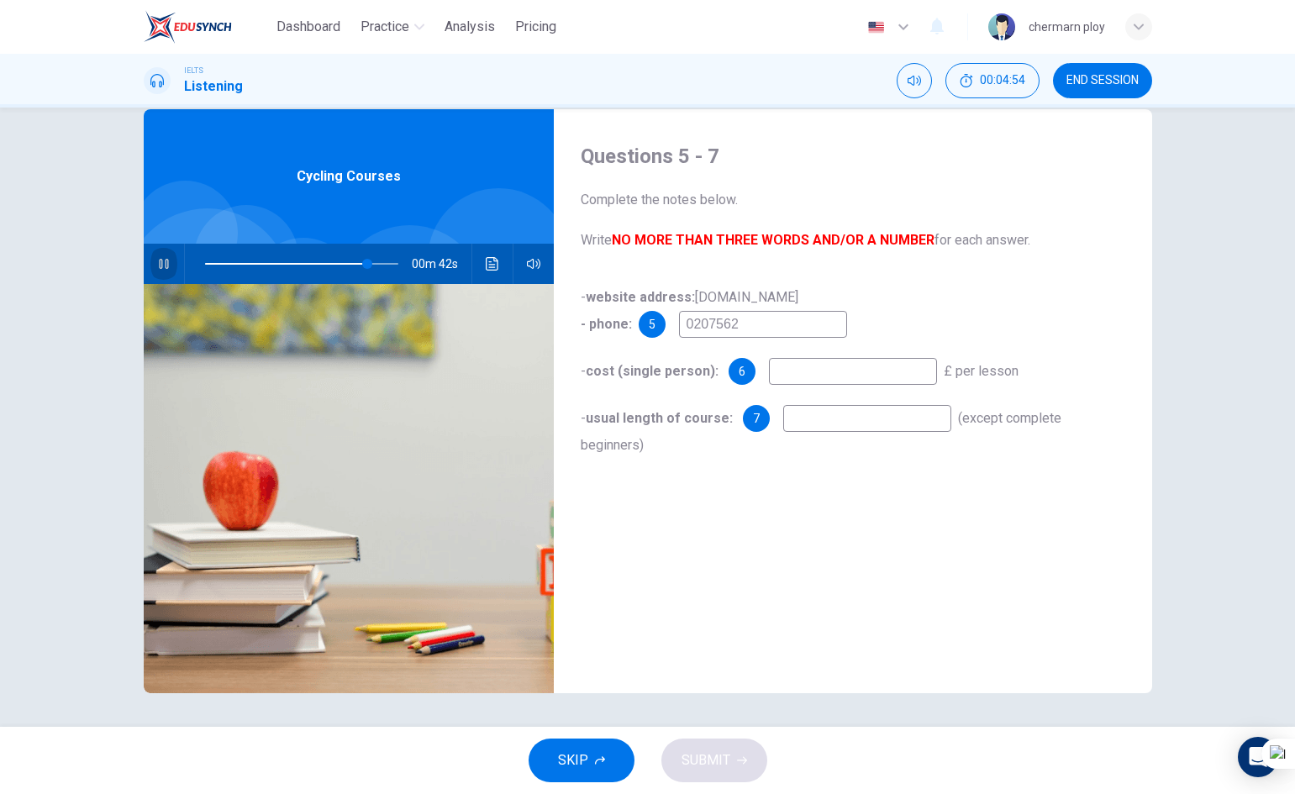
type input "84"
click at [800, 329] on input "0207562" at bounding box center [763, 324] width 168 height 27
type input "02075624028"
type input "84"
type input "02075624028"
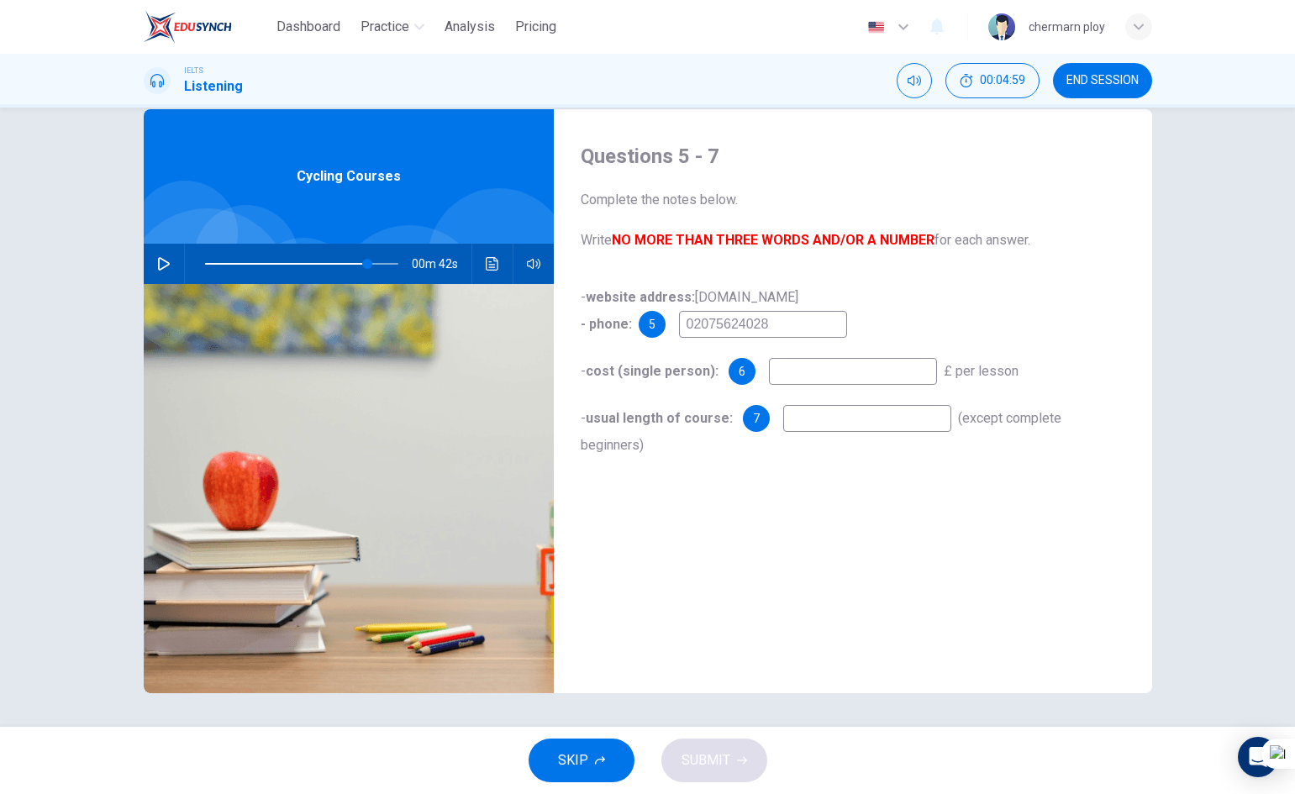
click at [168, 254] on button "button" at bounding box center [163, 264] width 27 height 40
click at [164, 252] on button "button" at bounding box center [163, 264] width 27 height 40
click at [368, 260] on span at bounding box center [373, 264] width 10 height 10
click at [150, 262] on button "button" at bounding box center [163, 264] width 27 height 40
click at [150, 263] on button "button" at bounding box center [163, 264] width 27 height 40
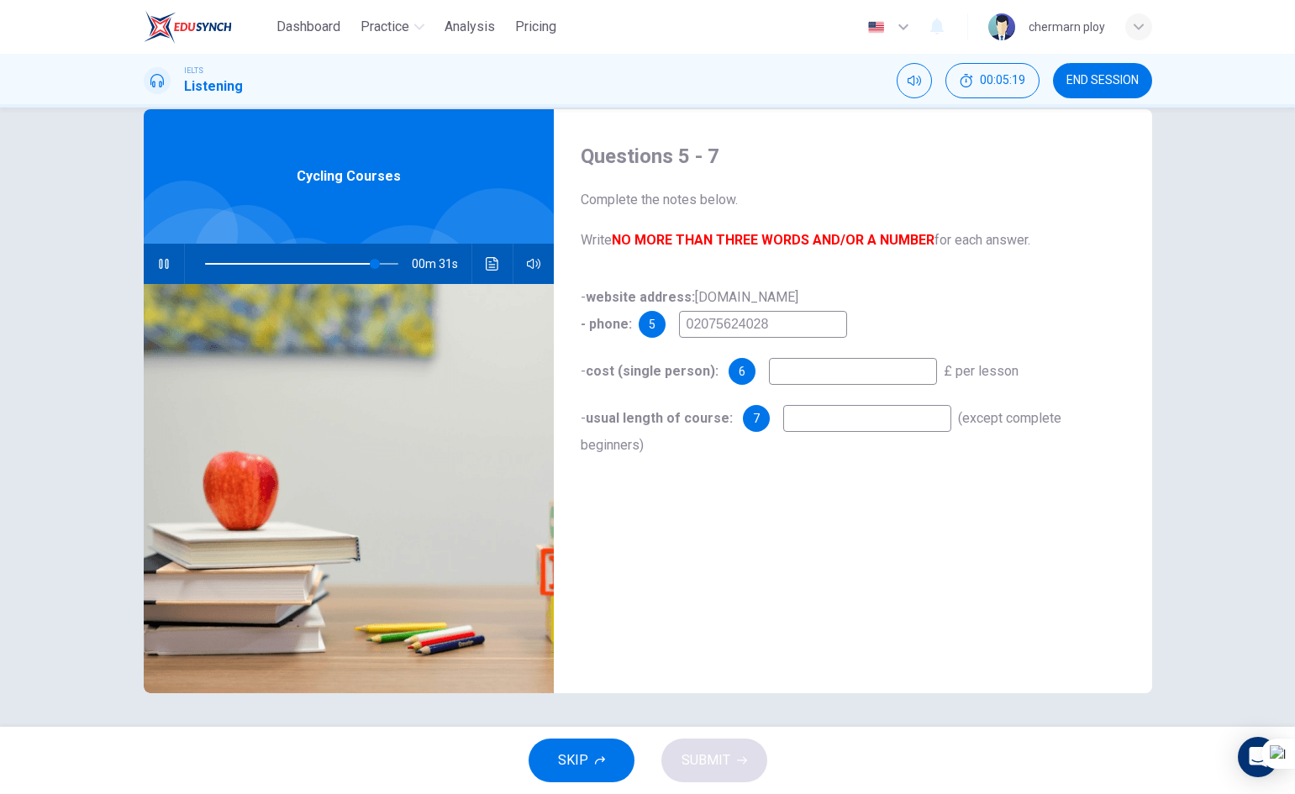
type input "88"
click at [851, 372] on input at bounding box center [853, 371] width 168 height 27
type input "27.5"
type input "88"
type input "27.5"
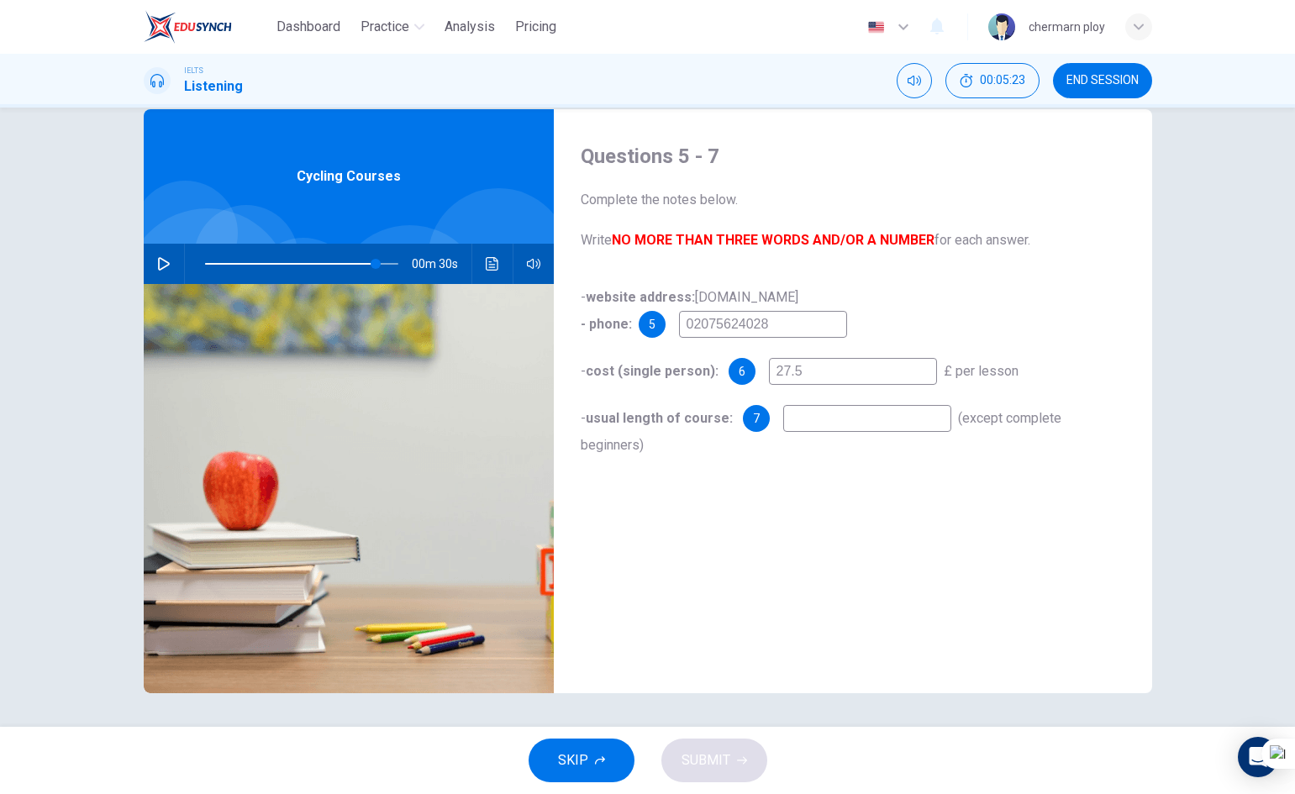
click at [157, 263] on icon "button" at bounding box center [163, 263] width 13 height 13
click at [159, 263] on icon "button" at bounding box center [163, 264] width 9 height 10
click at [157, 263] on icon "button" at bounding box center [163, 263] width 13 height 13
click at [873, 414] on input at bounding box center [867, 418] width 168 height 27
type input "98"
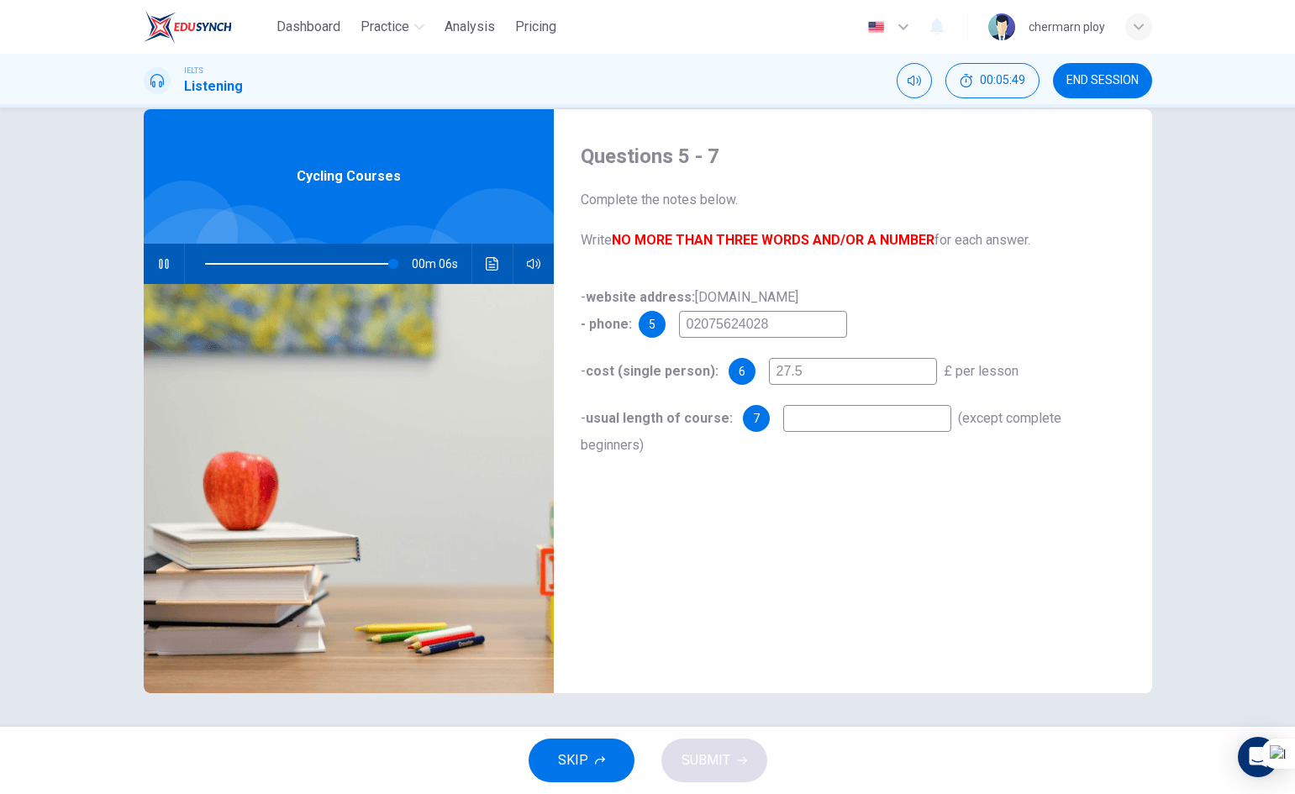
type input "3"
type input "98"
type input "3"
click at [381, 259] on span at bounding box center [384, 264] width 10 height 10
drag, startPoint x: 376, startPoint y: 258, endPoint x: 367, endPoint y: 256, distance: 9.6
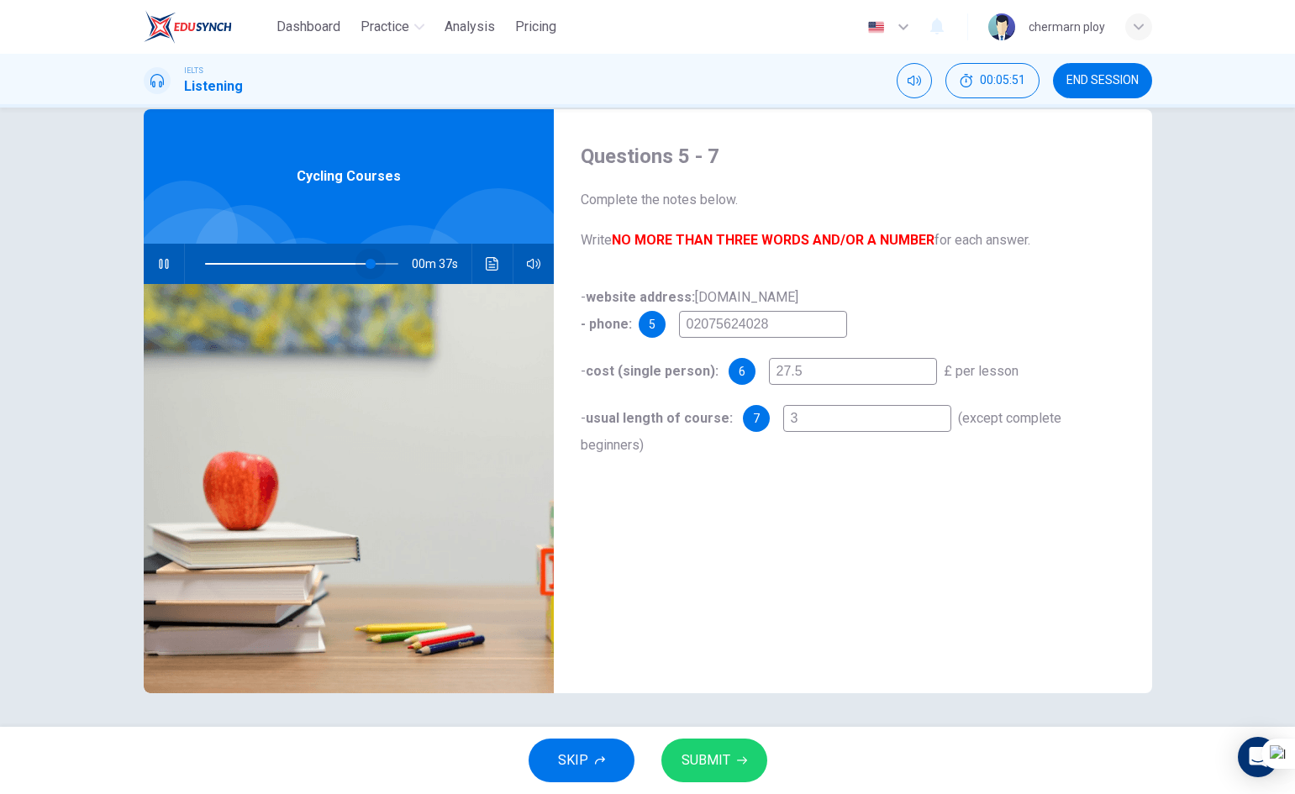
click at [367, 259] on span at bounding box center [371, 264] width 10 height 10
click at [690, 756] on span "SUBMIT" at bounding box center [706, 761] width 49 height 24
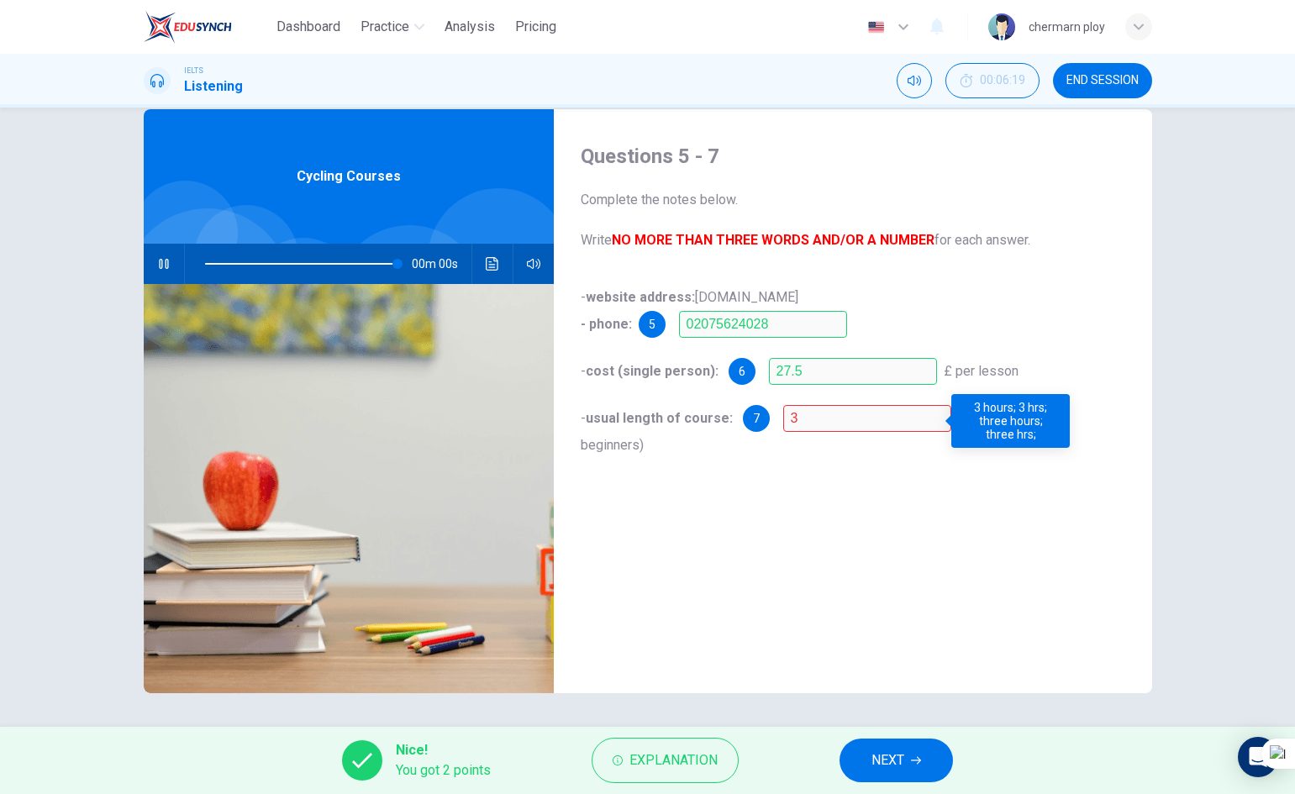
type input "0"
click at [880, 766] on span "NEXT" at bounding box center [888, 761] width 33 height 24
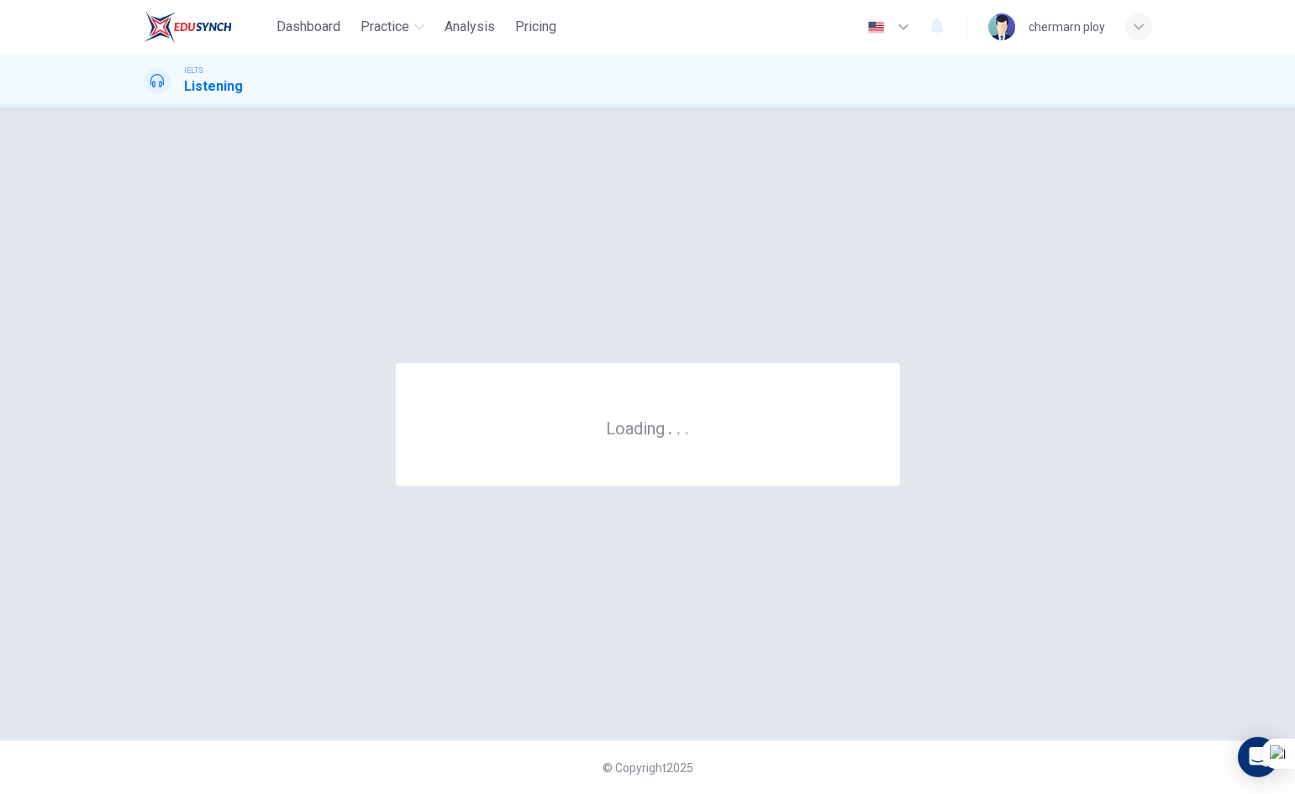
scroll to position [0, 0]
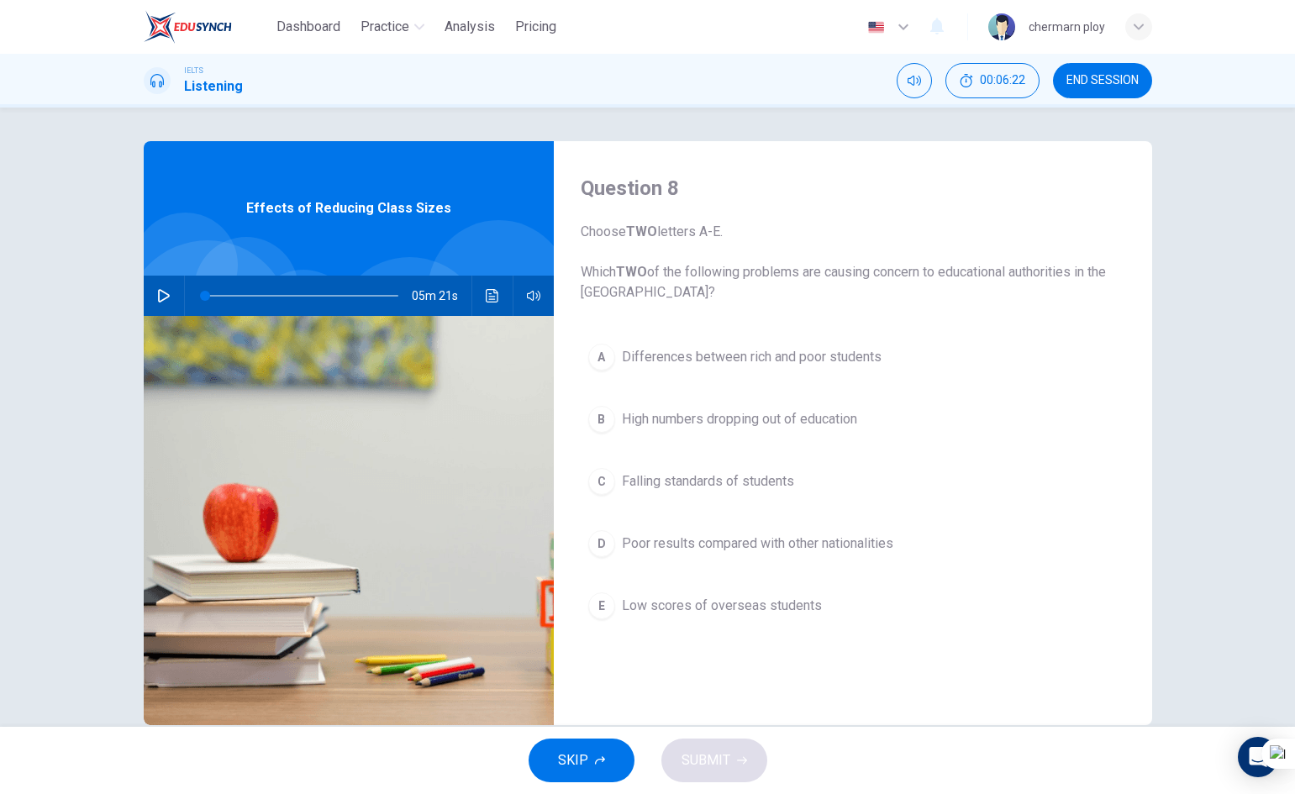
click at [161, 304] on button "button" at bounding box center [163, 296] width 27 height 40
drag, startPoint x: 203, startPoint y: 287, endPoint x: 174, endPoint y: 294, distance: 29.6
click at [175, 294] on div "05m 17s" at bounding box center [349, 296] width 410 height 40
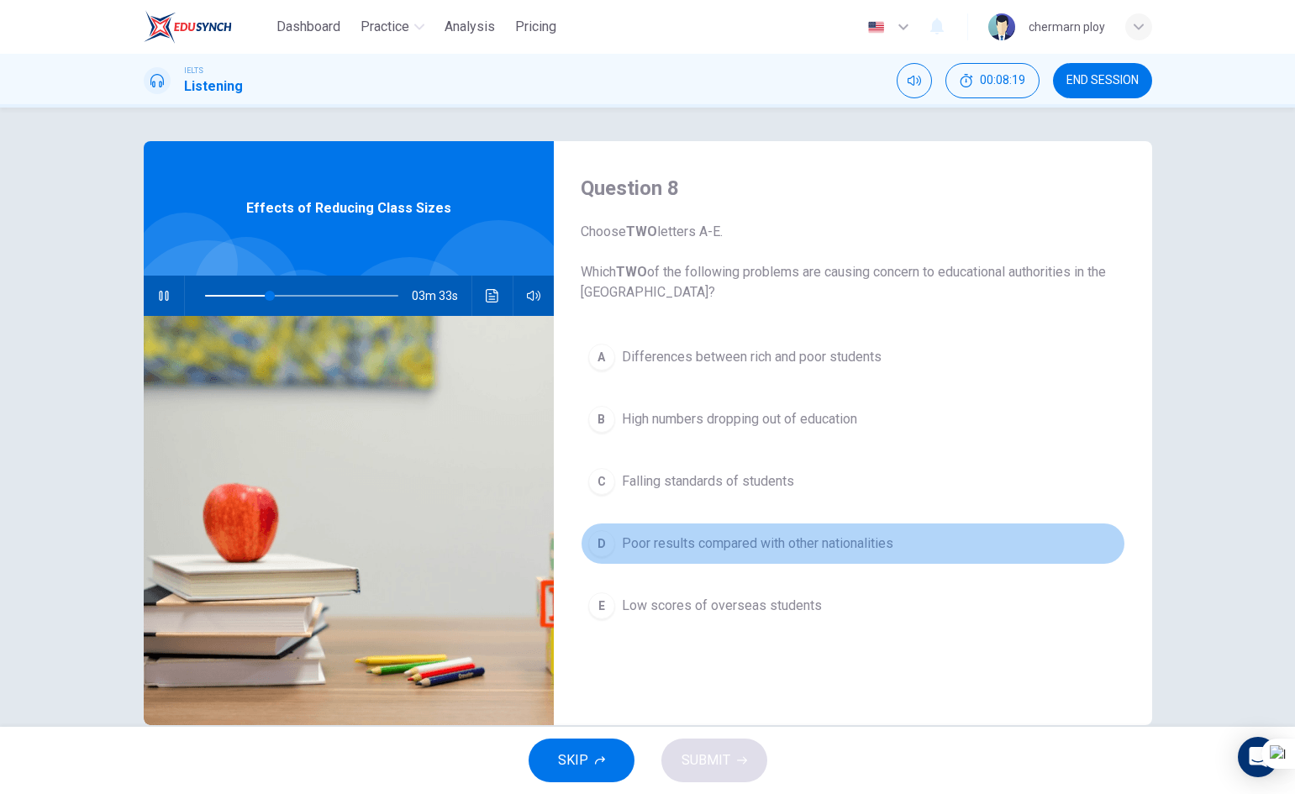
click at [598, 548] on div "D" at bounding box center [601, 543] width 27 height 27
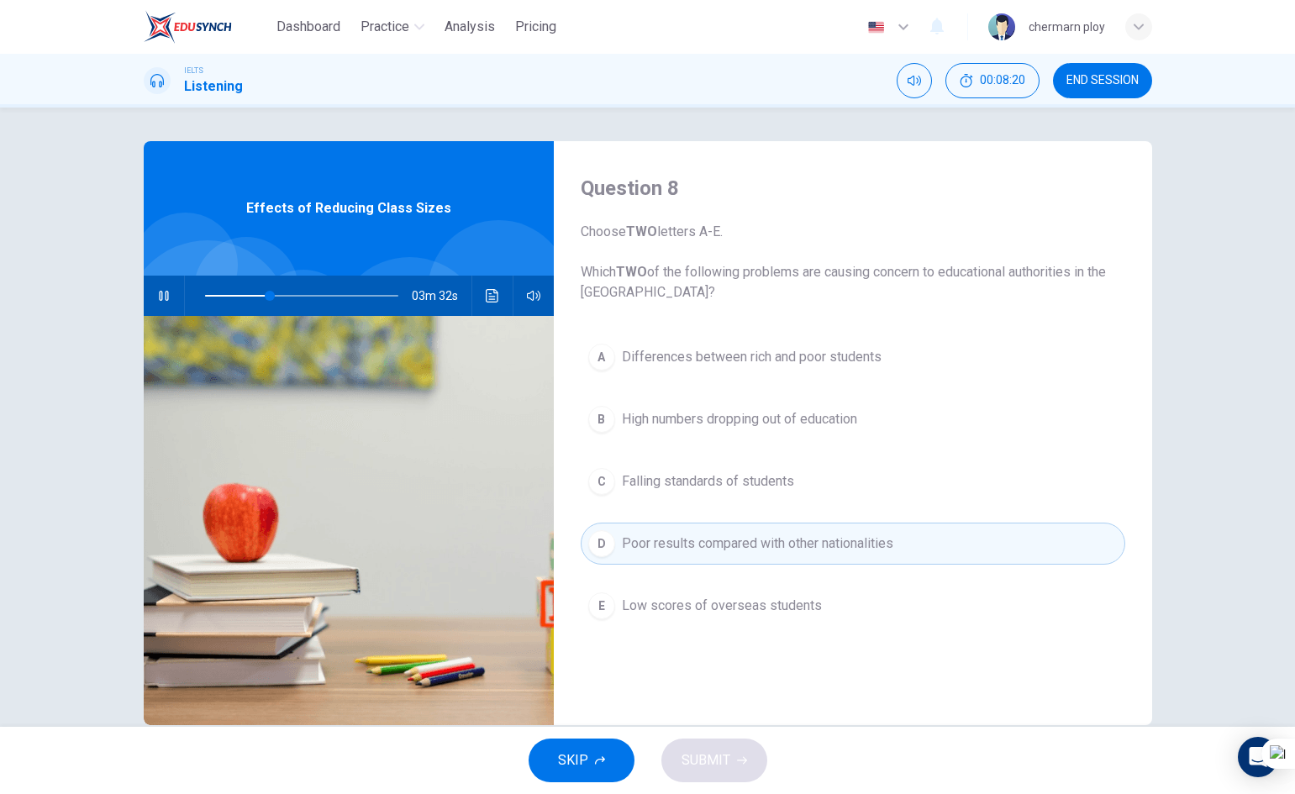
click at [905, 469] on button "C Falling standards of students" at bounding box center [853, 482] width 545 height 42
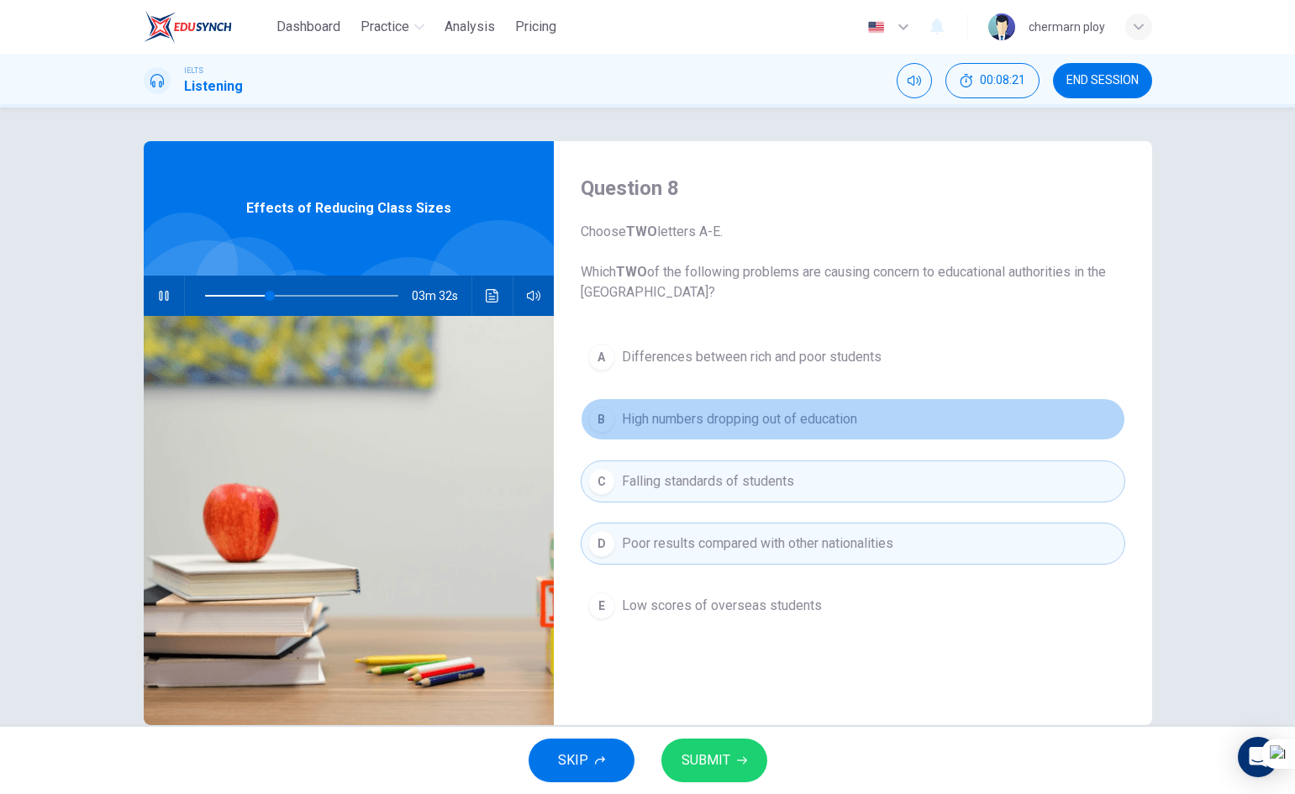
click at [893, 434] on button "B High numbers dropping out of education" at bounding box center [853, 419] width 545 height 42
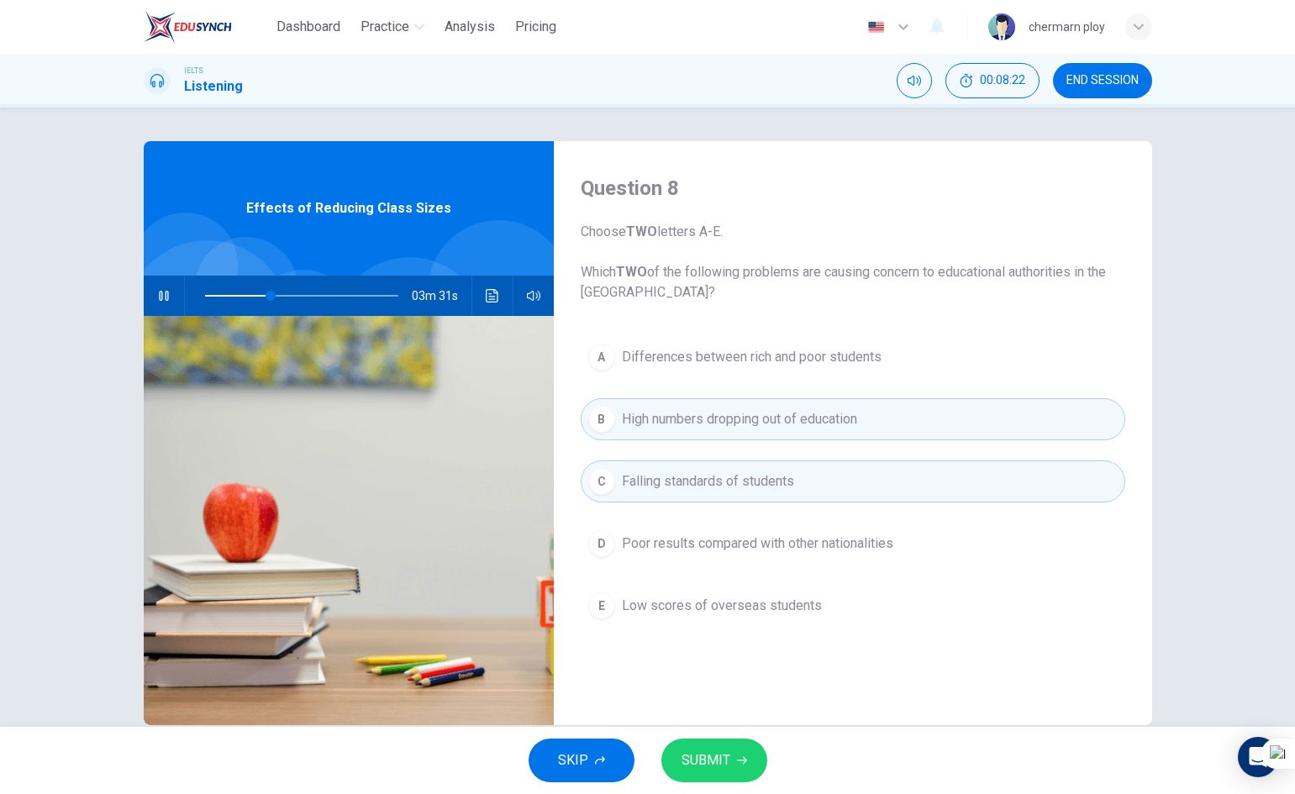
click at [869, 541] on span "Poor results compared with other nationalities" at bounding box center [758, 544] width 272 height 20
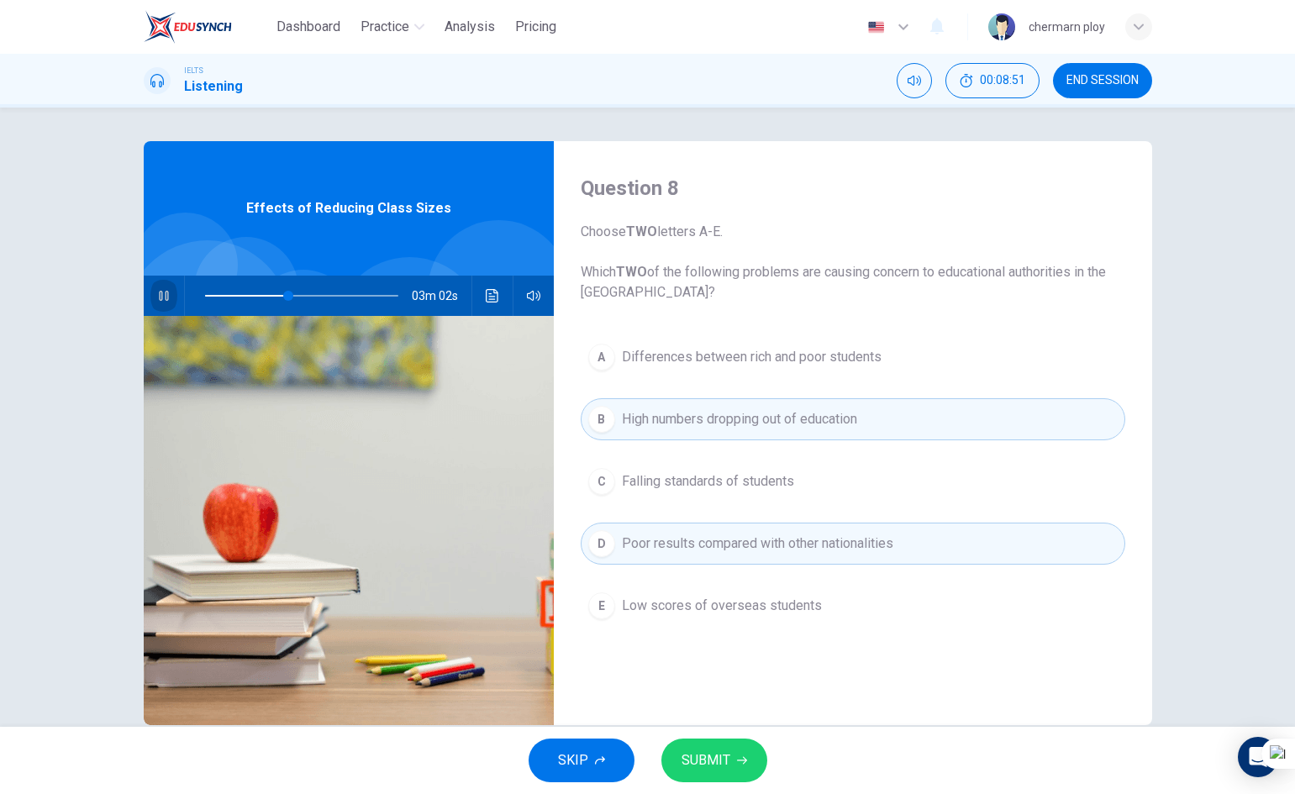
click at [161, 292] on icon "button" at bounding box center [163, 296] width 9 height 10
click at [877, 471] on button "C Falling standards of students" at bounding box center [853, 482] width 545 height 42
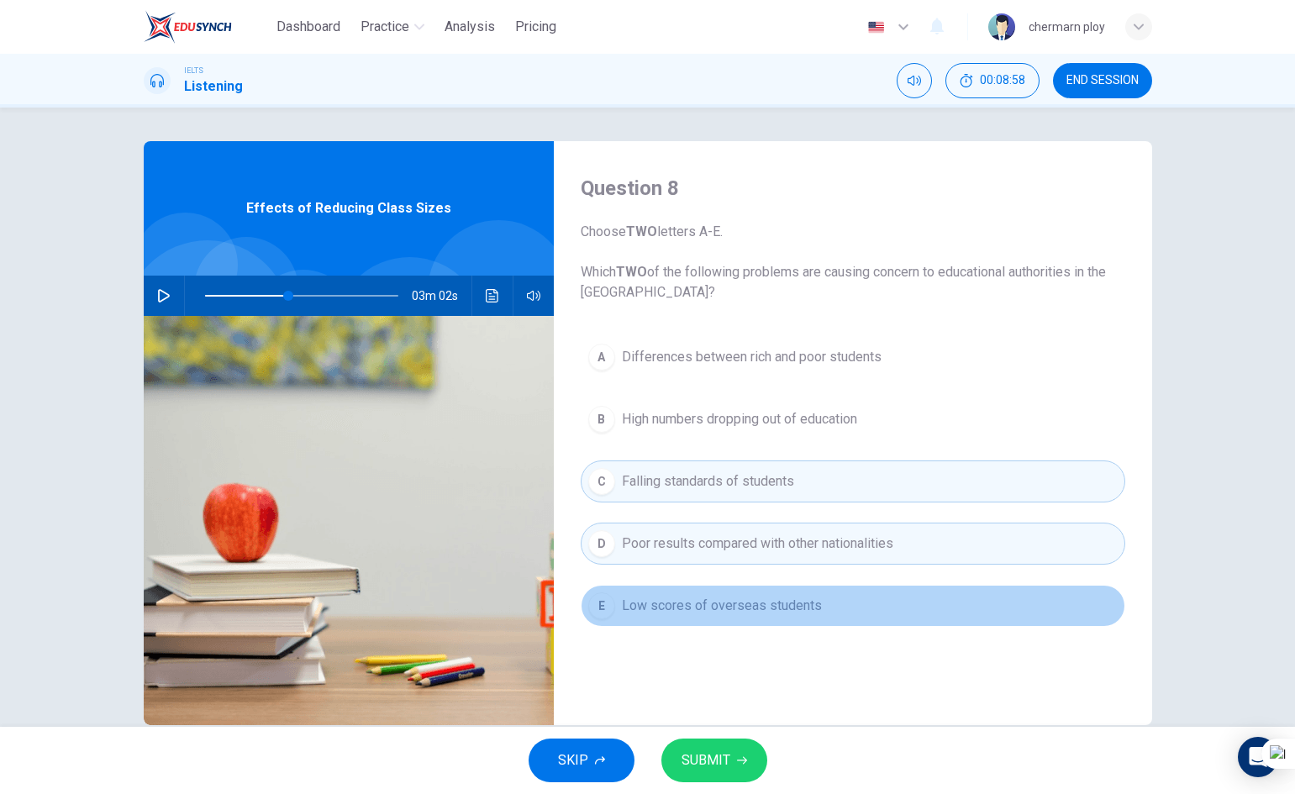
click at [822, 586] on button "E Low scores of overseas students" at bounding box center [853, 606] width 545 height 42
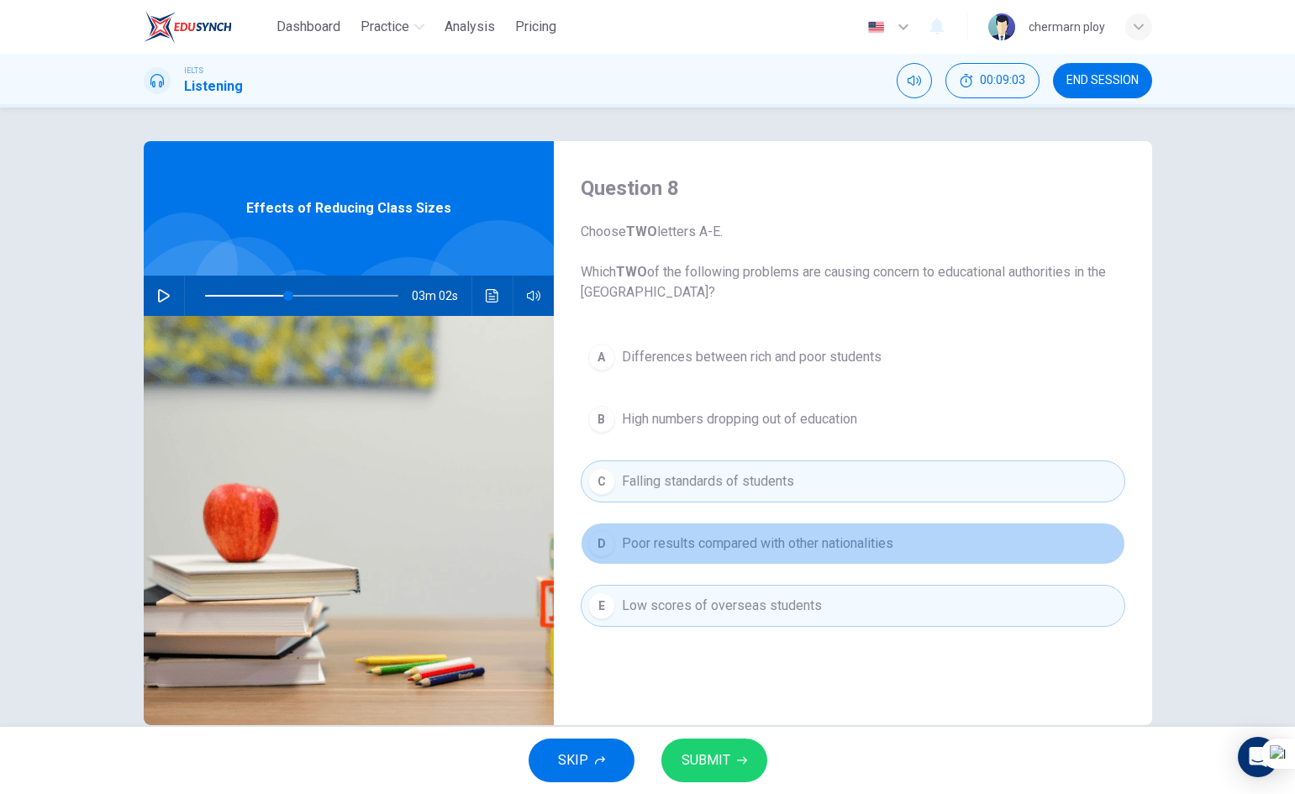
click at [819, 543] on span "Poor results compared with other nationalities" at bounding box center [758, 544] width 272 height 20
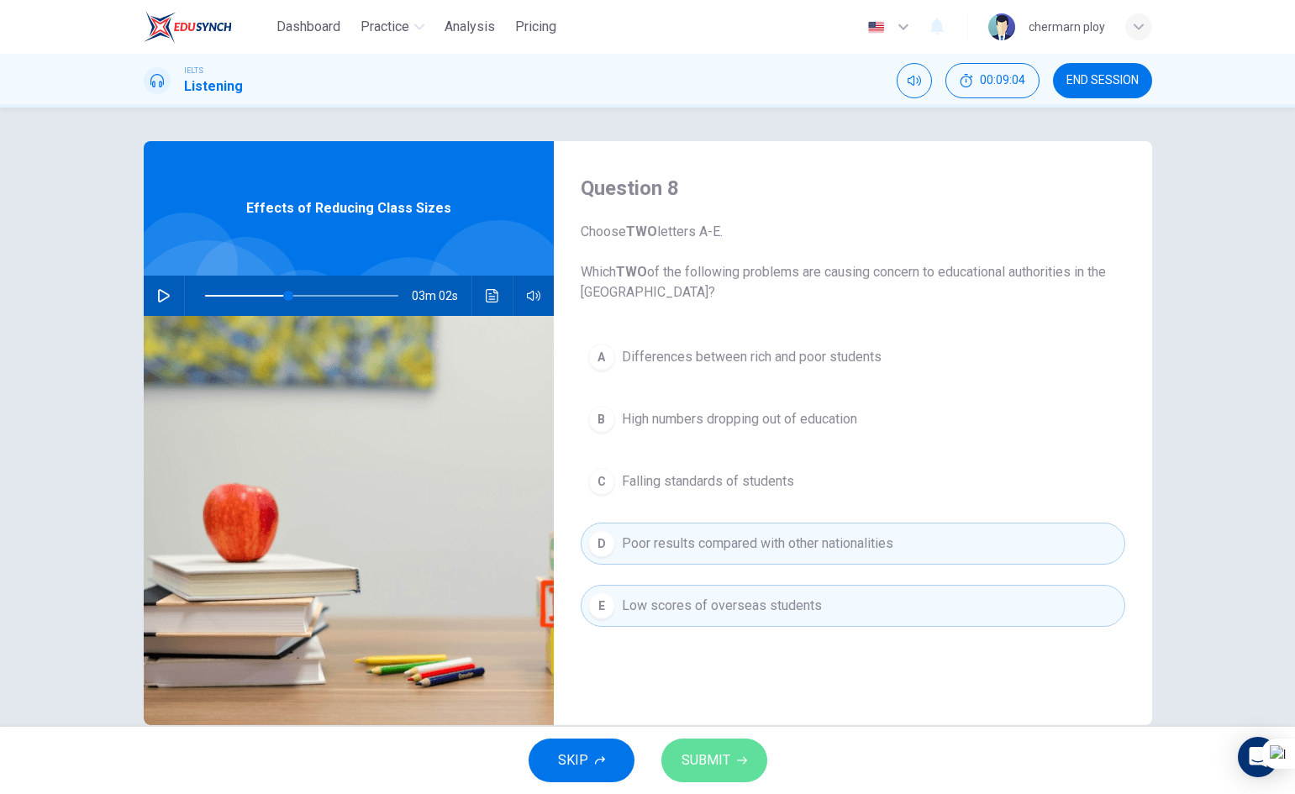
click at [715, 746] on button "SUBMIT" at bounding box center [715, 761] width 106 height 44
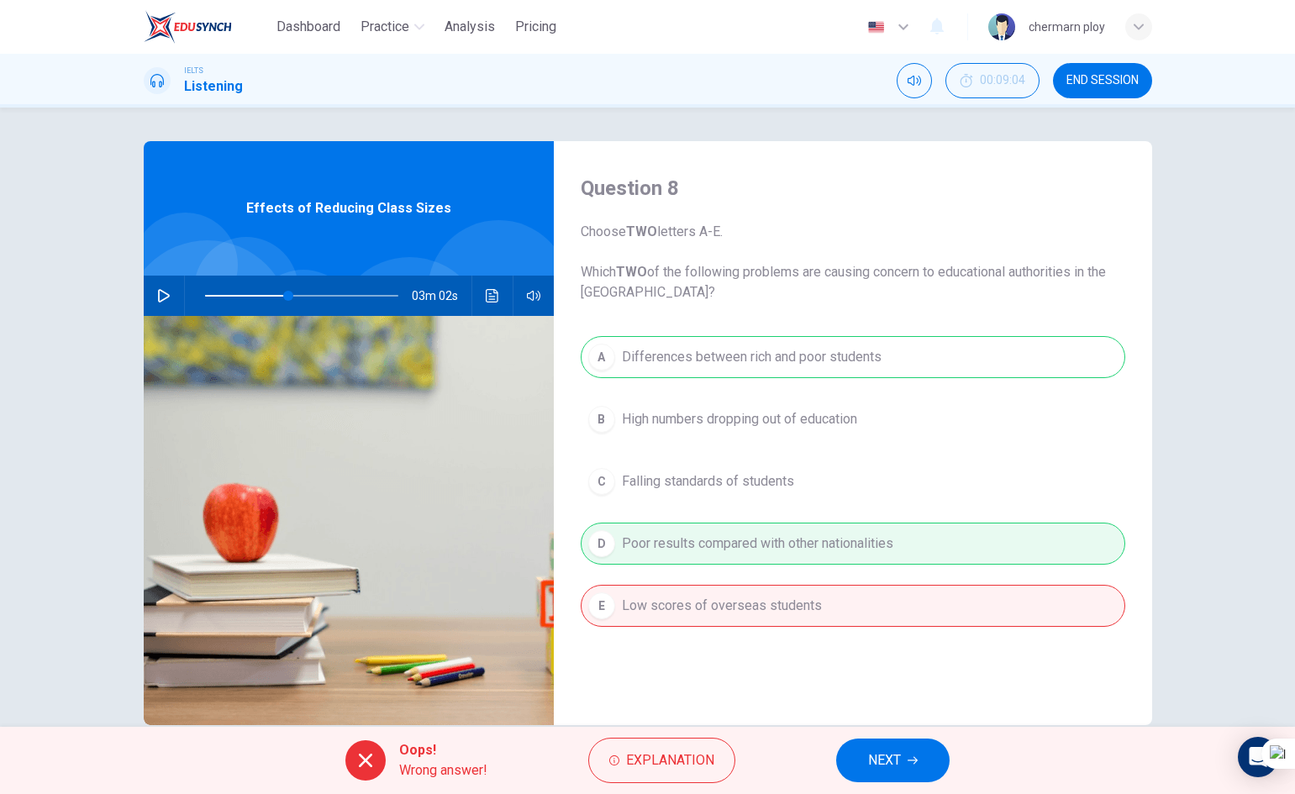
click at [897, 761] on span "NEXT" at bounding box center [884, 761] width 33 height 24
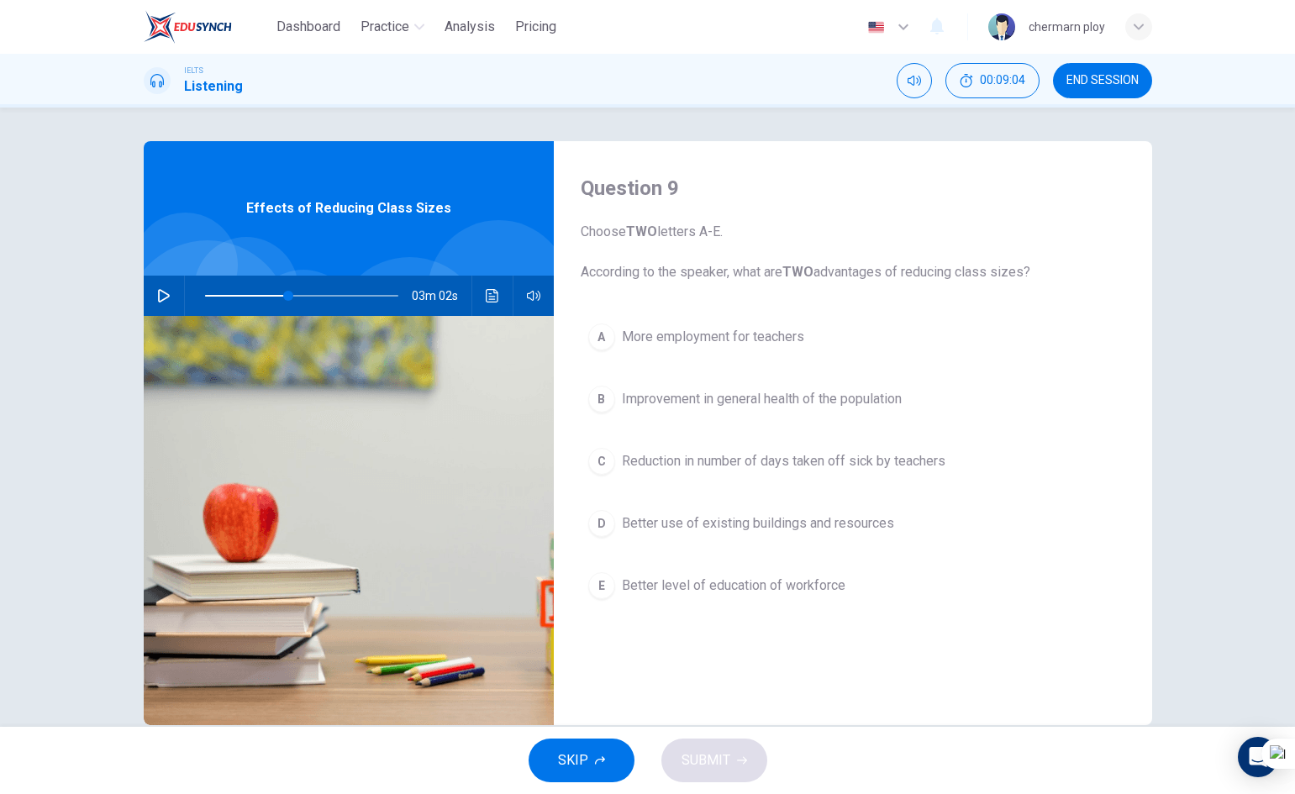
click at [150, 289] on button "button" at bounding box center [163, 296] width 27 height 40
click at [873, 319] on button "A More employment for teachers" at bounding box center [853, 337] width 545 height 42
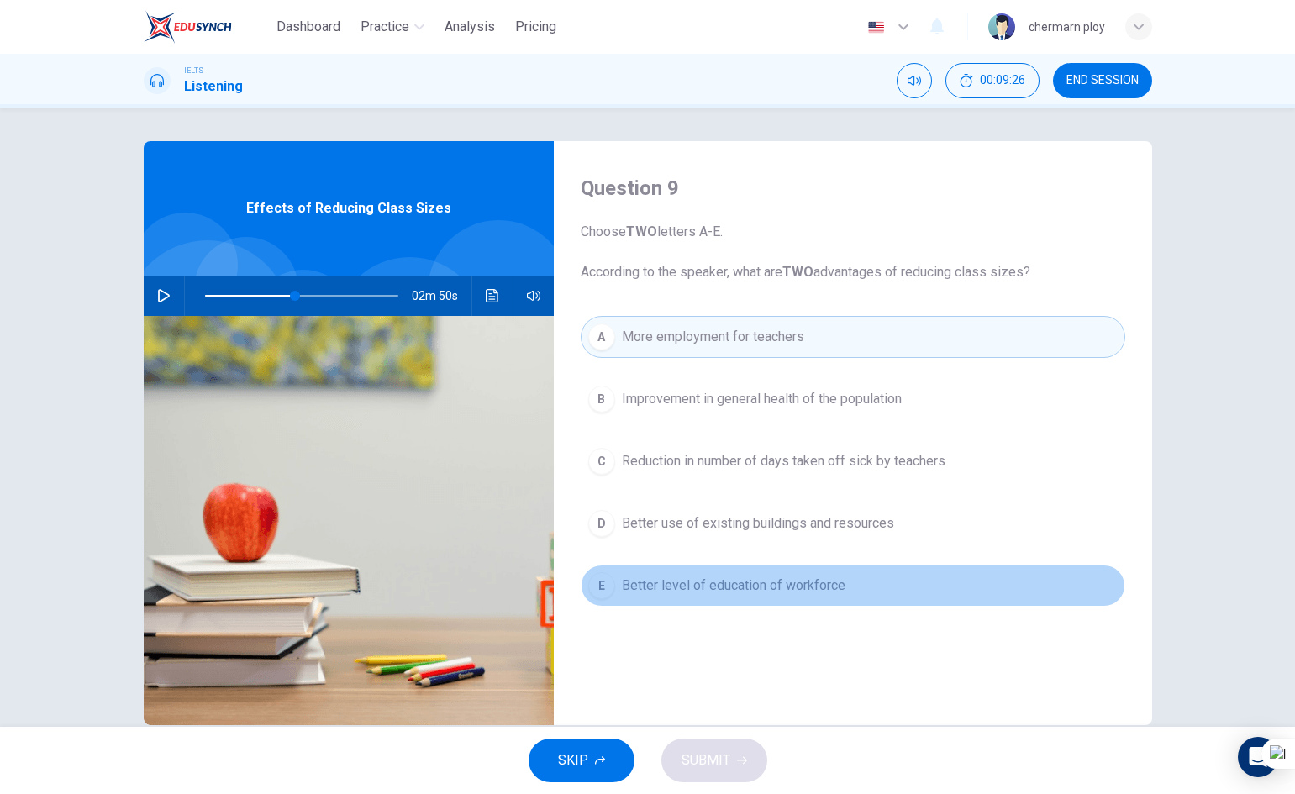
click at [867, 586] on button "E Better level of education of workforce" at bounding box center [853, 586] width 545 height 42
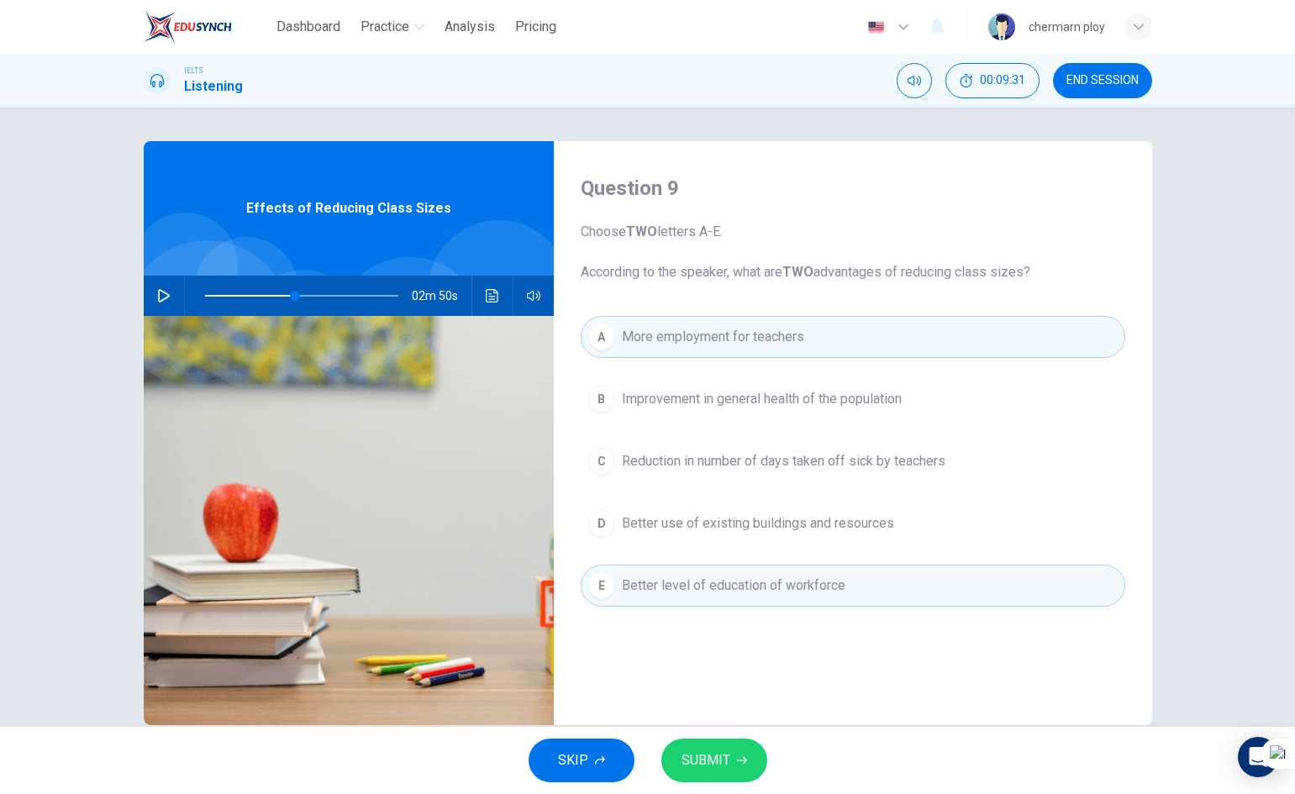
click at [734, 754] on button "SUBMIT" at bounding box center [715, 761] width 106 height 44
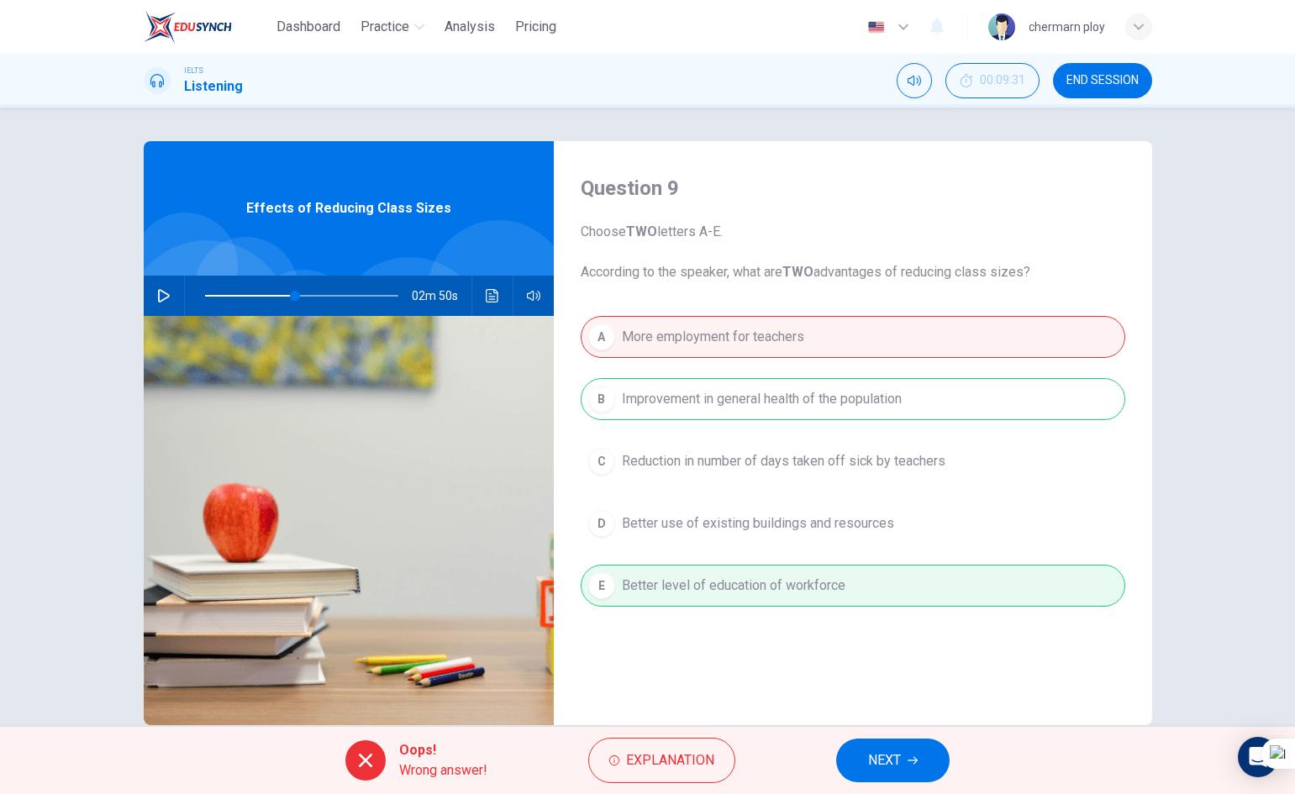
click at [901, 769] on span "NEXT" at bounding box center [884, 761] width 33 height 24
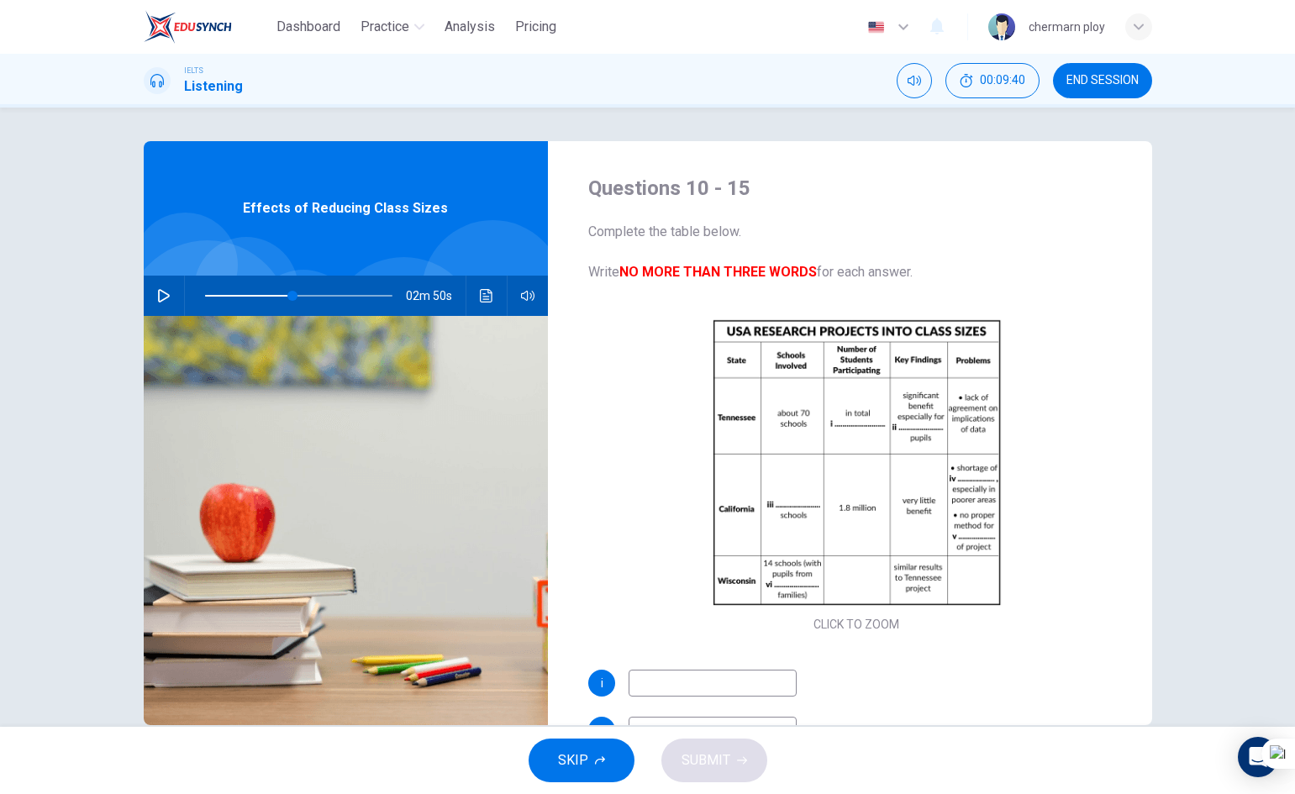
click at [157, 300] on icon "button" at bounding box center [163, 295] width 13 height 13
click at [282, 295] on span at bounding box center [286, 296] width 10 height 10
click at [644, 683] on input at bounding box center [713, 683] width 168 height 27
click at [160, 292] on icon "button" at bounding box center [163, 295] width 13 height 13
type input "48"
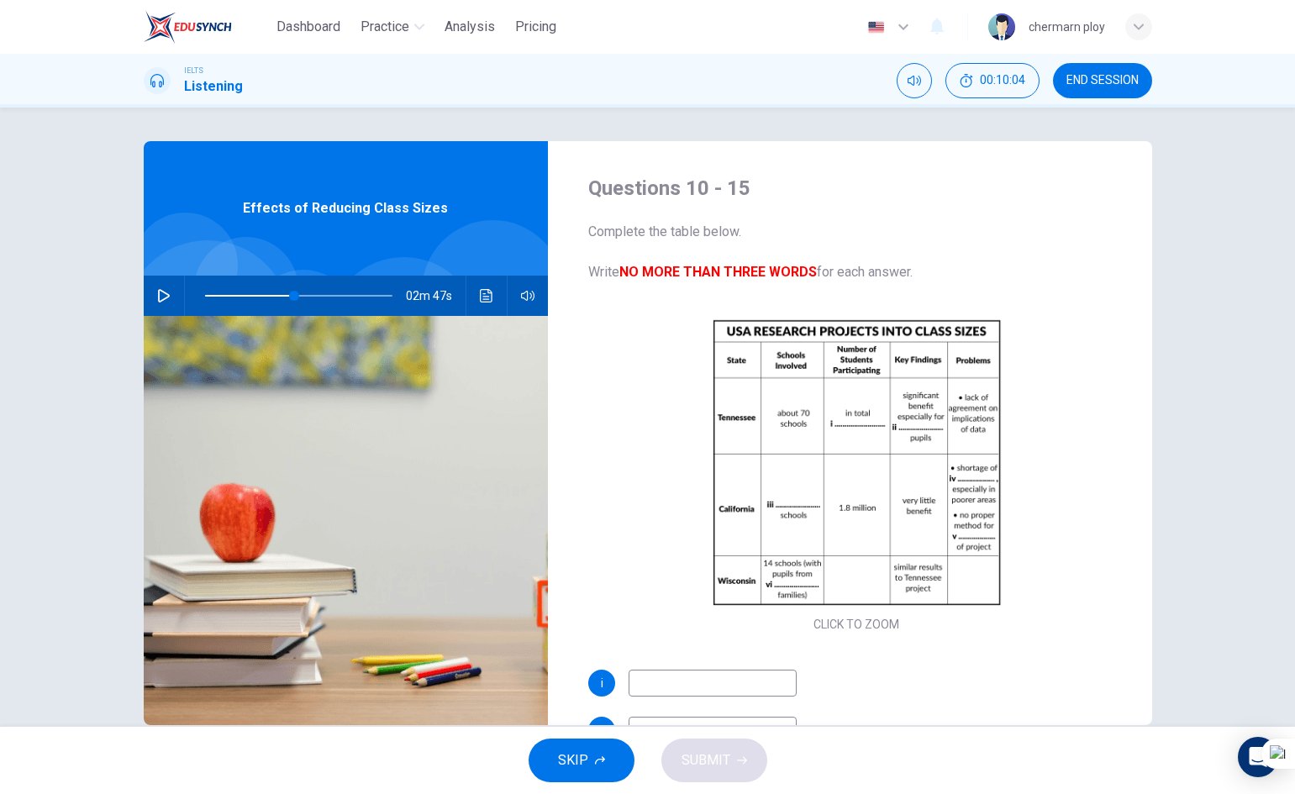
click at [721, 691] on input at bounding box center [713, 683] width 168 height 27
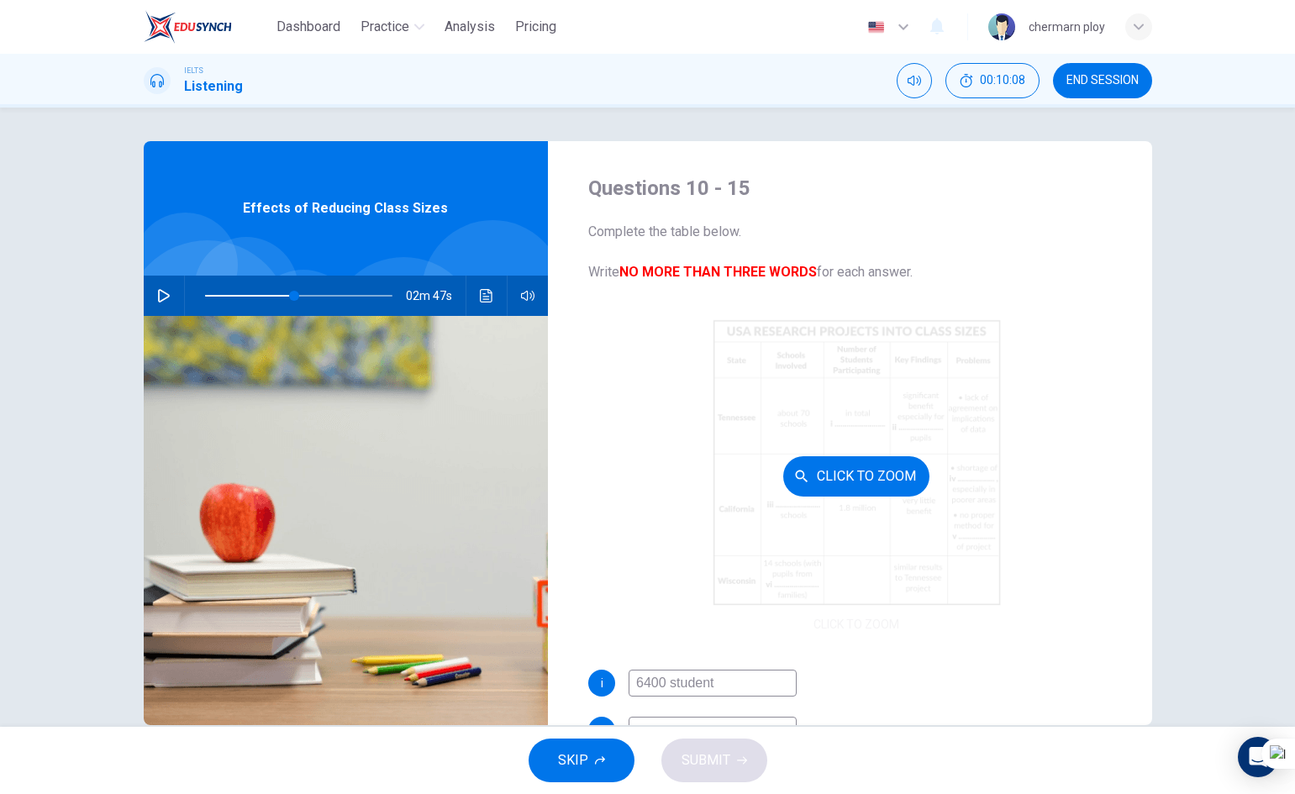
type input "6400 students"
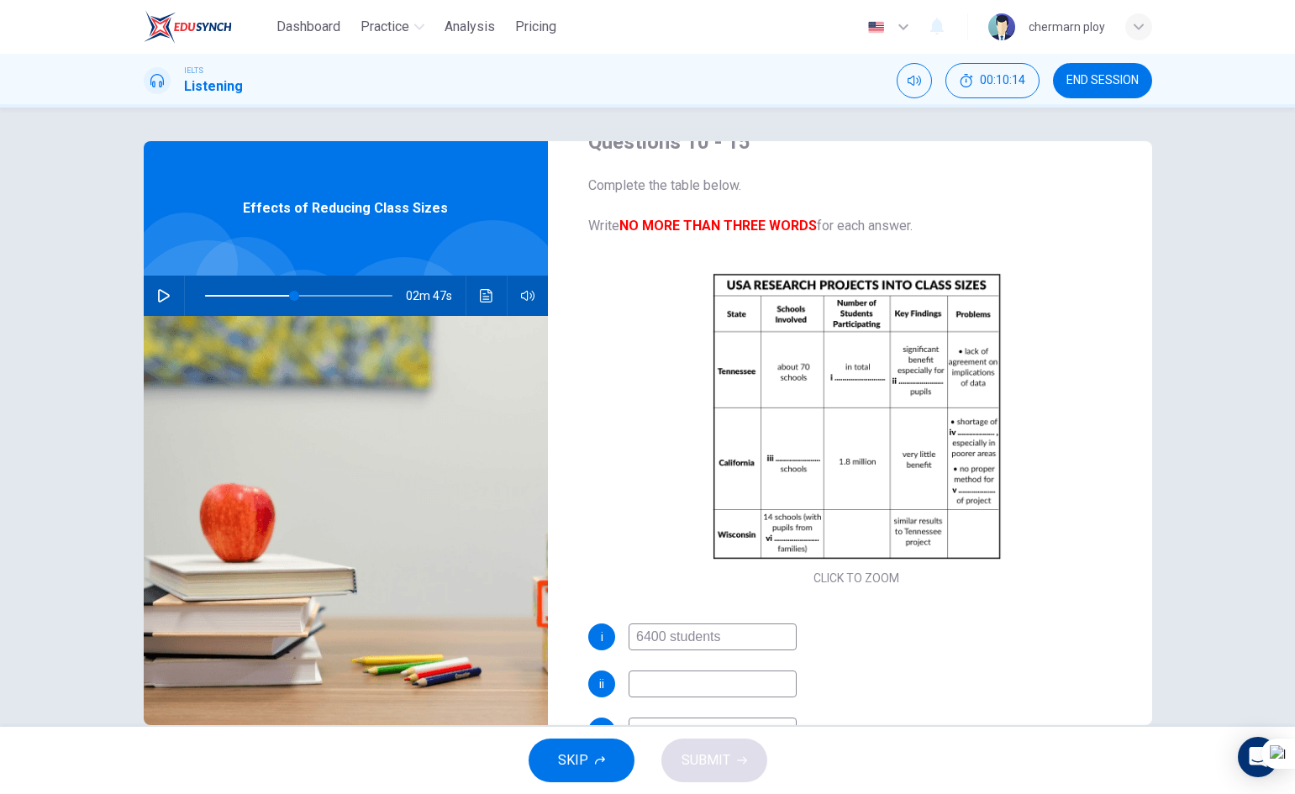
scroll to position [84, 0]
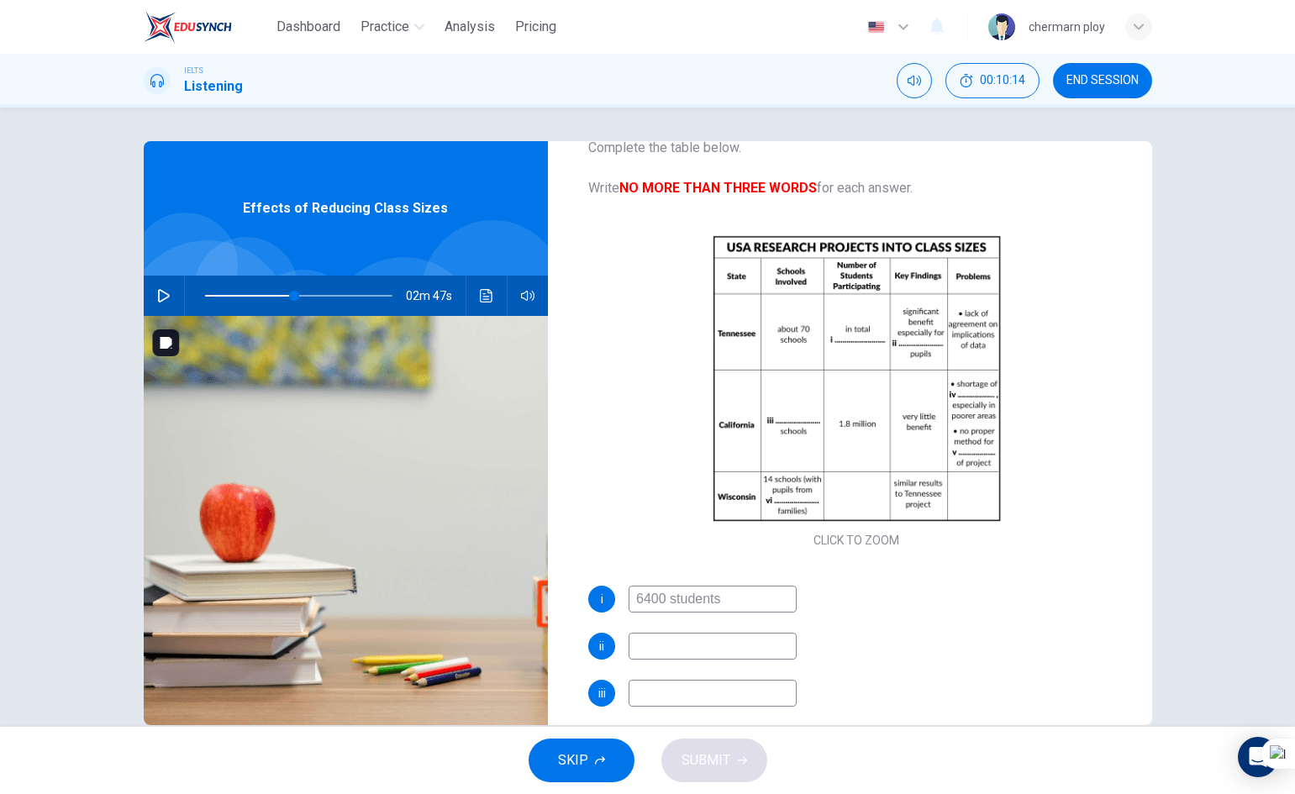
type input "48"
type input "6400 students"
click at [157, 298] on icon "button" at bounding box center [163, 295] width 13 height 13
click at [712, 657] on input at bounding box center [713, 646] width 168 height 27
click at [157, 292] on icon "button" at bounding box center [163, 295] width 13 height 13
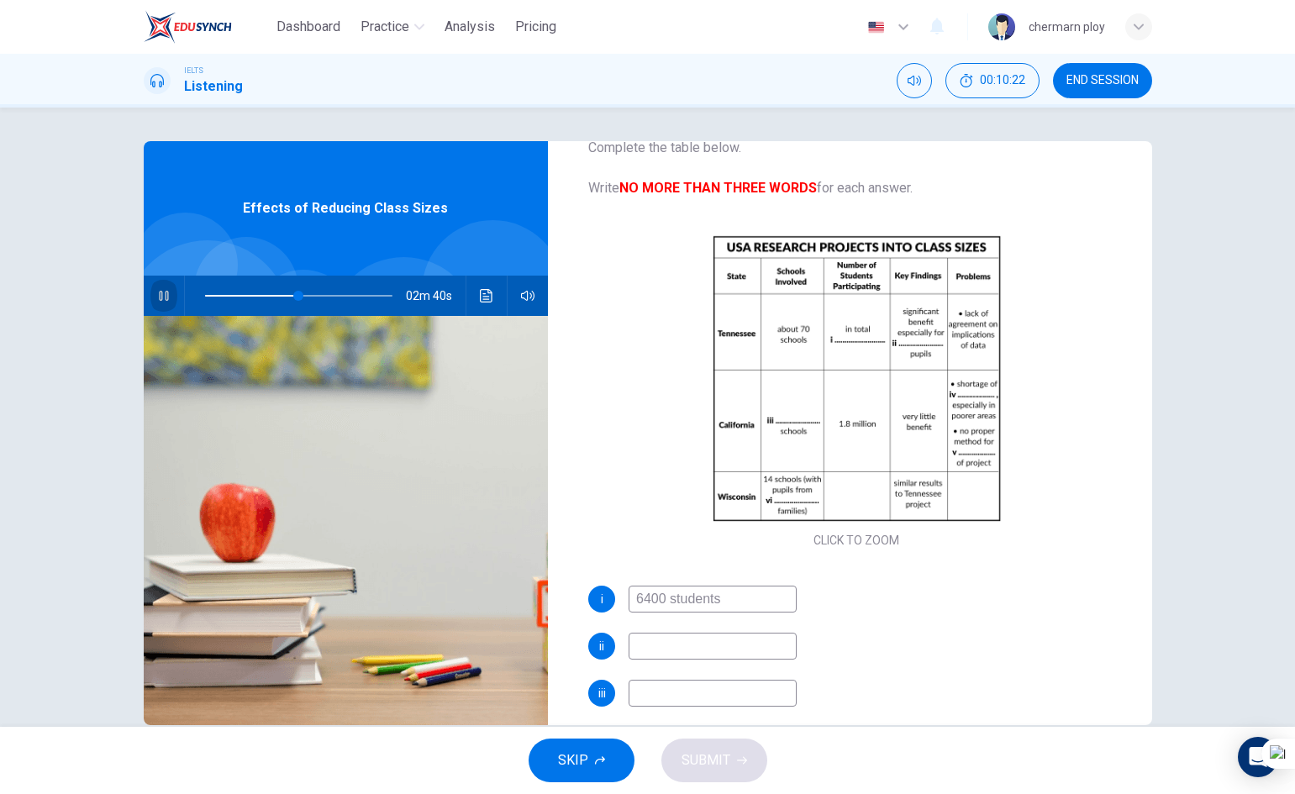
type input "50"
click at [644, 606] on input "6400 students" at bounding box center [713, 599] width 168 height 27
type input "12000 students"
click at [153, 305] on button "button" at bounding box center [163, 296] width 27 height 40
click at [680, 646] on input at bounding box center [713, 646] width 168 height 27
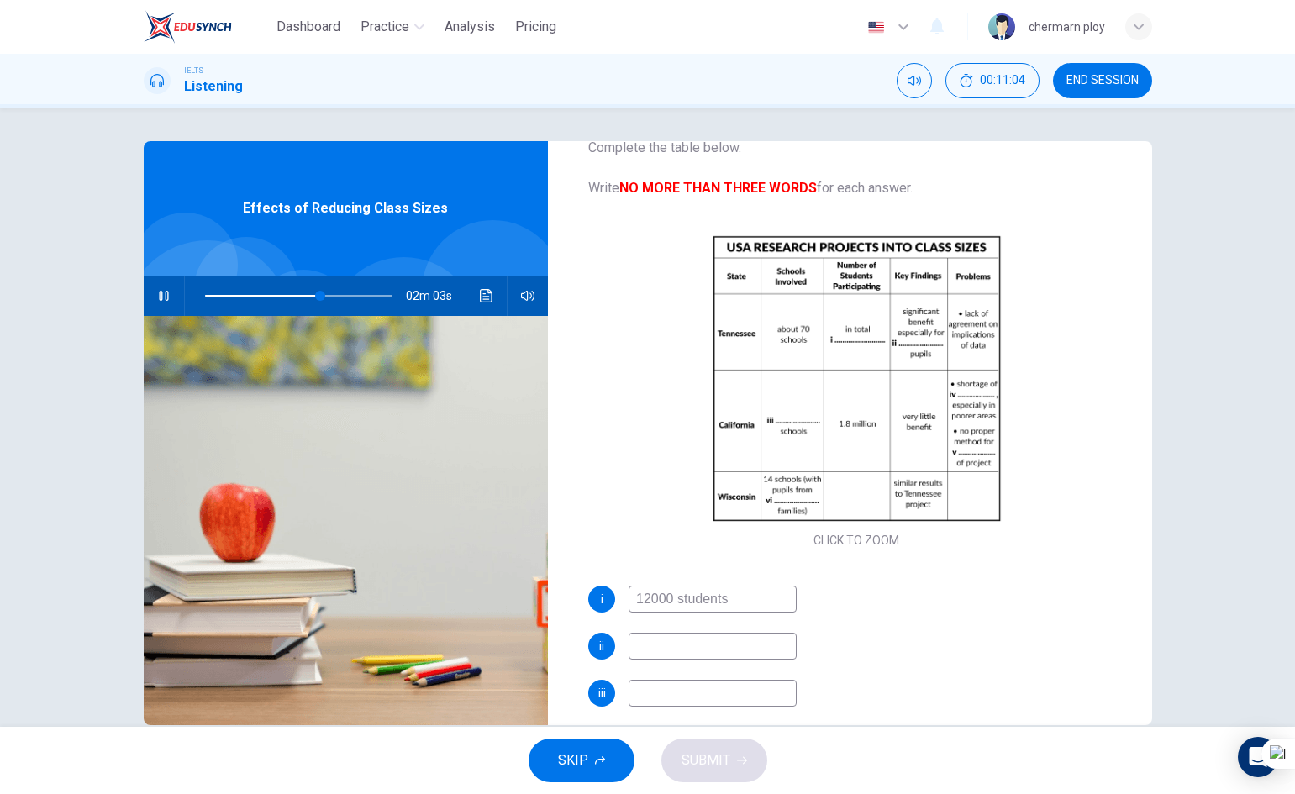
click at [159, 295] on icon "button" at bounding box center [163, 296] width 9 height 10
click at [158, 295] on icon "button" at bounding box center [164, 295] width 12 height 13
click at [159, 295] on icon "button" at bounding box center [163, 296] width 9 height 10
click at [158, 295] on icon "button" at bounding box center [164, 295] width 12 height 13
click at [159, 295] on icon "button" at bounding box center [163, 296] width 9 height 10
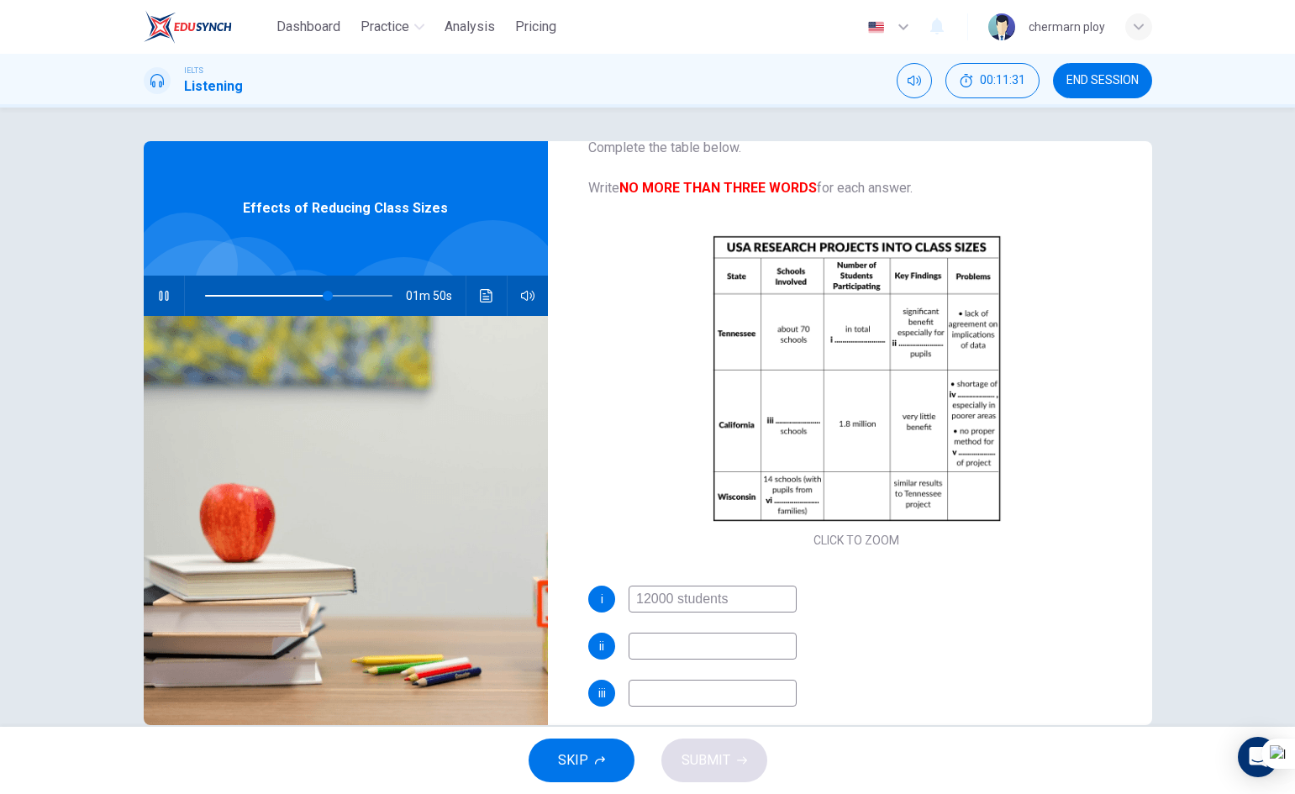
type input "66"
click at [651, 646] on input at bounding box center [713, 646] width 168 height 27
type input "minority of"
type input "66"
type input "minority of"
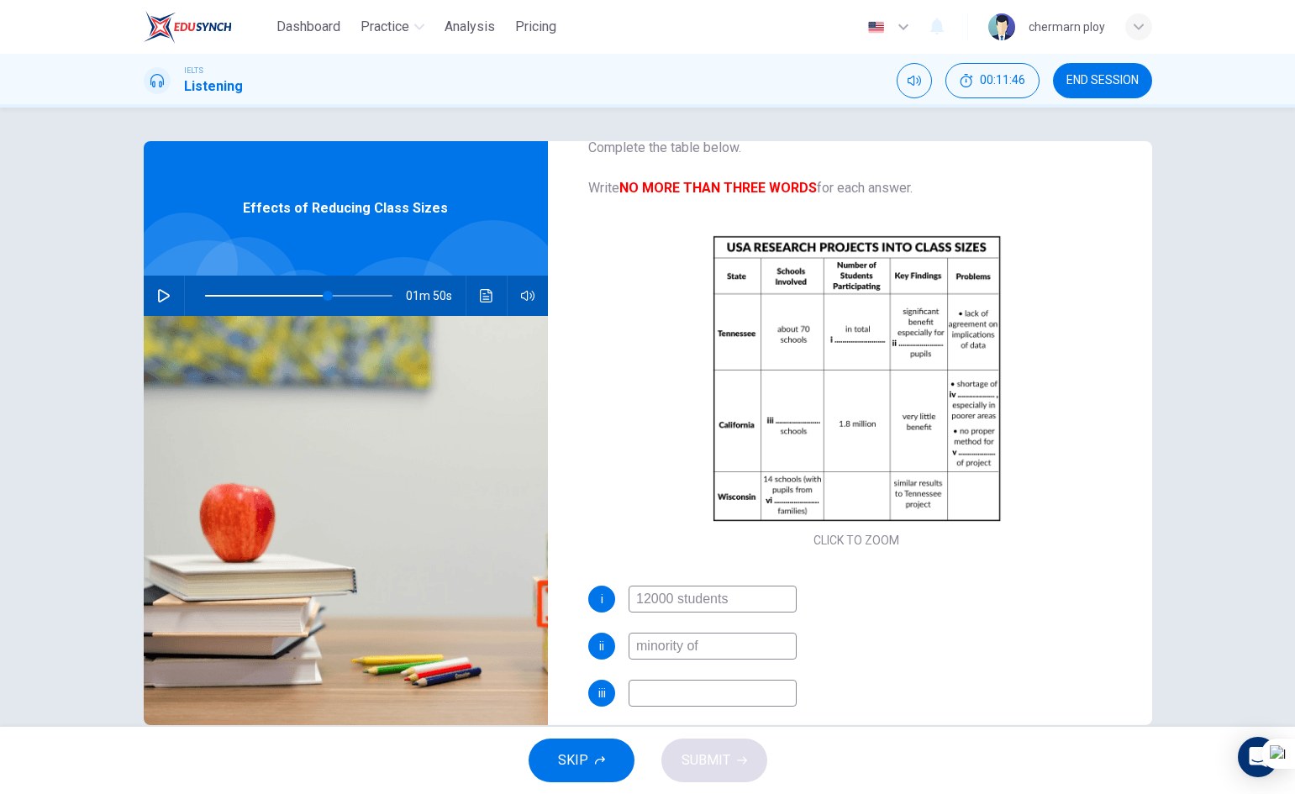
click at [296, 295] on span at bounding box center [299, 296] width 188 height 24
click at [150, 288] on button "button" at bounding box center [163, 296] width 27 height 40
click at [331, 295] on span at bounding box center [328, 296] width 10 height 10
click at [326, 293] on span at bounding box center [299, 296] width 188 height 24
drag, startPoint x: 326, startPoint y: 293, endPoint x: 318, endPoint y: 294, distance: 8.6
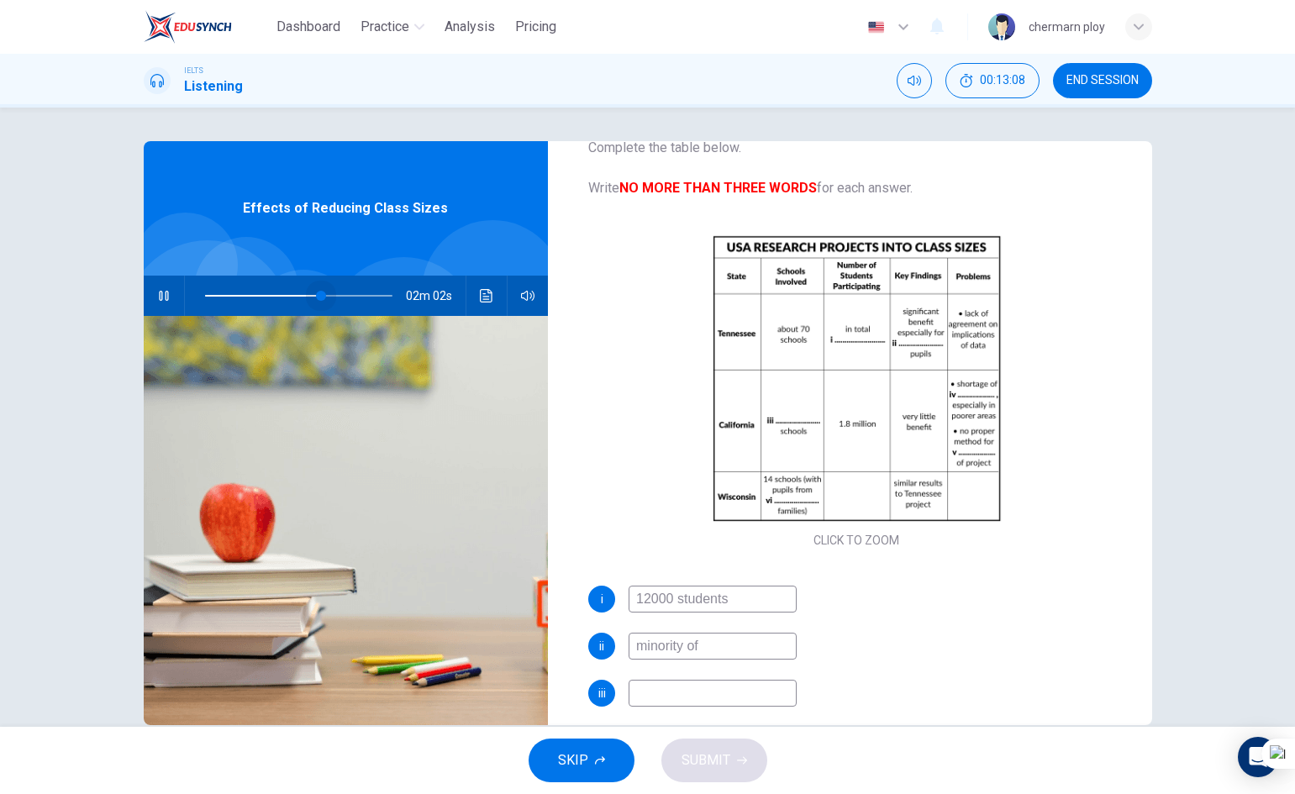
click at [318, 294] on span at bounding box center [321, 296] width 10 height 10
click at [318, 293] on span at bounding box center [321, 296] width 10 height 10
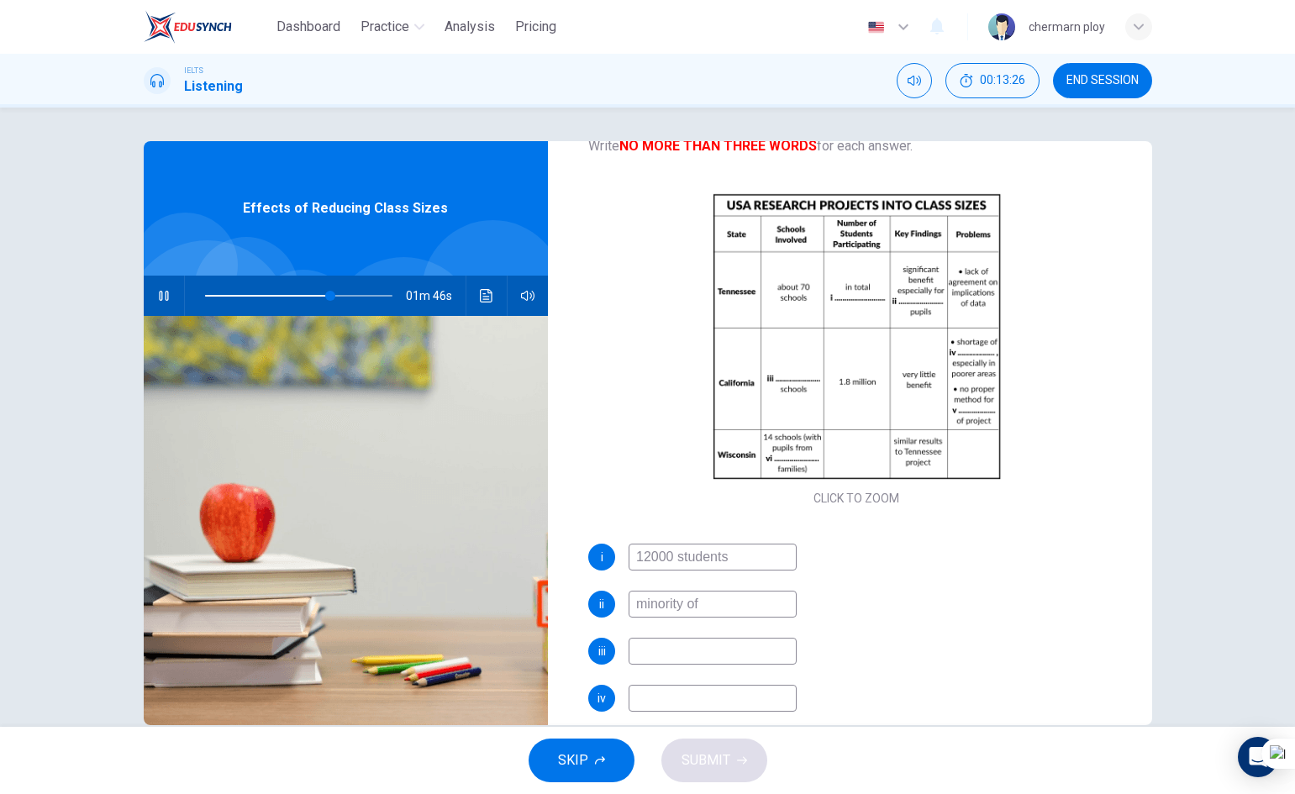
scroll to position [168, 0]
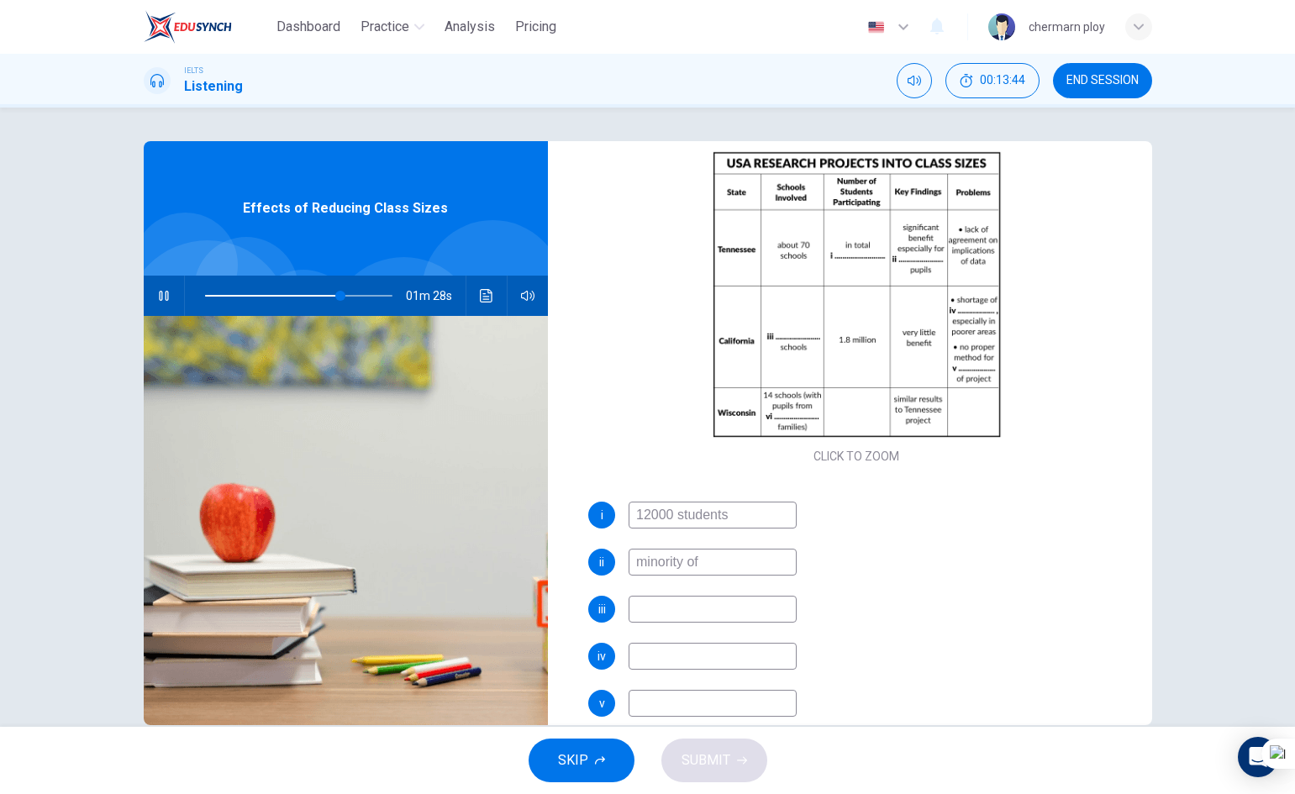
click at [743, 613] on input at bounding box center [713, 609] width 168 height 27
type input "73"
type input "all"
type input "73"
type input "all"
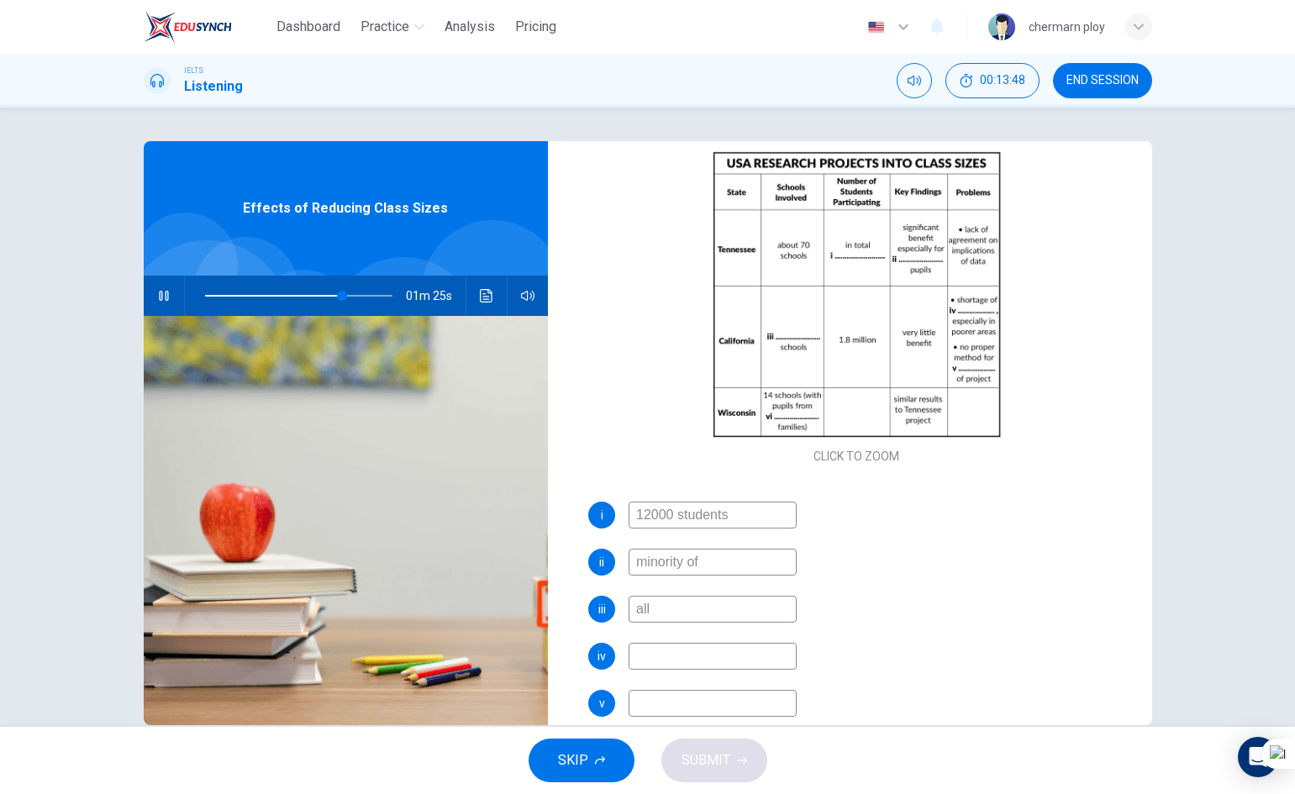
click at [731, 655] on input at bounding box center [713, 656] width 168 height 27
click at [743, 656] on input at bounding box center [713, 656] width 168 height 27
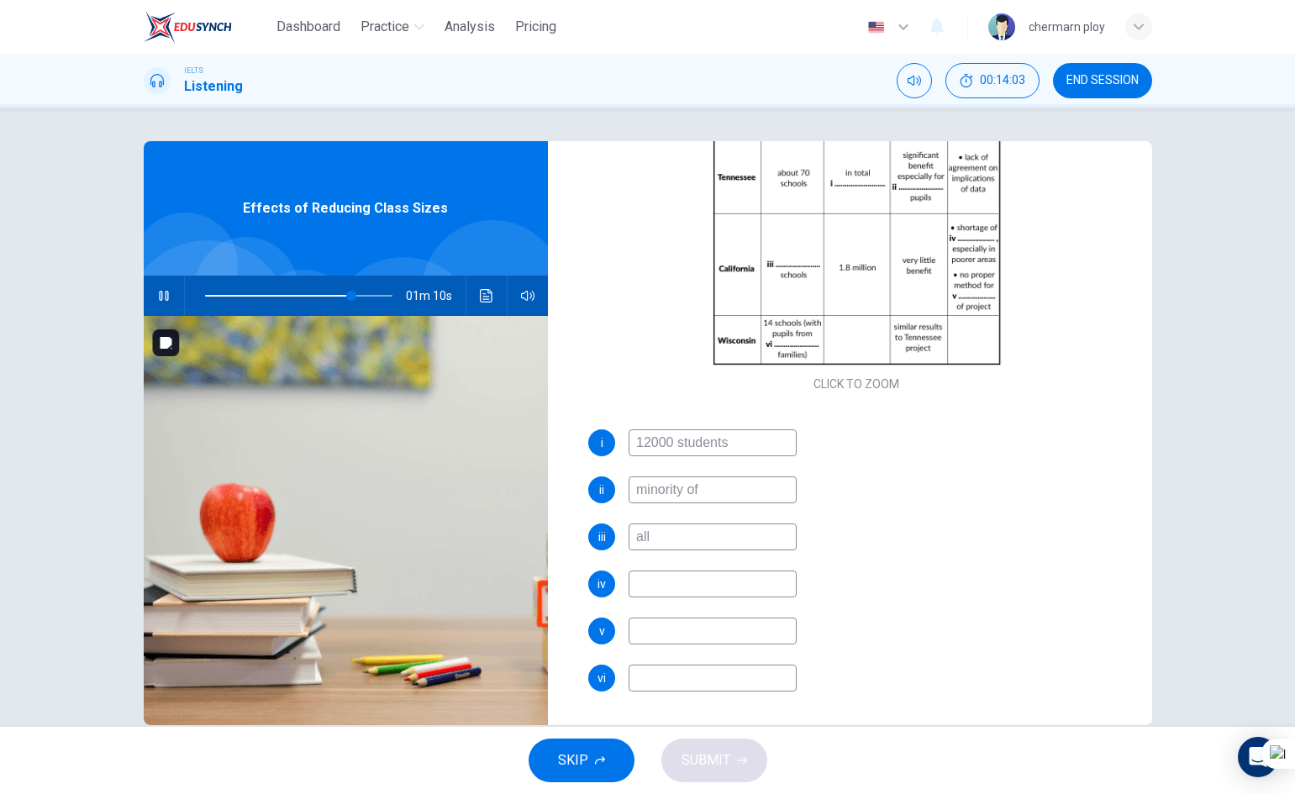
type input "78"
type input "t"
type input "79"
type input "teavher"
type input "79"
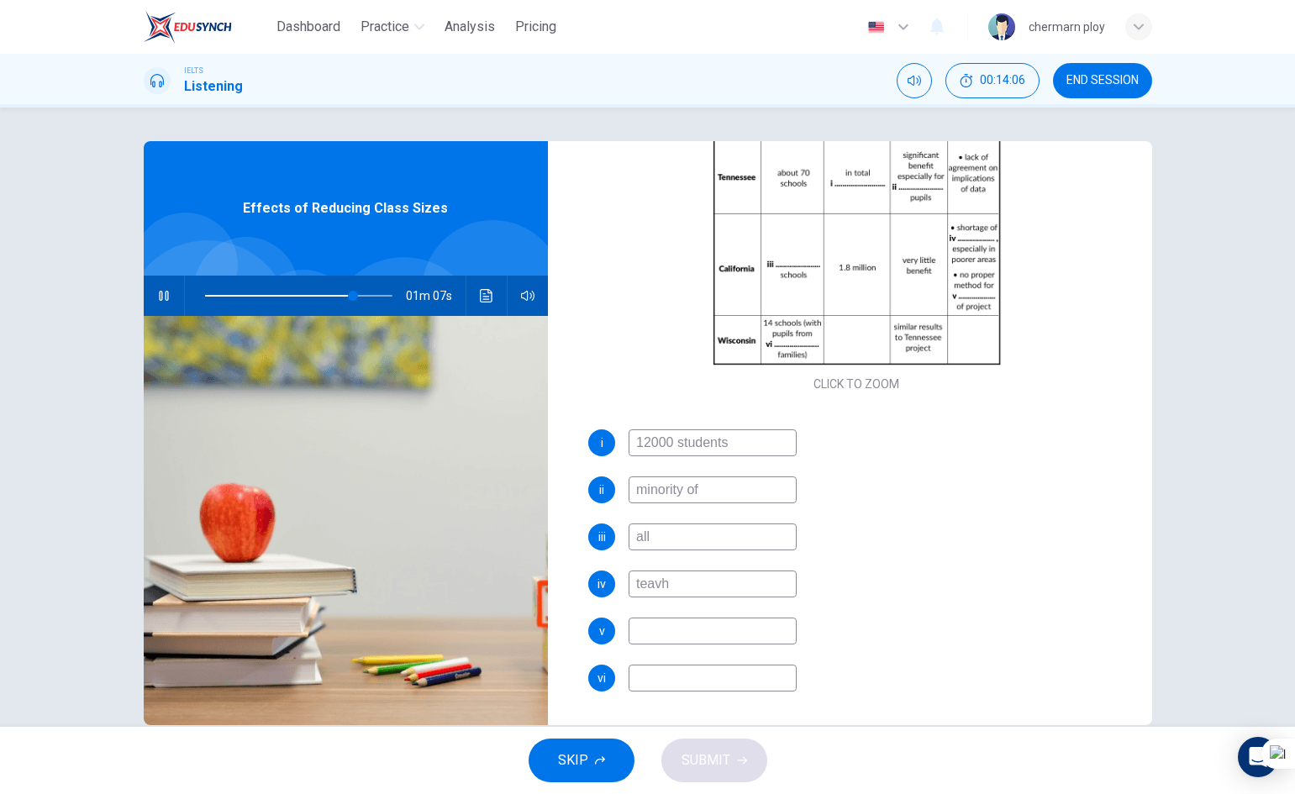
type input "teav"
type input "79"
type input "teacher"
type input "80"
type input "teachers"
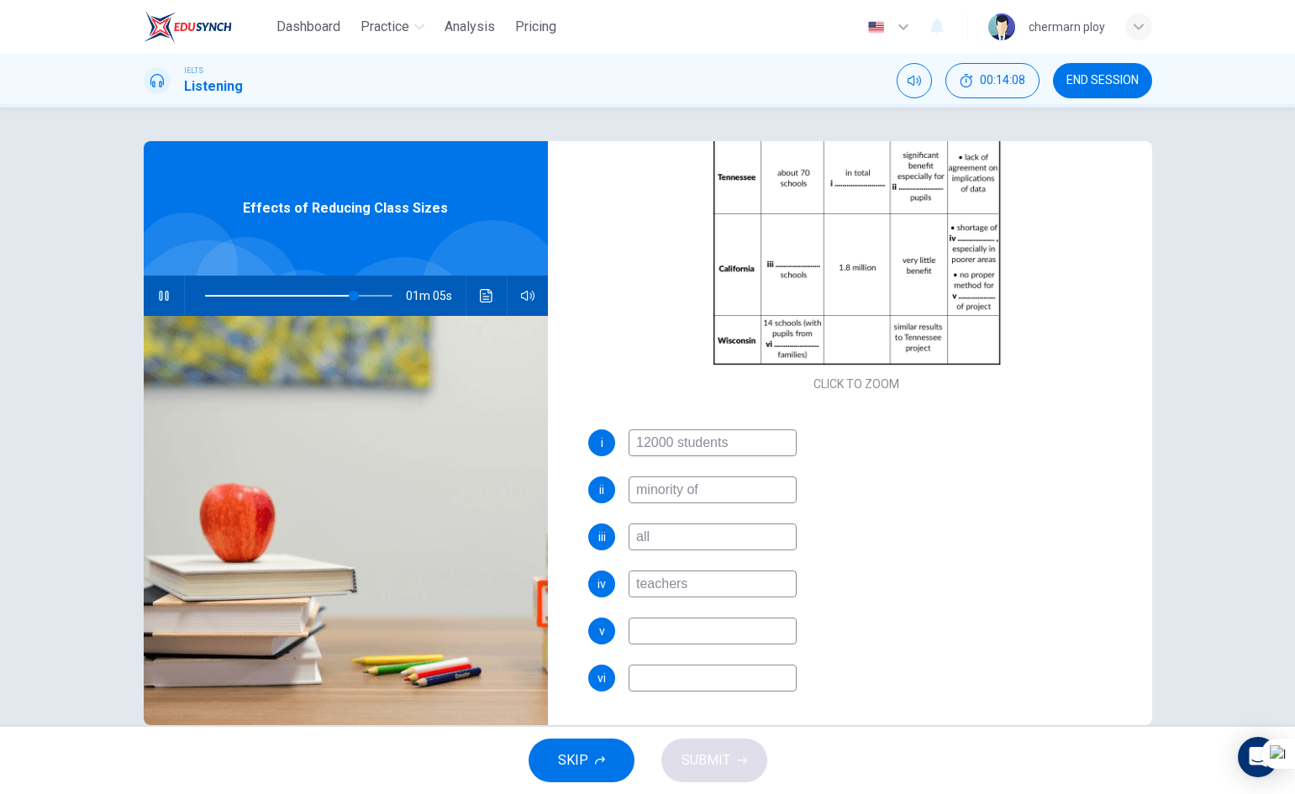
type input "80"
type input "teachers"
click at [157, 291] on icon "button" at bounding box center [163, 295] width 13 height 13
click at [158, 291] on icon "button" at bounding box center [164, 295] width 12 height 13
click at [344, 292] on span at bounding box center [347, 296] width 10 height 10
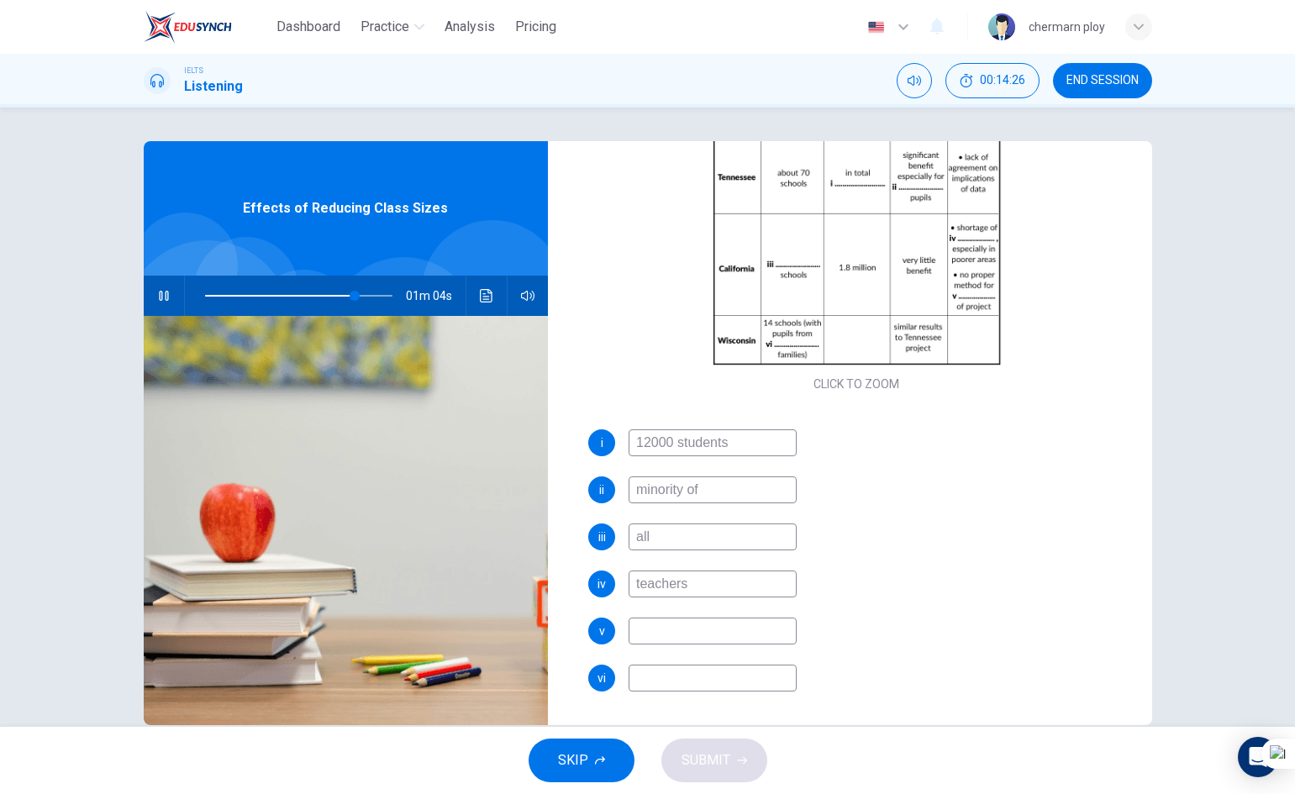
click at [161, 300] on icon "button" at bounding box center [163, 295] width 13 height 13
click at [164, 293] on icon "button" at bounding box center [163, 296] width 9 height 10
click at [167, 290] on button "button" at bounding box center [163, 296] width 27 height 40
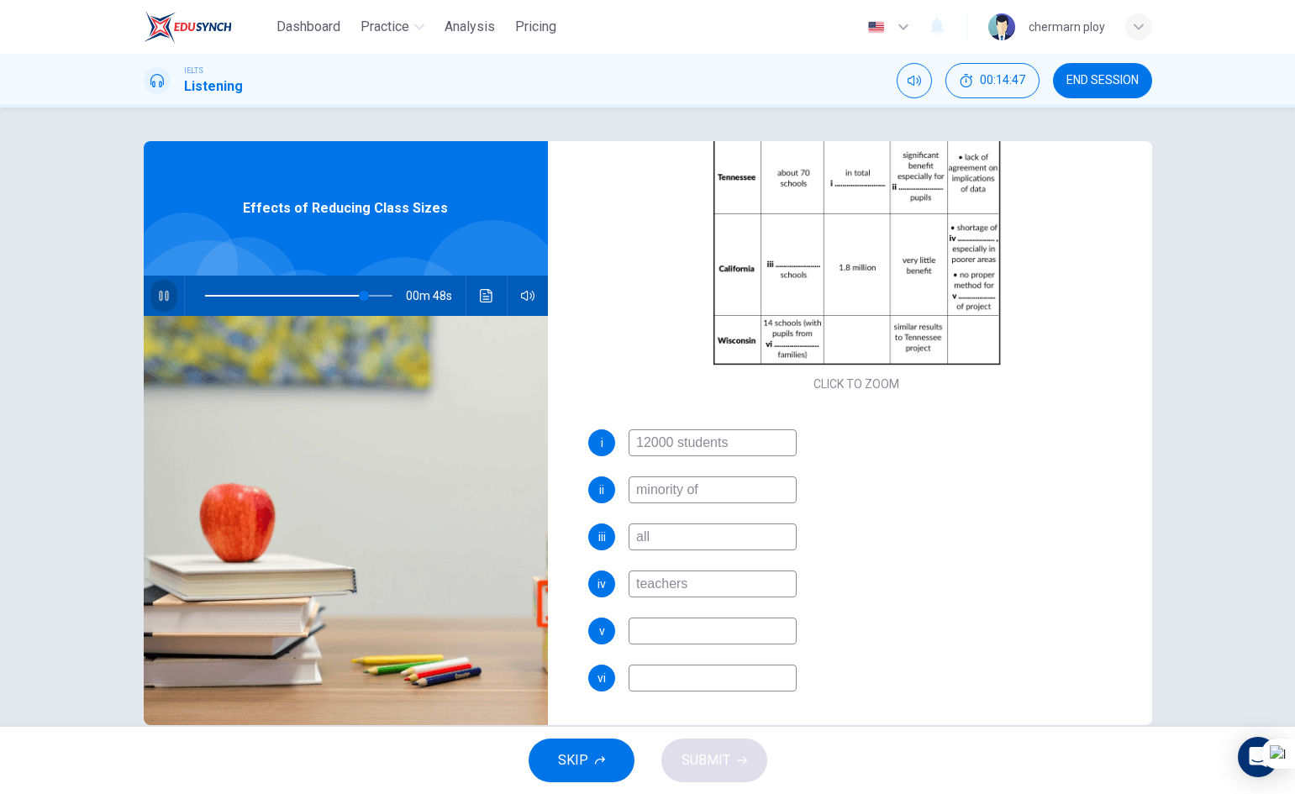
type input "85"
click at [736, 633] on input at bounding box center [713, 631] width 168 height 27
type input "research"
click at [150, 293] on button "button" at bounding box center [163, 296] width 27 height 40
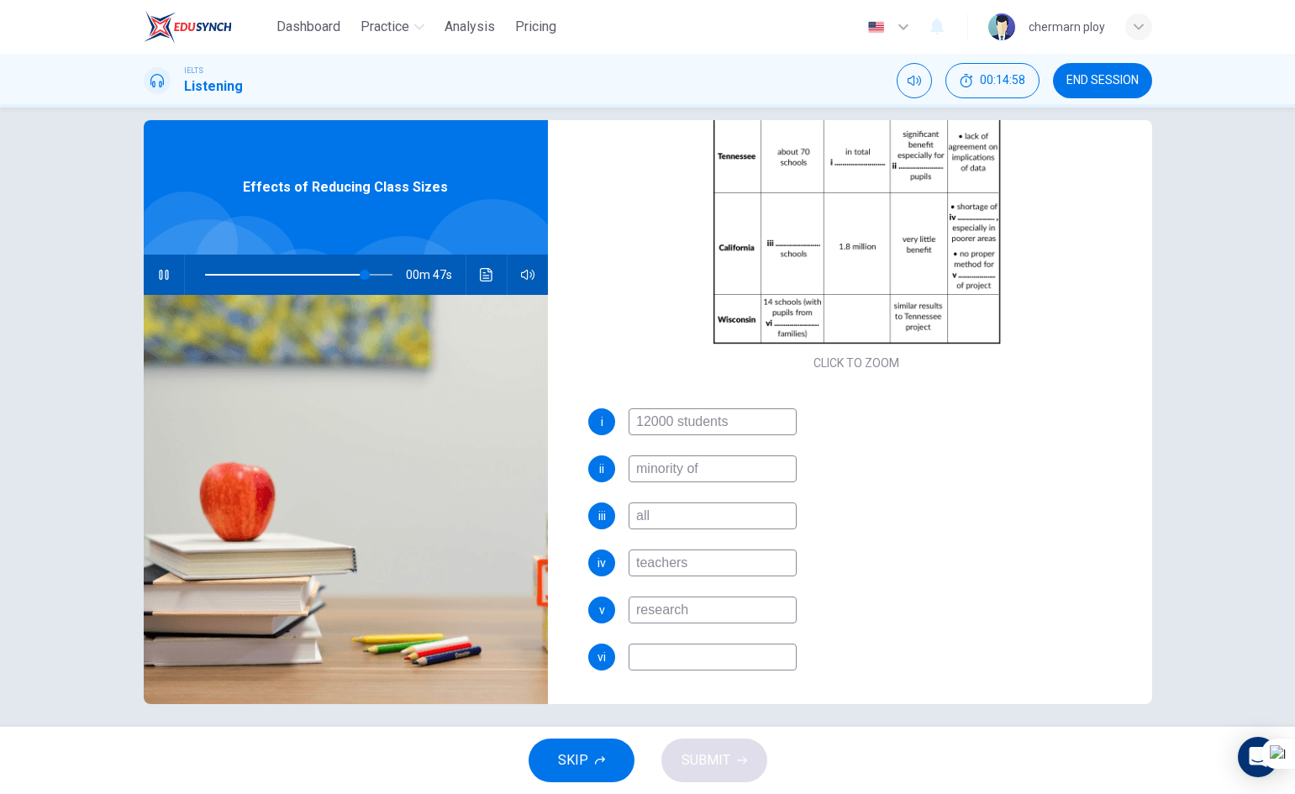
scroll to position [32, 0]
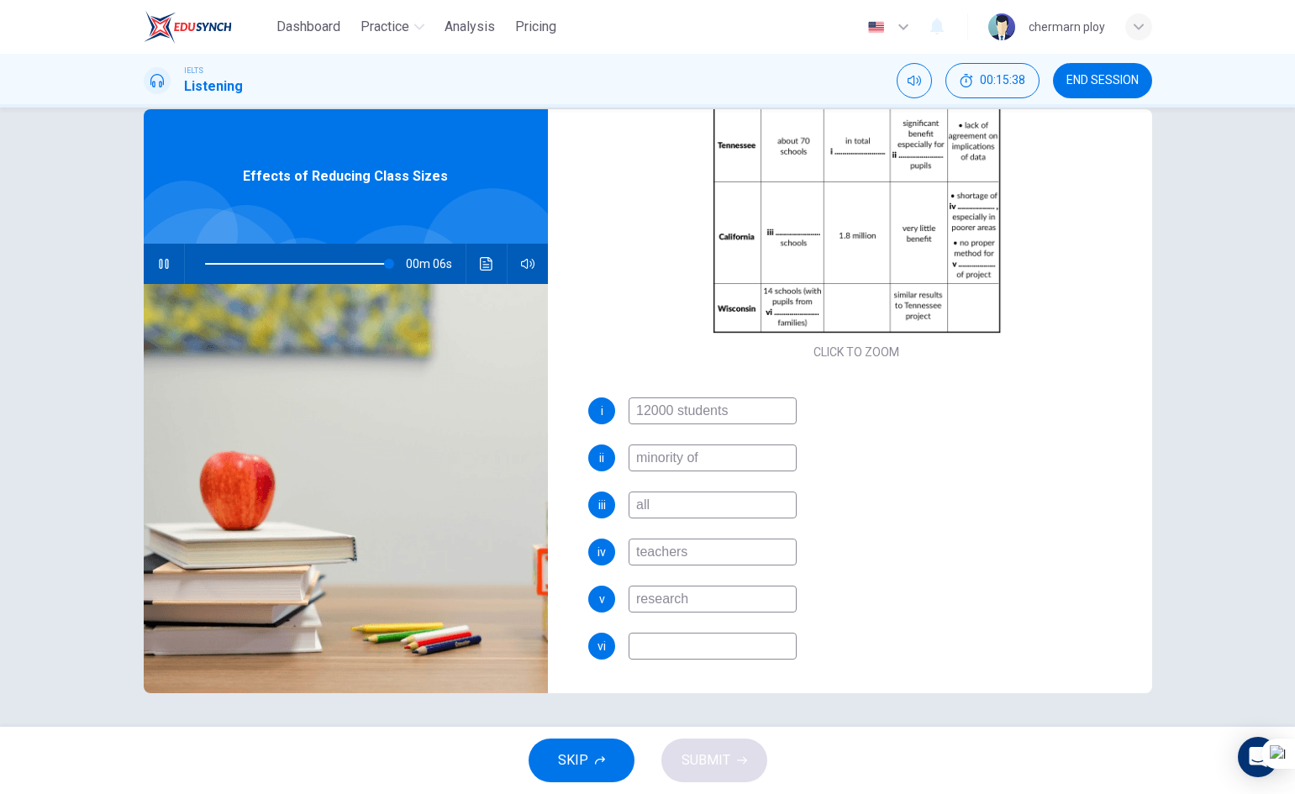
click at [712, 654] on input at bounding box center [713, 646] width 168 height 27
type input "99"
type input "po"
type input "99"
type input "poo"
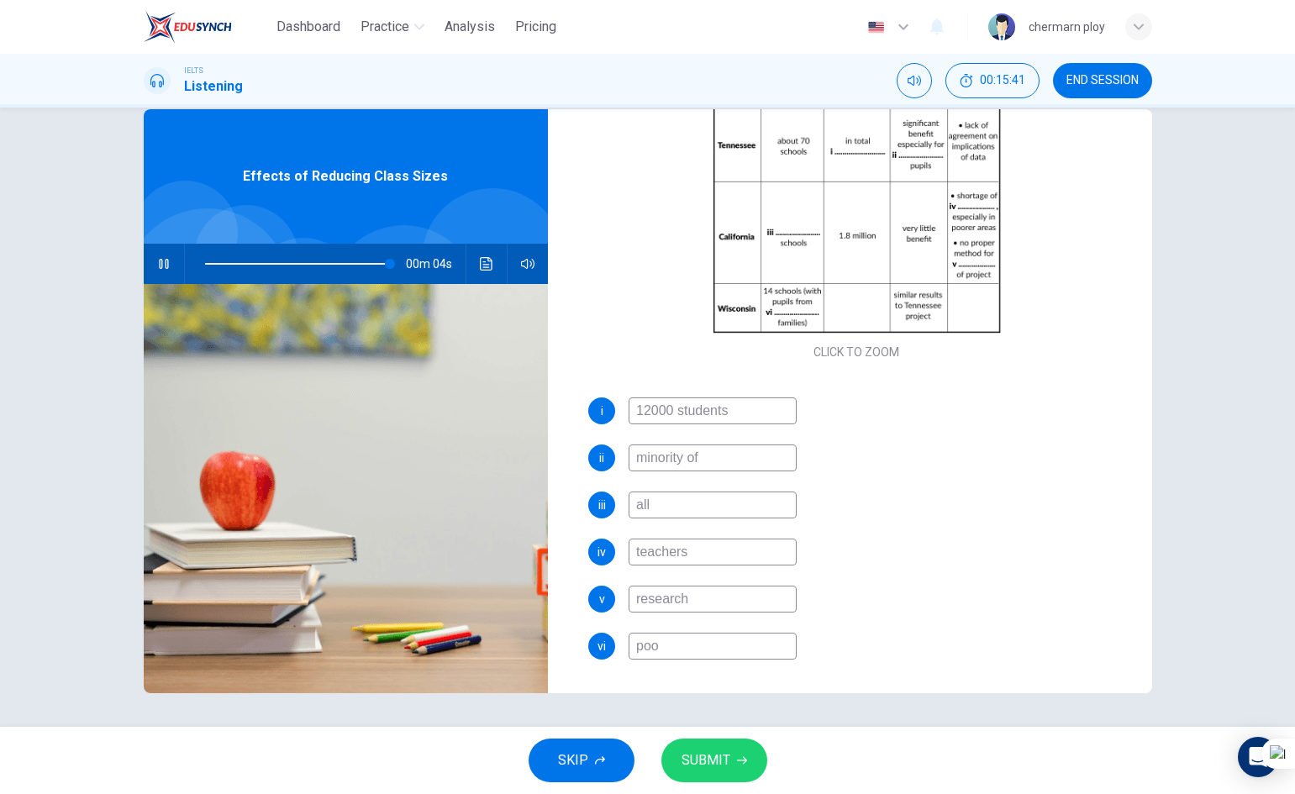
type input "99"
type input "poor"
type input "100"
type input "poor"
click at [368, 262] on span at bounding box center [299, 264] width 188 height 24
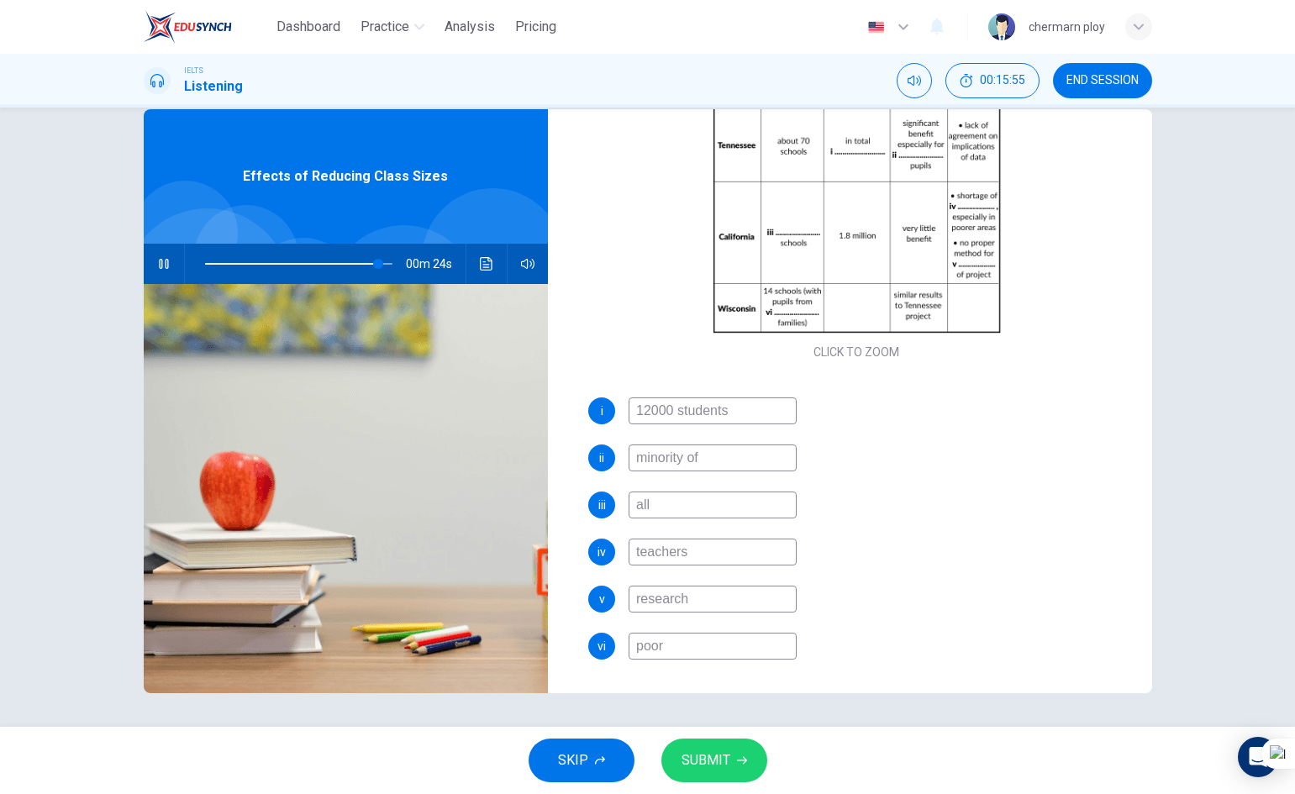
click at [159, 266] on icon "button" at bounding box center [163, 264] width 9 height 10
click at [744, 762] on icon "button" at bounding box center [742, 761] width 10 height 8
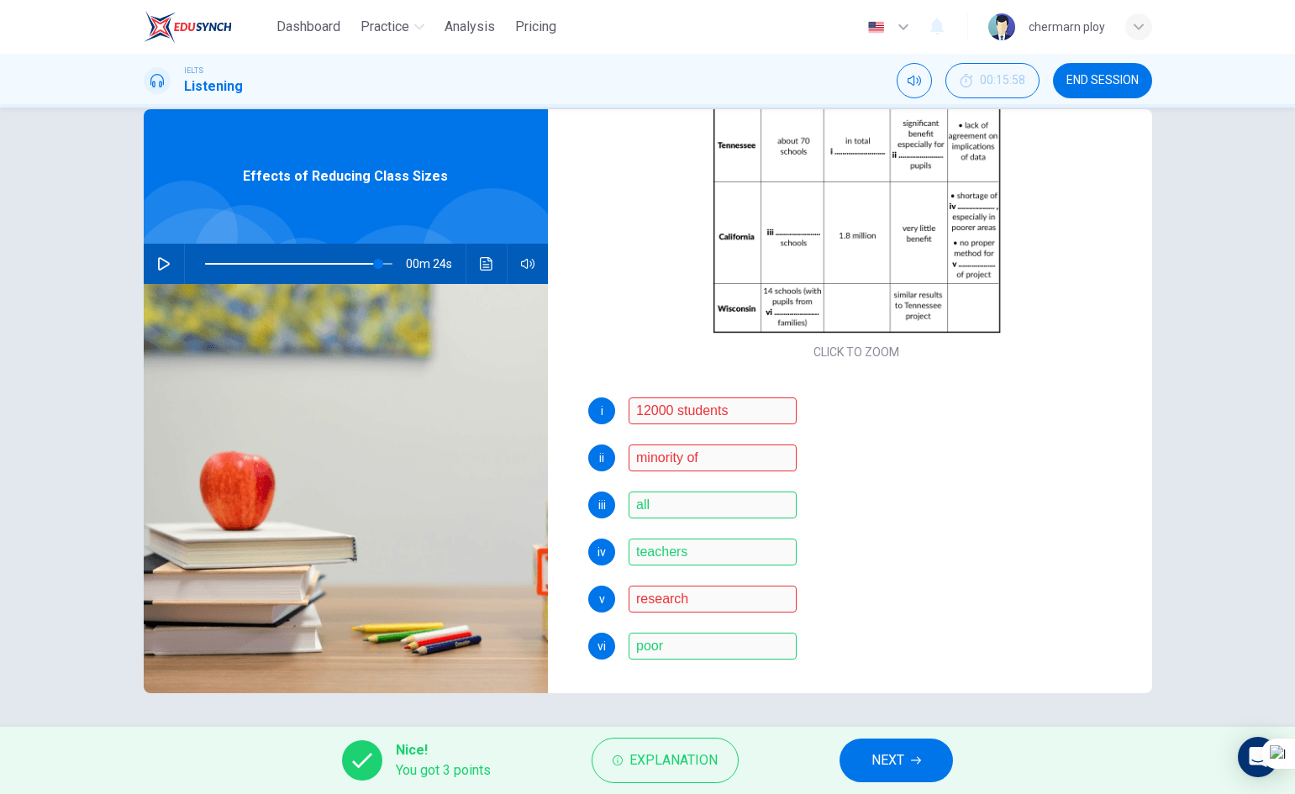
type input "92"
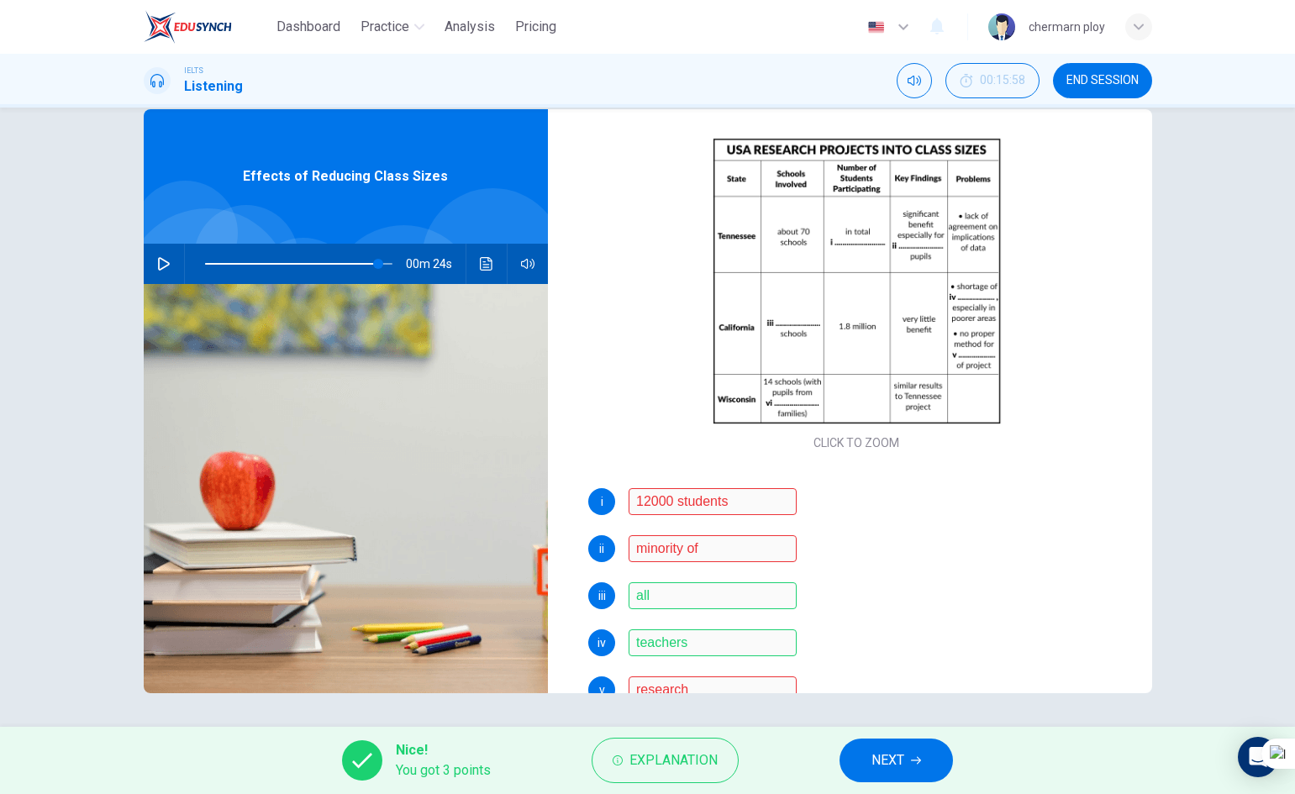
scroll to position [240, 0]
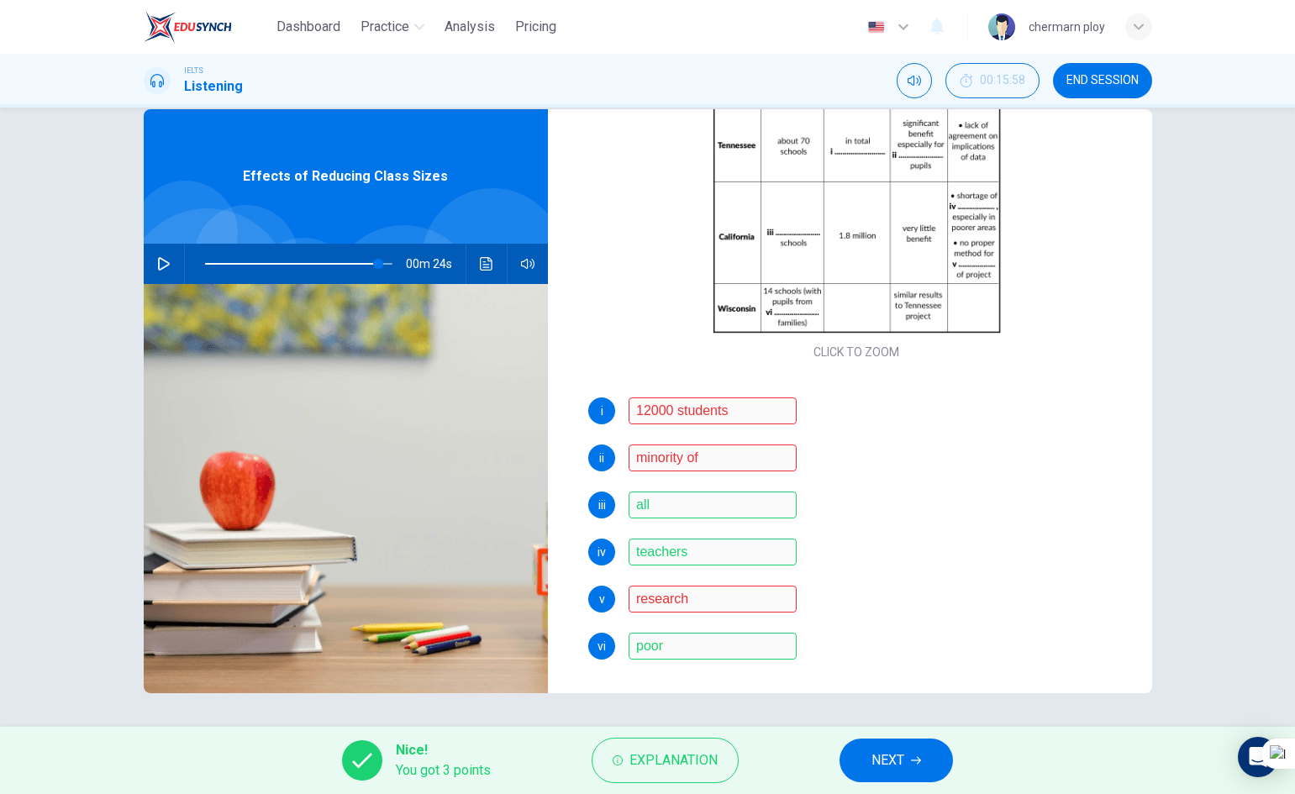
click at [1070, 87] on span "END SESSION" at bounding box center [1103, 80] width 72 height 13
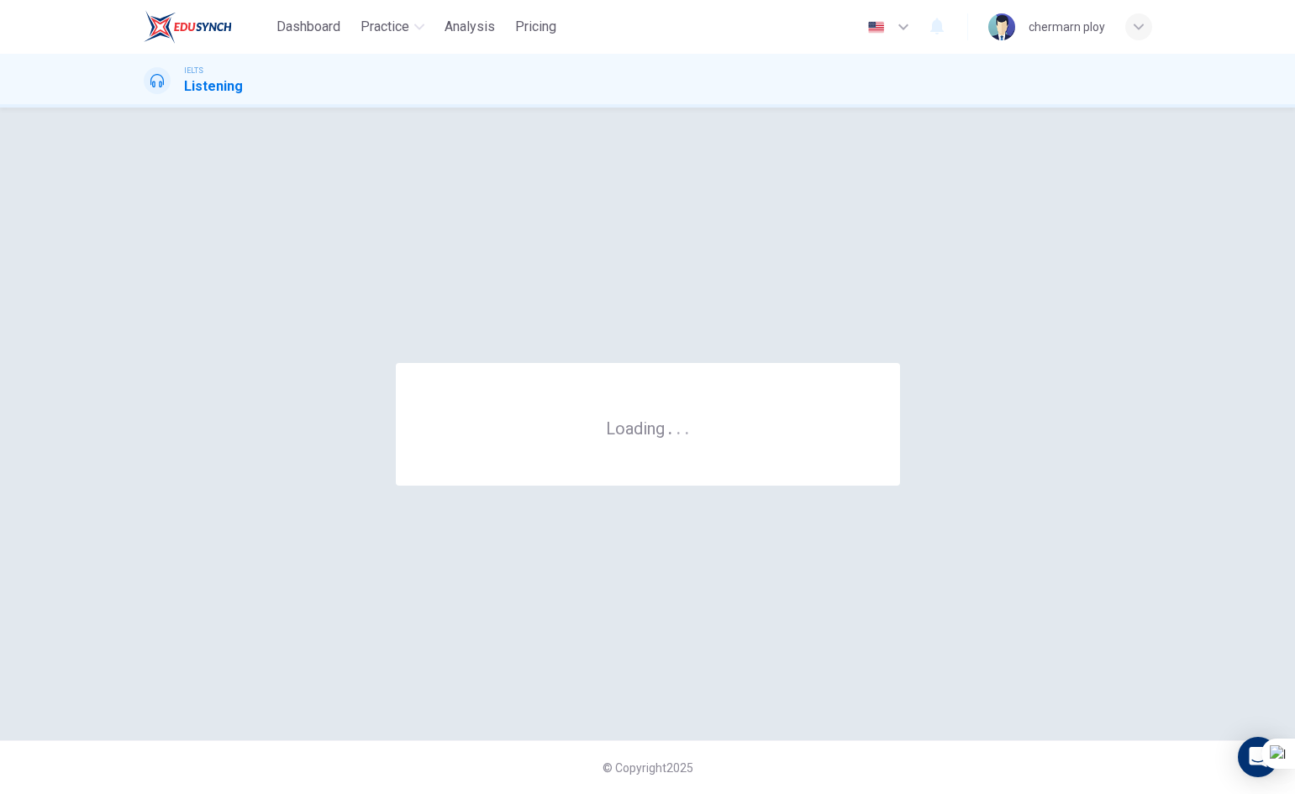
scroll to position [0, 0]
